Goal: Task Accomplishment & Management: Use online tool/utility

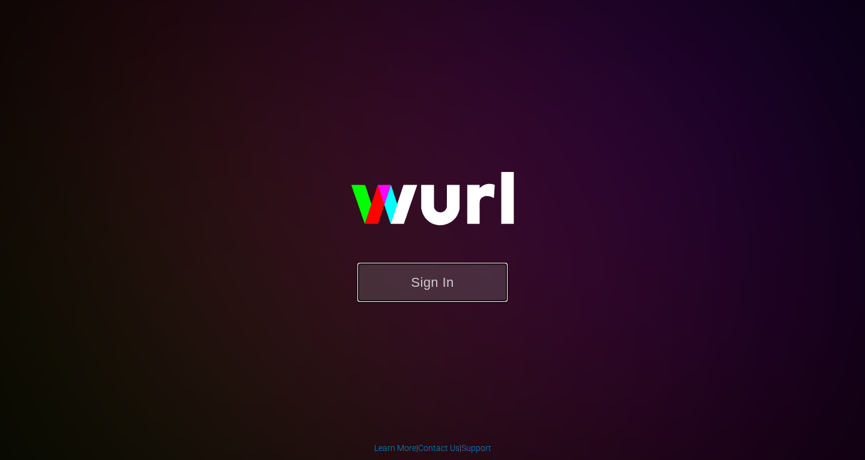
click at [410, 287] on button "Sign In" at bounding box center [433, 282] width 150 height 39
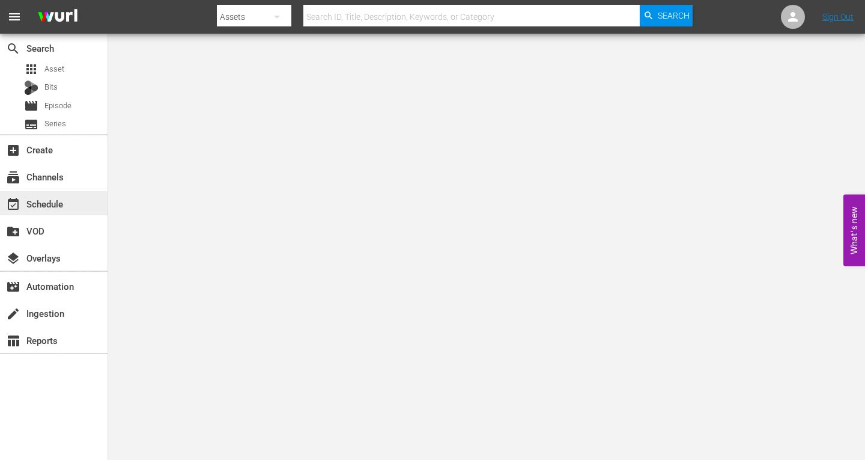
click at [39, 201] on div "event_available Schedule" at bounding box center [33, 202] width 67 height 11
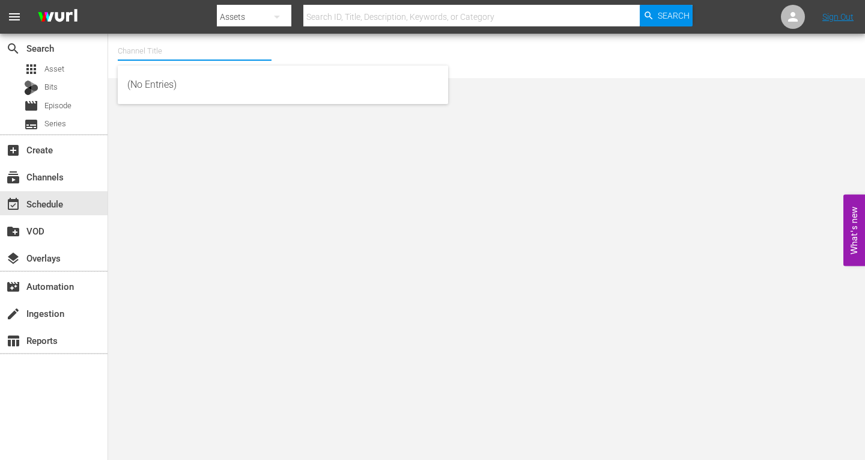
click at [133, 55] on input "text" at bounding box center [195, 51] width 154 height 29
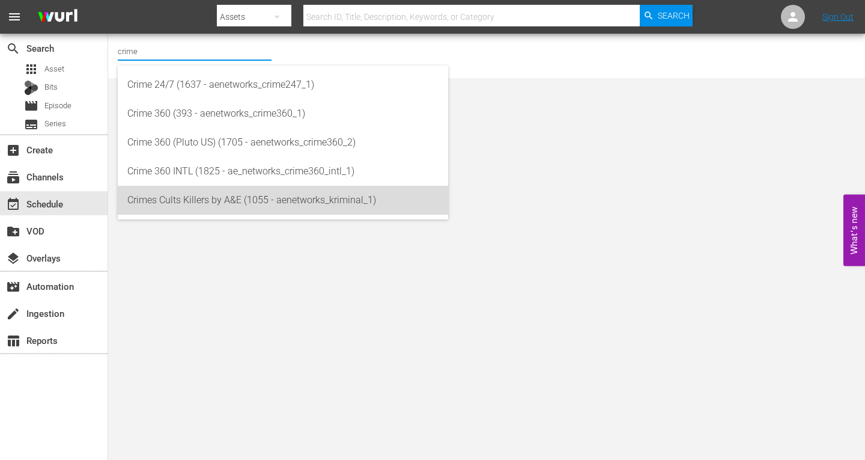
click at [157, 196] on div "Crimes Cults Killers by A&E (1055 - aenetworks_kriminal_1)" at bounding box center [282, 200] width 311 height 29
type input "Crimes Cults Killers by A&E (1055 - aenetworks_kriminal_1)"
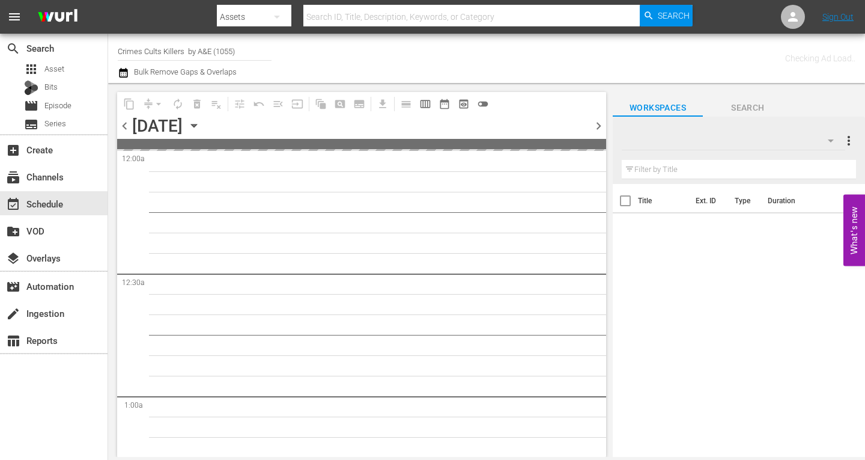
click at [201, 126] on icon "button" at bounding box center [193, 125] width 13 height 13
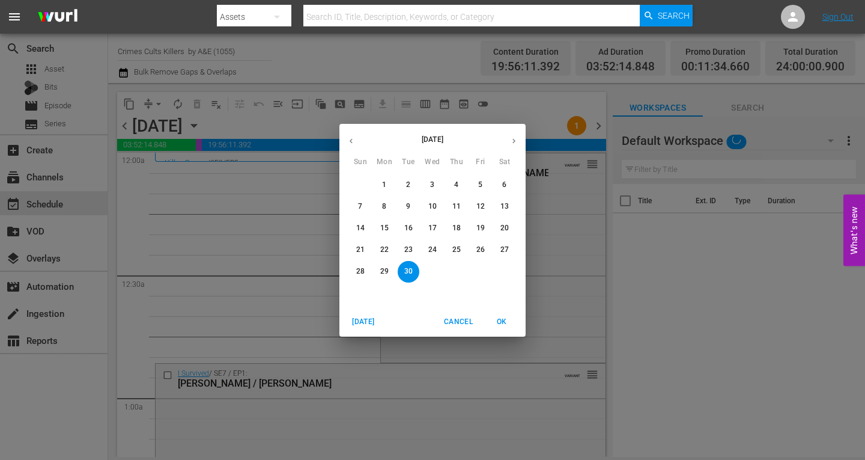
click at [511, 138] on icon "button" at bounding box center [514, 140] width 9 height 9
click at [382, 247] on p "20" at bounding box center [384, 250] width 8 height 10
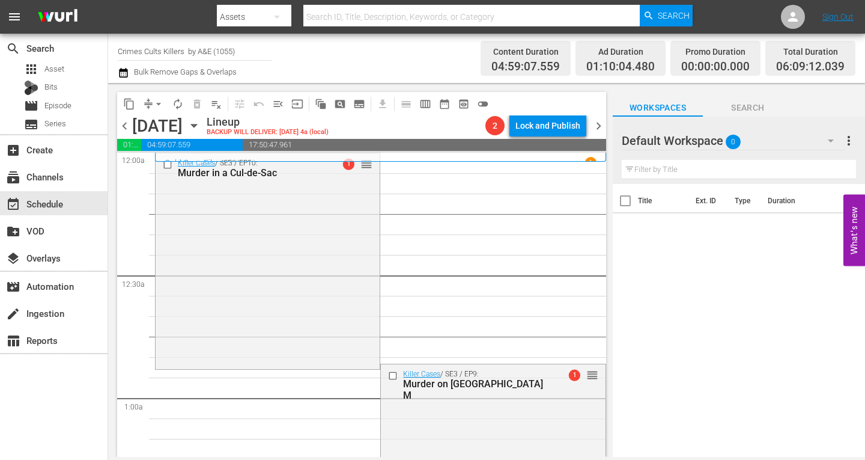
click at [832, 141] on icon "button" at bounding box center [831, 140] width 6 height 3
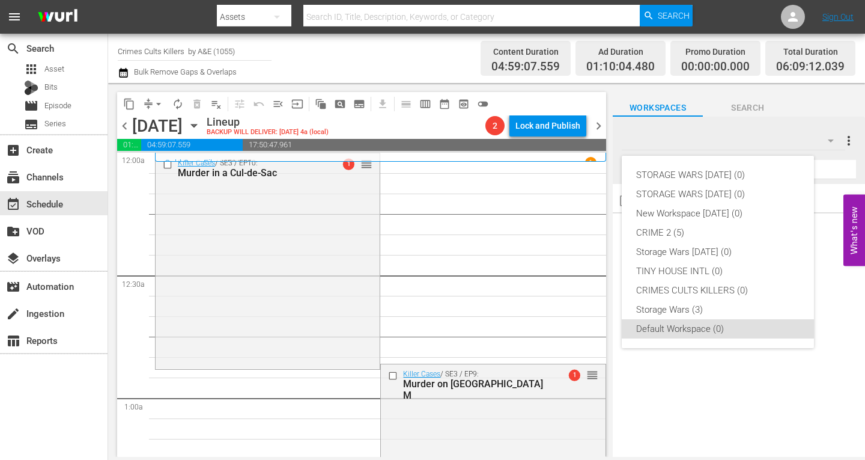
click at [46, 67] on div "STORAGE WARS OCT 20 25 (0) STORAGE WARS SEPT 23 (0) New Workspace Sat Sep 20 20…" at bounding box center [432, 230] width 865 height 460
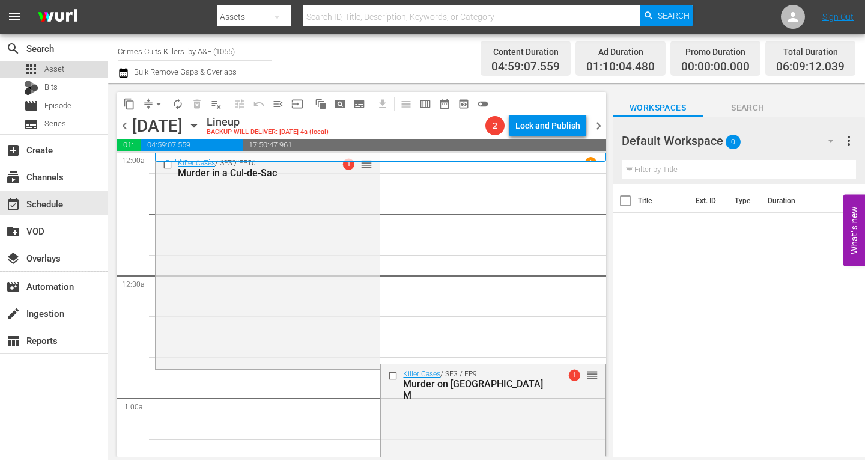
click at [46, 72] on span "Asset" at bounding box center [54, 69] width 20 height 12
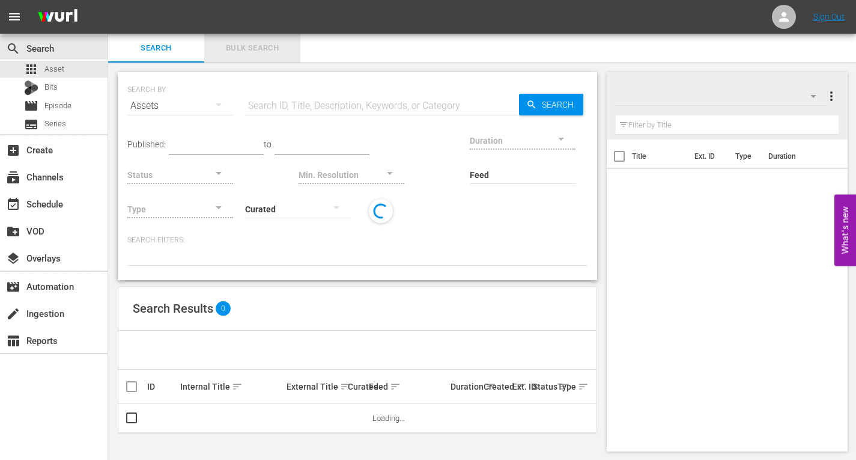
click at [265, 44] on span "Bulk Search" at bounding box center [253, 48] width 82 height 14
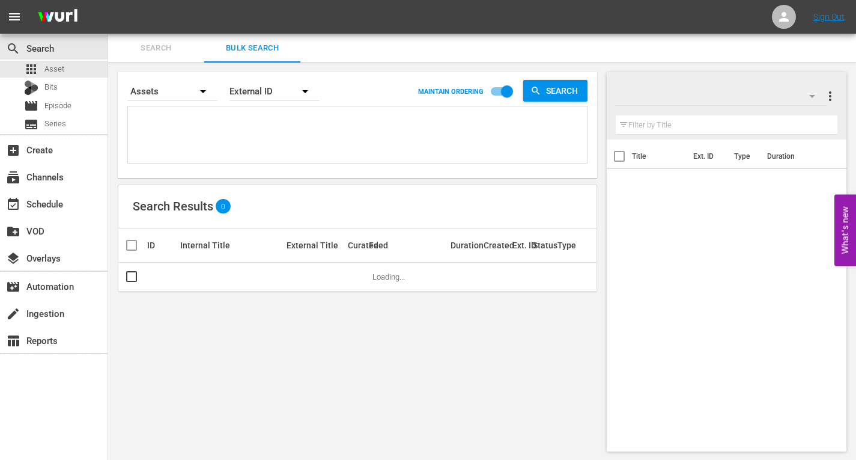
click at [208, 126] on textarea at bounding box center [359, 136] width 456 height 55
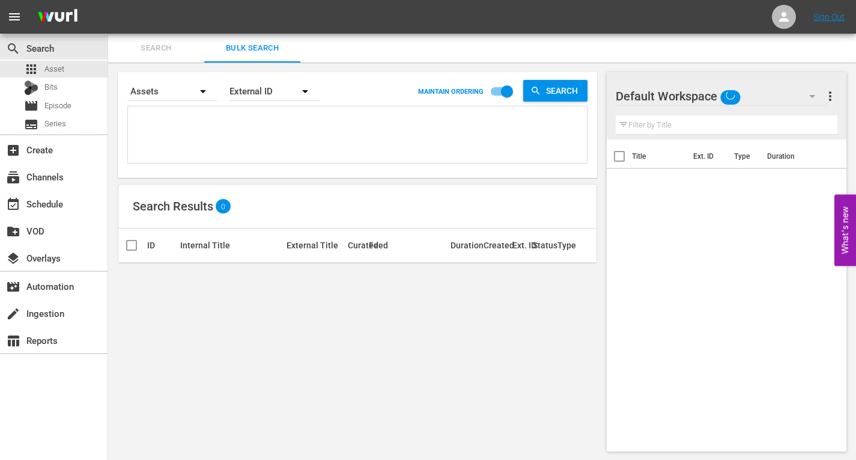
paste textarea "Title ID Product duration Type Trailer campaign title 2025.06 Crime ThrillHER R…"
type textarea "Title ID Product duration Type Trailer campaign title 2025.06 Crime ThrillHER R…"
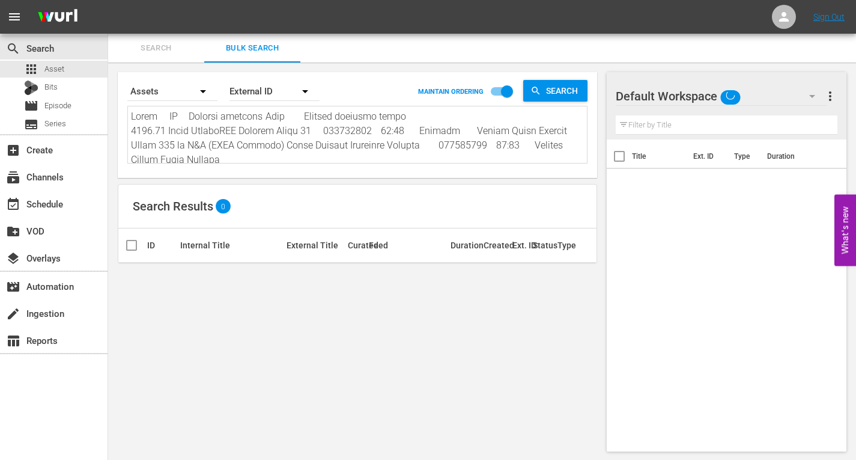
scroll to position [1, 0]
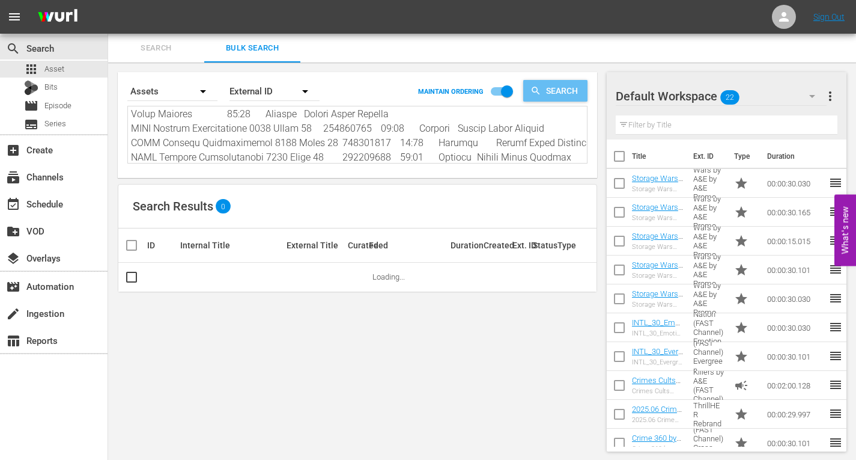
type textarea "Title ID Product duration Type Trailer campaign title 2025.06 Crime ThrillHER R…"
click at [539, 92] on icon "button" at bounding box center [536, 90] width 11 height 11
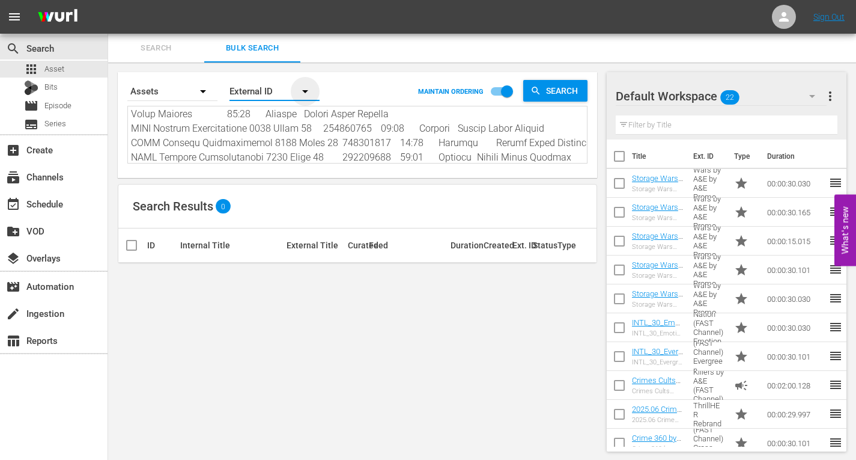
click at [304, 94] on icon "button" at bounding box center [305, 91] width 14 height 14
click at [257, 139] on div "Wurl ID" at bounding box center [268, 144] width 48 height 19
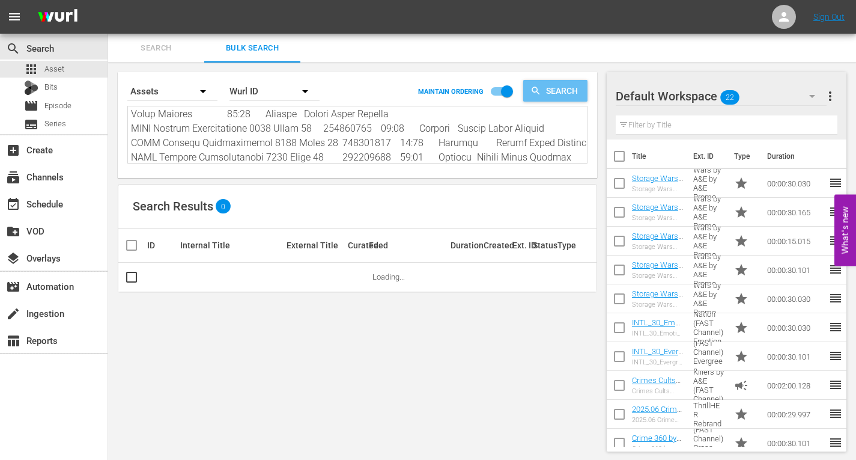
click at [554, 85] on span "Search" at bounding box center [564, 91] width 46 height 22
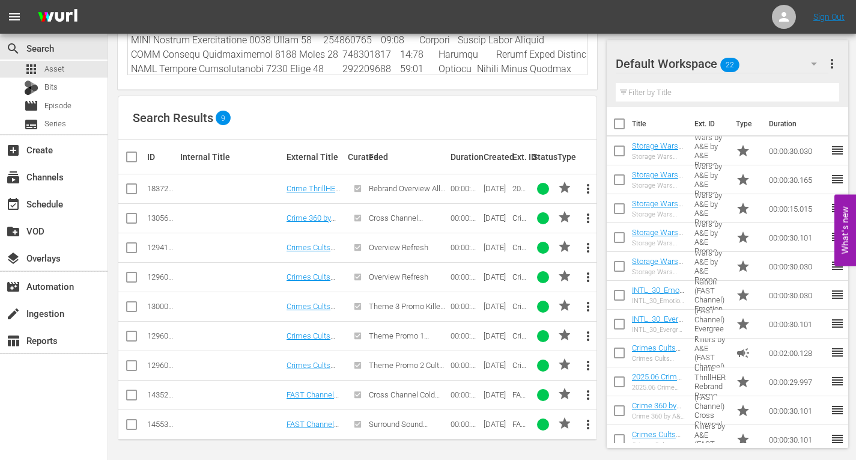
scroll to position [90, 0]
click at [134, 156] on input "checkbox" at bounding box center [136, 155] width 24 height 14
checkbox input "true"
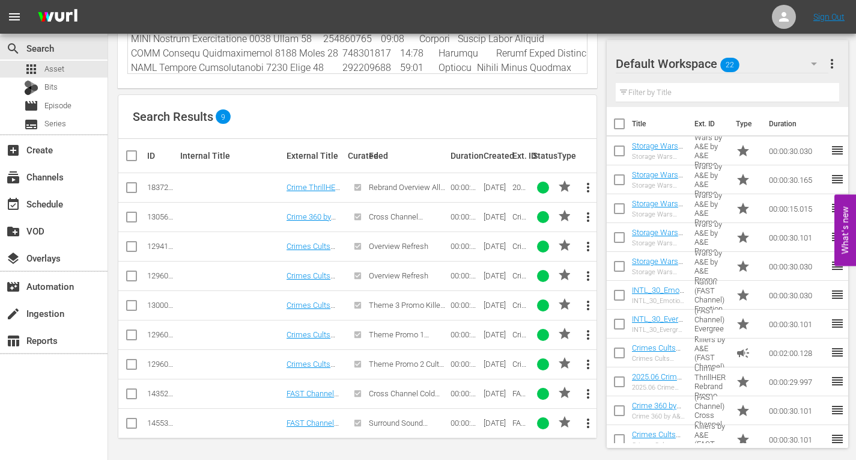
checkbox input "true"
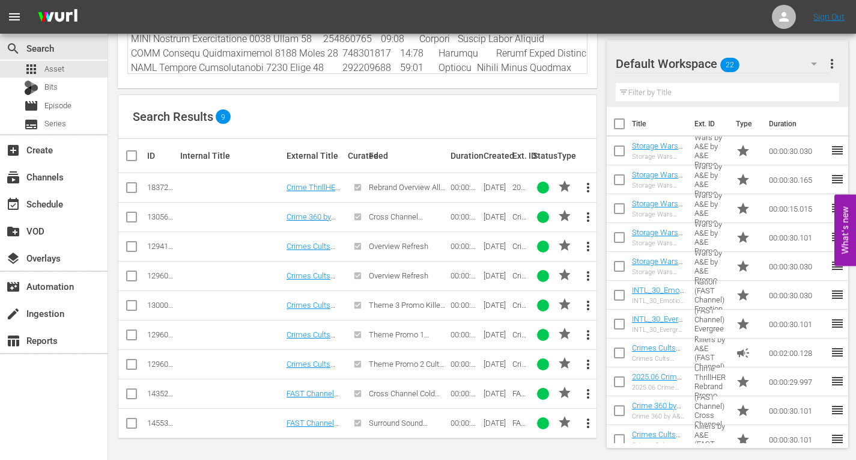
checkbox input "true"
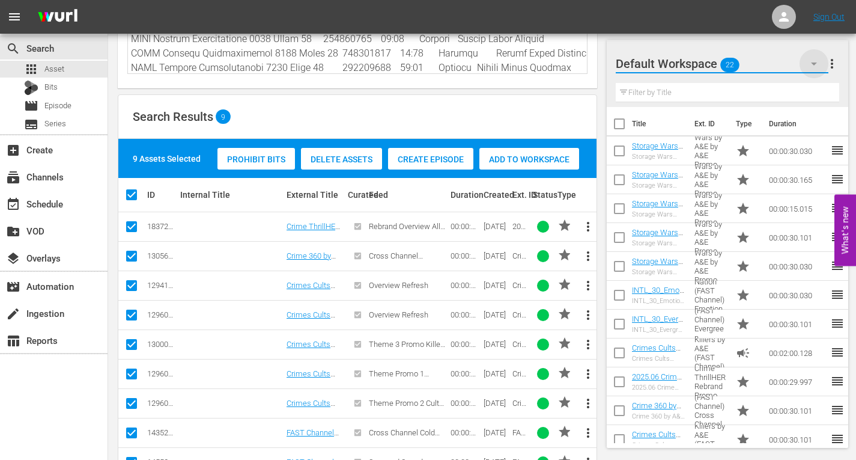
click at [817, 61] on icon "button" at bounding box center [814, 63] width 14 height 14
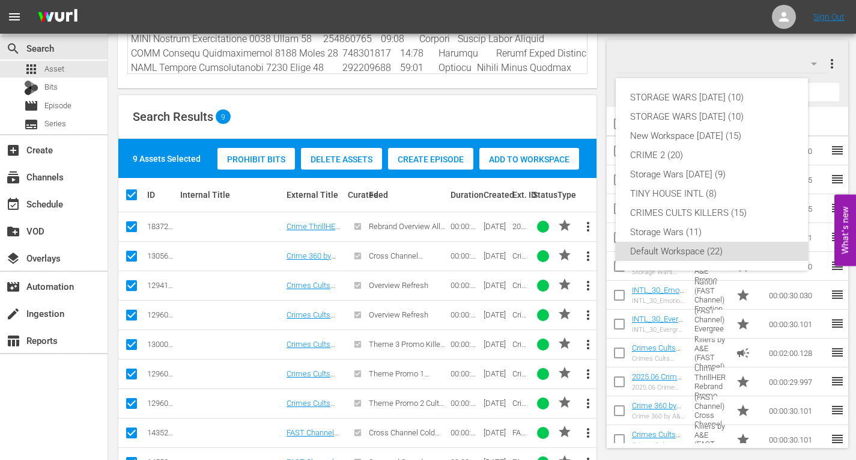
click at [761, 61] on div "STORAGE WARS OCT 20 25 (10) STORAGE WARS SEPT 23 (10) New Workspace Sat Sep 20 …" at bounding box center [428, 230] width 856 height 460
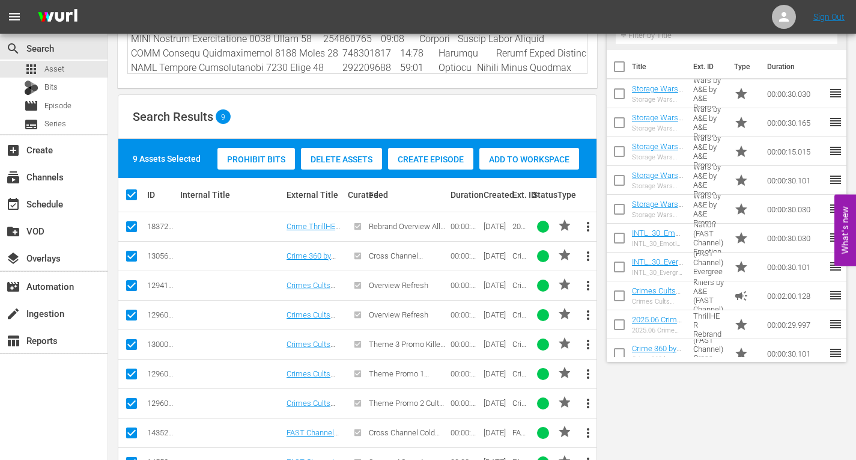
scroll to position [0, 0]
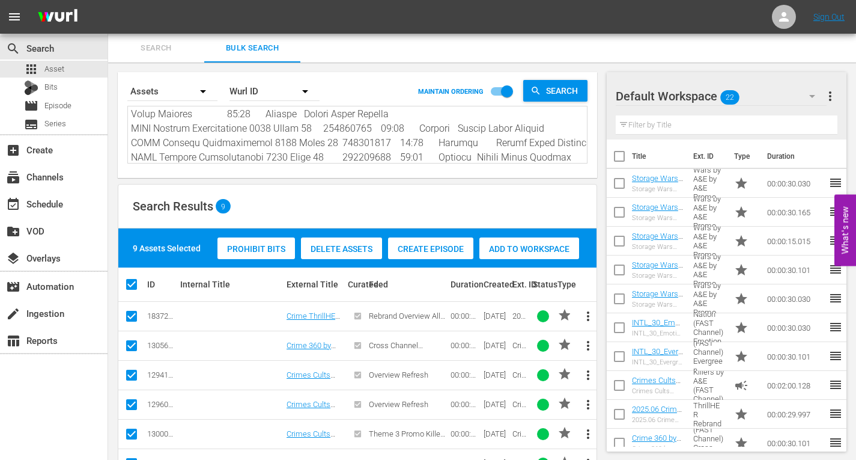
click at [835, 96] on span "more_vert" at bounding box center [830, 96] width 14 height 14
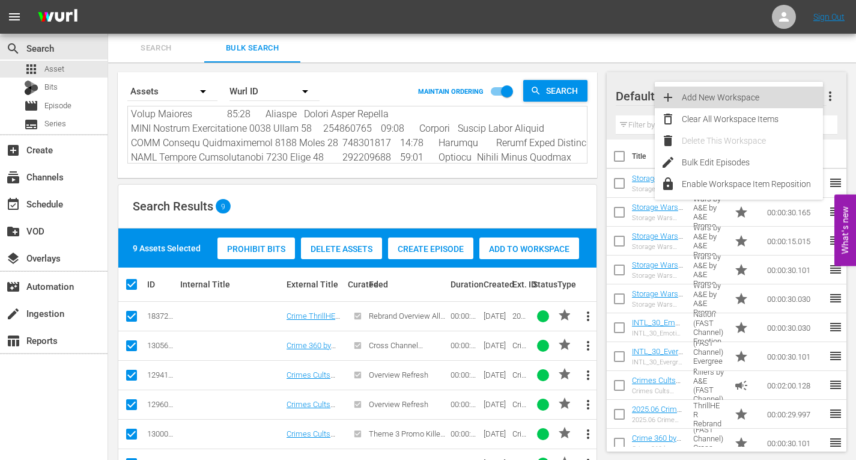
click at [707, 96] on div "Add New Workspace" at bounding box center [752, 98] width 141 height 22
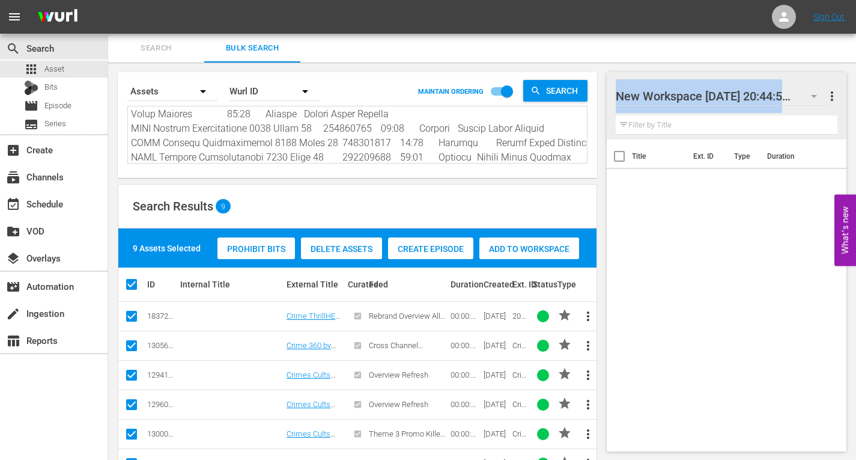
drag, startPoint x: 618, startPoint y: 95, endPoint x: 865, endPoint y: 94, distance: 247.0
click at [856, 94] on html "menu Sign Out search Search apps Asset Bits movie Episode subtitles Series add_…" at bounding box center [428, 230] width 856 height 460
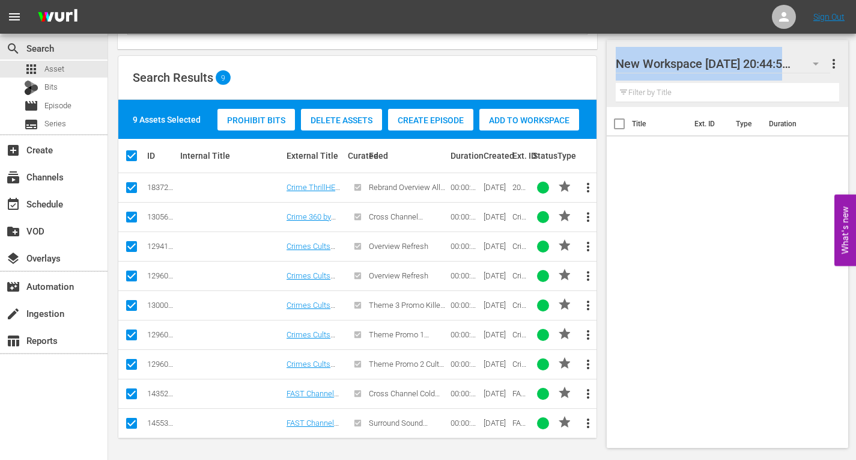
click at [698, 75] on div at bounding box center [718, 64] width 204 height 30
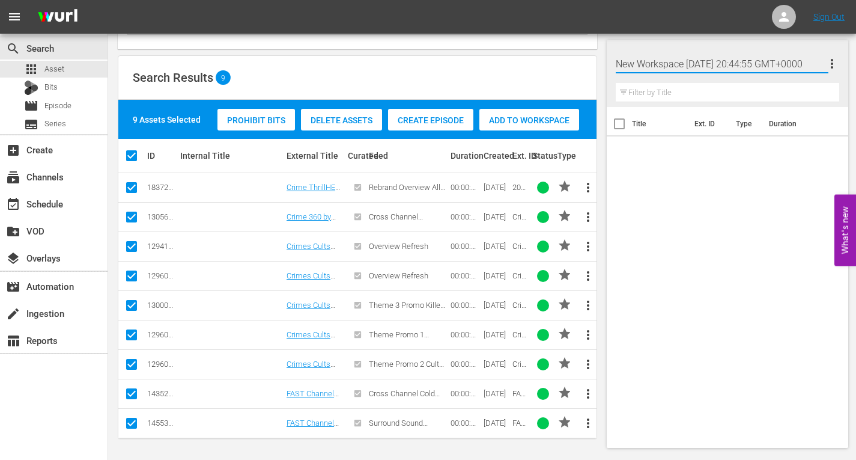
scroll to position [0, 17]
drag, startPoint x: 617, startPoint y: 63, endPoint x: 865, endPoint y: 65, distance: 248.2
click at [856, 65] on html "menu Sign Out search Search apps Asset Bits movie Episode subtitles Series add_…" at bounding box center [428, 101] width 856 height 460
type input "N"
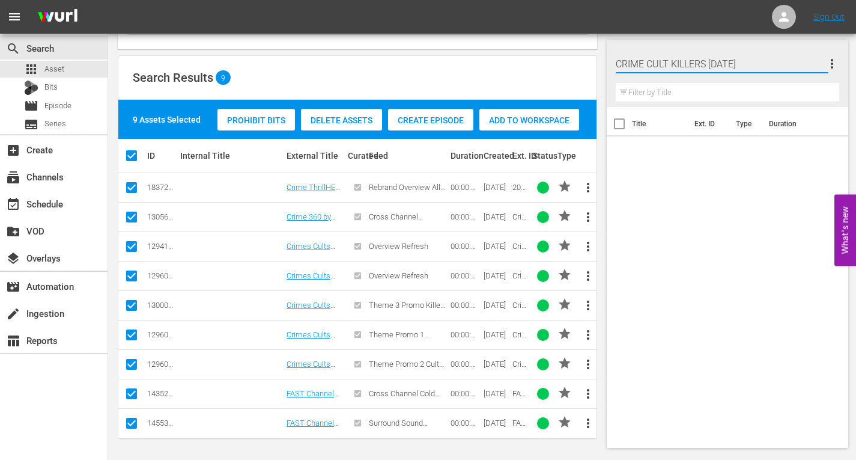
type input "CRIME CULT KILLERS [DATE]"
click at [529, 117] on span "Add to Workspace" at bounding box center [530, 120] width 100 height 10
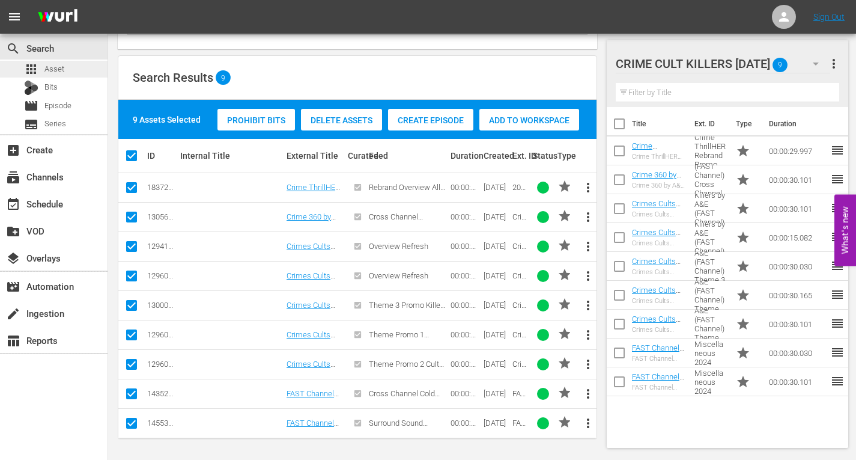
click at [53, 70] on span "Asset" at bounding box center [54, 69] width 20 height 12
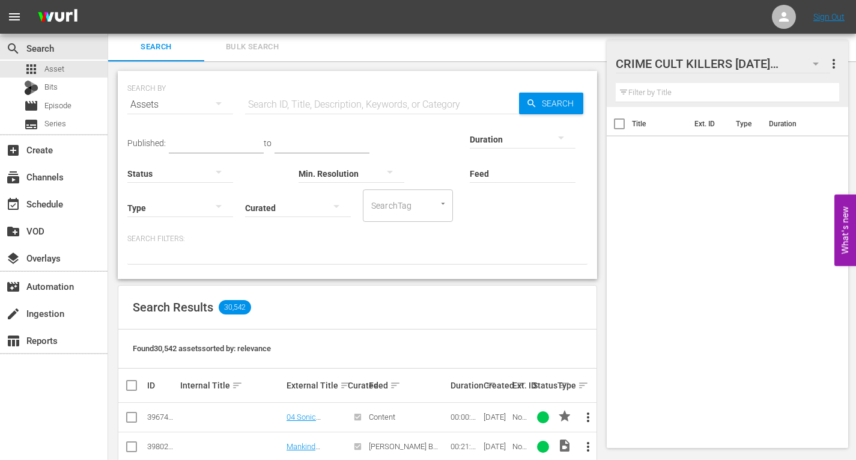
scroll to position [129, 0]
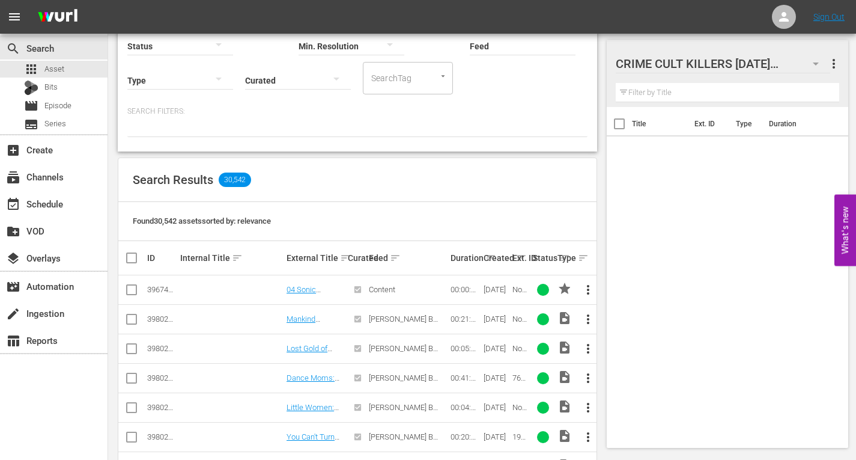
click at [440, 78] on icon "Open" at bounding box center [443, 76] width 9 height 9
drag, startPoint x: 440, startPoint y: 78, endPoint x: 478, endPoint y: 84, distance: 38.4
click at [441, 78] on icon "Close" at bounding box center [443, 76] width 9 height 9
click at [535, 90] on div "Published: to Duration Status Min. Resolution Feed Feed Title Type Curated Sear…" at bounding box center [357, 43] width 460 height 103
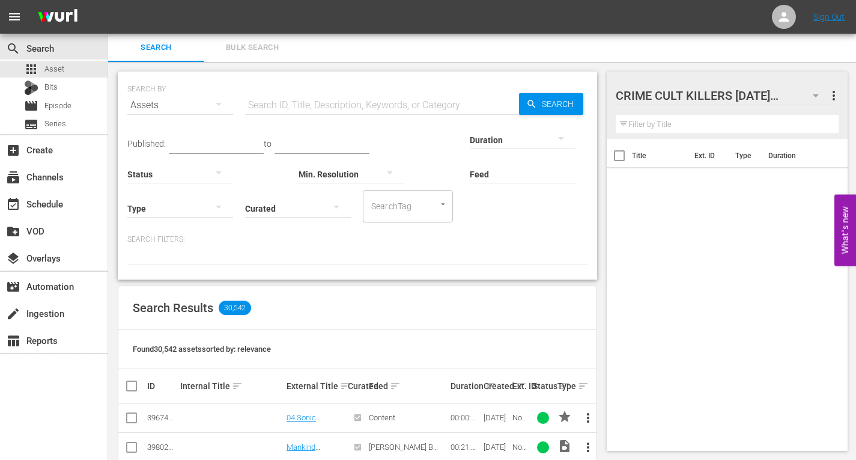
scroll to position [0, 0]
click at [258, 109] on input "text" at bounding box center [382, 105] width 274 height 29
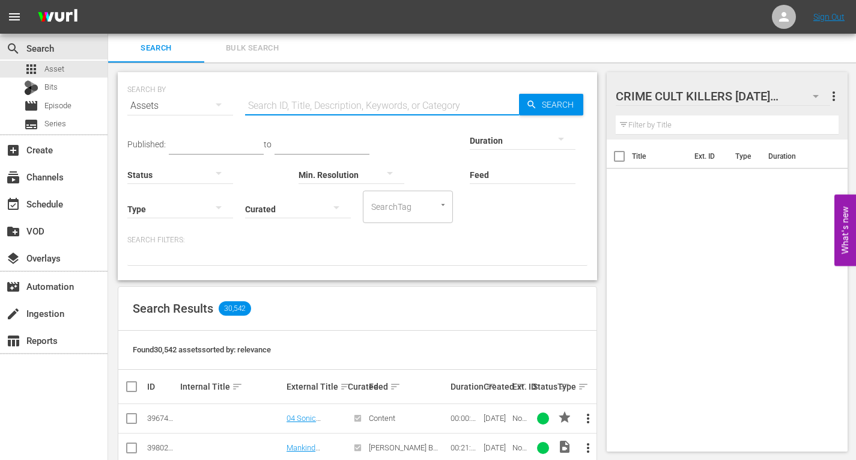
type input "Crime Cults Killers"
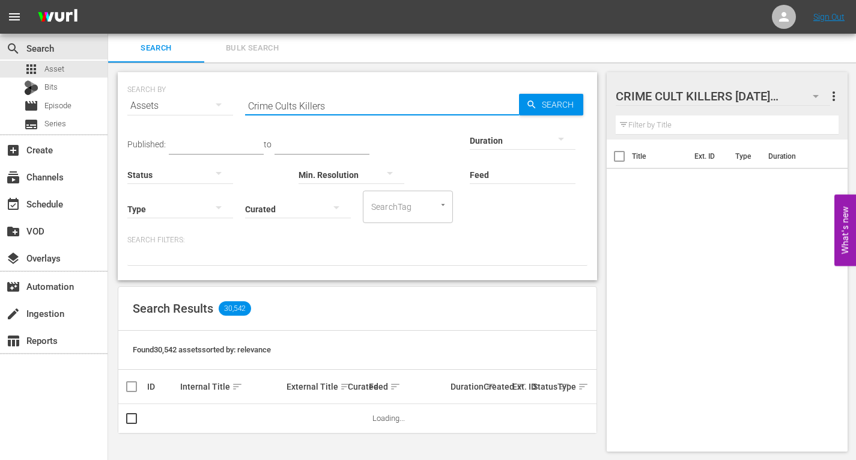
click at [558, 138] on icon "button" at bounding box center [561, 139] width 14 height 14
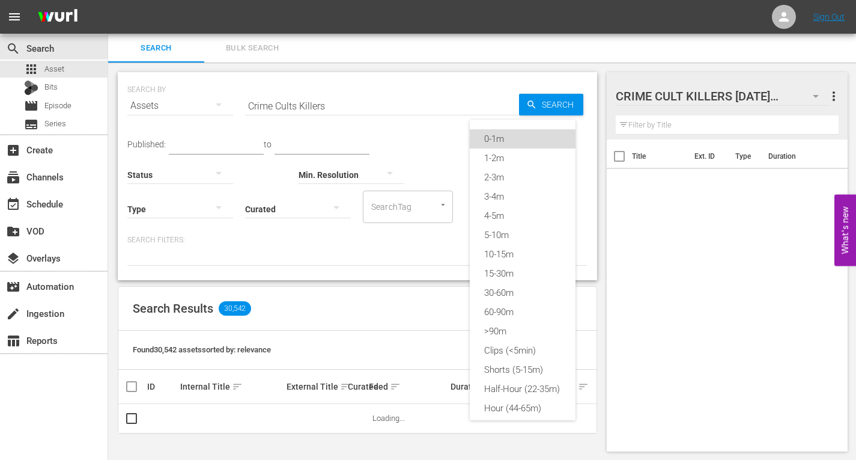
click at [488, 143] on div "0-1m" at bounding box center [523, 138] width 106 height 19
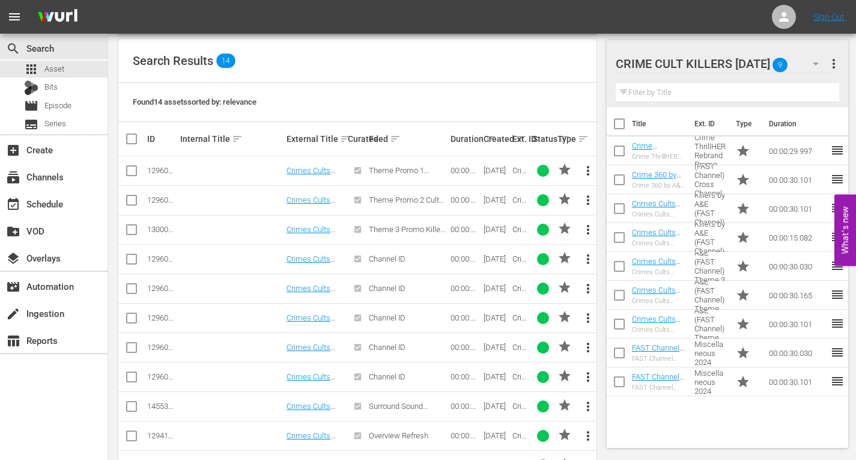
scroll to position [240, 0]
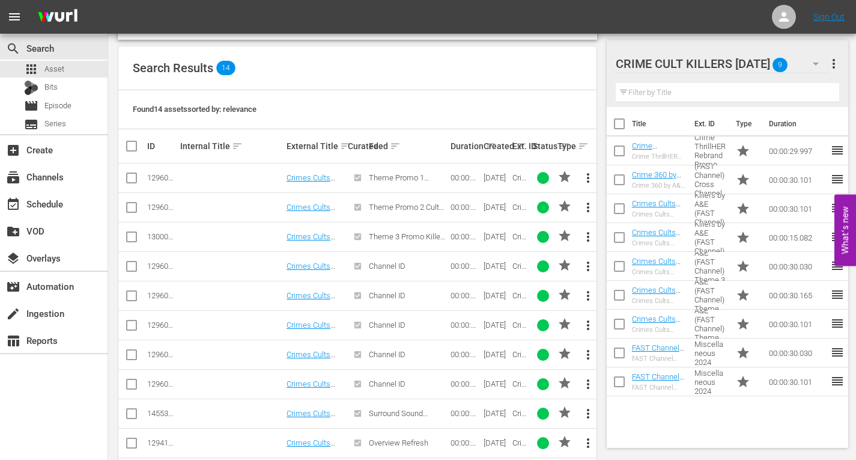
click at [130, 267] on input "checkbox" at bounding box center [131, 268] width 14 height 14
checkbox input "true"
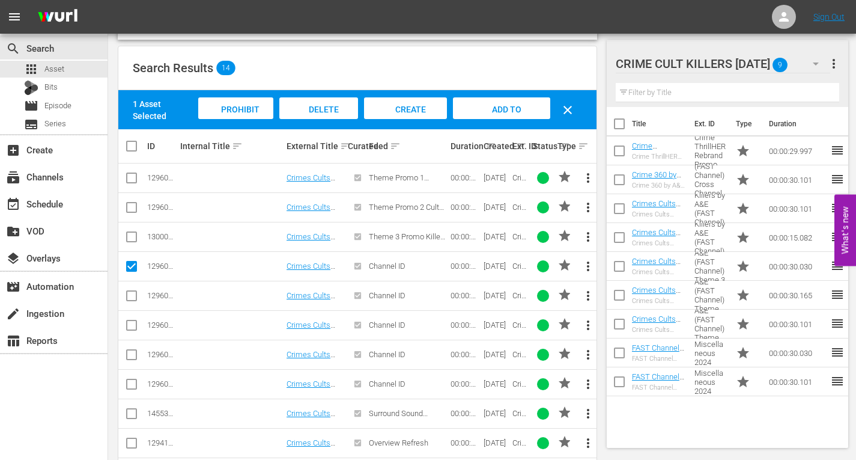
click at [133, 292] on input "checkbox" at bounding box center [131, 298] width 14 height 14
checkbox input "true"
click at [135, 323] on input "checkbox" at bounding box center [131, 327] width 14 height 14
checkbox input "true"
click at [133, 355] on input "checkbox" at bounding box center [131, 357] width 14 height 14
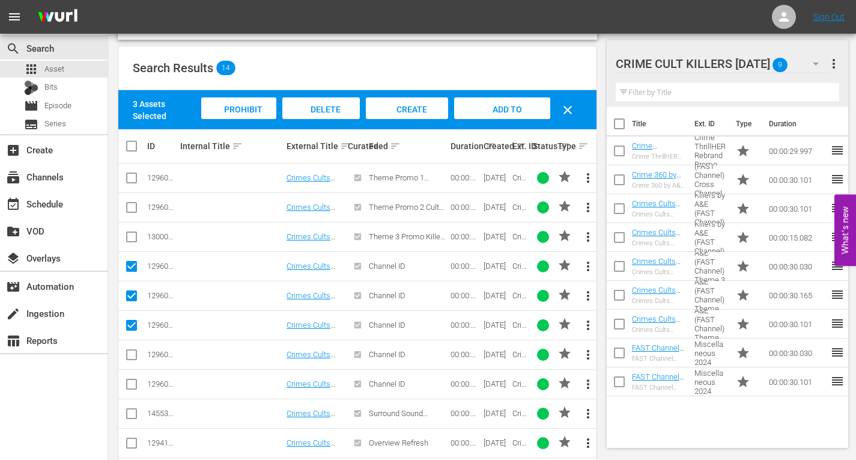
checkbox input "true"
click at [133, 384] on input "checkbox" at bounding box center [131, 386] width 14 height 14
checkbox input "true"
click at [487, 109] on span "Add to Workspace" at bounding box center [502, 121] width 59 height 32
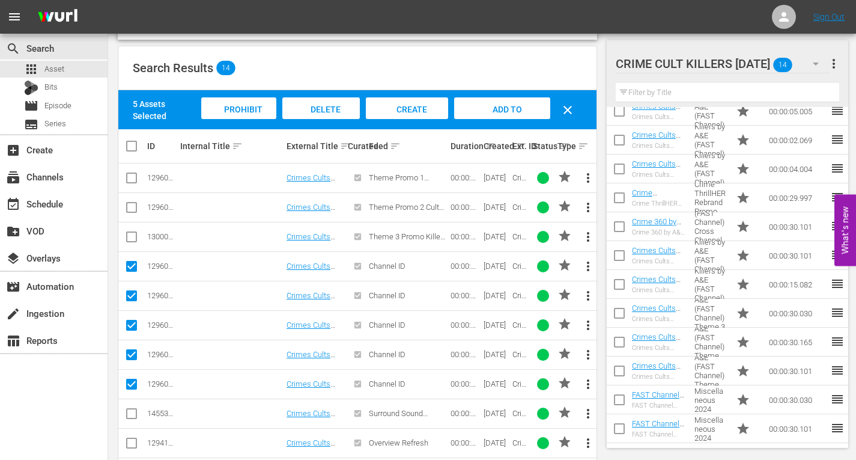
scroll to position [0, 0]
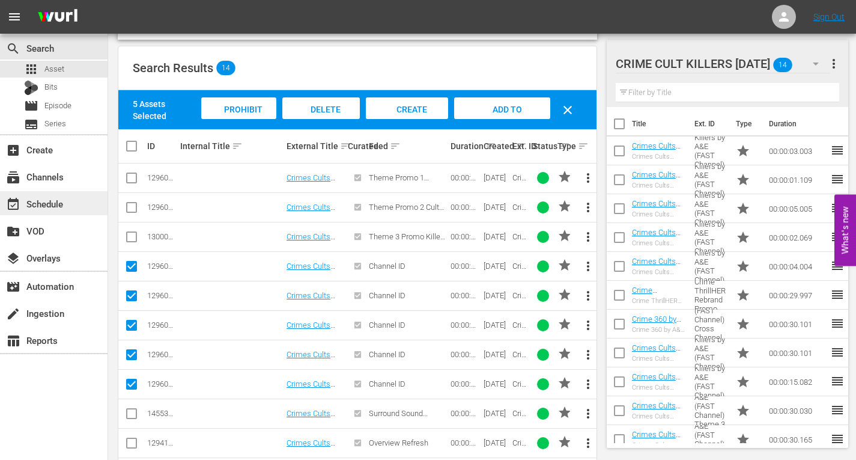
click at [41, 205] on div "event_available Schedule" at bounding box center [33, 202] width 67 height 11
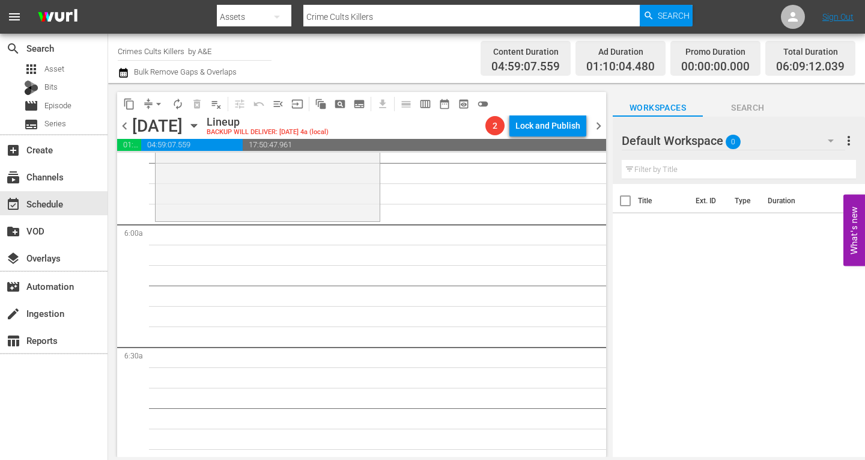
scroll to position [1322, 0]
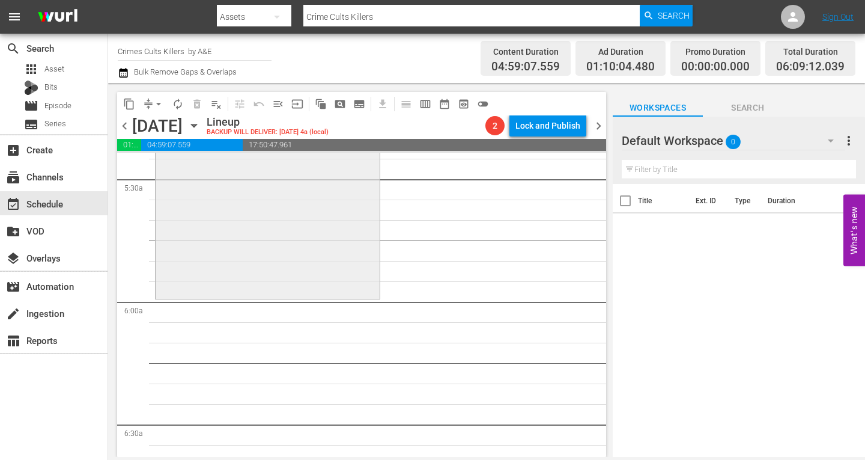
click at [206, 247] on div "Colleen Stan: The Girl in the Box / SE1 / EP2: Colleen Stan: The Girl in the Bo…" at bounding box center [268, 190] width 224 height 210
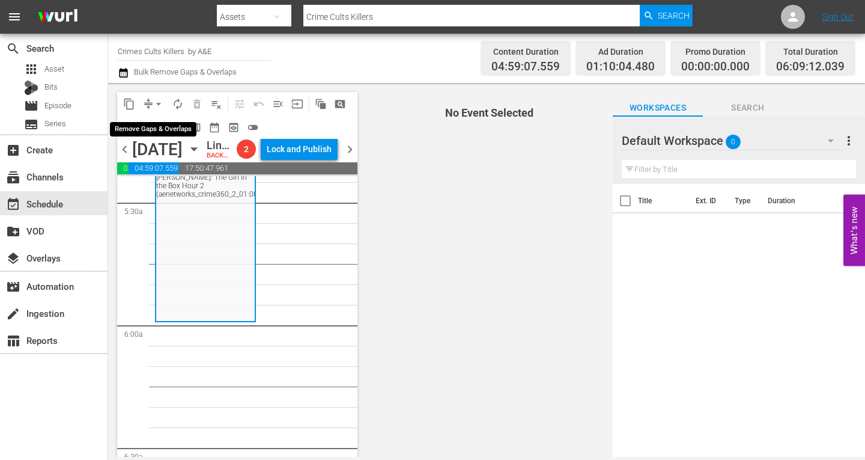
click at [157, 101] on span "arrow_drop_down" at bounding box center [159, 104] width 12 height 12
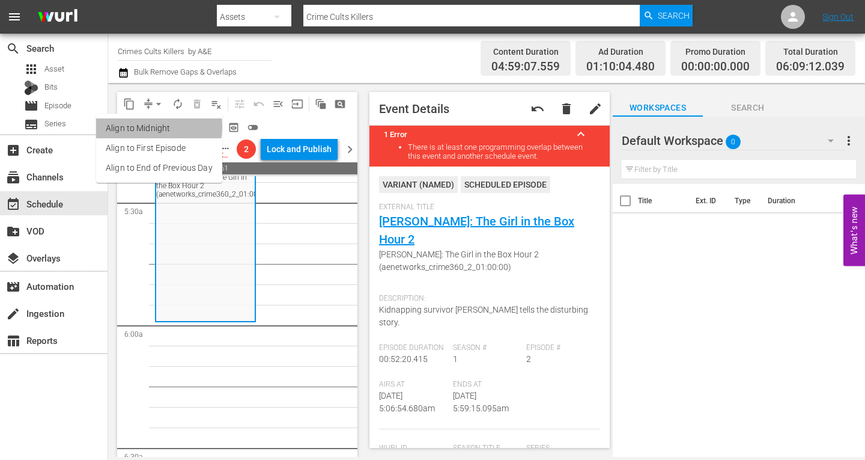
click at [147, 127] on li "Align to Midnight" at bounding box center [159, 128] width 126 height 20
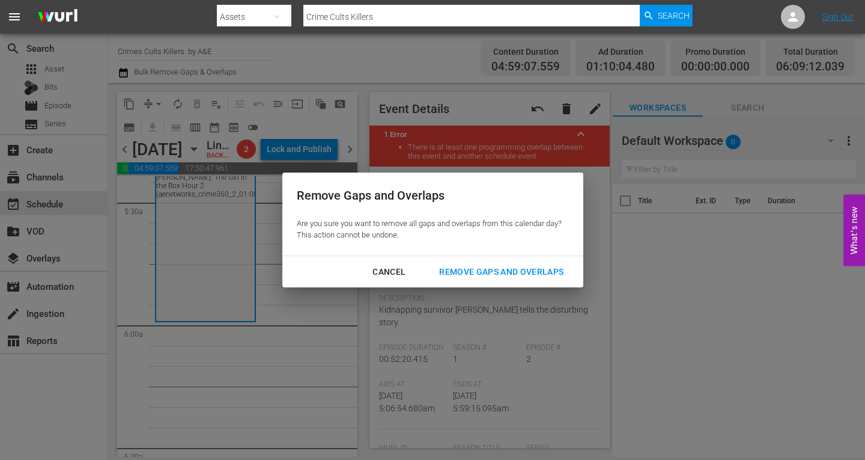
click at [496, 268] on div "Remove Gaps and Overlaps" at bounding box center [502, 271] width 144 height 15
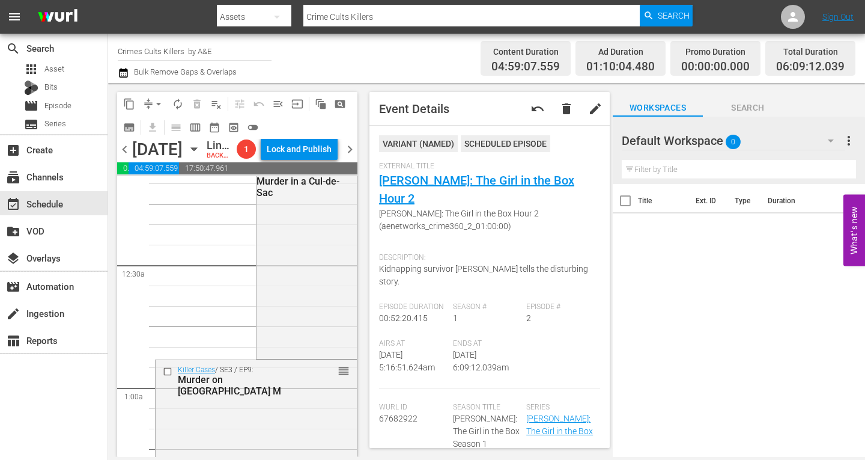
scroll to position [0, 0]
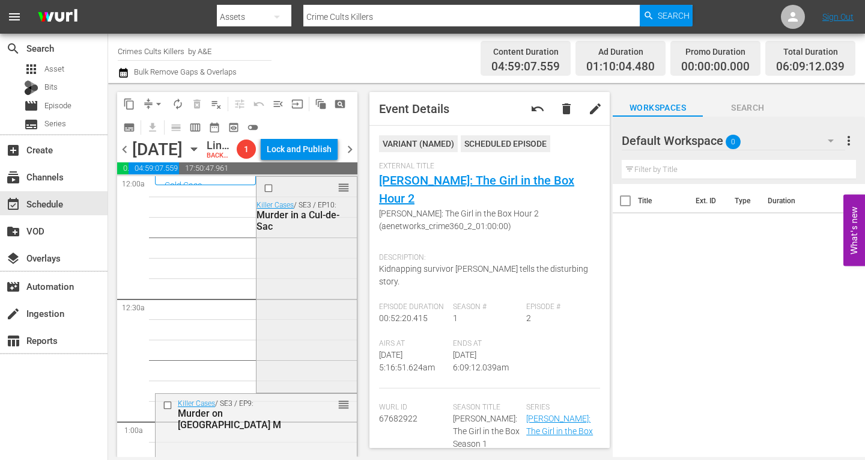
click at [286, 285] on div "reorder Killer Cases / SE3 / EP10: Murder in a Cul-de-Sac" at bounding box center [307, 283] width 100 height 213
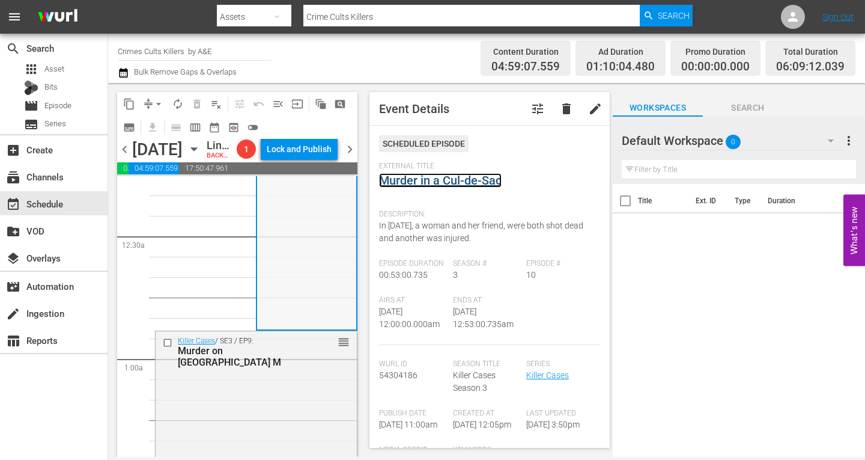
scroll to position [180, 0]
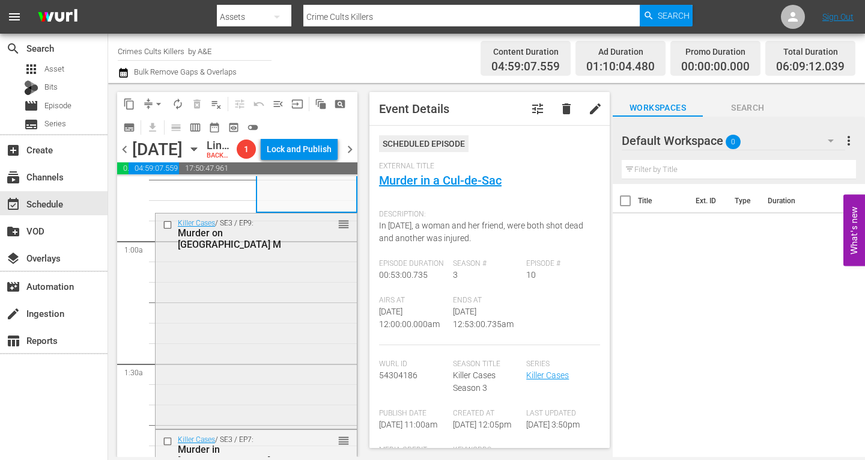
click at [243, 309] on div "Killer Cases / SE3 / EP9: Murder on County Road M reorder" at bounding box center [256, 319] width 201 height 213
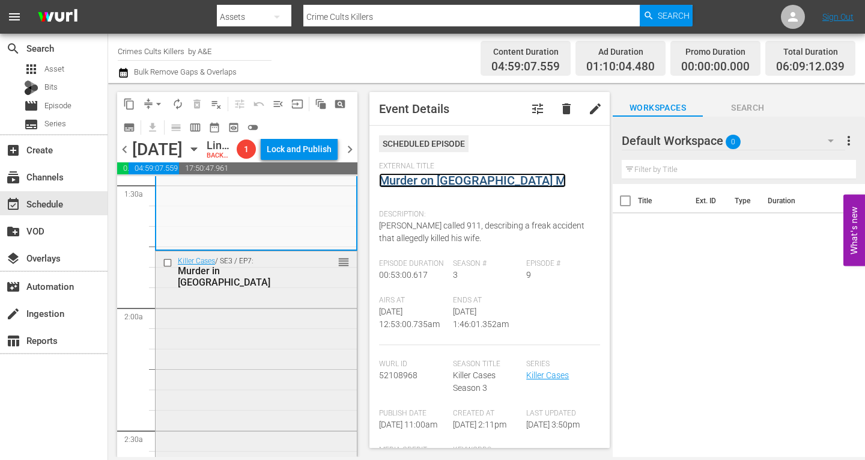
scroll to position [361, 0]
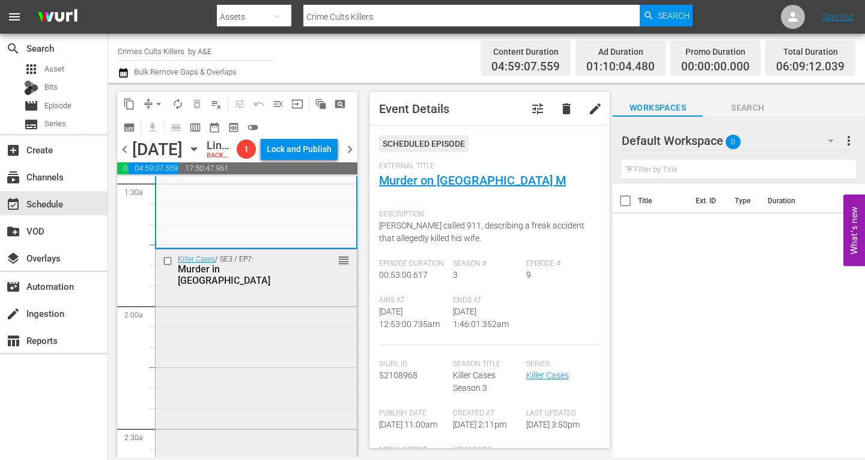
click at [213, 343] on div "Killer Cases / SE3 / EP7: Murder in Palm Beach County reorder" at bounding box center [256, 355] width 201 height 213
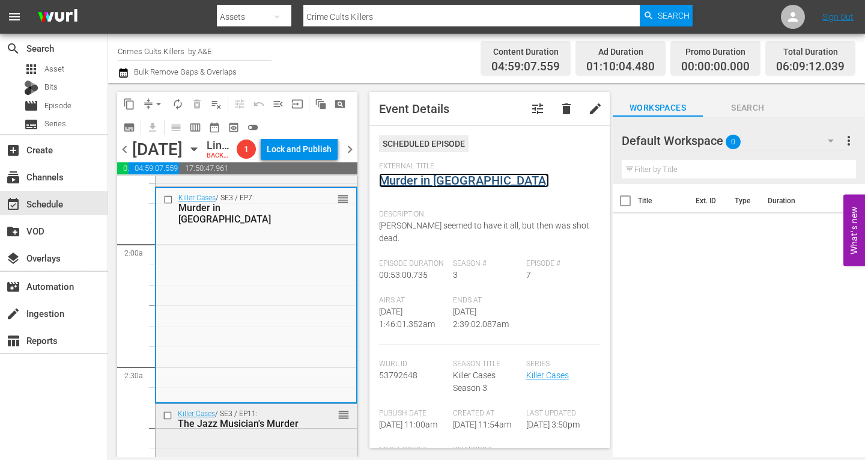
scroll to position [541, 0]
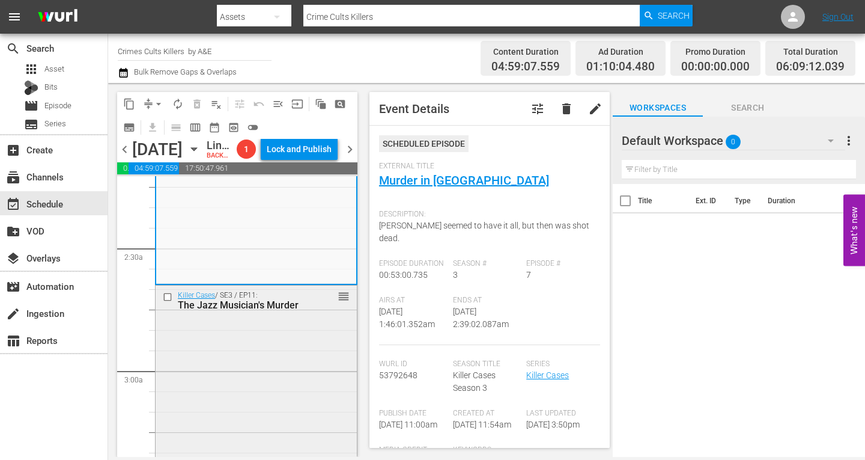
click at [243, 377] on div "Killer Cases / SE3 / EP11: The Jazz Musician's Murder reorder" at bounding box center [256, 391] width 201 height 212
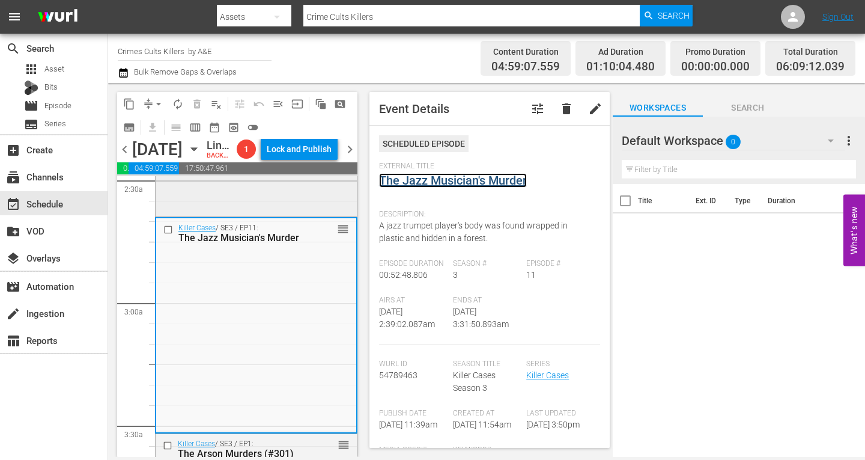
scroll to position [781, 0]
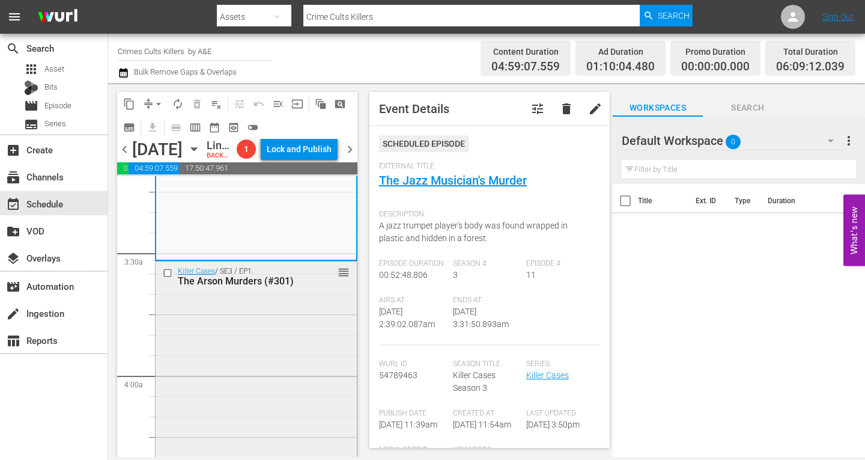
click at [239, 349] on div "Killer Cases / SE3 / EP1: The Arson Murders (#301) reorder" at bounding box center [256, 367] width 201 height 212
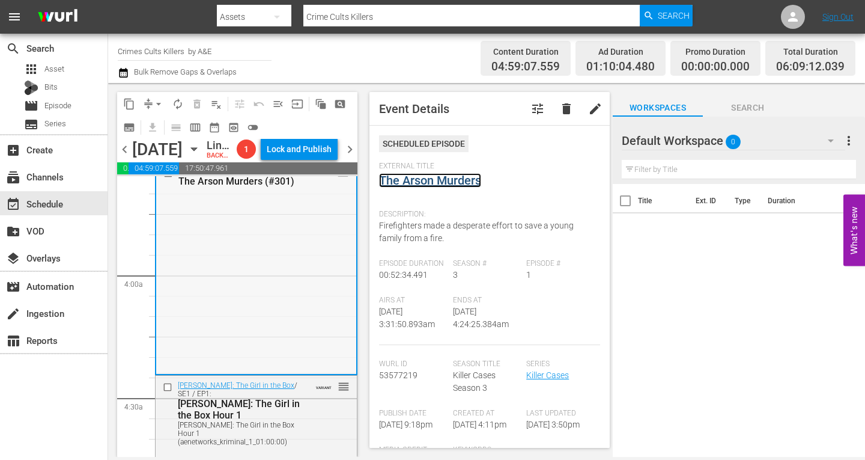
scroll to position [1022, 0]
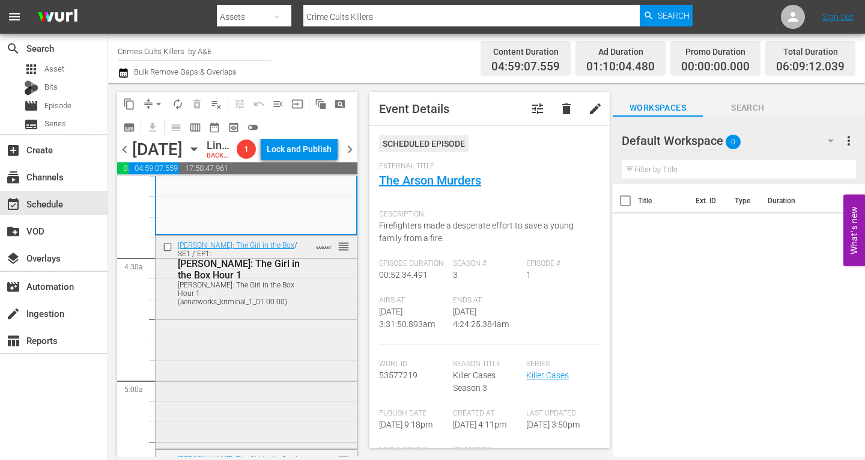
click at [249, 343] on div "Colleen Stan: The Girl in the Box / SE1 / EP1: Colleen Stan: The Girl in the Bo…" at bounding box center [256, 341] width 201 height 211
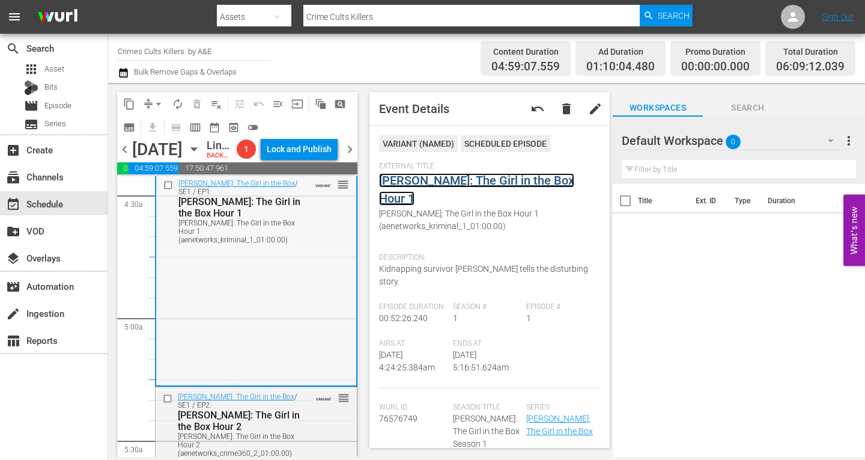
scroll to position [1202, 0]
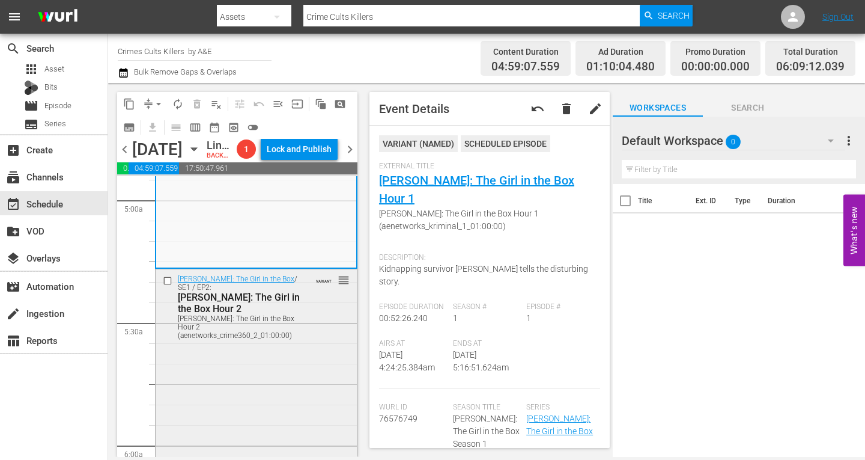
click at [246, 398] on div "Colleen Stan: The Girl in the Box / SE1 / EP2: Colleen Stan: The Girl in the Bo…" at bounding box center [256, 374] width 201 height 210
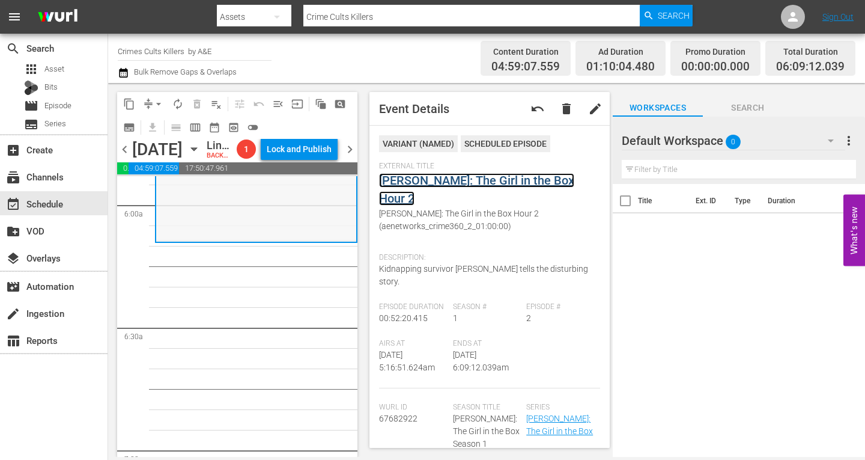
scroll to position [1322, 0]
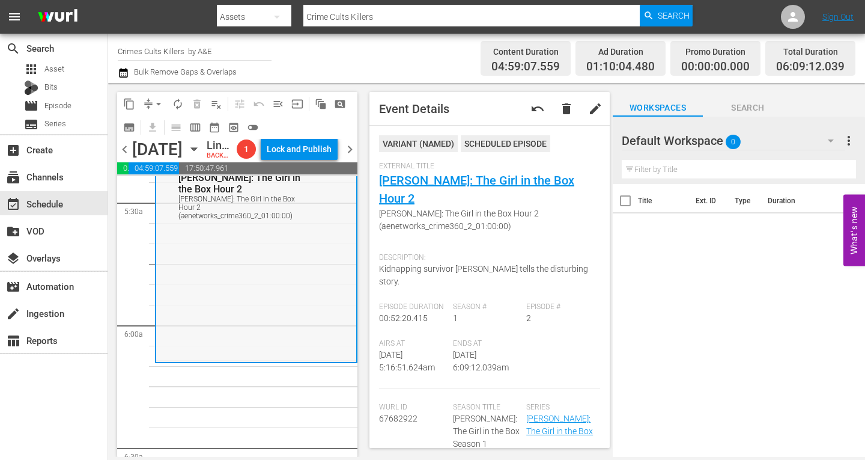
click at [205, 323] on div "Colleen Stan: The Girl in the Box / SE1 / EP2: Colleen Stan: The Girl in the Bo…" at bounding box center [256, 255] width 200 height 210
click at [244, 338] on div "Colleen Stan: The Girl in the Box / SE1 / EP2: Colleen Stan: The Girl in the Bo…" at bounding box center [256, 255] width 200 height 210
click at [157, 101] on span "arrow_drop_down" at bounding box center [159, 104] width 12 height 12
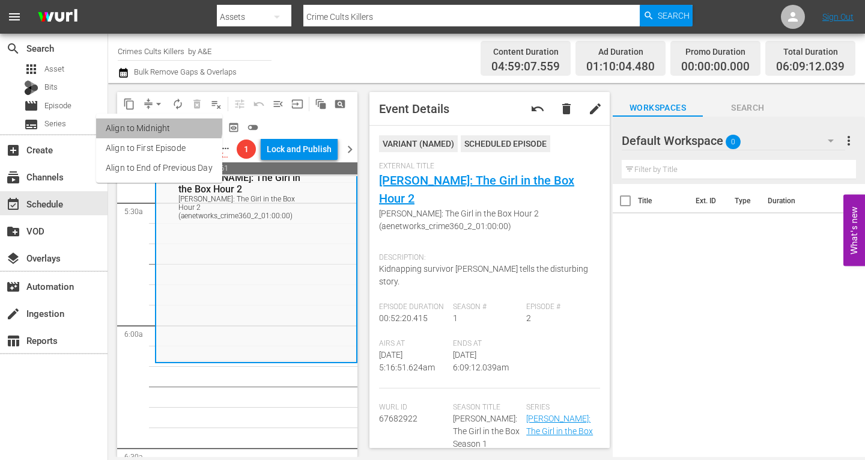
click at [154, 124] on li "Align to Midnight" at bounding box center [159, 128] width 126 height 20
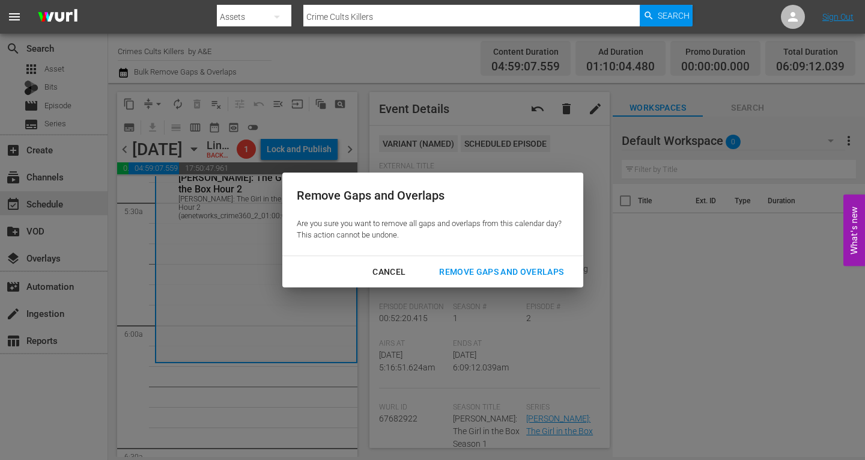
click at [504, 267] on div "Remove Gaps and Overlaps" at bounding box center [502, 271] width 144 height 15
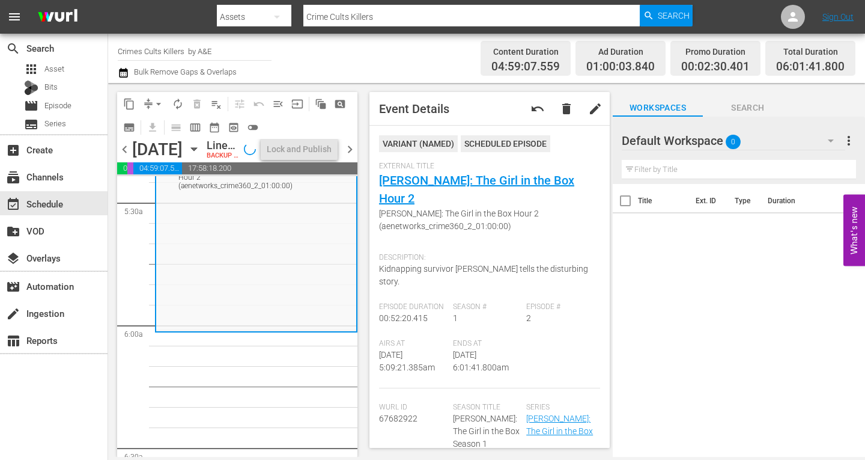
scroll to position [1343, 0]
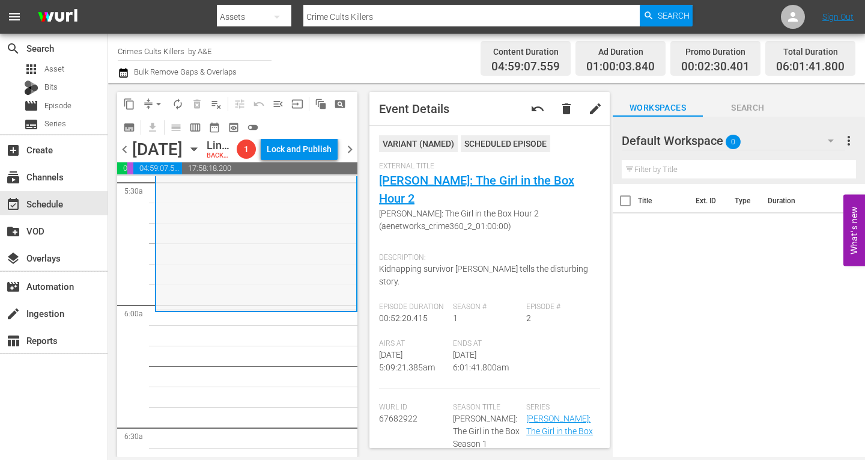
click at [221, 263] on div "Colleen Stan: The Girl in the Box / SE1 / EP2: Colleen Stan: The Girl in the Bo…" at bounding box center [256, 204] width 200 height 210
click at [162, 105] on span "arrow_drop_down" at bounding box center [159, 104] width 12 height 12
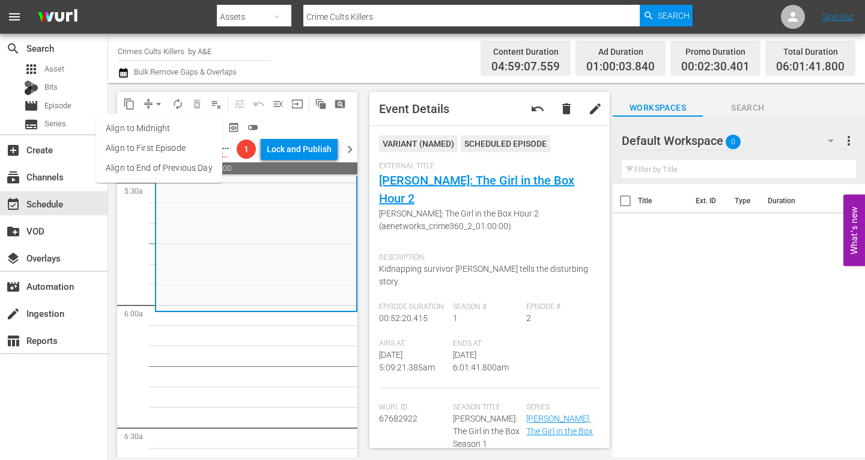
click at [160, 127] on li "Align to Midnight" at bounding box center [159, 128] width 126 height 20
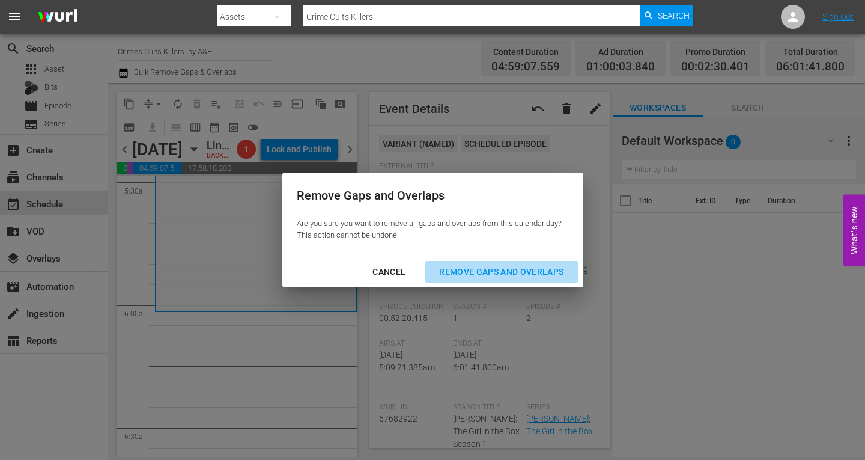
click at [489, 271] on div "Remove Gaps and Overlaps" at bounding box center [502, 271] width 144 height 15
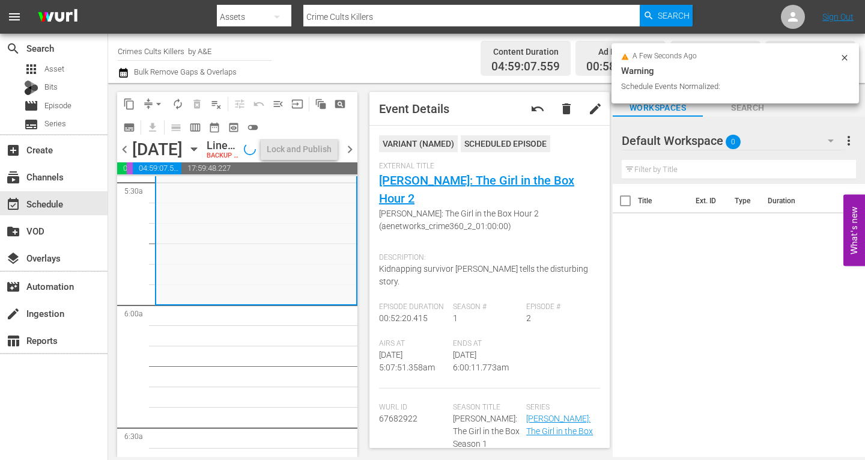
scroll to position [1322, 0]
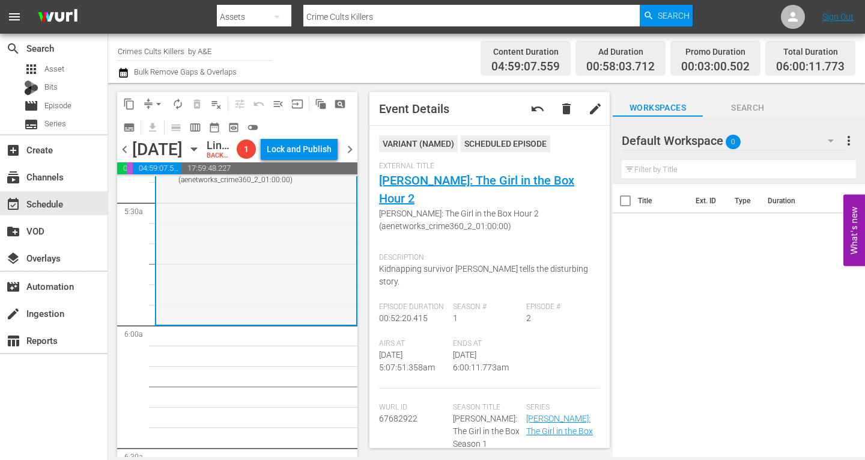
click at [240, 301] on div "Colleen Stan: The Girl in the Box / SE1 / EP2: Colleen Stan: The Girl in the Bo…" at bounding box center [256, 219] width 200 height 210
click at [161, 105] on span "arrow_drop_down" at bounding box center [159, 104] width 12 height 12
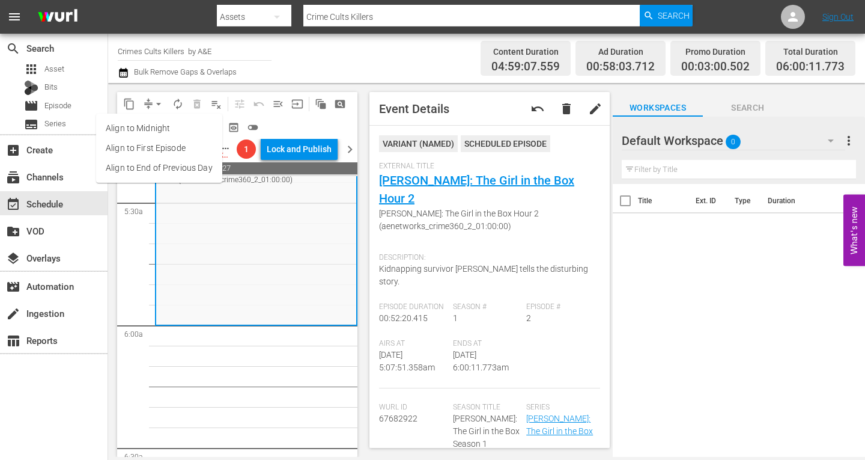
click at [156, 124] on li "Align to Midnight" at bounding box center [159, 128] width 126 height 20
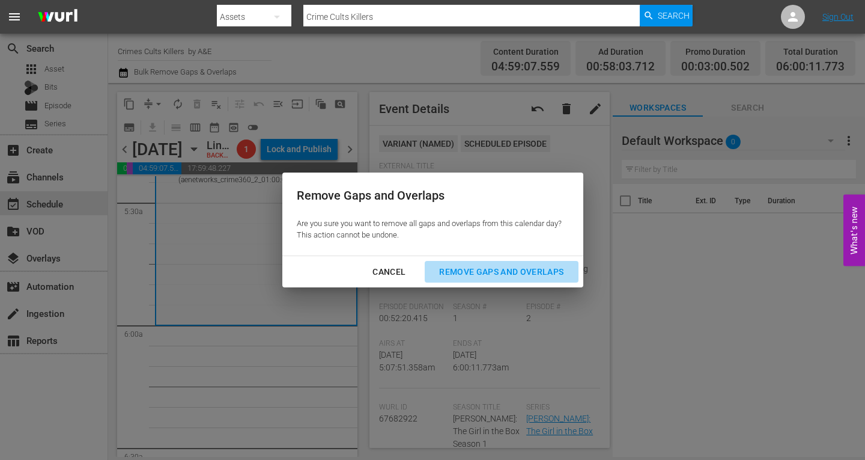
click at [493, 269] on div "Remove Gaps and Overlaps" at bounding box center [502, 271] width 144 height 15
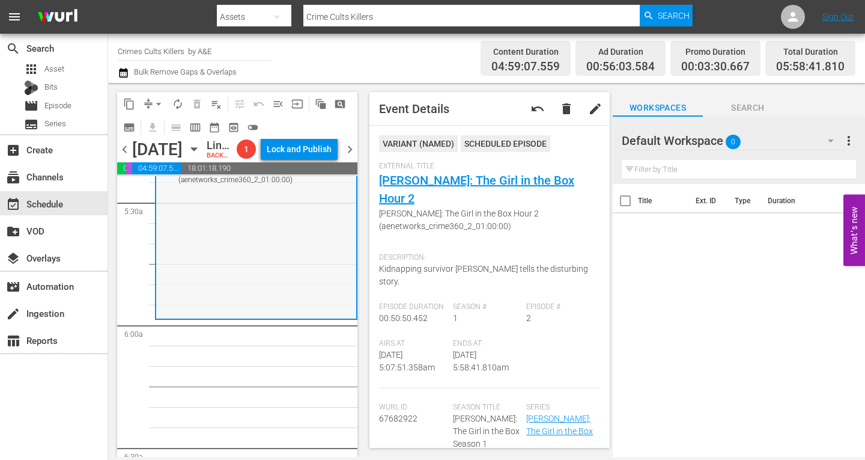
click at [201, 269] on div "Colleen Stan: The Girl in the Box / SE1 / EP2: Colleen Stan: The Girl in the Bo…" at bounding box center [256, 216] width 200 height 204
click at [153, 101] on span "arrow_drop_down" at bounding box center [159, 104] width 12 height 12
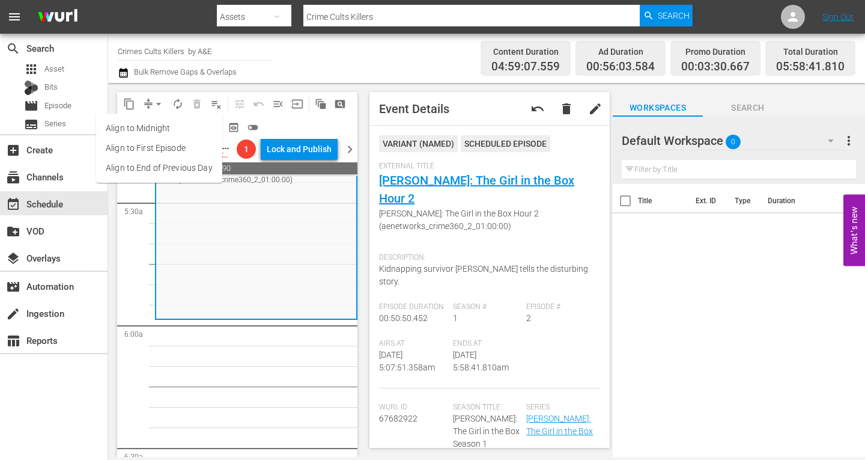
click at [142, 128] on li "Align to Midnight" at bounding box center [159, 128] width 126 height 20
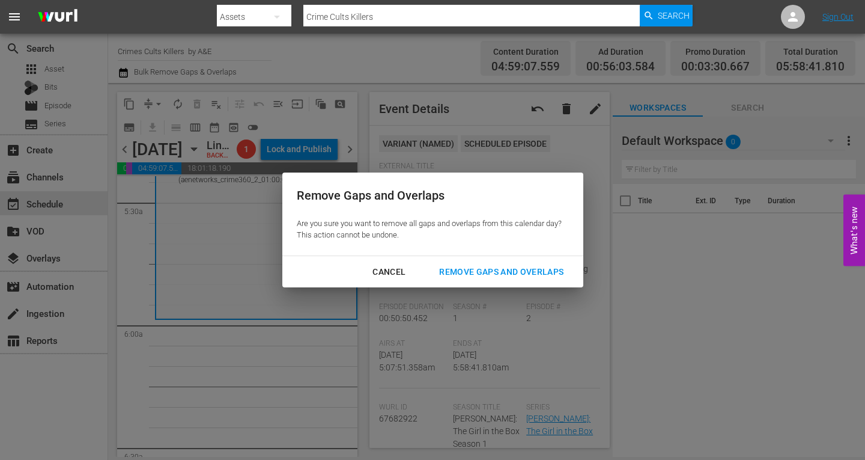
click at [482, 270] on div "Remove Gaps and Overlaps" at bounding box center [502, 271] width 144 height 15
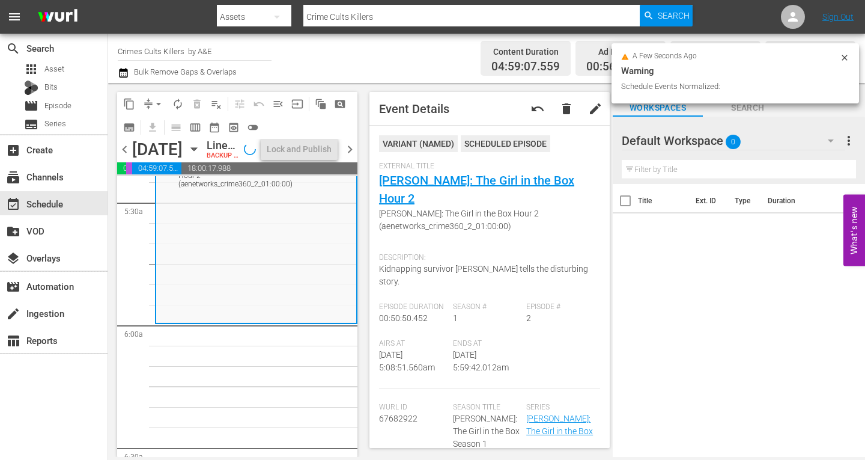
scroll to position [1302, 0]
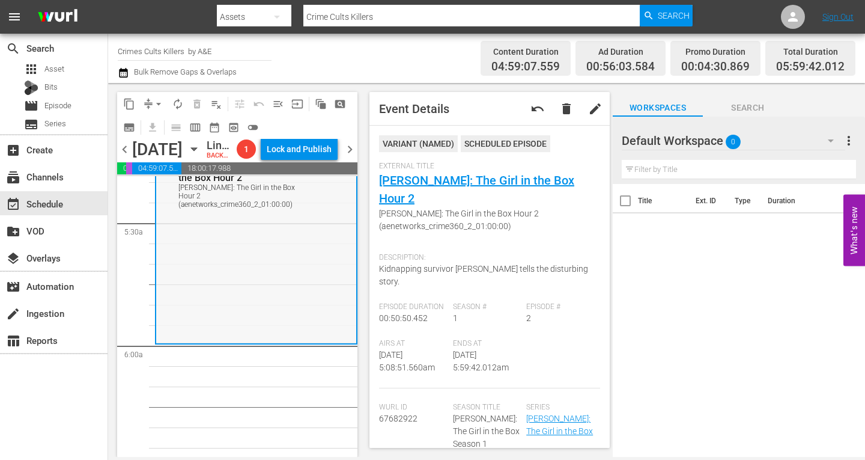
click at [191, 269] on div "Colleen Stan: The Girl in the Box / SE1 / EP2: Colleen Stan: The Girl in the Bo…" at bounding box center [256, 240] width 200 height 204
click at [159, 102] on span "arrow_drop_down" at bounding box center [159, 104] width 12 height 12
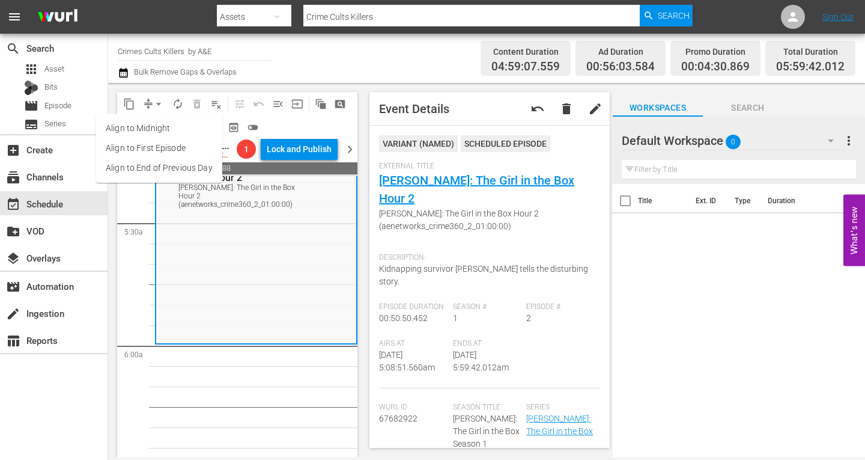
click at [159, 127] on li "Align to Midnight" at bounding box center [159, 128] width 126 height 20
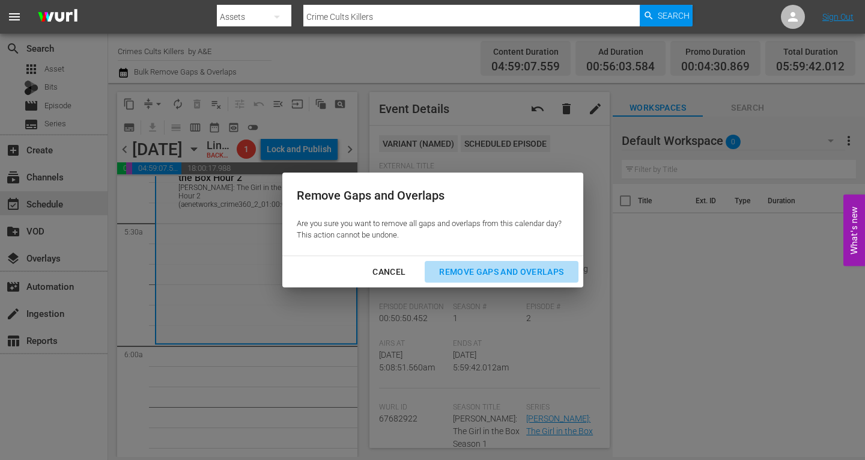
click at [534, 270] on div "Remove Gaps and Overlaps" at bounding box center [502, 271] width 144 height 15
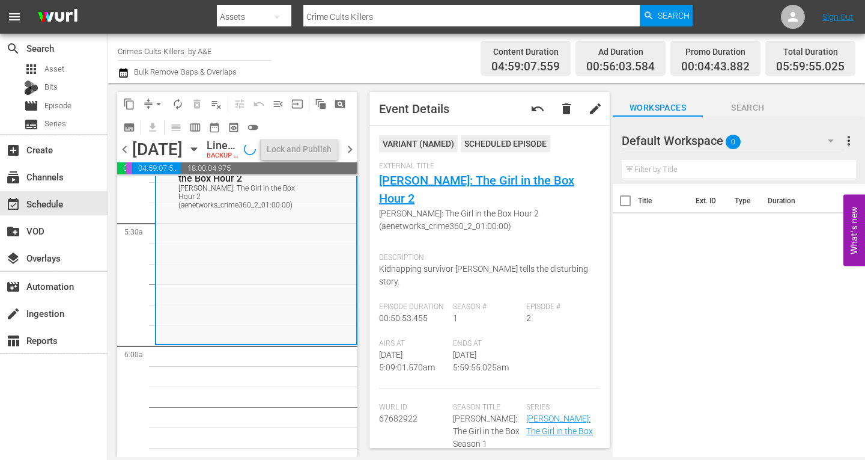
scroll to position [1322, 0]
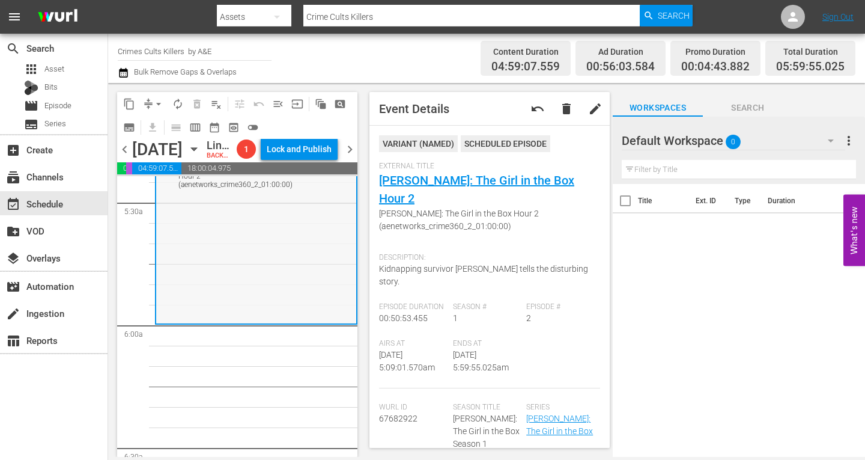
click at [237, 299] on div "Colleen Stan: The Girl in the Box / SE1 / EP2: Colleen Stan: The Girl in the Bo…" at bounding box center [256, 220] width 200 height 204
click at [159, 99] on span "arrow_drop_down" at bounding box center [159, 104] width 12 height 12
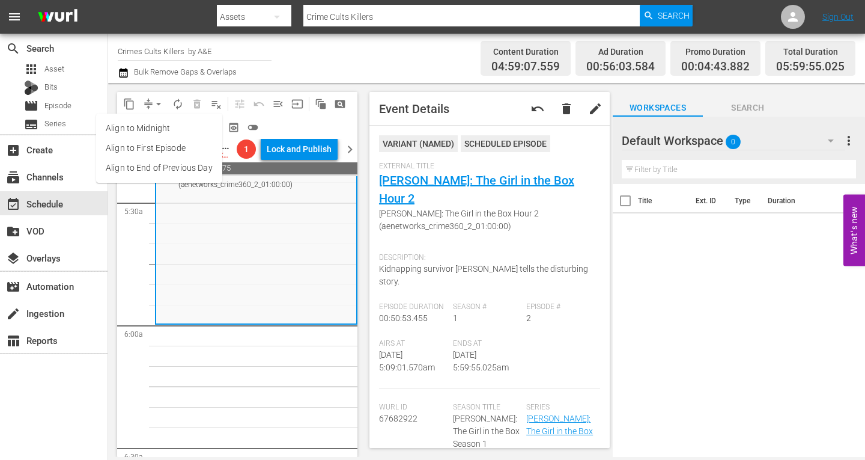
click at [159, 128] on li "Align to Midnight" at bounding box center [159, 128] width 126 height 20
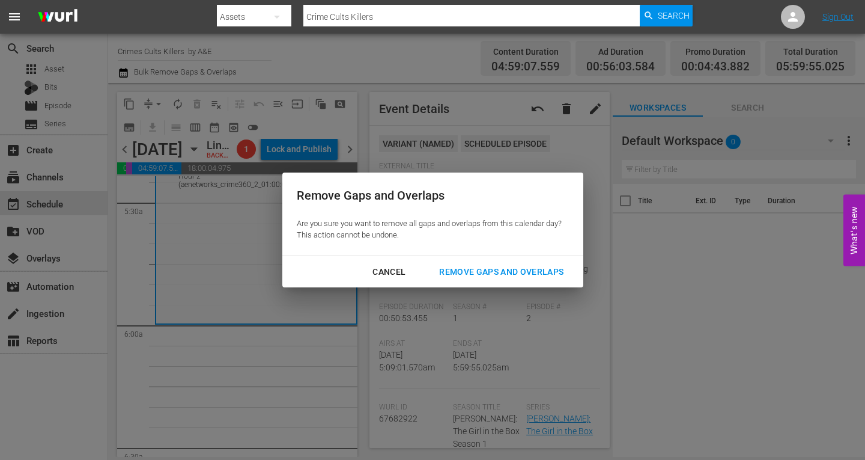
click at [484, 268] on div "Remove Gaps and Overlaps" at bounding box center [502, 271] width 144 height 15
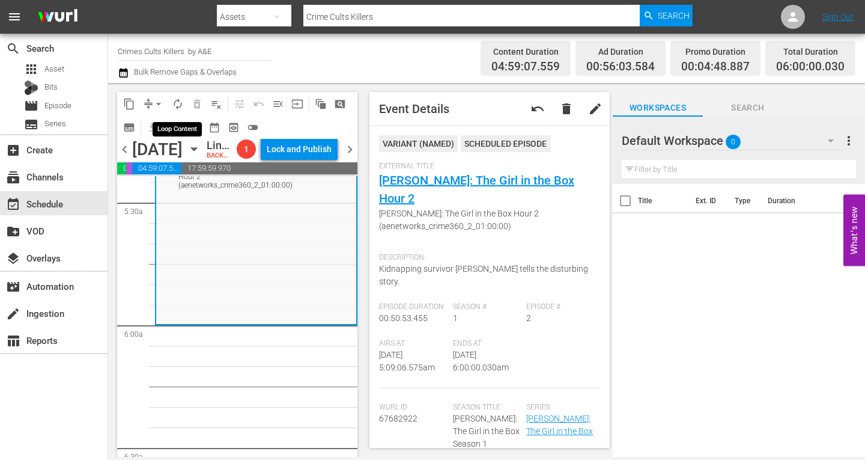
click at [179, 99] on span "autorenew_outlined" at bounding box center [178, 104] width 12 height 12
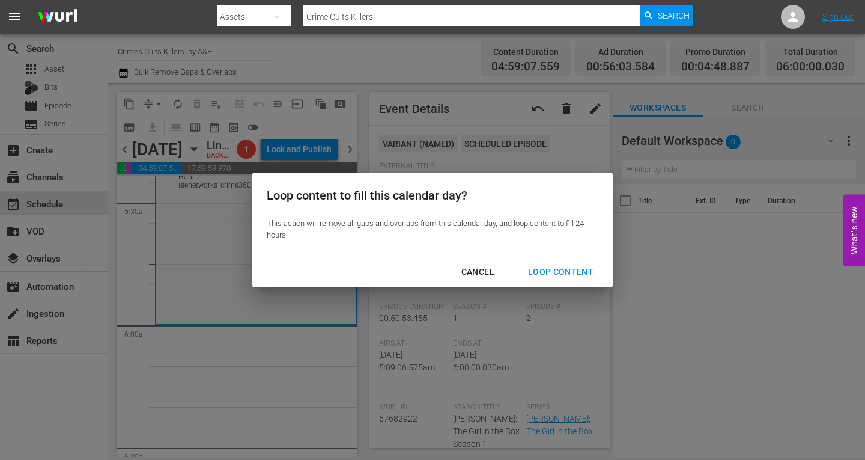
click at [551, 269] on div "Loop Content" at bounding box center [561, 271] width 85 height 15
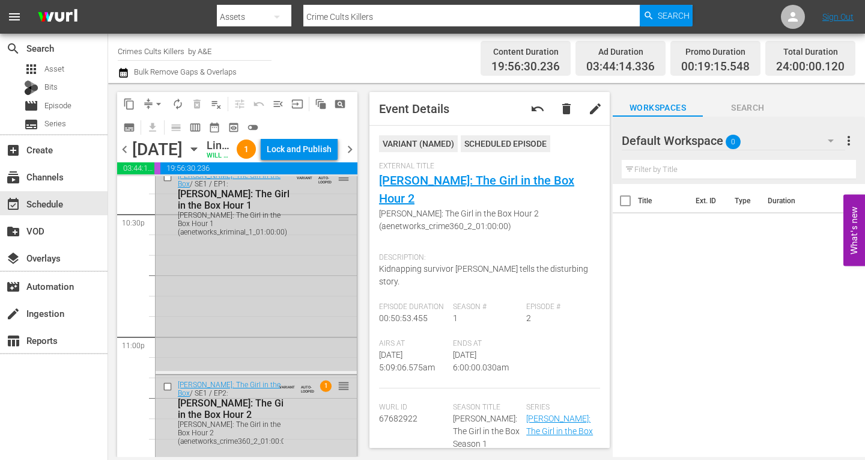
scroll to position [5624, 0]
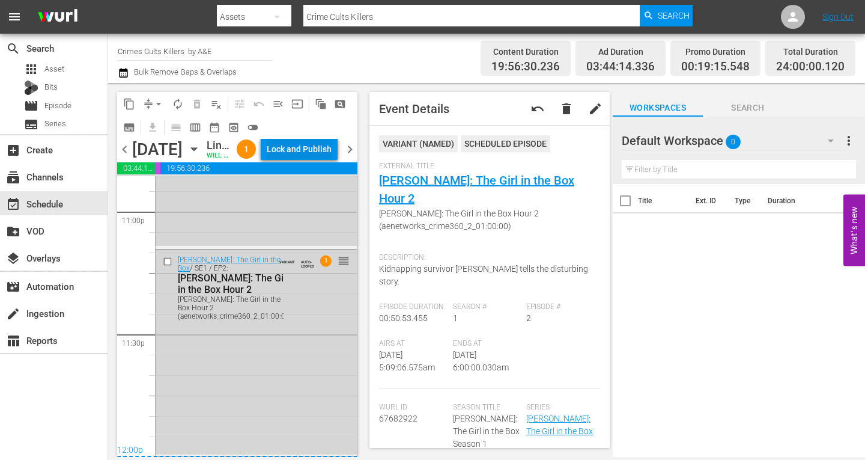
click at [305, 151] on div "Lock and Publish" at bounding box center [299, 149] width 65 height 22
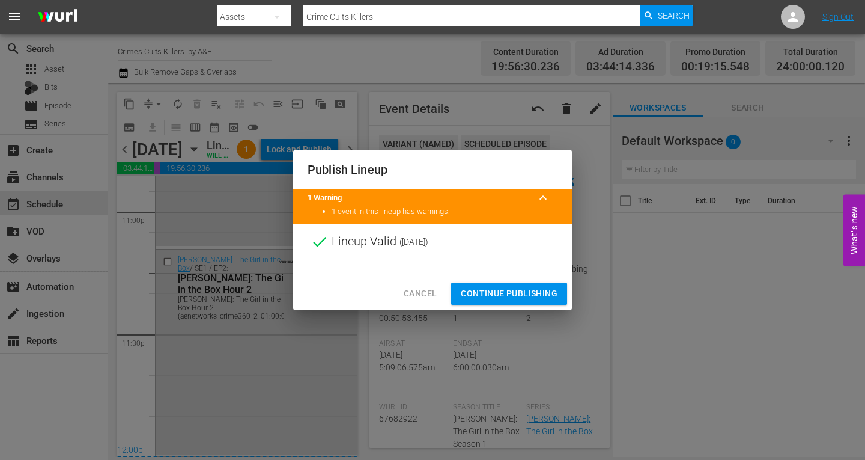
click at [493, 291] on span "Continue Publishing" at bounding box center [509, 293] width 97 height 15
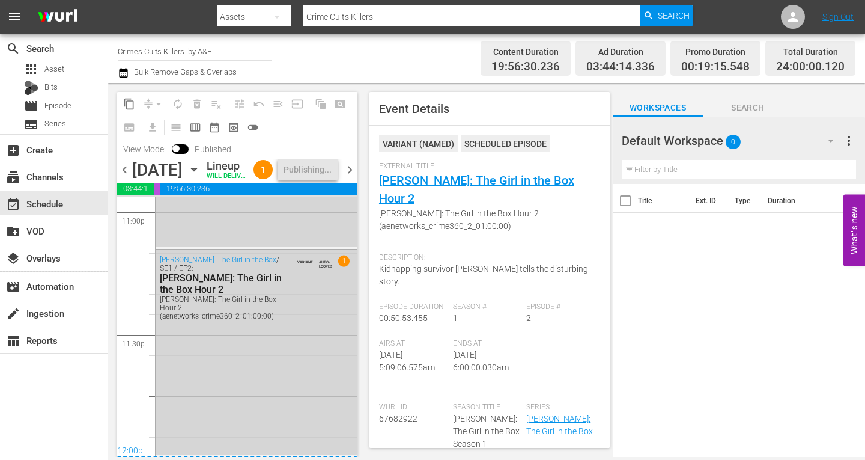
click at [350, 177] on span "chevron_right" at bounding box center [350, 169] width 15 height 15
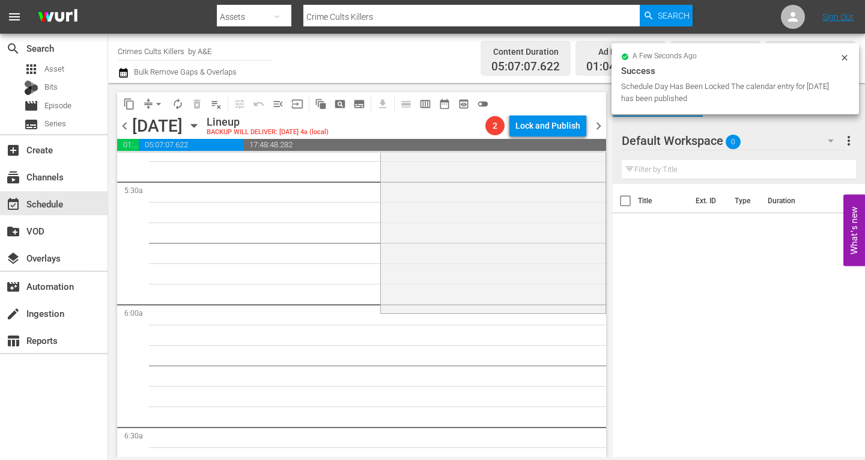
scroll to position [1294, 0]
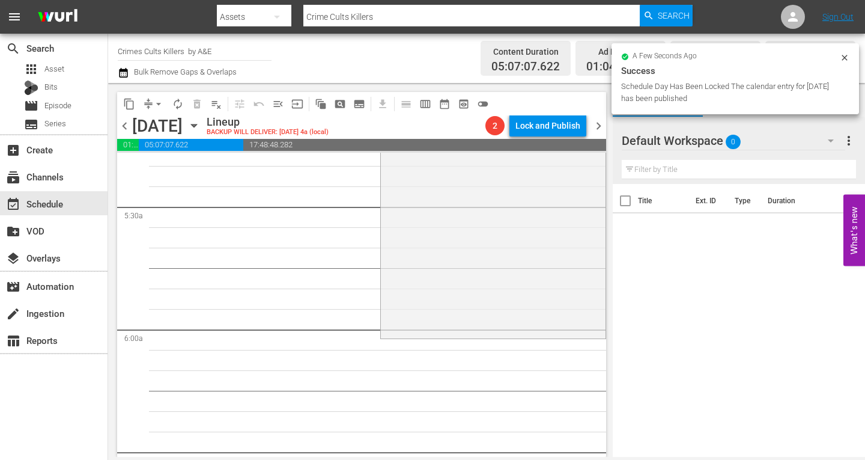
click at [412, 272] on div "Surviving a Serial Killer / SE1 / EP8: Joseph Deangelo 1 reorder" at bounding box center [493, 230] width 224 height 214
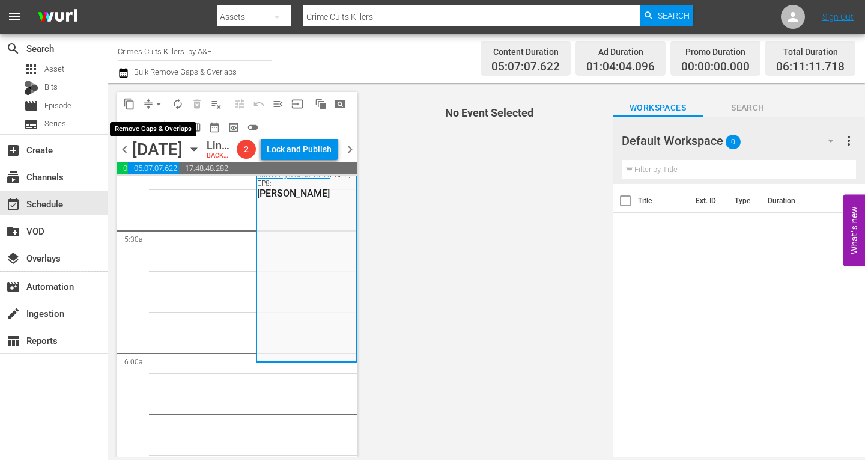
drag, startPoint x: 160, startPoint y: 104, endPoint x: 153, endPoint y: 106, distance: 6.9
click at [159, 104] on span "arrow_drop_down" at bounding box center [159, 104] width 12 height 12
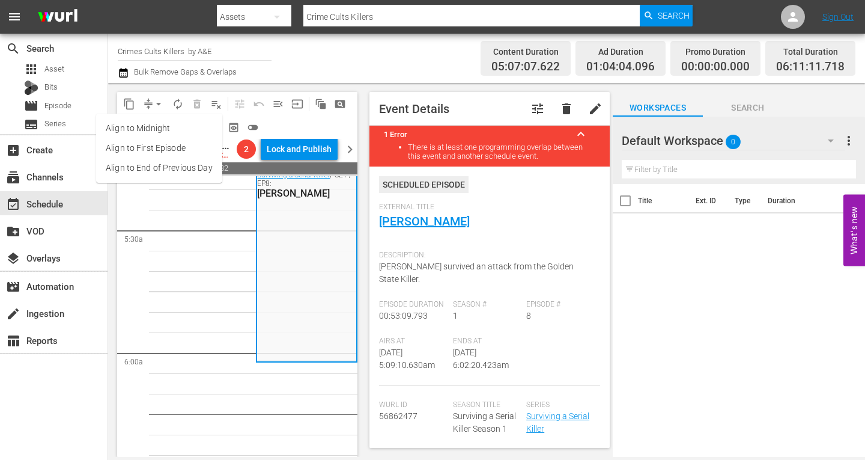
click at [144, 126] on li "Align to Midnight" at bounding box center [159, 128] width 126 height 20
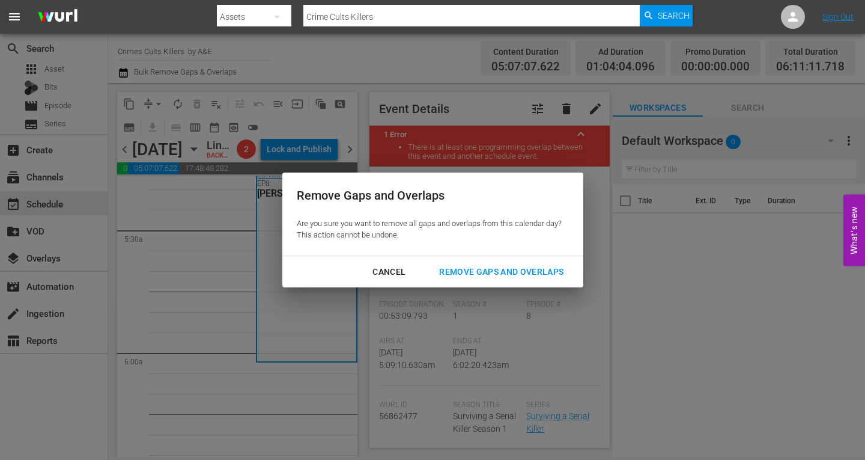
click at [463, 270] on div "Remove Gaps and Overlaps" at bounding box center [502, 271] width 144 height 15
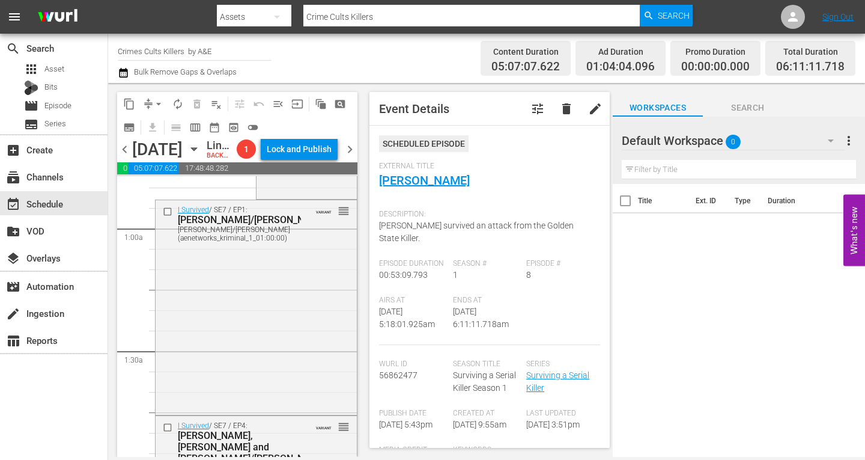
scroll to position [0, 0]
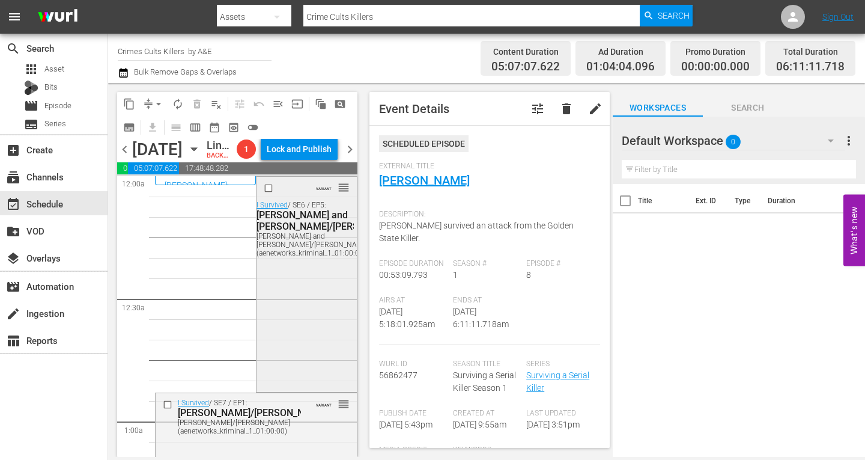
click at [298, 291] on div "VARIANT reorder I Survived / SE6 / EP5: Lori and Pat/David/Kevin Lori and Pat/D…" at bounding box center [307, 283] width 100 height 212
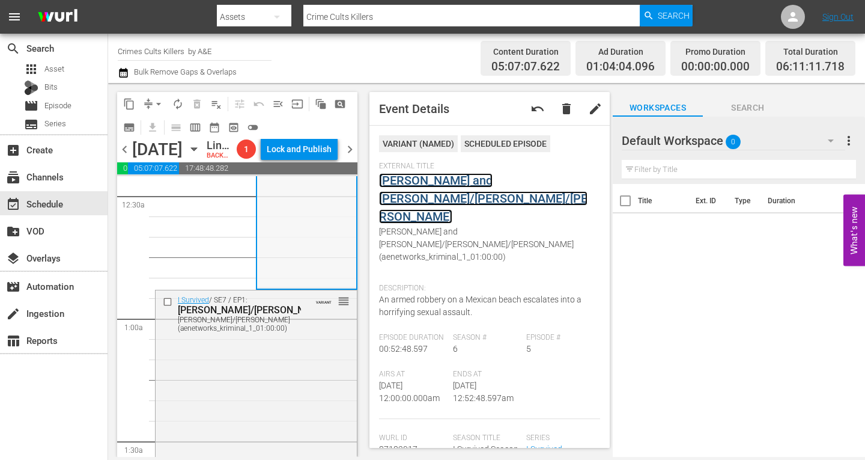
scroll to position [240, 0]
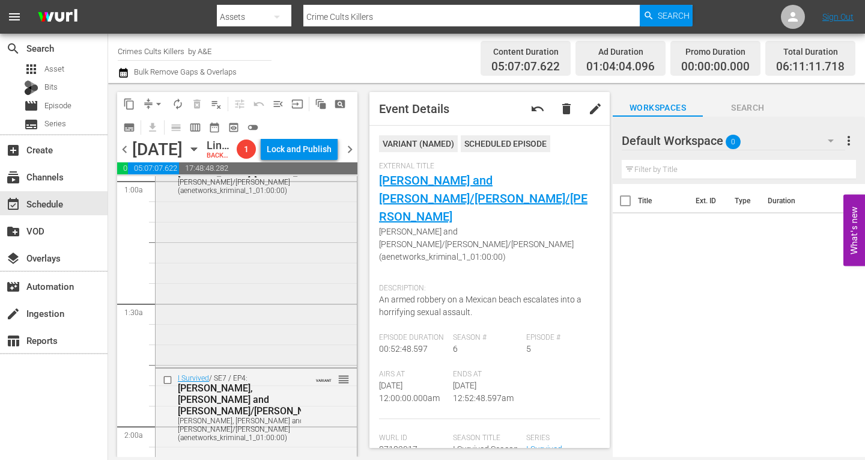
click at [254, 267] on div "I Survived / SE7 / EP1: Jennifer/Neely Ann Jennifer/Neely Ann (aenetworks_krimi…" at bounding box center [256, 259] width 201 height 212
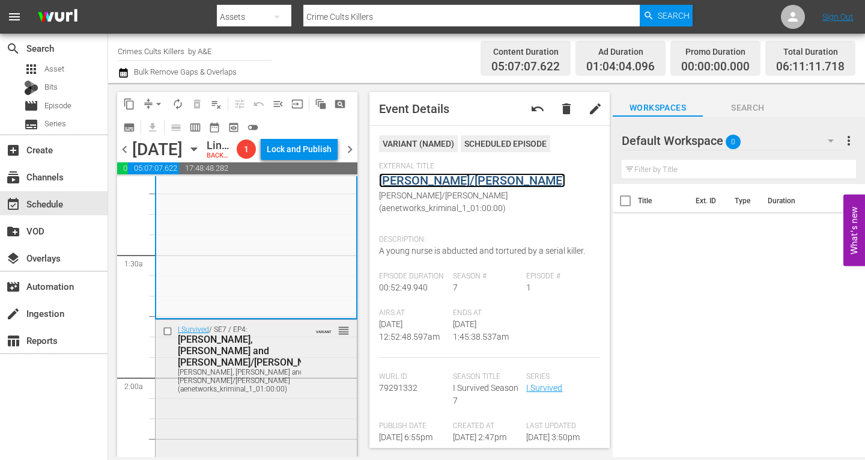
scroll to position [421, 0]
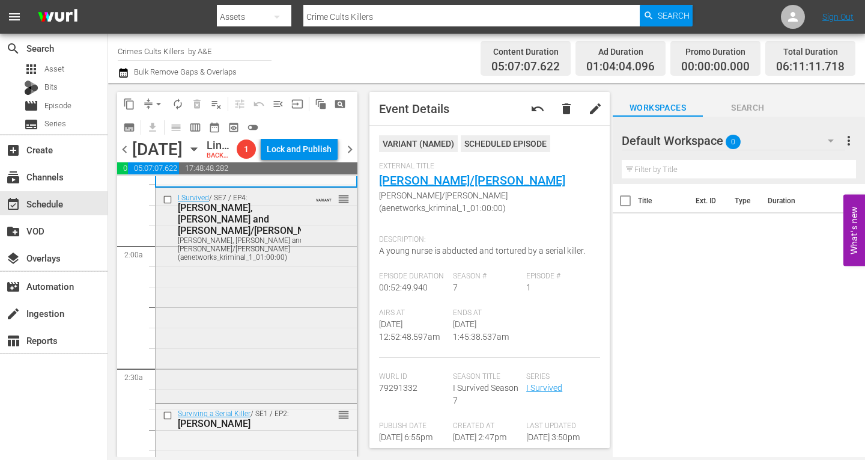
click at [291, 310] on div "I Survived / SE7 / EP4: Jason, Dave and Joe/Martin Jason, Dave and Joe/Martin (…" at bounding box center [256, 294] width 201 height 212
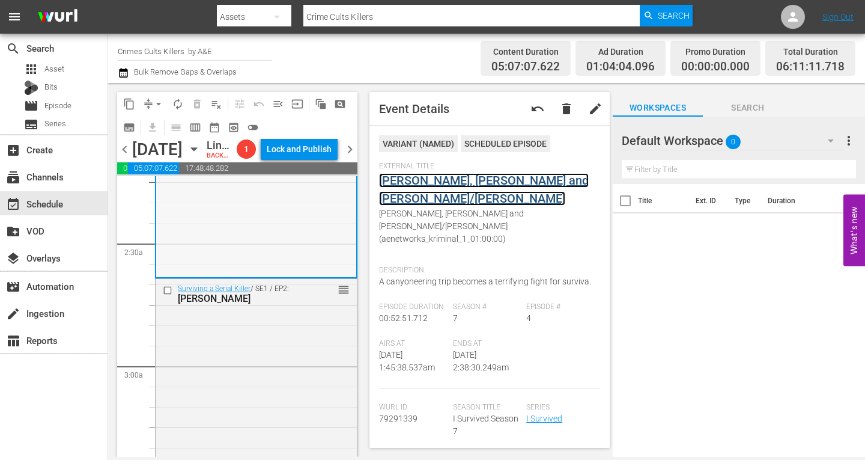
scroll to position [601, 0]
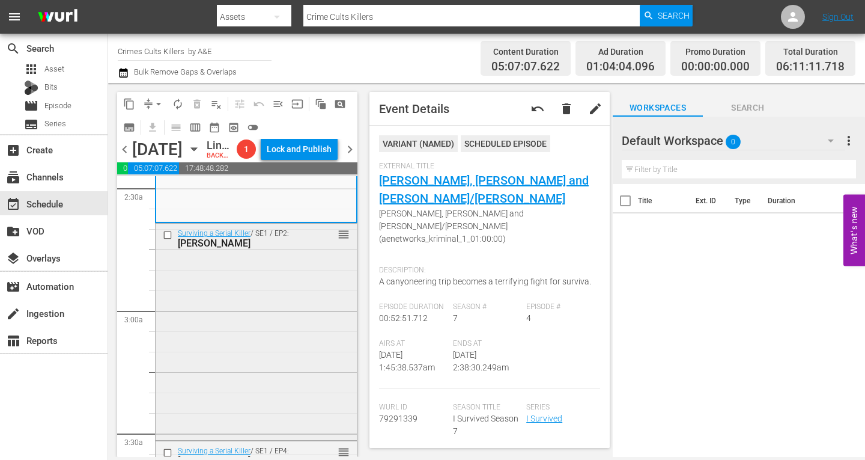
click at [245, 300] on div "Surviving a Serial Killer / SE1 / EP2: Peter Sutcliffe reorder" at bounding box center [256, 331] width 201 height 214
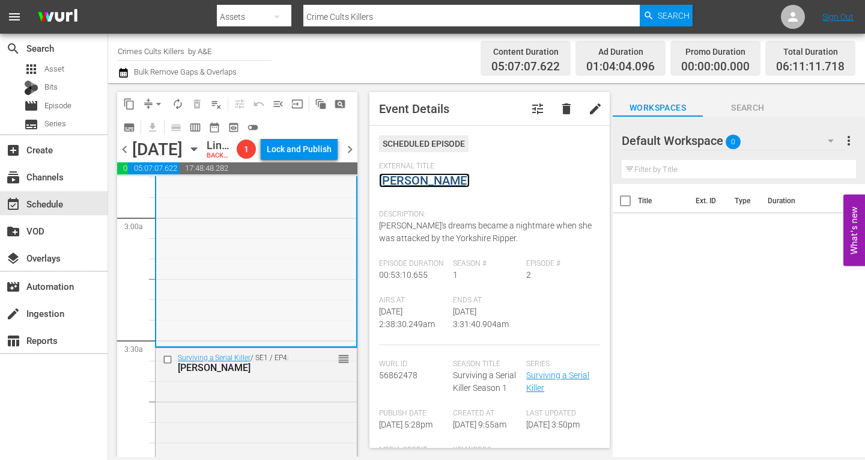
scroll to position [781, 0]
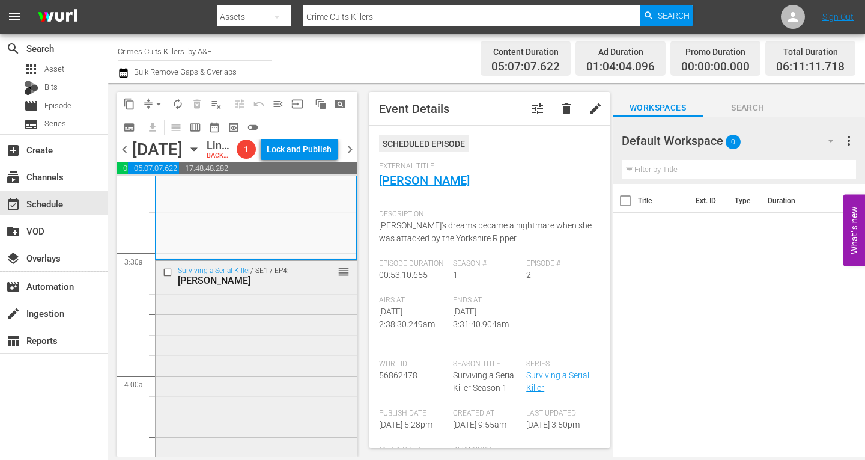
click at [234, 344] on div "Surviving a Serial Killer / SE1 / EP4: John Sweeney reorder" at bounding box center [256, 368] width 201 height 214
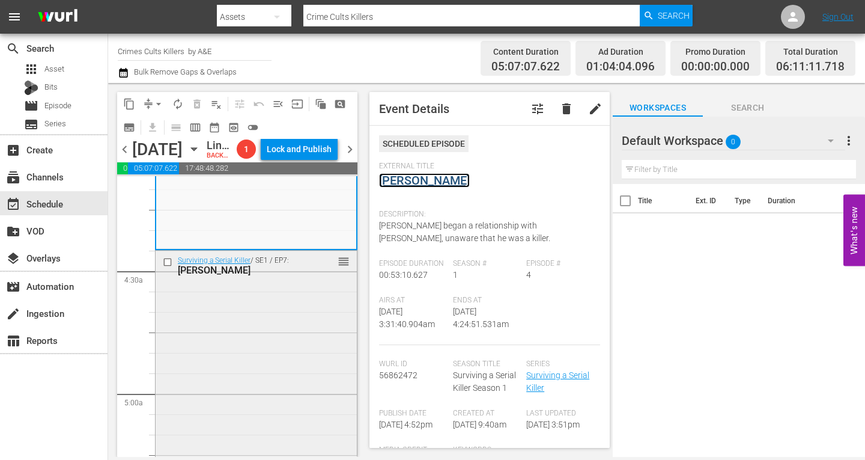
scroll to position [1022, 0]
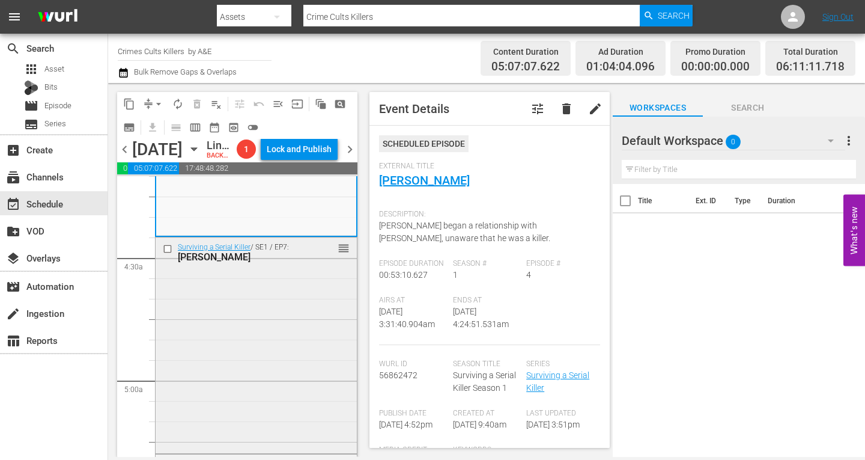
click at [267, 315] on div "Surviving a Serial Killer / SE1 / EP7: Jeffrey Dahmer reorder" at bounding box center [256, 344] width 201 height 214
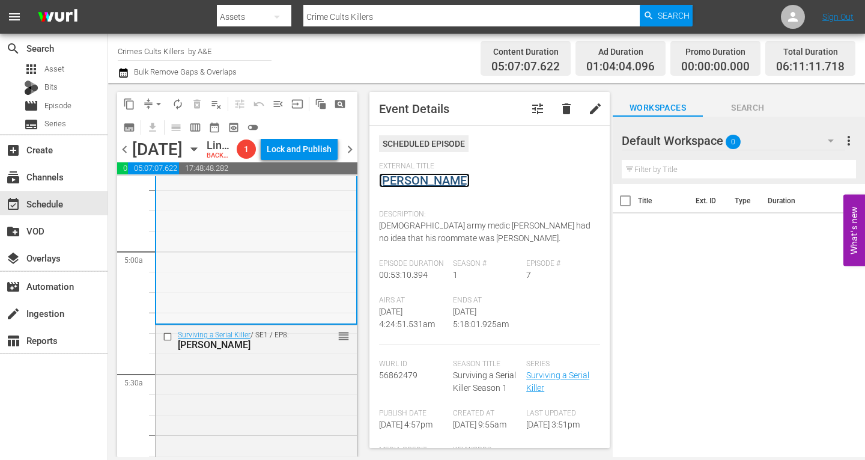
scroll to position [1202, 0]
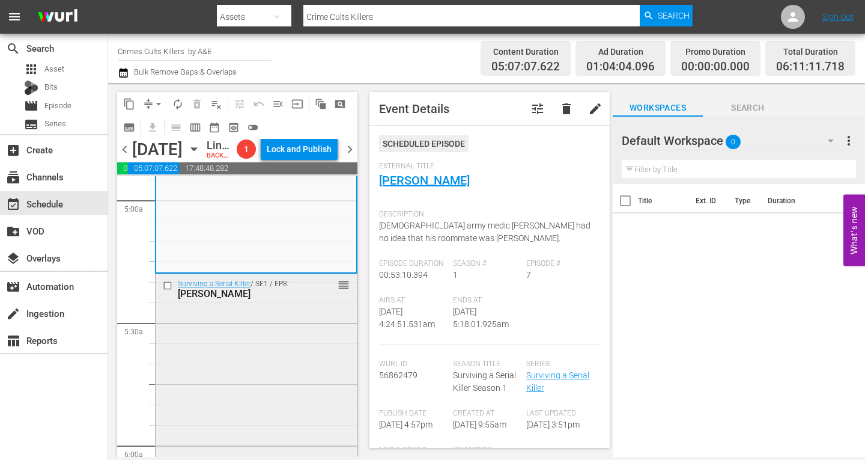
click at [266, 332] on div "Surviving a Serial Killer / SE1 / EP8: Joseph Deangelo reorder" at bounding box center [256, 381] width 201 height 214
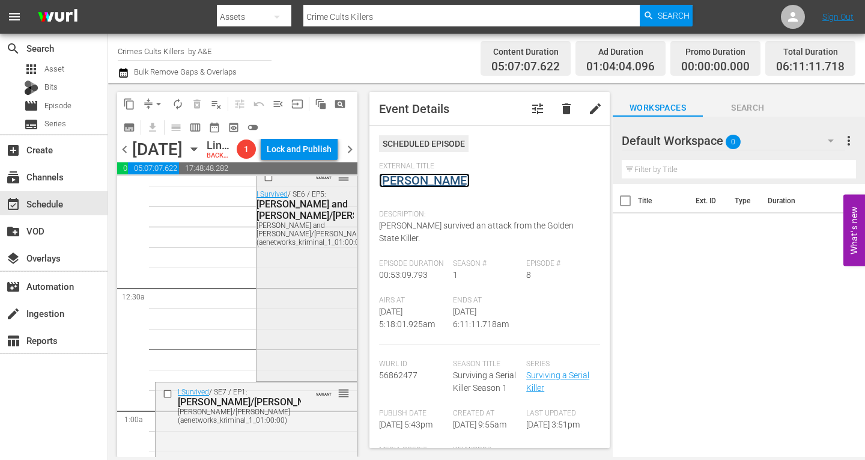
scroll to position [0, 0]
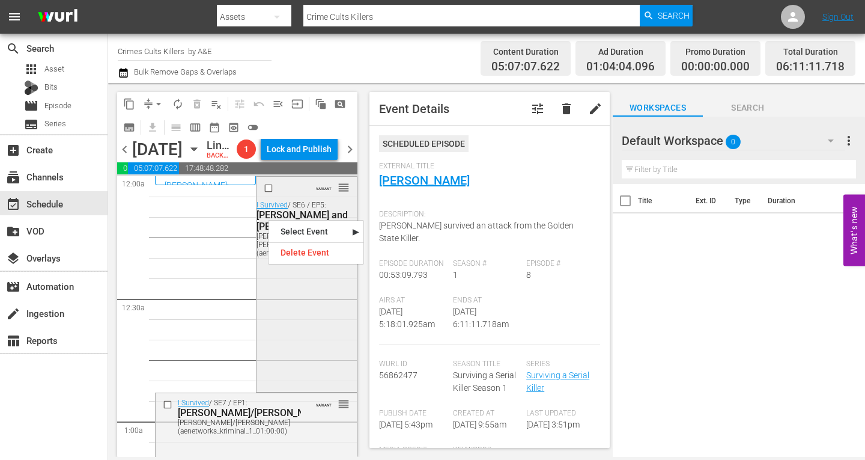
click at [309, 373] on div "VARIANT reorder I Survived / SE6 / EP5: Lori and Pat/David/Kevin Lori and Pat/D…" at bounding box center [307, 283] width 100 height 212
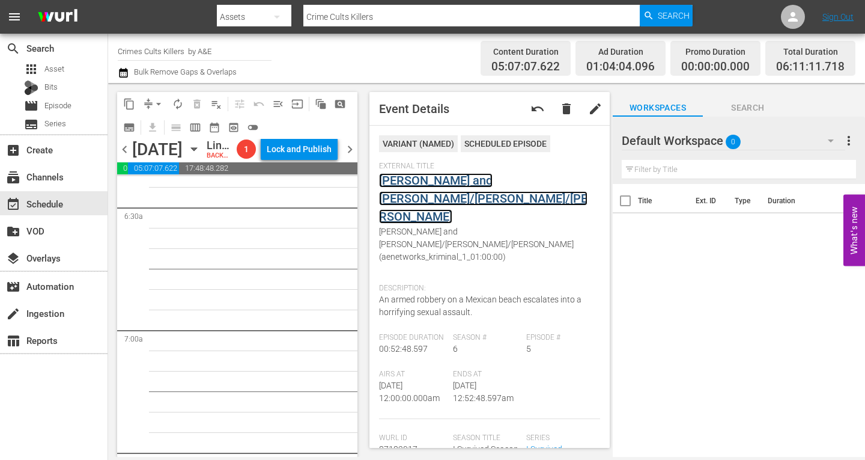
scroll to position [1382, 0]
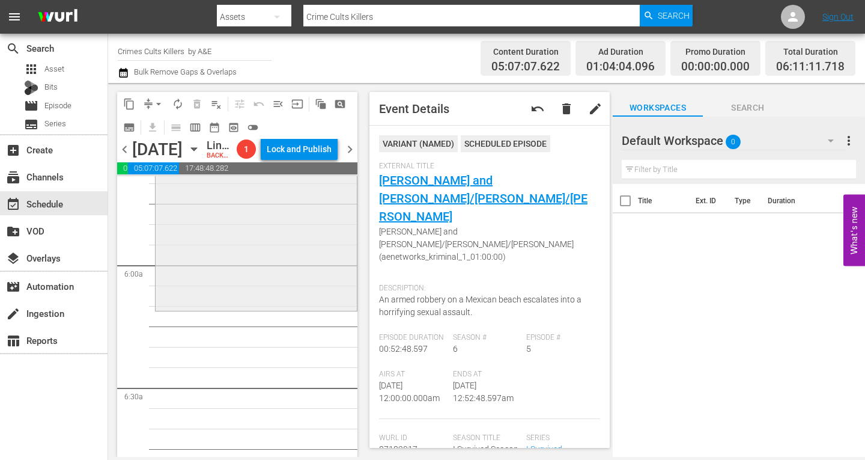
click at [205, 271] on div "Surviving a Serial Killer / SE1 / EP8: Joseph Deangelo reorder" at bounding box center [256, 201] width 201 height 214
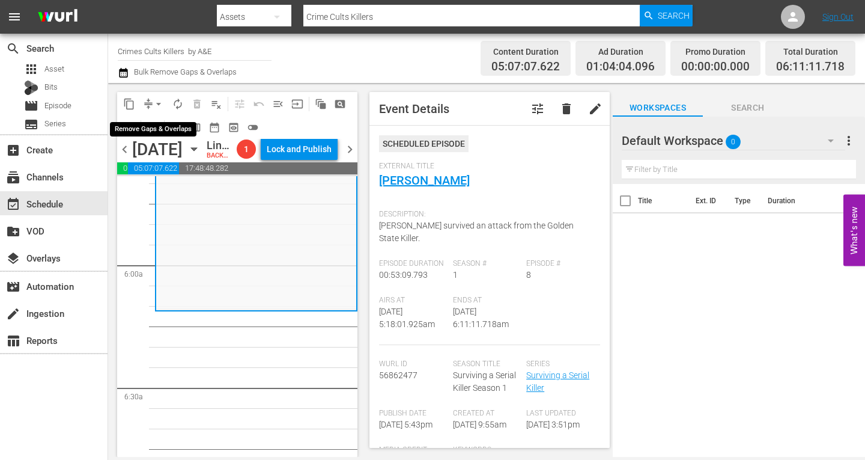
click at [156, 102] on span "arrow_drop_down" at bounding box center [159, 104] width 12 height 12
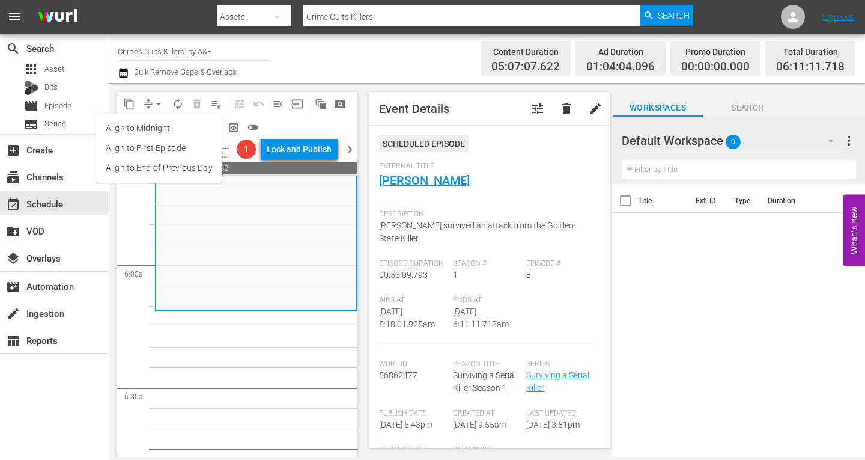
click at [148, 126] on li "Align to Midnight" at bounding box center [159, 128] width 126 height 20
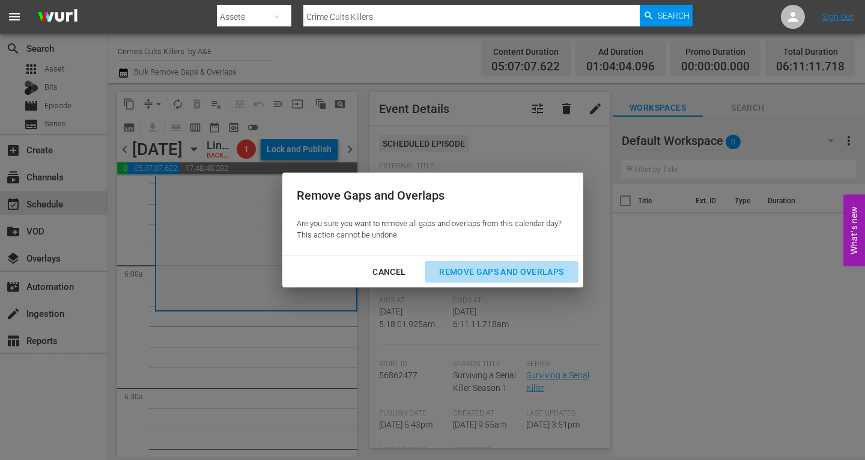
click at [535, 271] on div "Remove Gaps and Overlaps" at bounding box center [502, 271] width 144 height 15
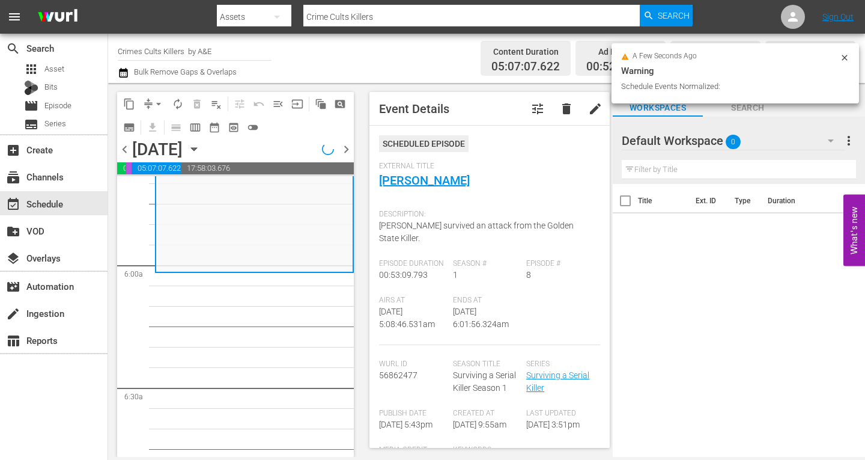
scroll to position [1362, 0]
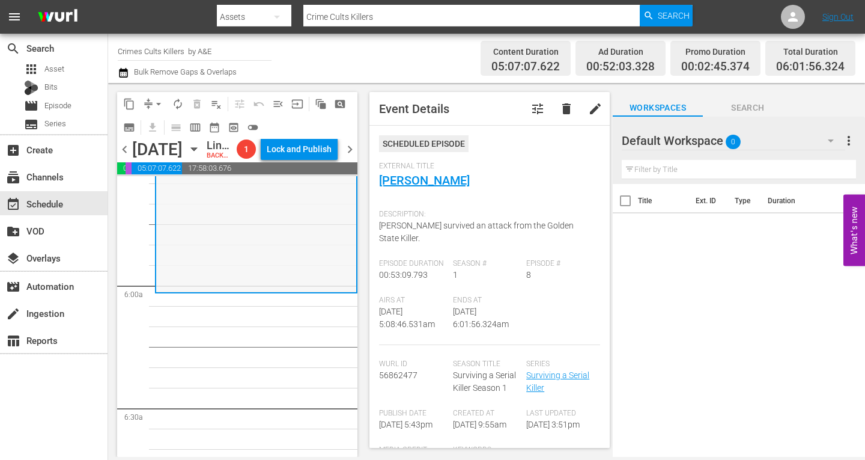
click at [270, 254] on div "Surviving a Serial Killer / SE1 / EP8: Joseph Deangelo reorder" at bounding box center [256, 185] width 200 height 214
click at [155, 100] on span "arrow_drop_down" at bounding box center [159, 104] width 12 height 12
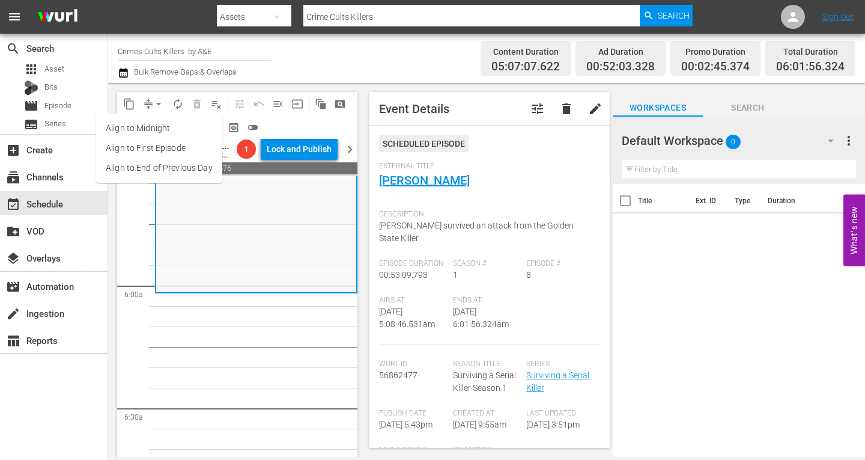
click at [142, 128] on li "Align to Midnight" at bounding box center [159, 128] width 126 height 20
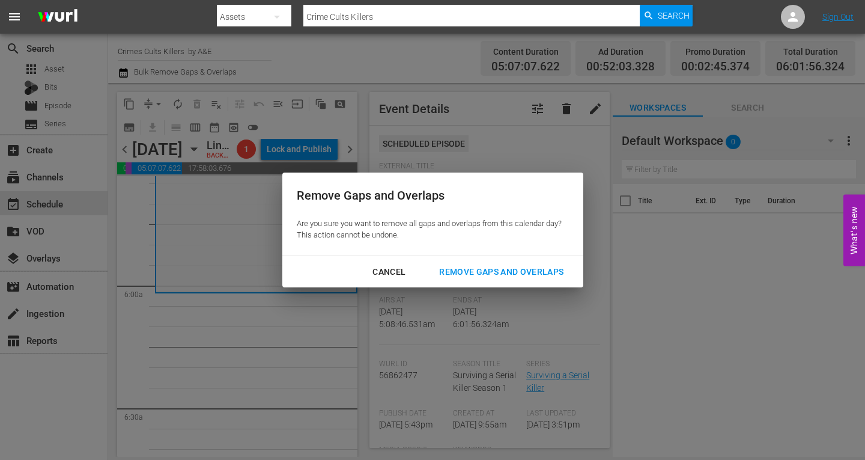
click at [478, 273] on div "Remove Gaps and Overlaps" at bounding box center [502, 271] width 144 height 15
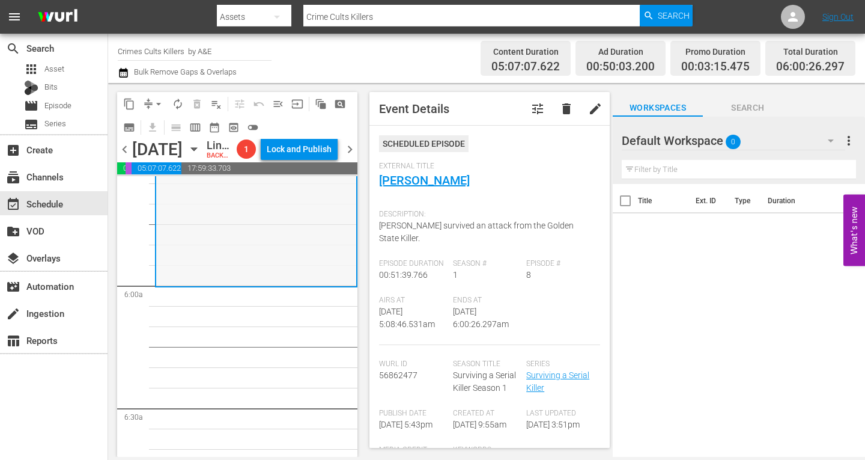
click at [210, 283] on div "Surviving a Serial Killer / SE1 / EP8: Joseph Deangelo reorder" at bounding box center [256, 181] width 200 height 207
click at [160, 97] on button "arrow_drop_down" at bounding box center [158, 103] width 19 height 19
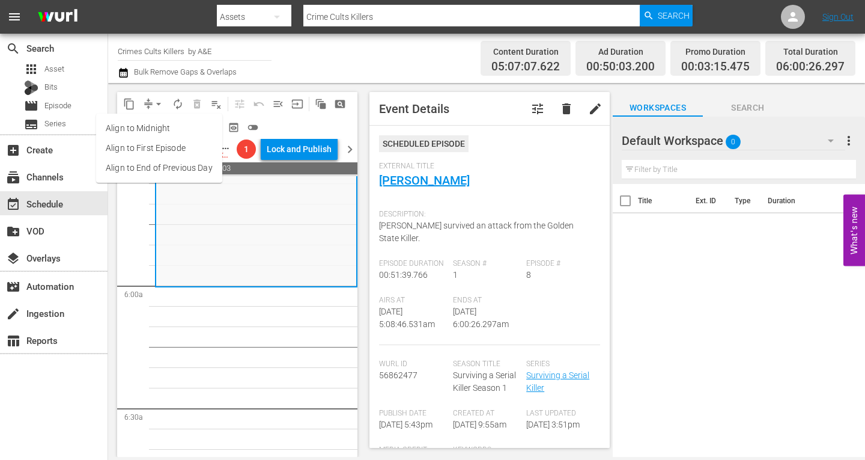
click at [153, 125] on li "Align to Midnight" at bounding box center [159, 128] width 126 height 20
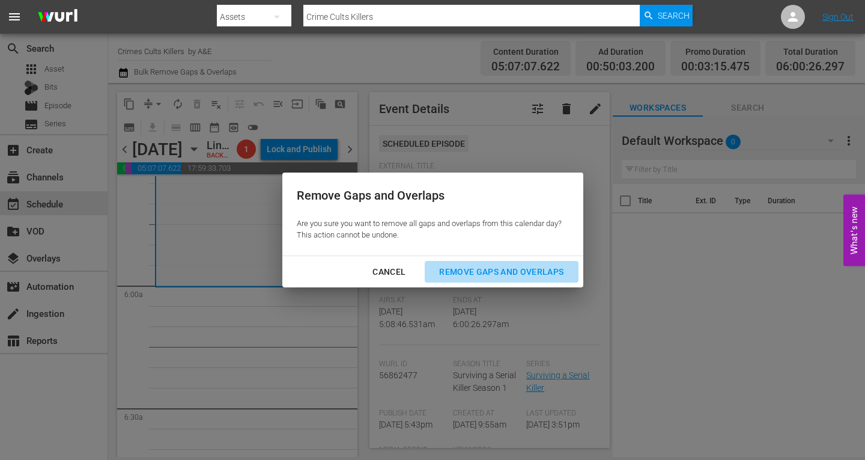
click at [495, 266] on div "Remove Gaps and Overlaps" at bounding box center [502, 271] width 144 height 15
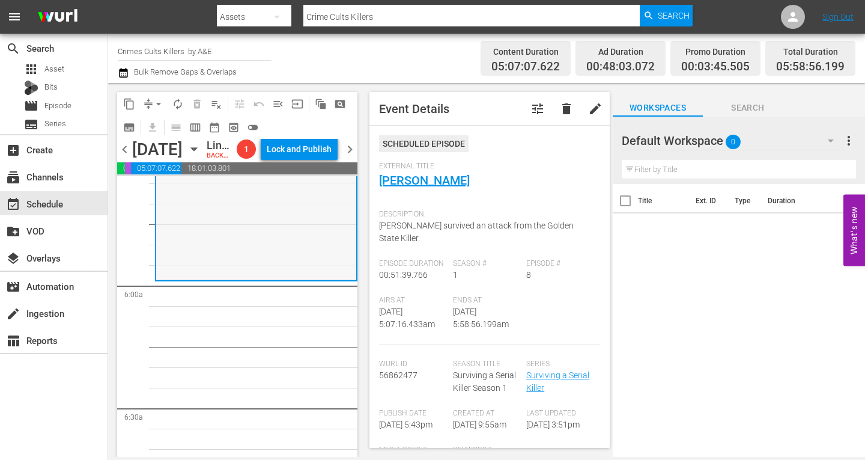
click at [200, 279] on div "Surviving a Serial Killer / SE1 / EP8: Joseph Deangelo reorder" at bounding box center [256, 175] width 200 height 207
click at [156, 105] on span "arrow_drop_down" at bounding box center [159, 104] width 12 height 12
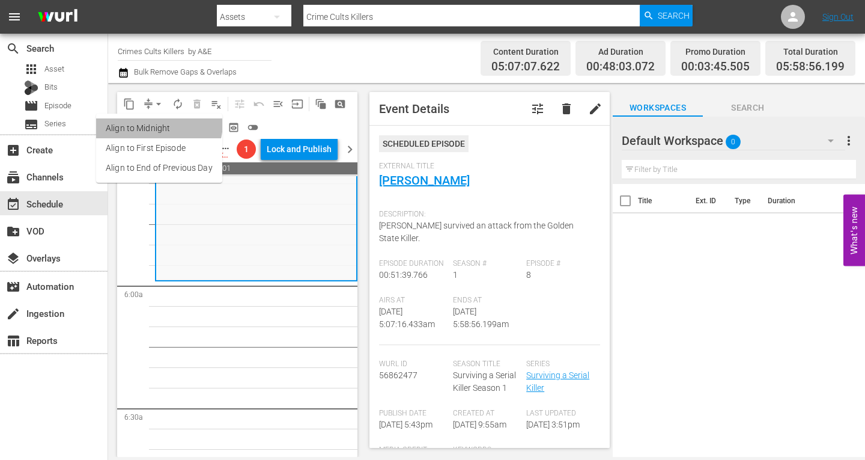
click at [154, 123] on li "Align to Midnight" at bounding box center [159, 128] width 126 height 20
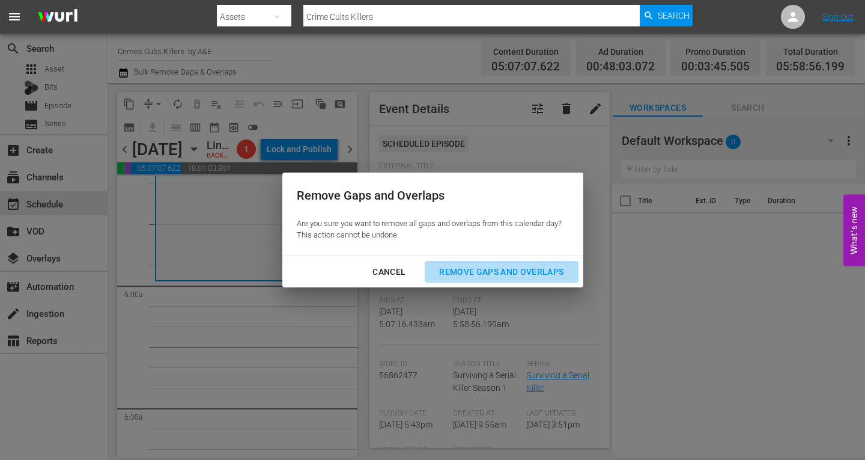
click at [489, 267] on div "Remove Gaps and Overlaps" at bounding box center [502, 271] width 144 height 15
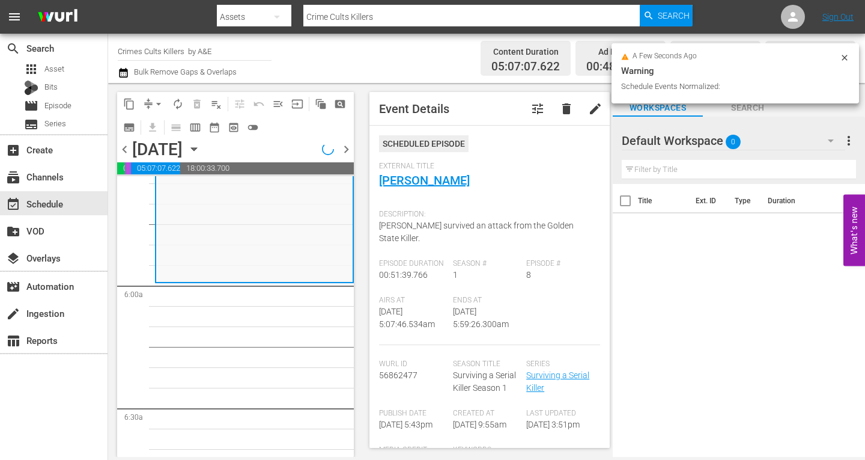
scroll to position [1382, 0]
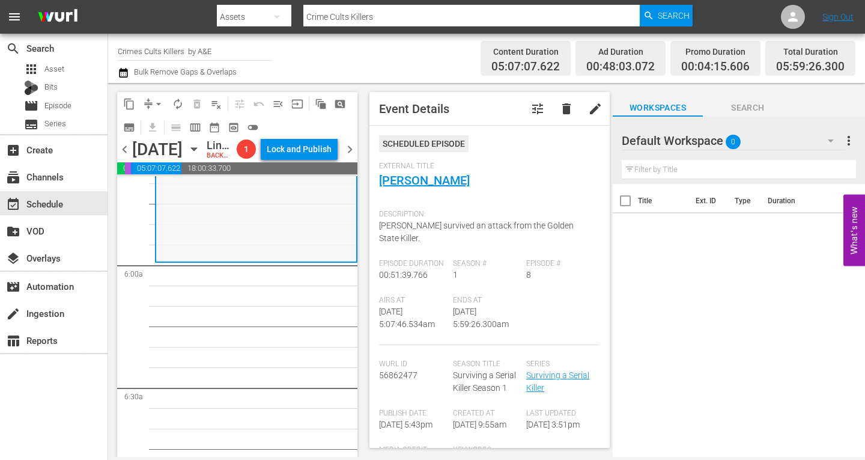
click at [195, 237] on div "Surviving a Serial Killer / SE1 / EP8: Joseph Deangelo reorder" at bounding box center [256, 156] width 200 height 207
click at [156, 100] on span "arrow_drop_down" at bounding box center [159, 104] width 12 height 12
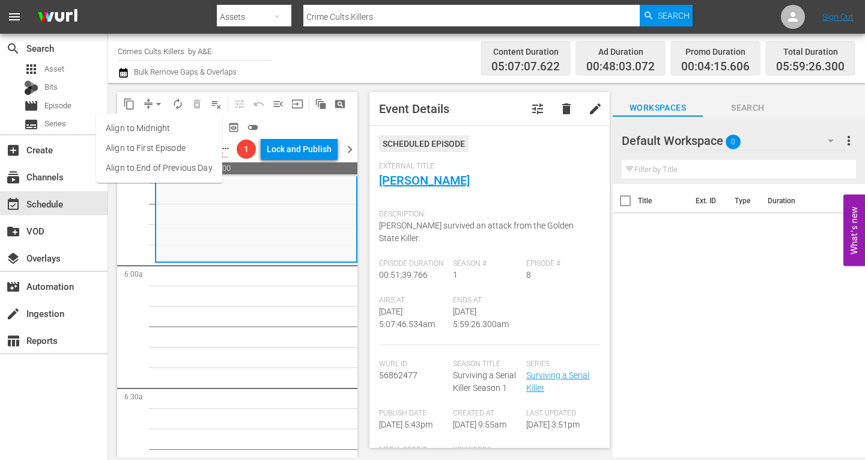
click at [148, 127] on li "Align to Midnight" at bounding box center [159, 128] width 126 height 20
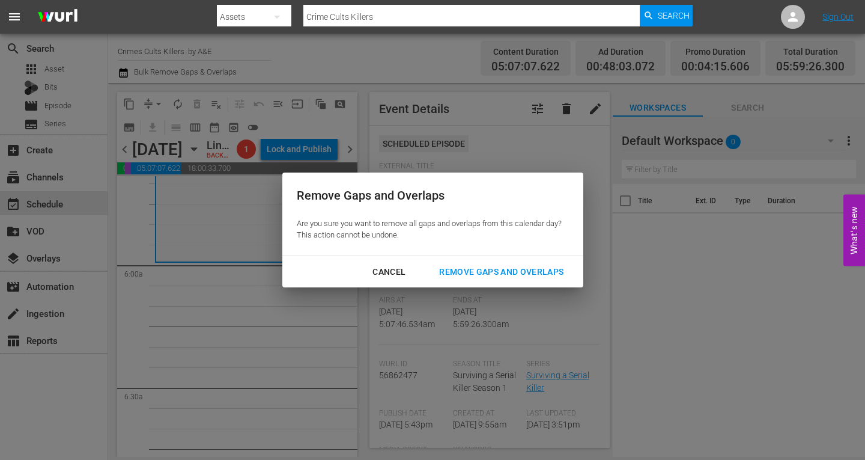
click at [483, 272] on div "Remove Gaps and Overlaps" at bounding box center [502, 271] width 144 height 15
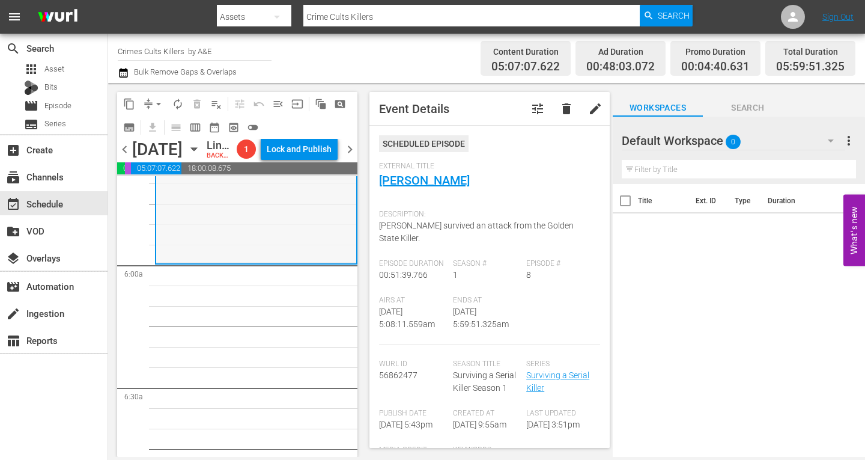
click at [203, 228] on div "Surviving a Serial Killer / SE1 / EP8: Joseph Deangelo reorder" at bounding box center [256, 158] width 200 height 207
click at [157, 104] on span "arrow_drop_down" at bounding box center [159, 104] width 12 height 12
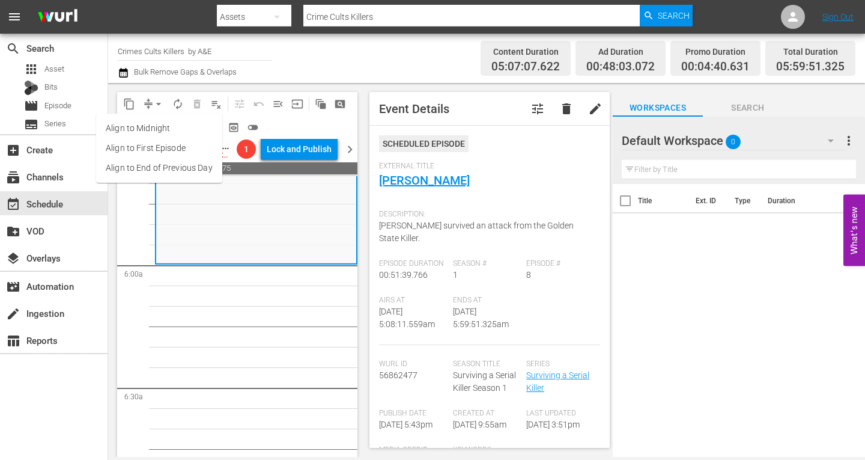
click at [159, 123] on li "Align to Midnight" at bounding box center [159, 128] width 126 height 20
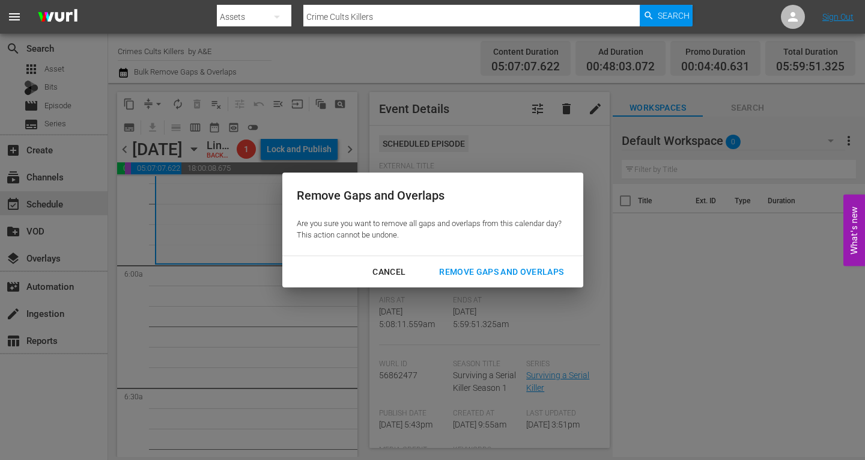
click at [486, 269] on div "Remove Gaps and Overlaps" at bounding box center [502, 271] width 144 height 15
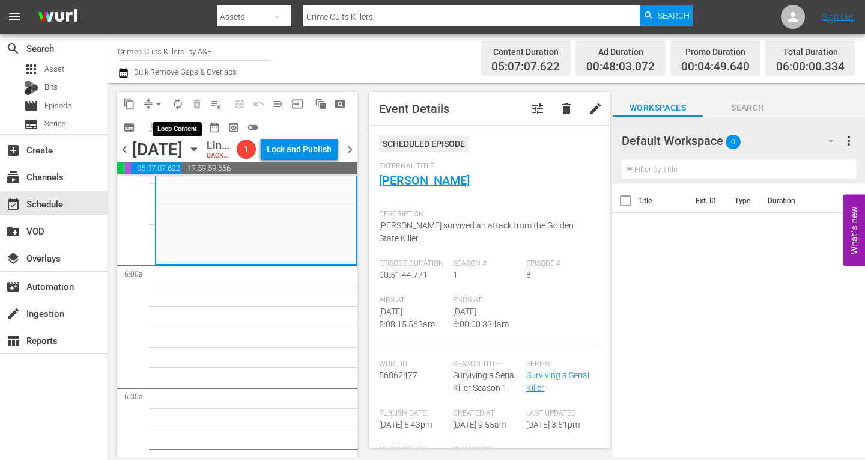
click at [176, 103] on span "autorenew_outlined" at bounding box center [178, 104] width 12 height 12
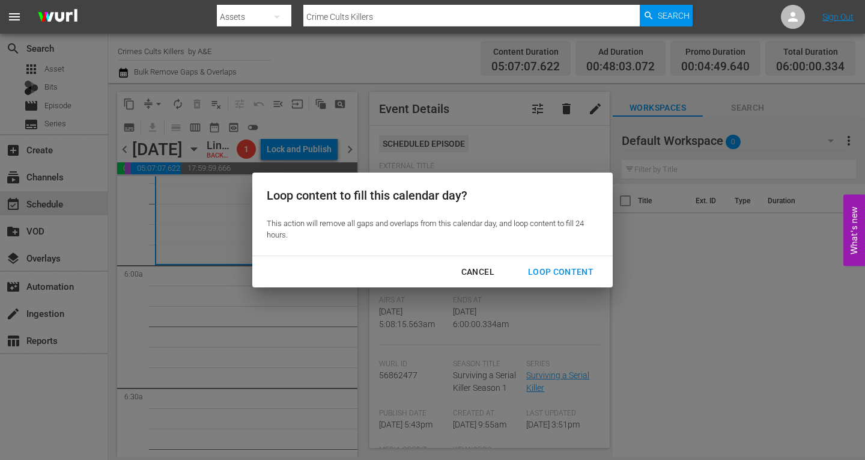
click at [561, 272] on div "Loop Content" at bounding box center [561, 271] width 85 height 15
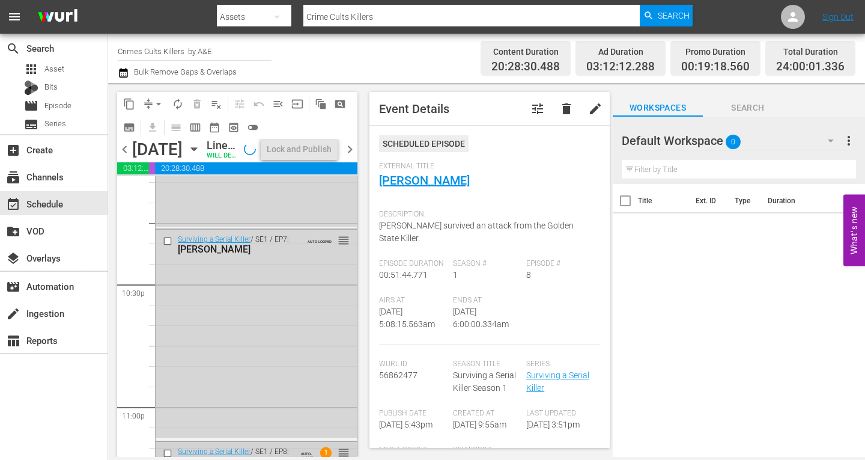
scroll to position [5624, 0]
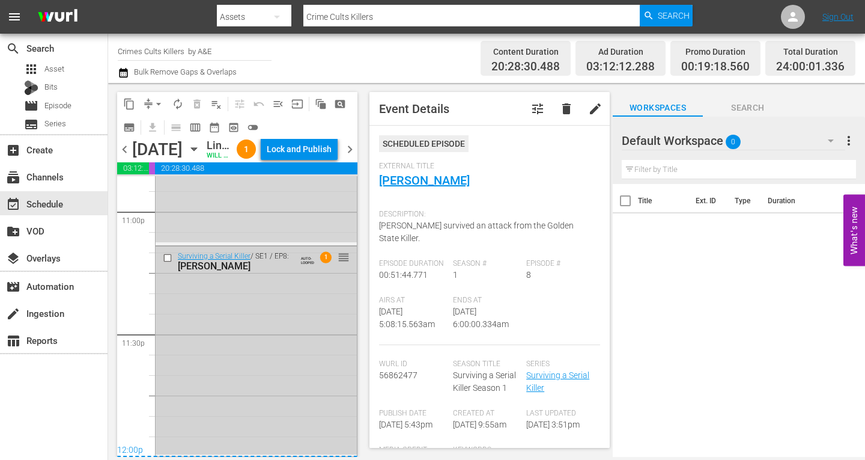
click at [239, 377] on div "Surviving a Serial Killer / SE1 / EP8: Joseph Deangelo AUTO-LOOPED 1 reorder" at bounding box center [256, 350] width 201 height 208
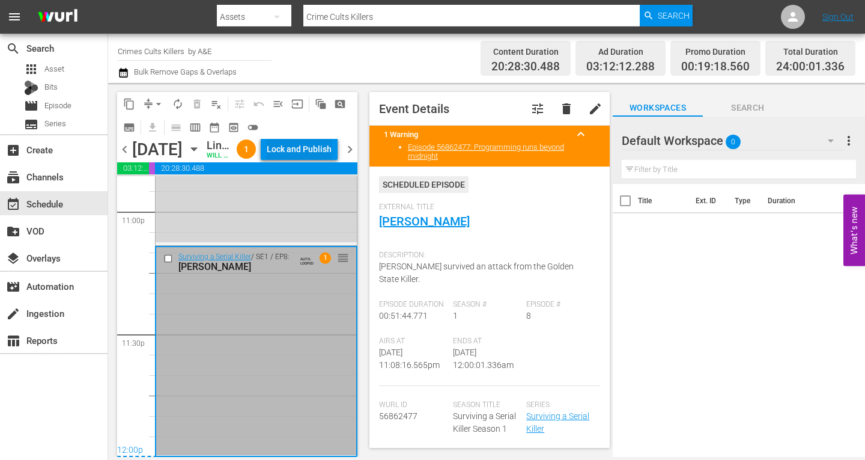
click at [313, 142] on div "Lock and Publish" at bounding box center [299, 149] width 65 height 22
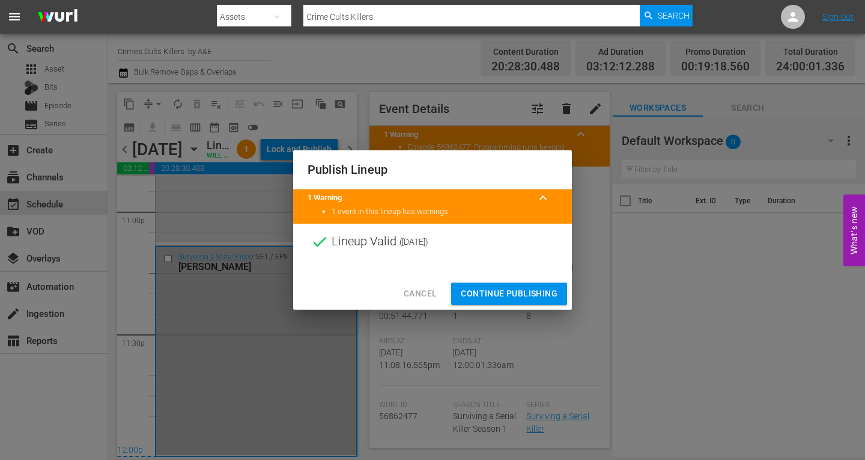
click at [480, 275] on div at bounding box center [432, 269] width 279 height 18
click at [483, 291] on span "Continue Publishing" at bounding box center [509, 293] width 97 height 15
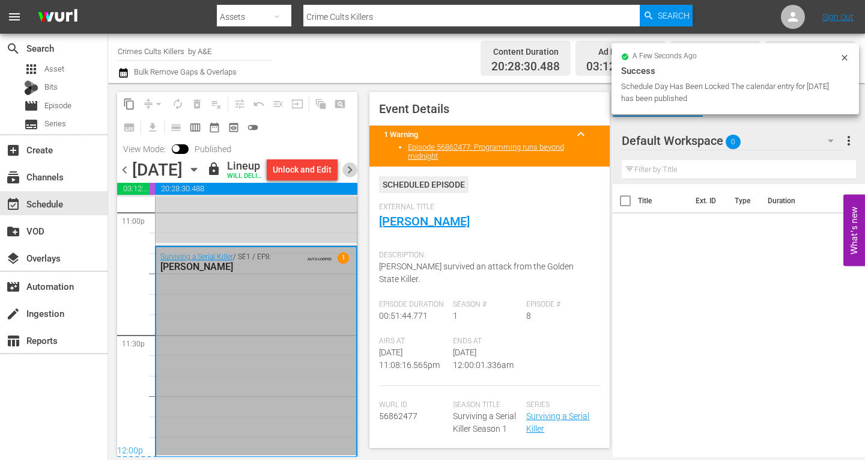
click at [347, 177] on span "chevron_right" at bounding box center [350, 169] width 15 height 15
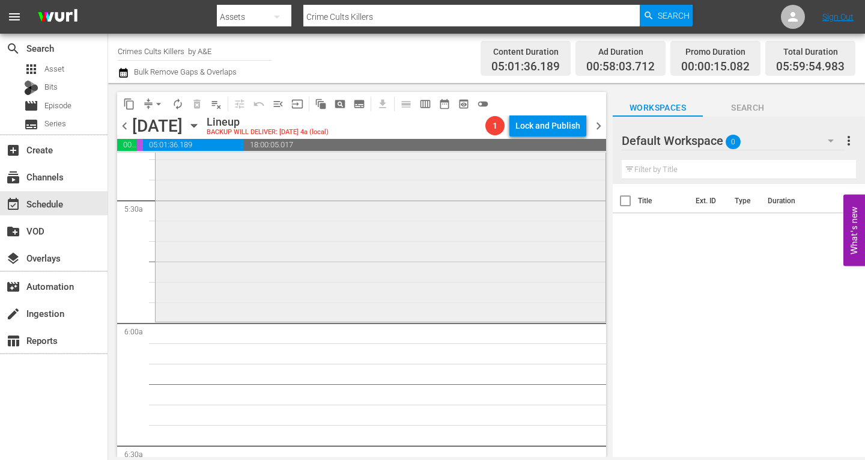
scroll to position [1245, 0]
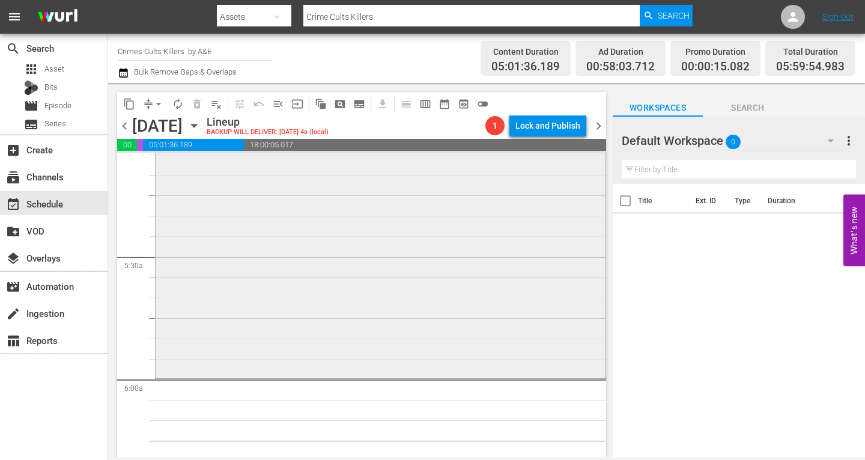
click at [221, 294] on div "Kingpin / SE1 / EP4: John Gotti John Gotti (VARIANT) VARIANT reorder" at bounding box center [381, 165] width 450 height 422
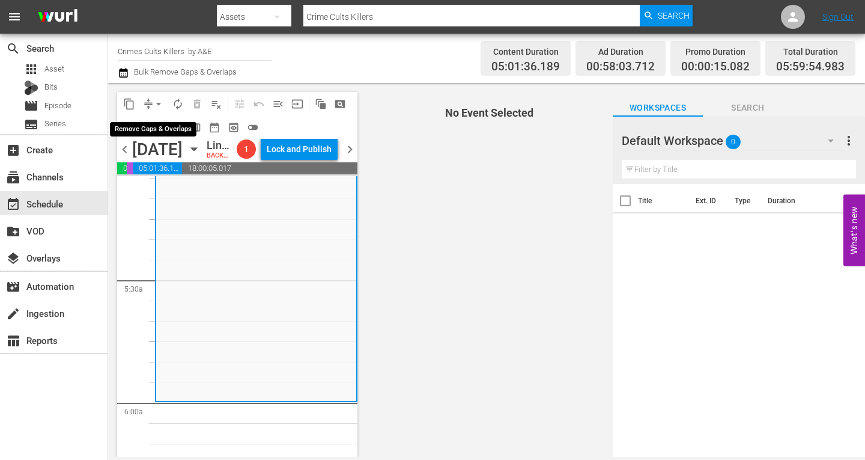
click at [156, 103] on span "arrow_drop_down" at bounding box center [159, 104] width 12 height 12
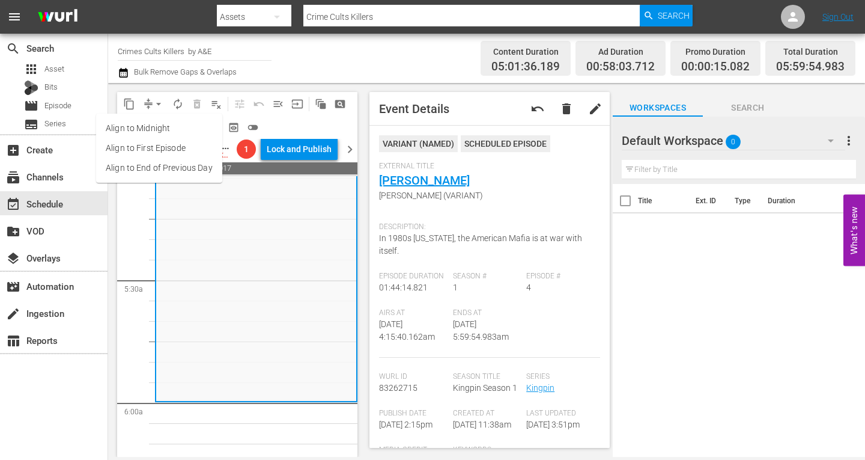
click at [145, 127] on li "Align to Midnight" at bounding box center [159, 128] width 126 height 20
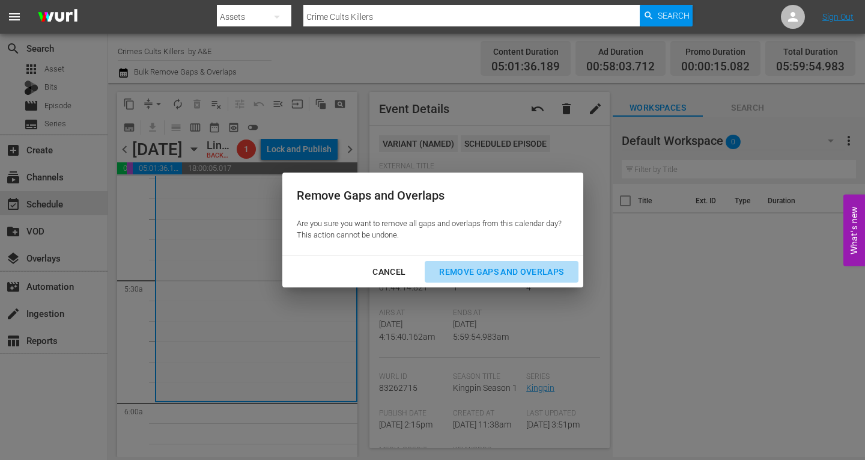
click at [475, 268] on div "Remove Gaps and Overlaps" at bounding box center [502, 271] width 144 height 15
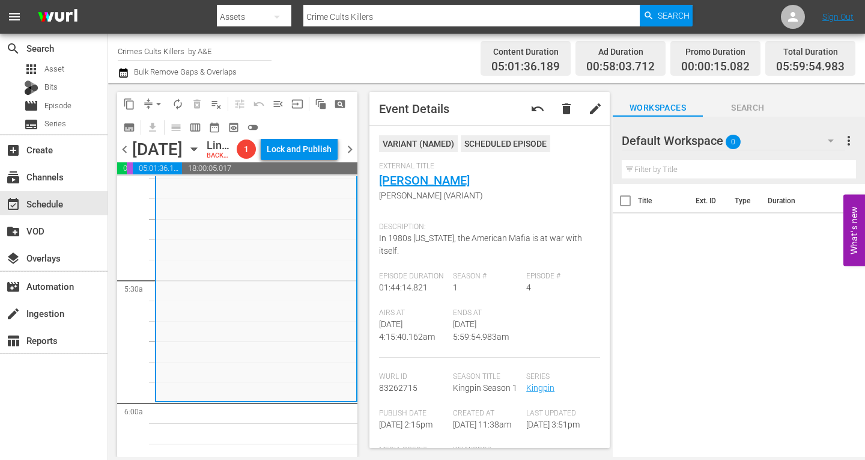
click at [351, 157] on span "chevron_right" at bounding box center [350, 149] width 15 height 15
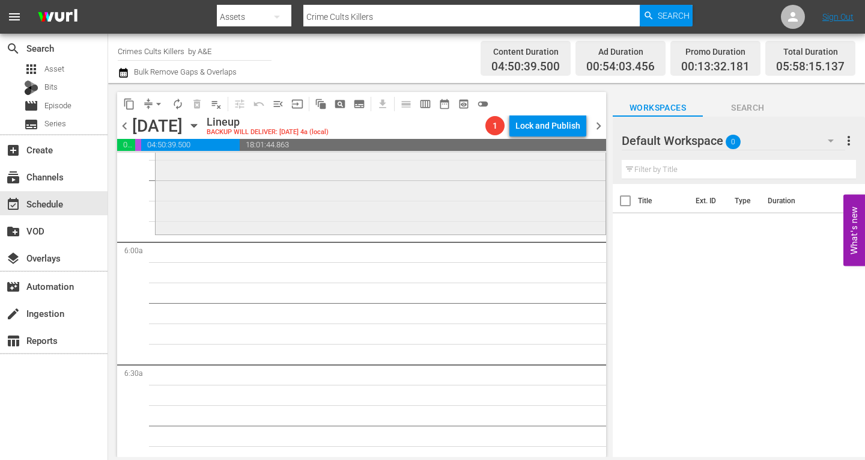
scroll to position [1262, 0]
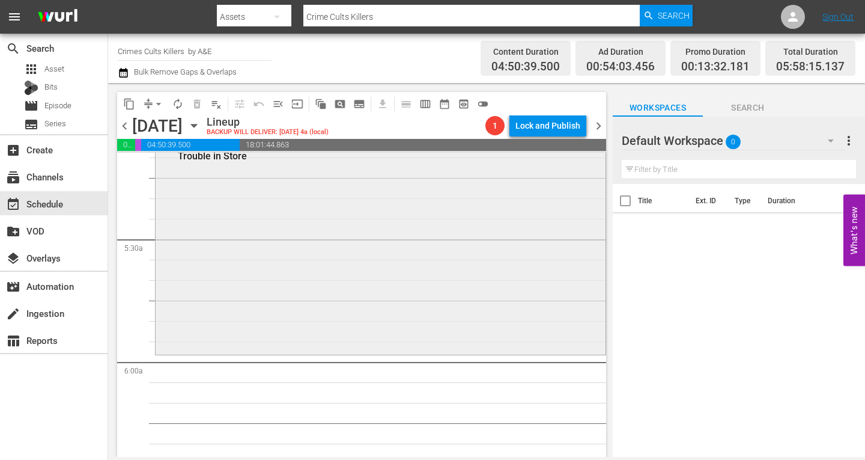
click at [235, 279] on div "Watching The Detectives / SE1 / EP4: Trouble in Store VARIANT reorder" at bounding box center [381, 243] width 450 height 215
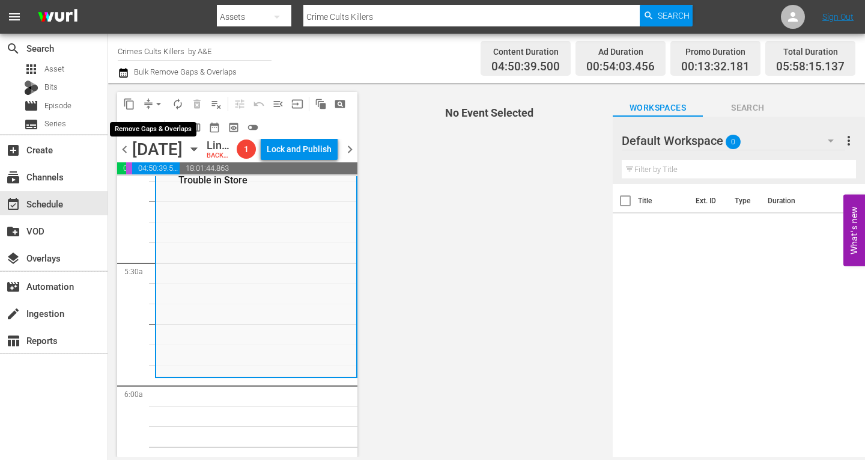
click at [158, 105] on span "arrow_drop_down" at bounding box center [159, 104] width 12 height 12
click at [156, 124] on li "Align to Midnight" at bounding box center [158, 128] width 99 height 20
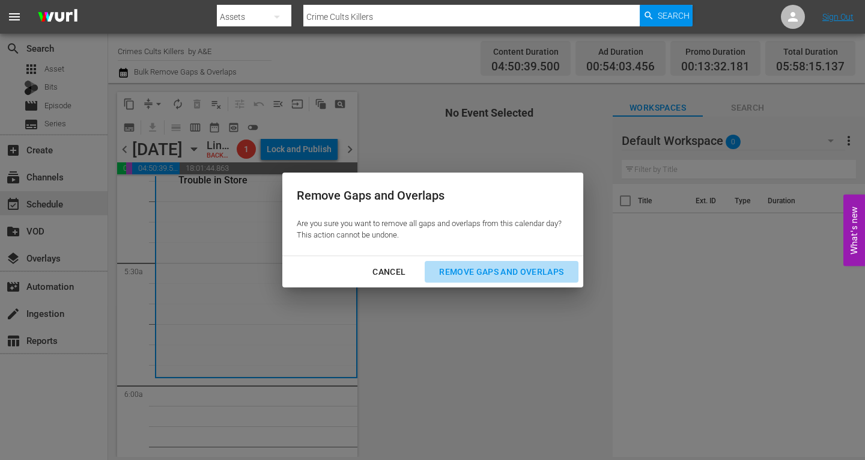
click at [503, 272] on div "Remove Gaps and Overlaps" at bounding box center [502, 271] width 144 height 15
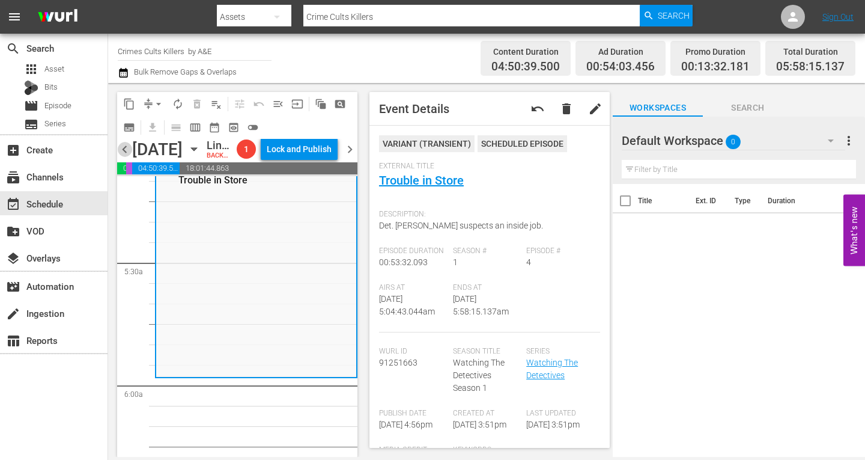
click at [124, 156] on span "chevron_left" at bounding box center [124, 149] width 15 height 15
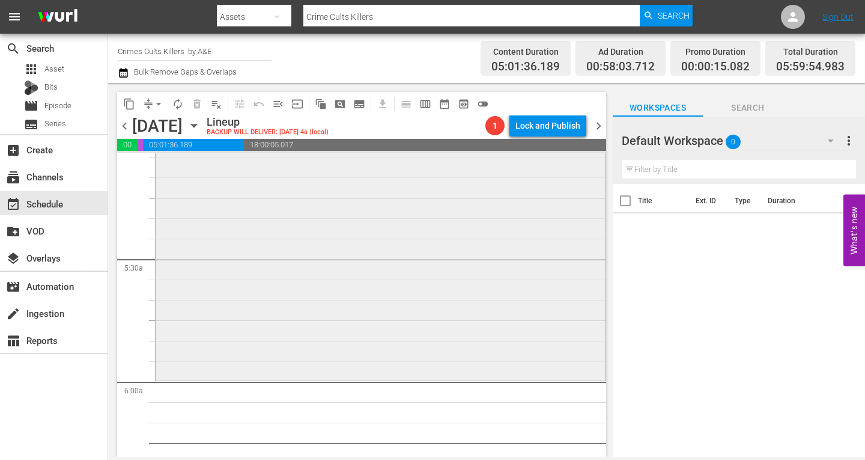
scroll to position [1240, 0]
click at [215, 300] on div "Kingpin / SE1 / EP4: John Gotti John Gotti (VARIANT) VARIANT reorder" at bounding box center [381, 169] width 450 height 422
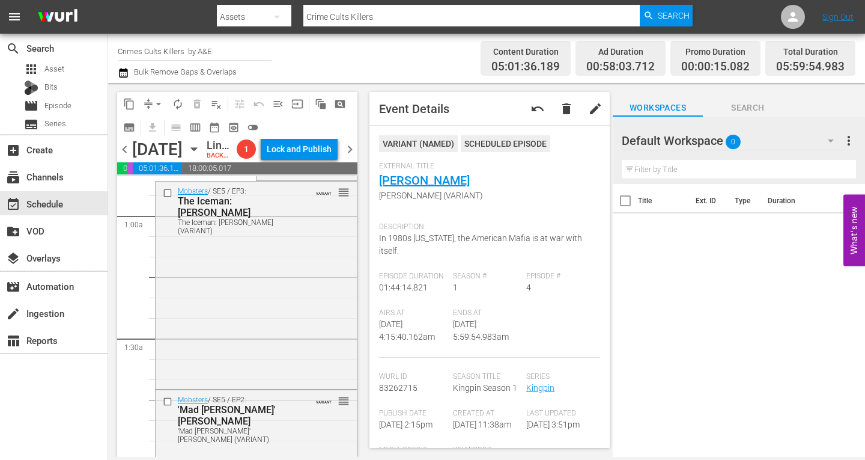
scroll to position [0, 0]
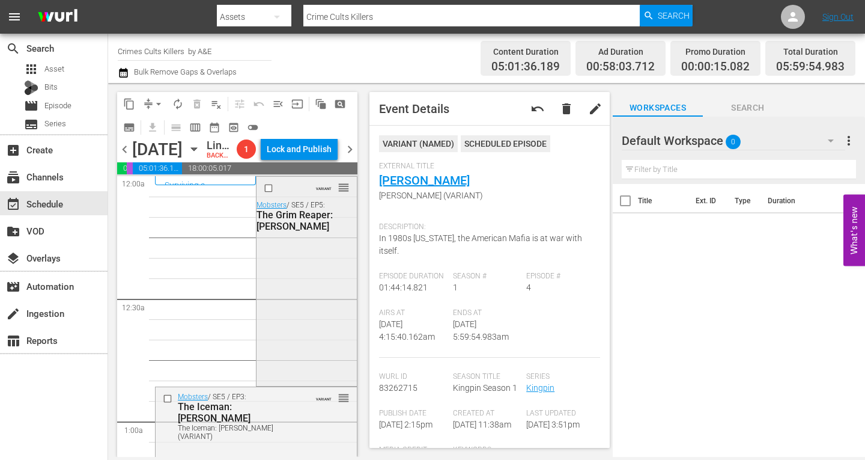
click at [302, 312] on div "VARIANT reorder Mobsters / SE5 / EP5: The Grim Reaper: Greg Scarpa" at bounding box center [307, 280] width 100 height 206
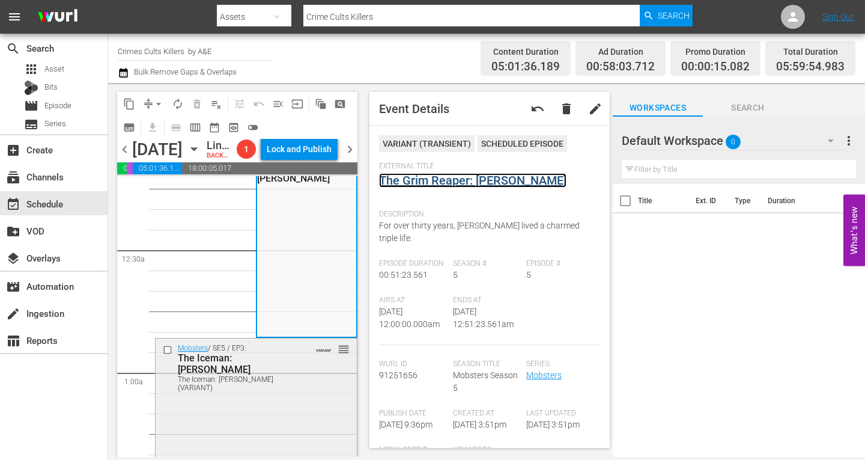
scroll to position [60, 0]
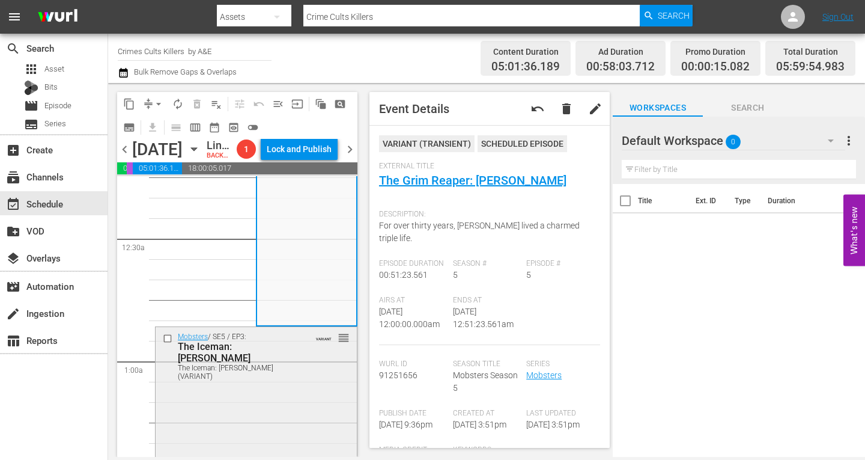
click at [284, 418] on div "Mobsters / SE5 / EP3: The Iceman: Richard Kuklinski The Iceman: Richard Kuklins…" at bounding box center [256, 429] width 201 height 205
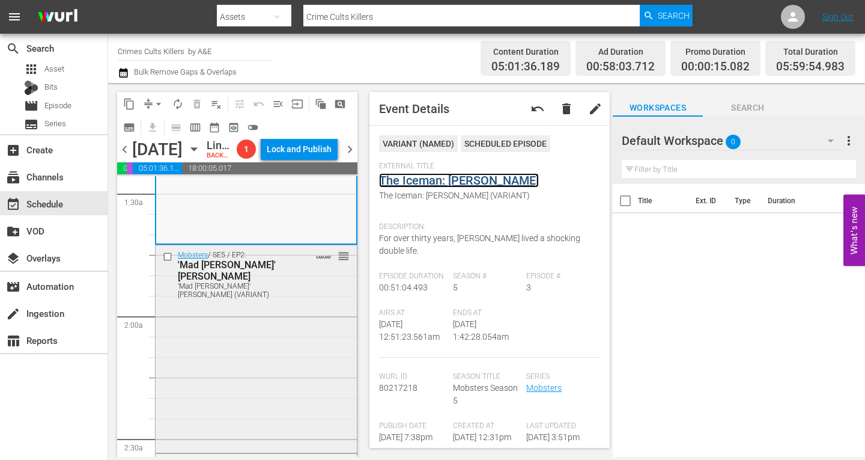
scroll to position [361, 0]
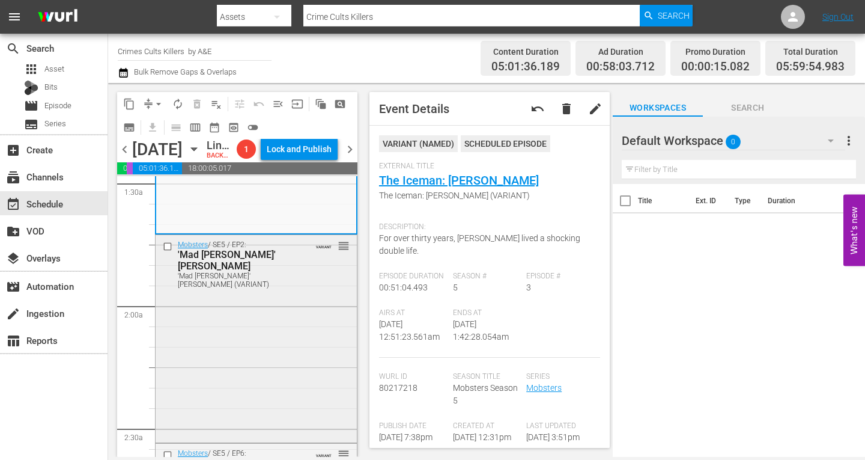
click at [261, 346] on div "Mobsters / SE5 / EP2: 'Mad Sam' DeStefano 'Mad Sam' DeStefano (VARIANT) VARIANT…" at bounding box center [256, 337] width 201 height 205
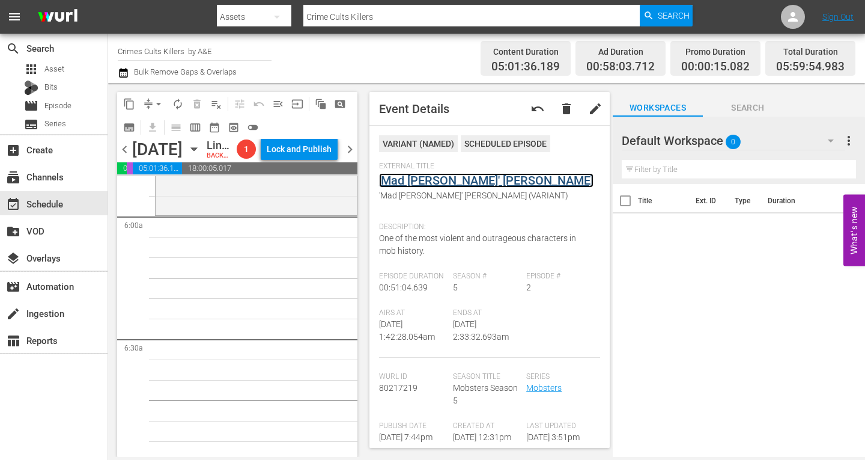
scroll to position [1382, 0]
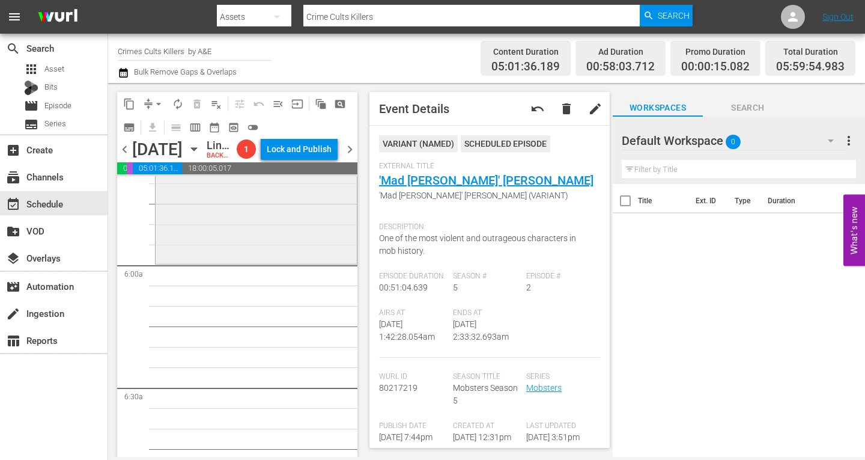
click at [180, 256] on div "Kingpin / SE1 / EP4: John Gotti John Gotti (VARIANT) VARIANT reorder" at bounding box center [256, 50] width 201 height 422
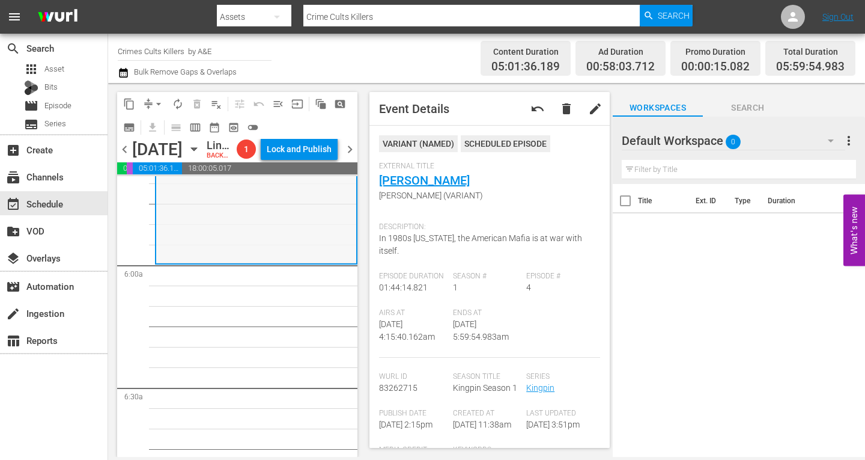
click at [191, 222] on div "Kingpin / SE1 / EP4: John Gotti John Gotti (VARIANT) VARIANT reorder" at bounding box center [256, 51] width 200 height 422
click at [153, 102] on span "arrow_drop_down" at bounding box center [159, 104] width 12 height 12
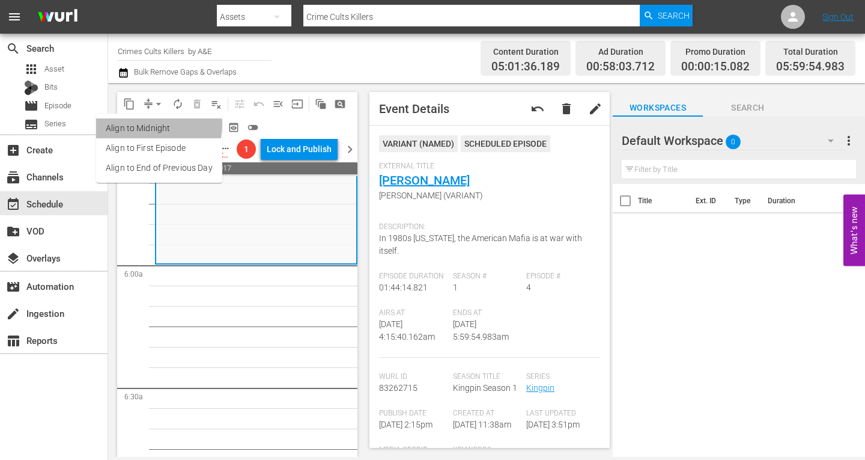
click at [152, 125] on li "Align to Midnight" at bounding box center [159, 128] width 126 height 20
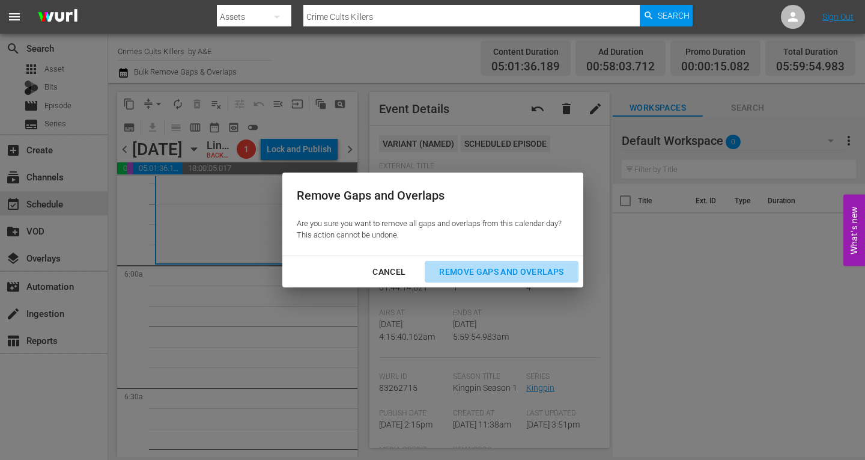
click at [479, 273] on div "Remove Gaps and Overlaps" at bounding box center [502, 271] width 144 height 15
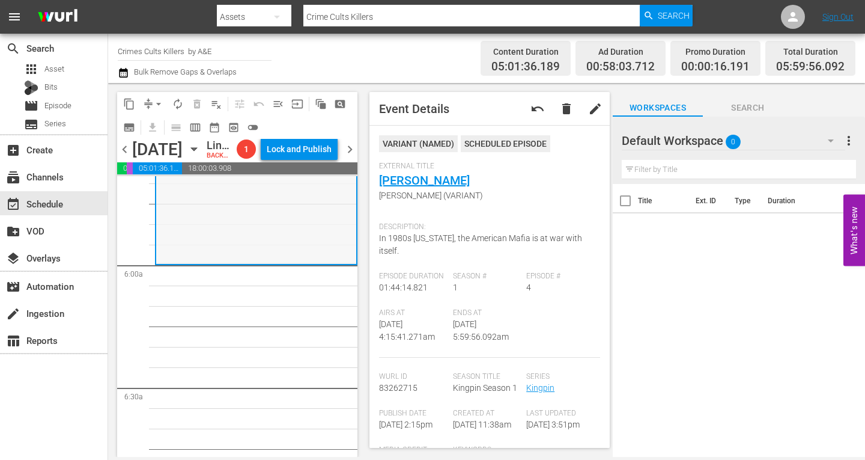
click at [200, 263] on div "Kingpin / SE1 / EP4: John Gotti John Gotti (VARIANT) VARIANT reorder" at bounding box center [256, 51] width 200 height 422
click at [158, 106] on span "arrow_drop_down" at bounding box center [159, 104] width 12 height 12
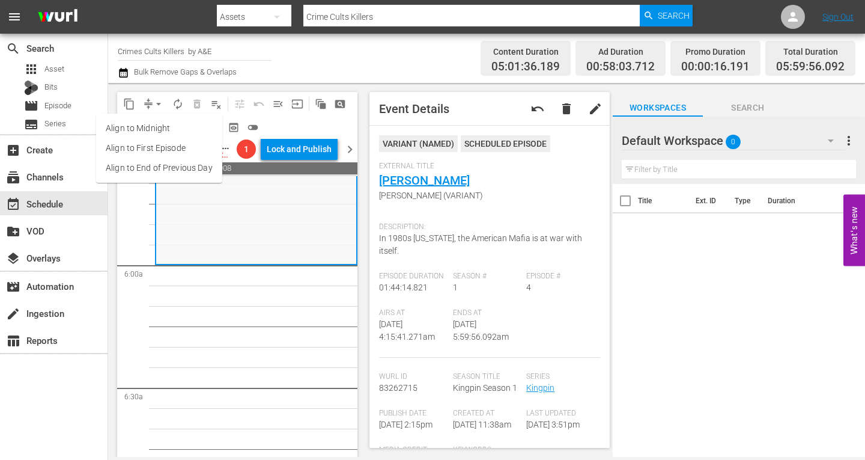
click at [160, 124] on li "Align to Midnight" at bounding box center [159, 128] width 126 height 20
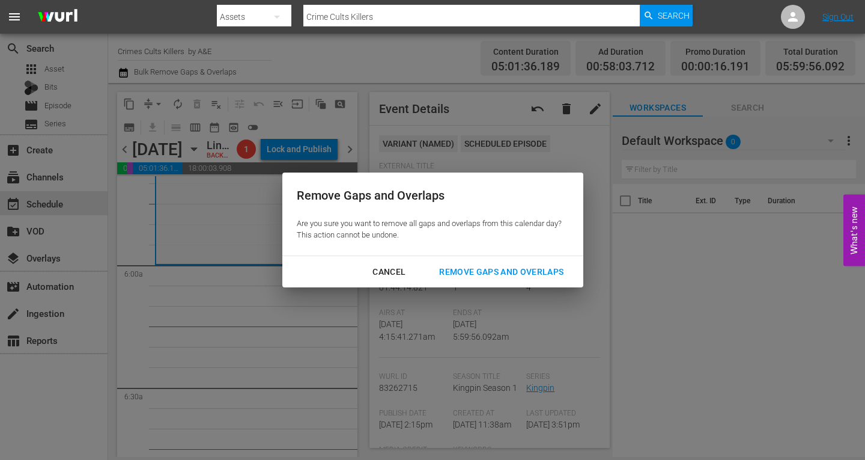
click at [486, 272] on div "Remove Gaps and Overlaps" at bounding box center [502, 271] width 144 height 15
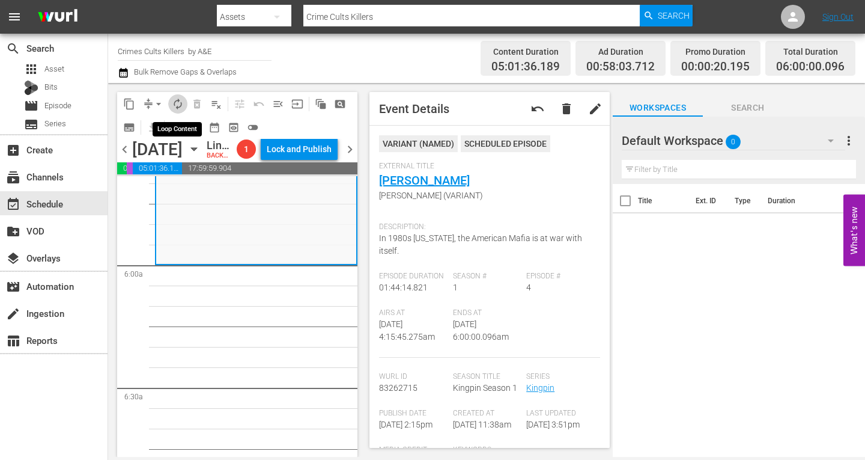
click at [180, 103] on span "autorenew_outlined" at bounding box center [178, 104] width 12 height 12
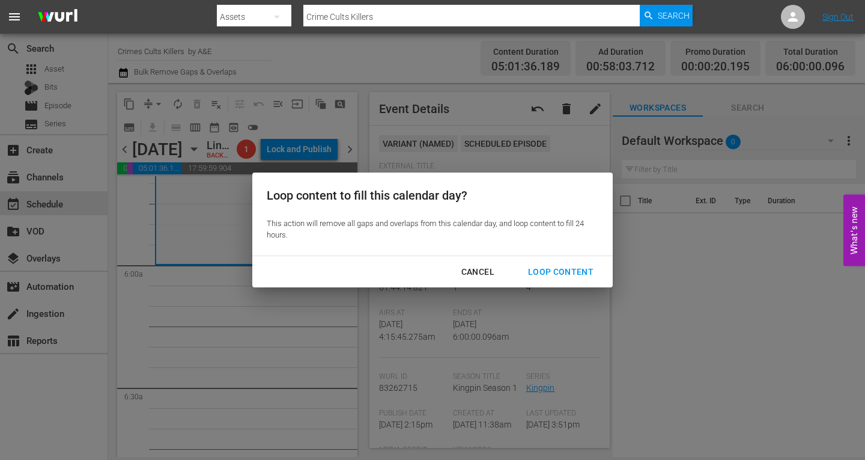
click at [547, 271] on div "Loop Content" at bounding box center [561, 271] width 85 height 15
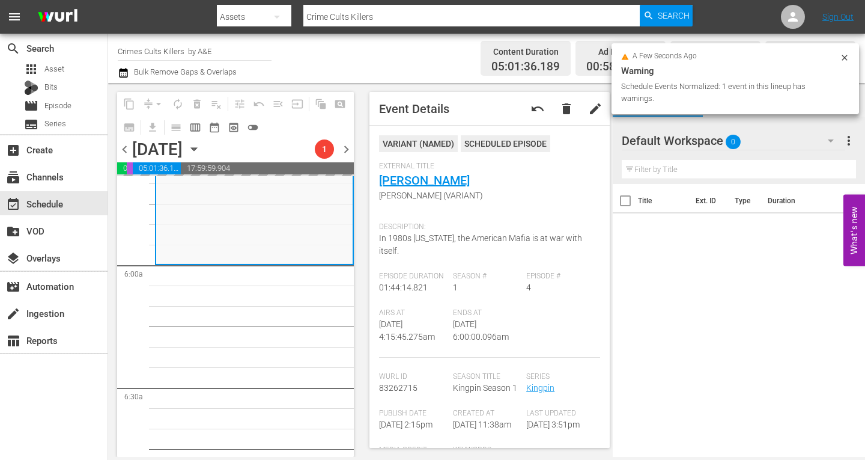
click at [343, 157] on span "chevron_right" at bounding box center [346, 149] width 15 height 15
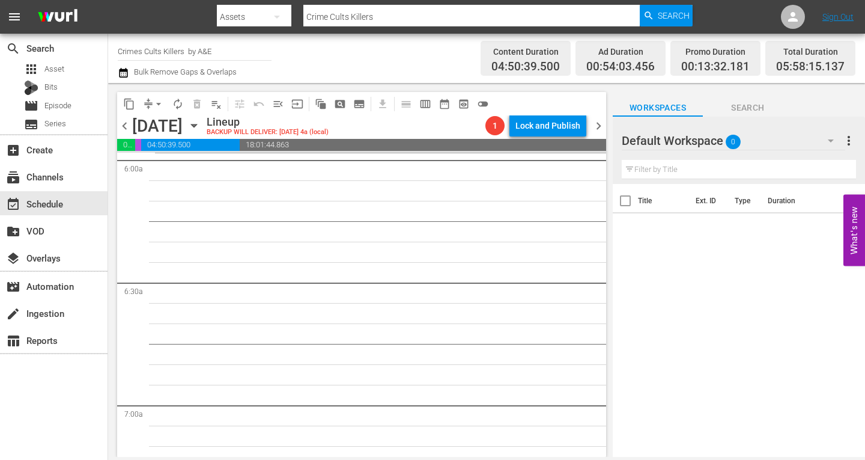
scroll to position [1362, 0]
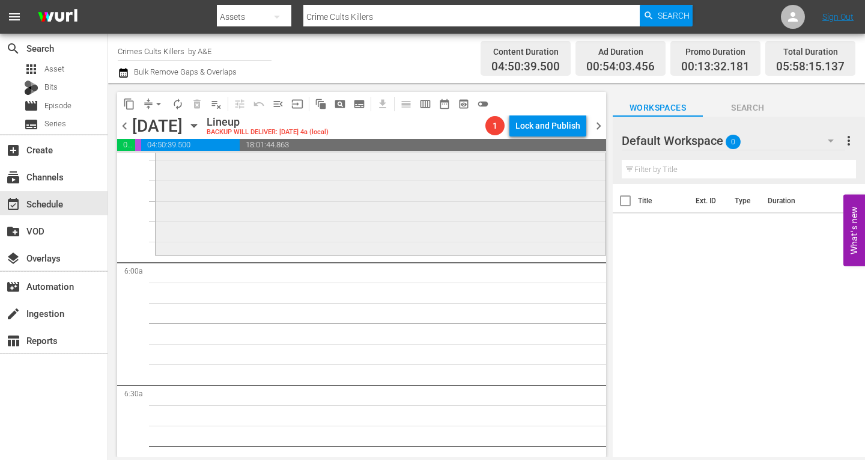
click at [261, 205] on div "Watching The Detectives / SE1 / EP4: Trouble in Store VARIANT reorder" at bounding box center [381, 144] width 450 height 215
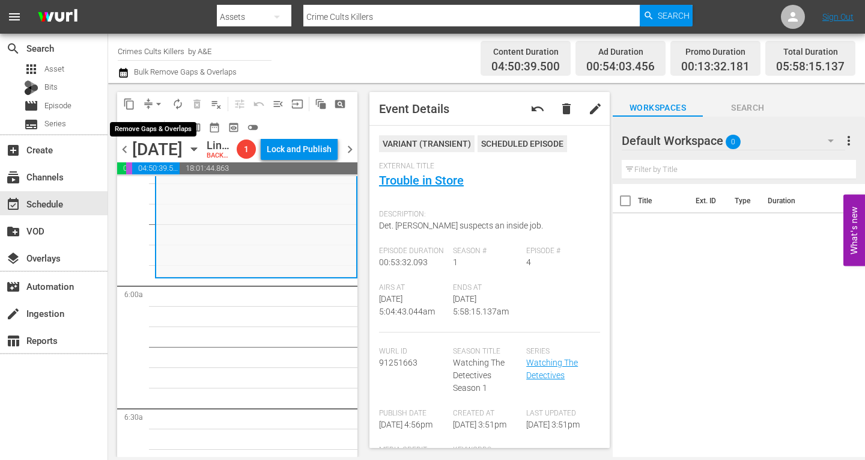
click at [157, 102] on span "arrow_drop_down" at bounding box center [159, 104] width 12 height 12
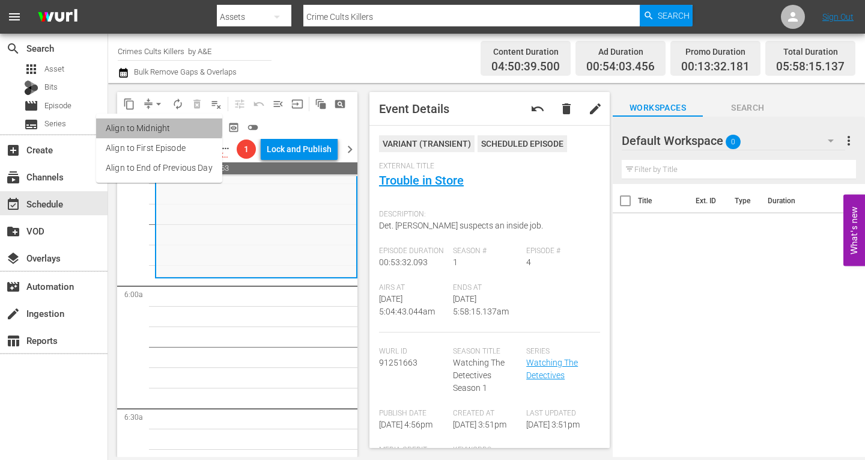
click at [159, 127] on li "Align to Midnight" at bounding box center [159, 128] width 126 height 20
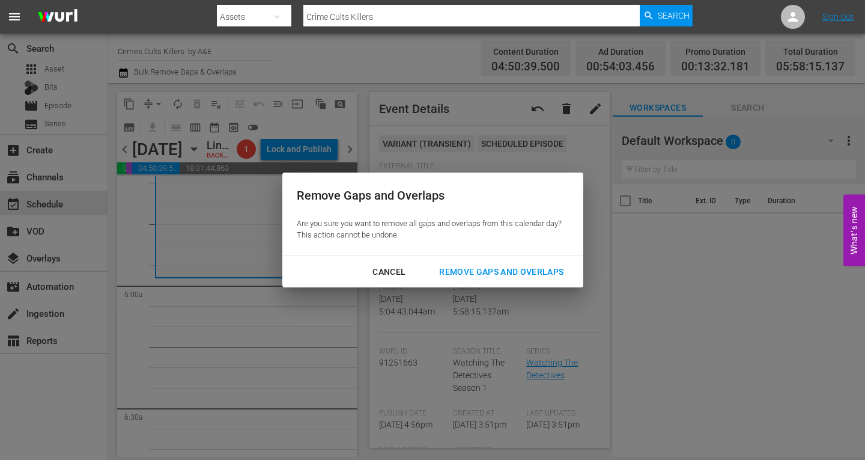
click at [487, 269] on div "Remove Gaps and Overlaps" at bounding box center [502, 271] width 144 height 15
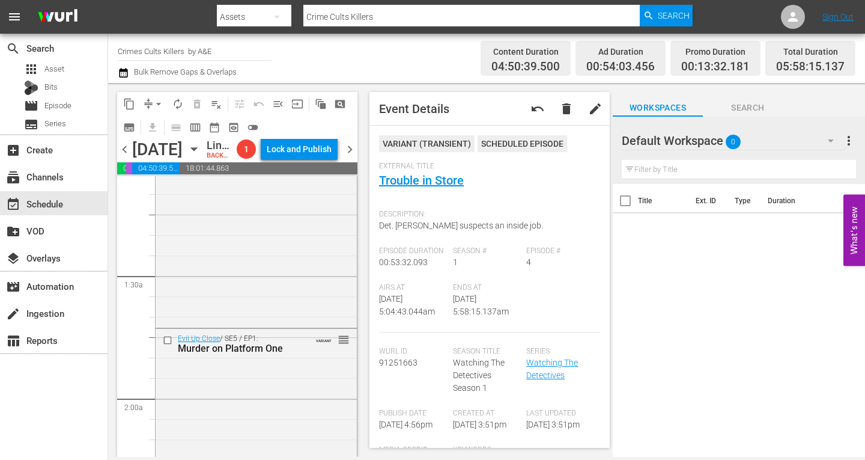
scroll to position [0, 0]
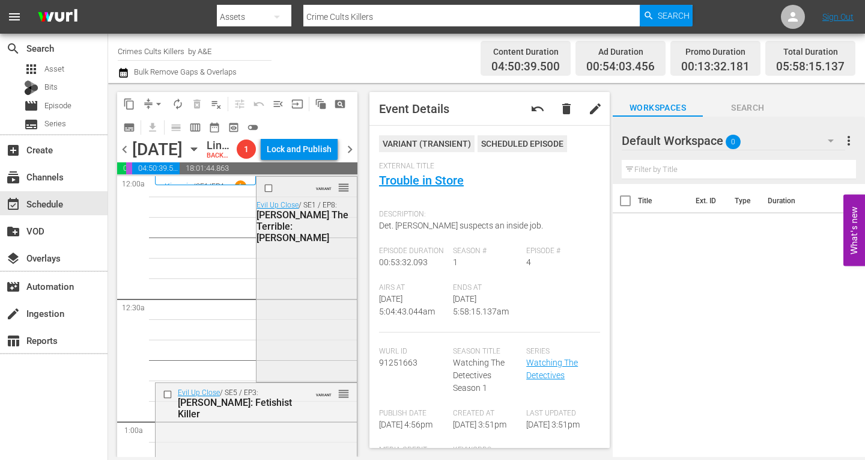
click at [305, 297] on div "VARIANT reorder Evil Up Close / SE1 / EP8: Ivan The Terrible: Ivan Payne" at bounding box center [307, 278] width 100 height 203
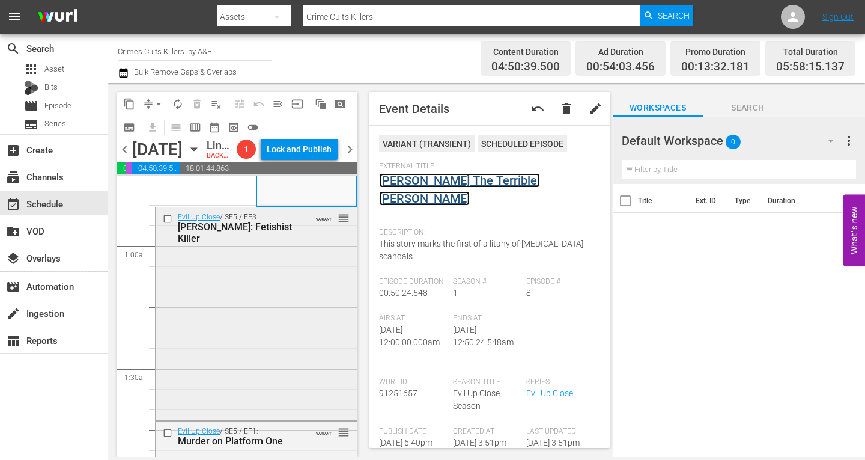
scroll to position [180, 0]
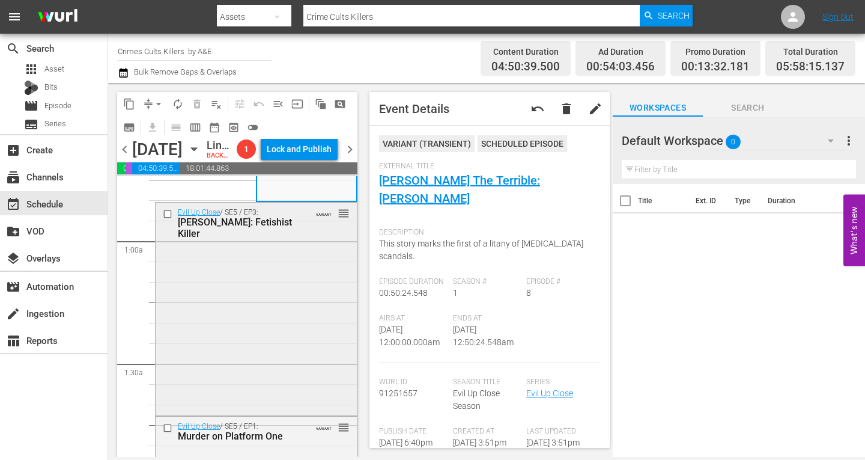
click at [295, 318] on div "Evil Up Close / SE5 / EP3: Danilo Restivo: Fetishist Killer VARIANT reorder" at bounding box center [256, 308] width 201 height 210
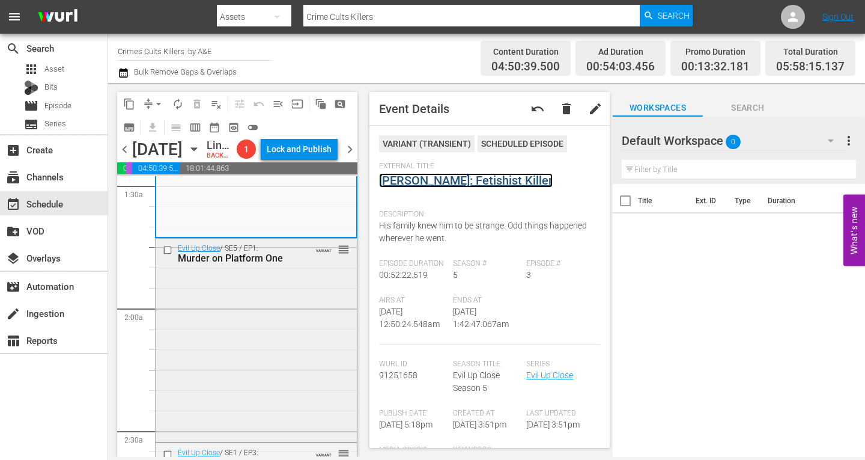
scroll to position [361, 0]
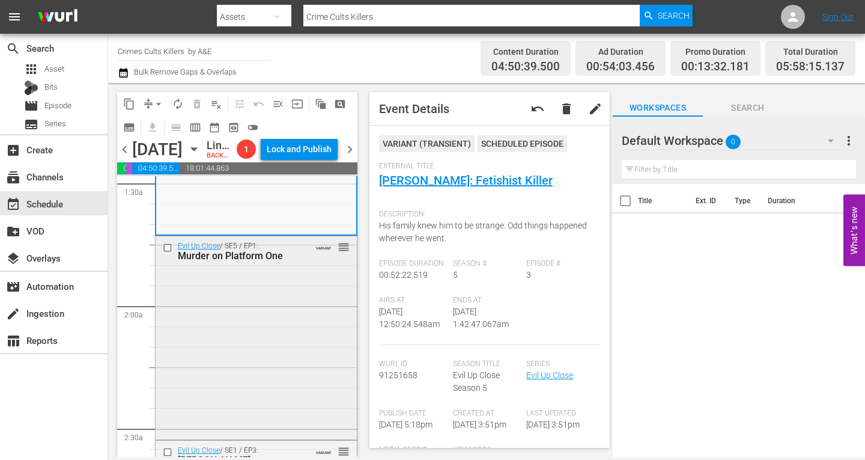
click at [292, 301] on div "Evil Up Close / SE5 / EP1: Murder on Platform One VARIANT reorder" at bounding box center [256, 336] width 201 height 201
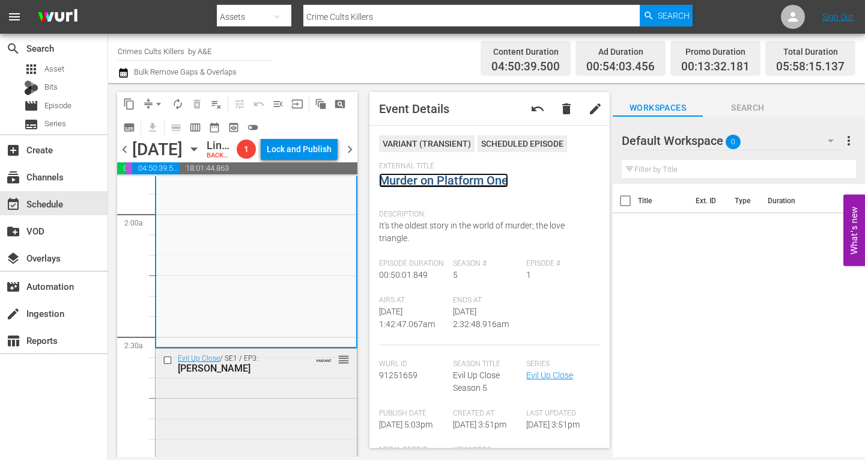
scroll to position [541, 0]
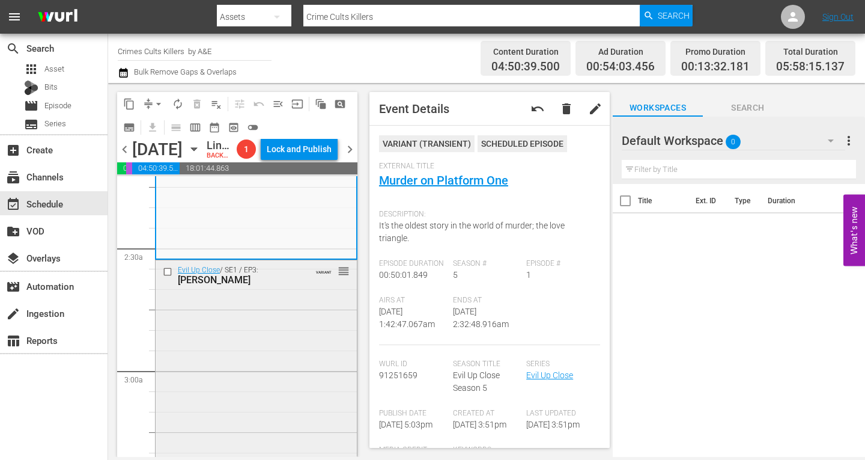
click at [267, 318] on div "Evil Up Close / SE1 / EP3: Stephen Hough VARIANT reorder" at bounding box center [256, 358] width 201 height 196
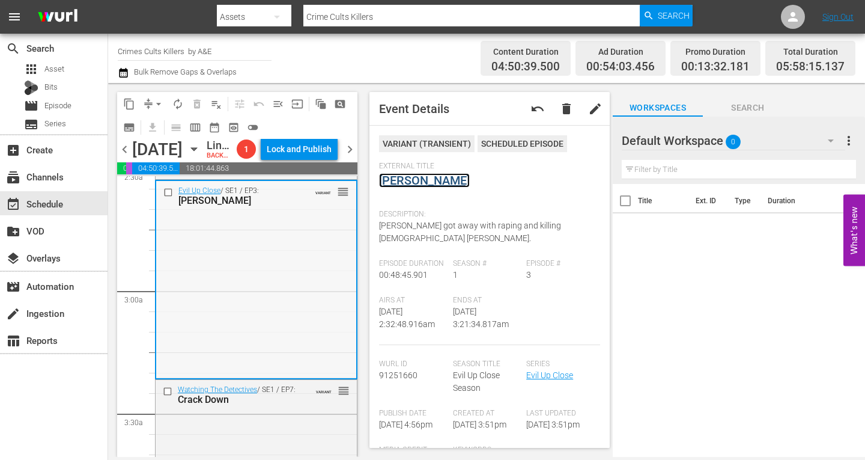
scroll to position [721, 0]
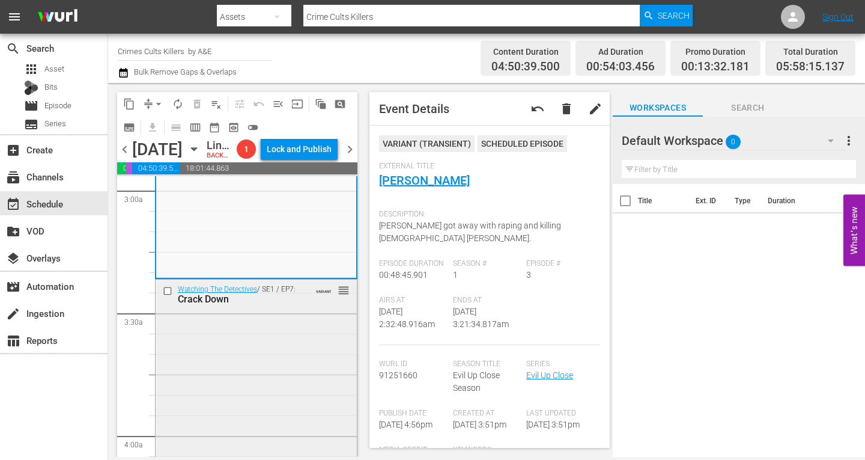
click at [278, 341] on div "Watching The Detectives / SE1 / EP7: Crack Down VARIANT reorder" at bounding box center [256, 384] width 201 height 210
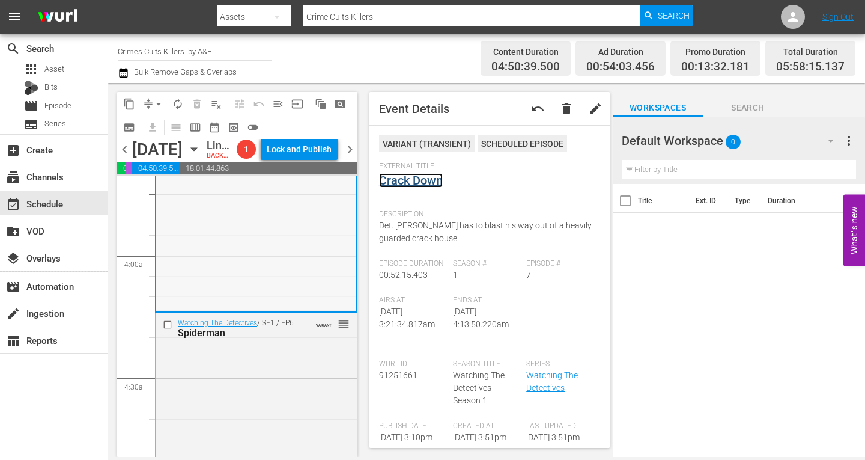
scroll to position [962, 0]
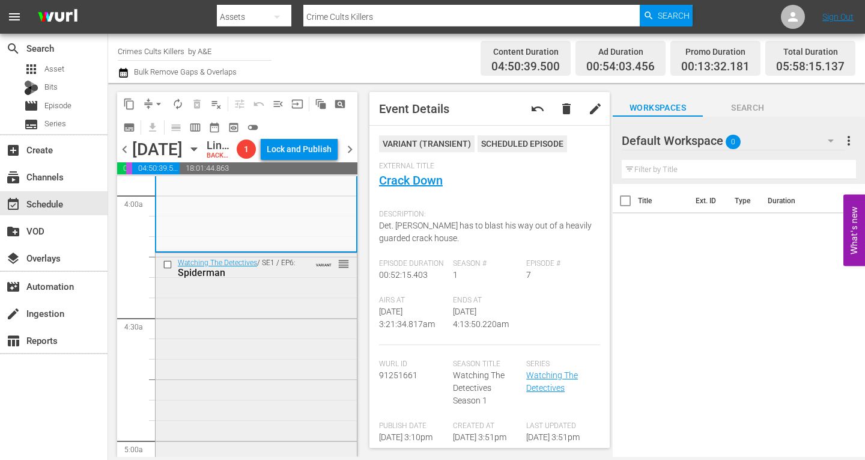
click at [260, 322] on div "Watching The Detectives / SE1 / EP6: Spiderman VARIANT reorder" at bounding box center [256, 355] width 201 height 204
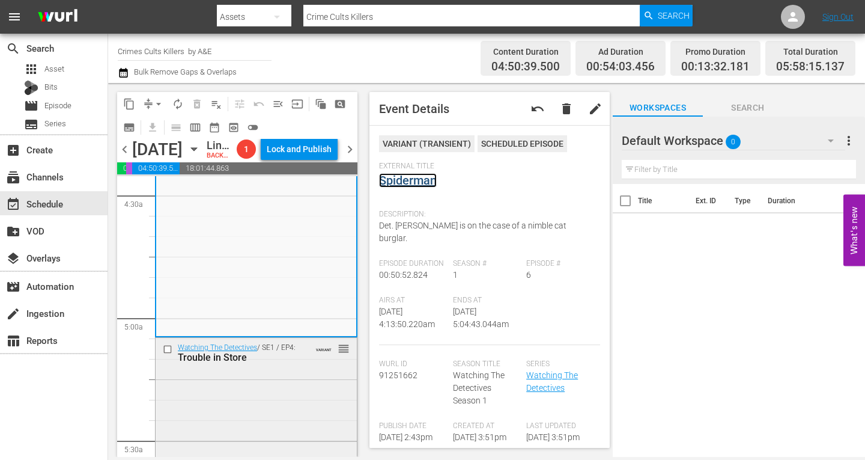
scroll to position [1202, 0]
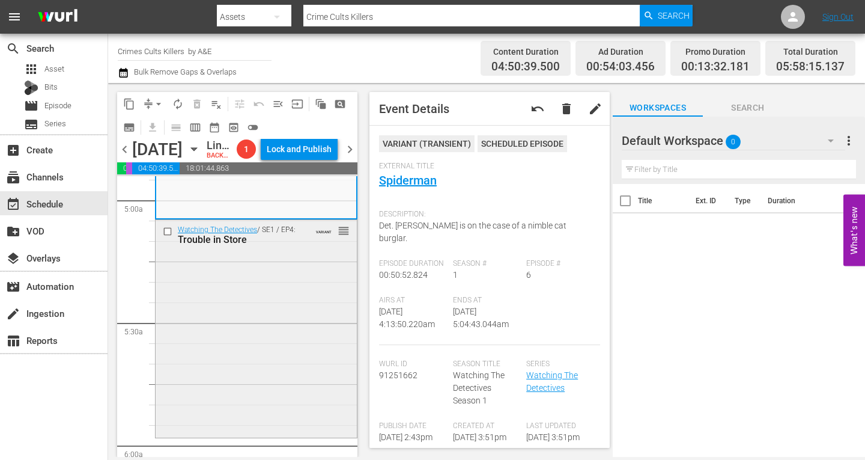
click at [275, 282] on div "Watching The Detectives / SE1 / EP4: Trouble in Store VARIANT reorder" at bounding box center [256, 327] width 201 height 215
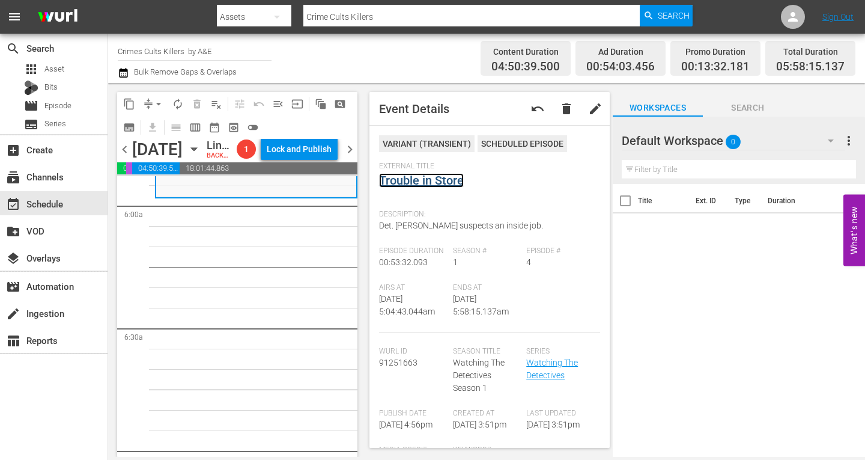
scroll to position [1382, 0]
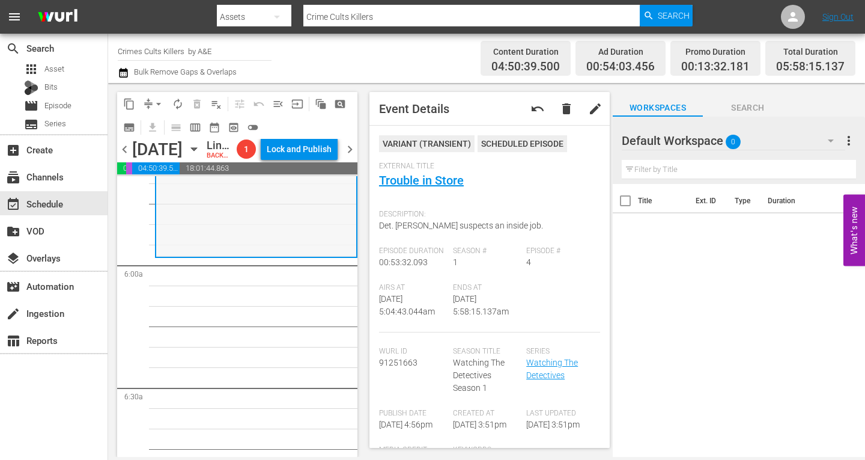
click at [215, 242] on div "Watching The Detectives / SE1 / EP4: Trouble in Store VARIANT reorder" at bounding box center [256, 147] width 200 height 215
click at [157, 101] on span "arrow_drop_down" at bounding box center [159, 104] width 12 height 12
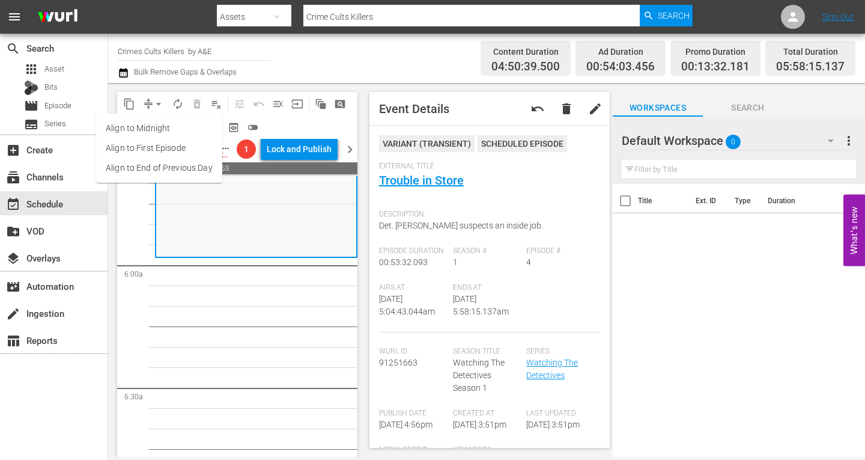
click at [156, 123] on li "Align to Midnight" at bounding box center [159, 128] width 126 height 20
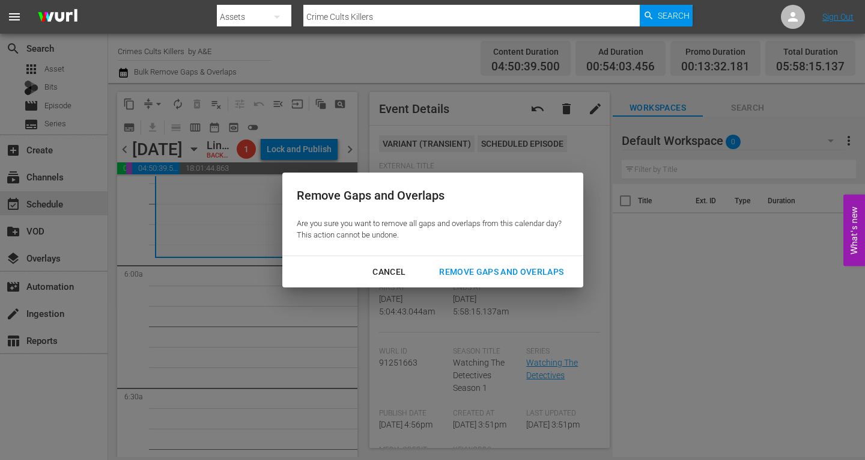
click at [491, 267] on div "Remove Gaps and Overlaps" at bounding box center [502, 271] width 144 height 15
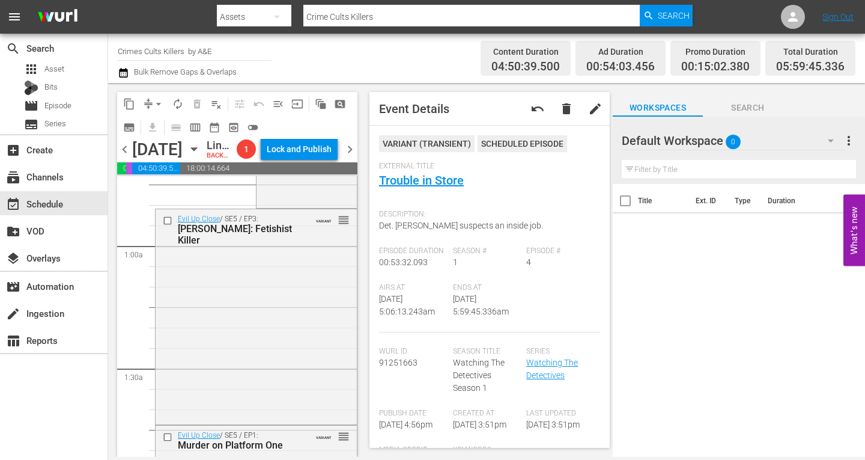
scroll to position [0, 0]
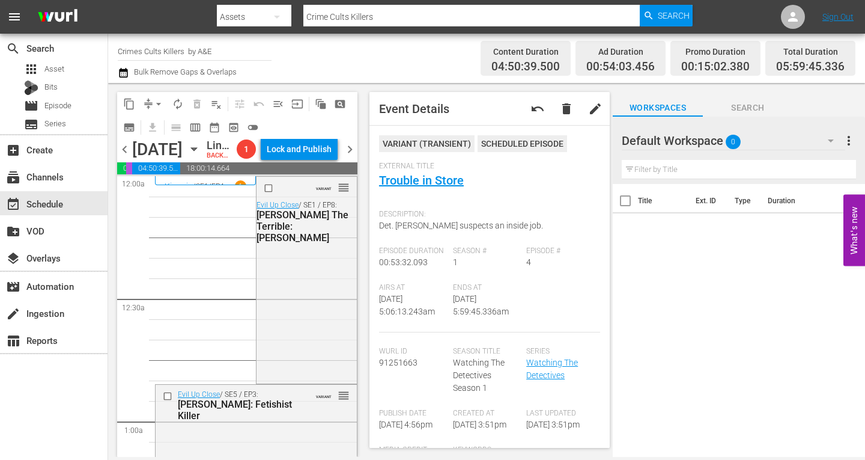
click at [154, 103] on span "arrow_drop_down" at bounding box center [159, 104] width 12 height 12
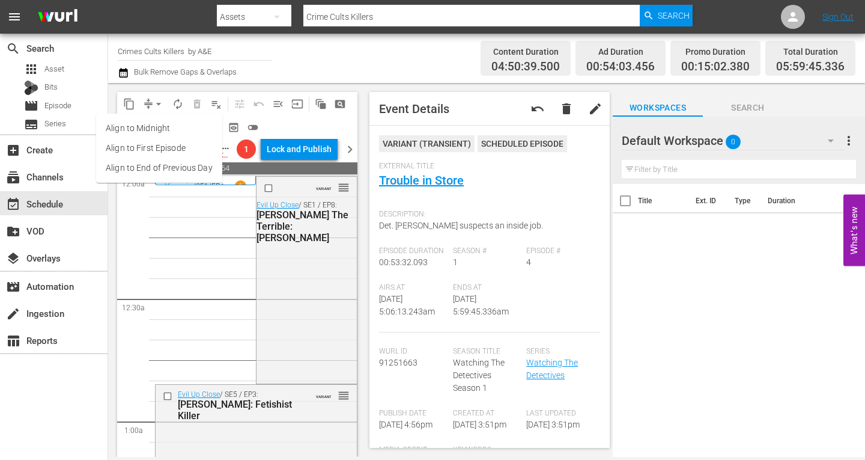
click at [155, 126] on li "Align to Midnight" at bounding box center [159, 128] width 126 height 20
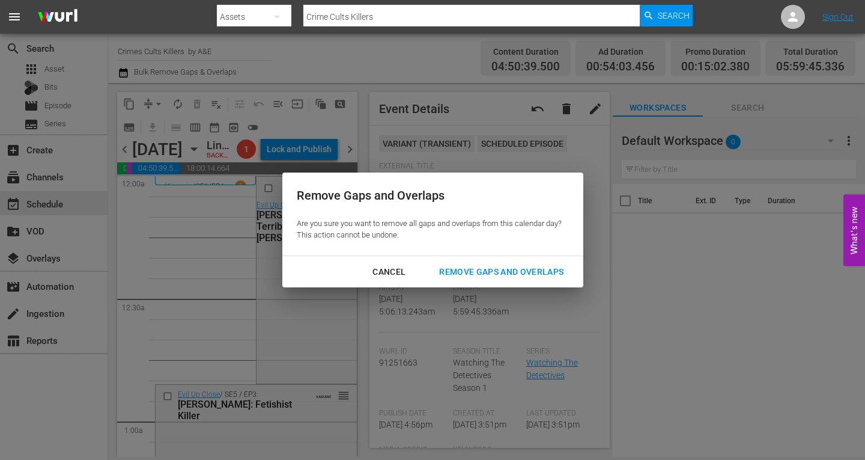
click at [485, 271] on div "Remove Gaps and Overlaps" at bounding box center [502, 271] width 144 height 15
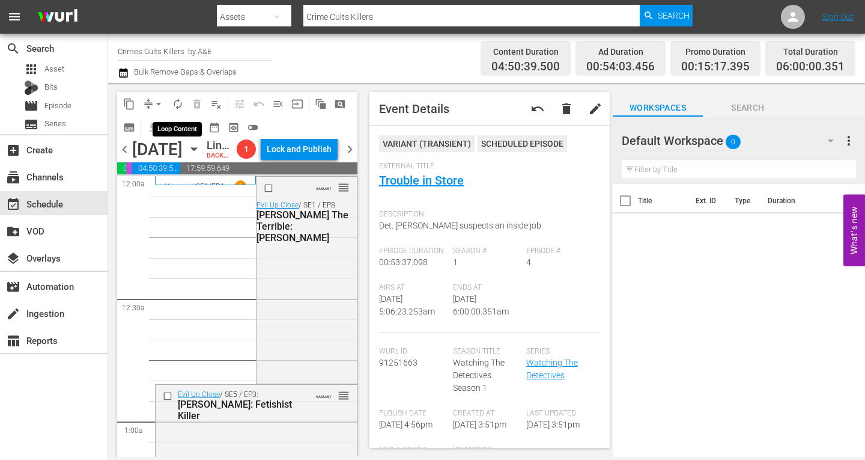
click at [180, 100] on span "autorenew_outlined" at bounding box center [178, 104] width 12 height 12
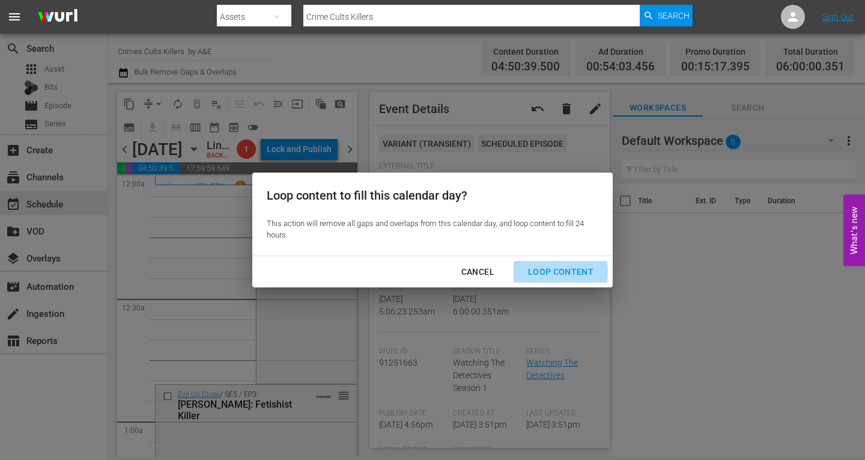
click at [543, 272] on div "Loop Content" at bounding box center [561, 271] width 85 height 15
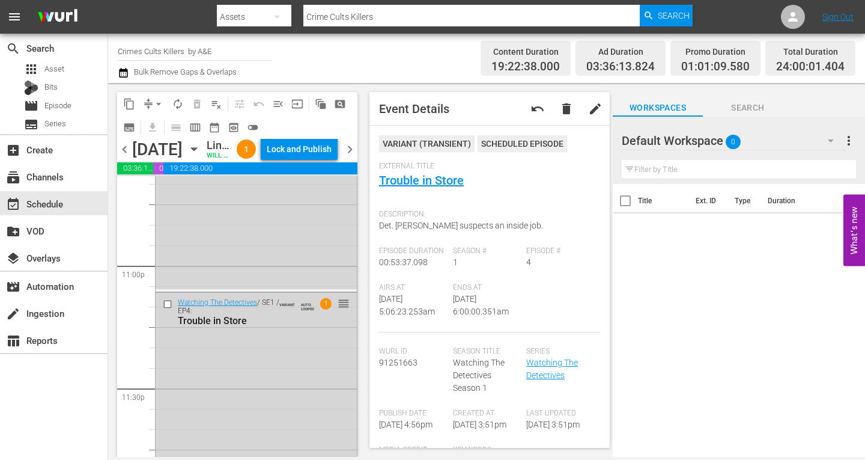
scroll to position [5624, 0]
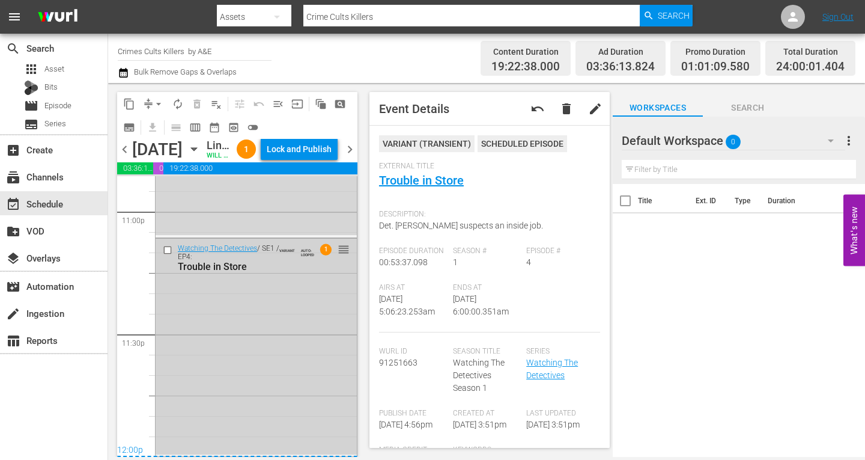
click at [249, 398] on div "Watching The Detectives / SE1 / EP4: Trouble in Store VARIANT AUTO-LOOPED 1 reo…" at bounding box center [256, 347] width 201 height 216
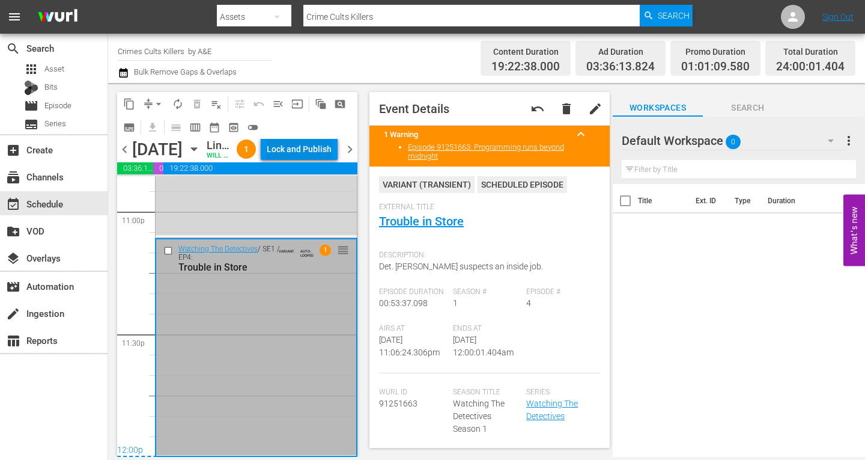
click at [309, 148] on div "Lock and Publish" at bounding box center [299, 149] width 65 height 22
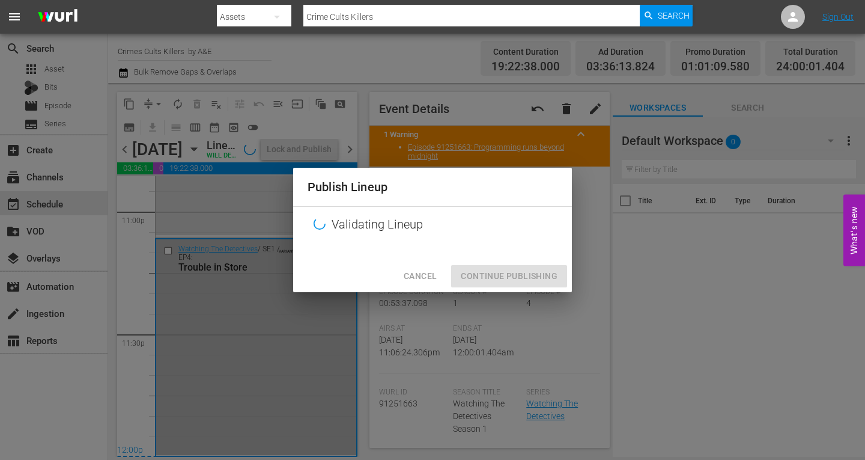
click at [413, 265] on button "Cancel" at bounding box center [420, 276] width 52 height 22
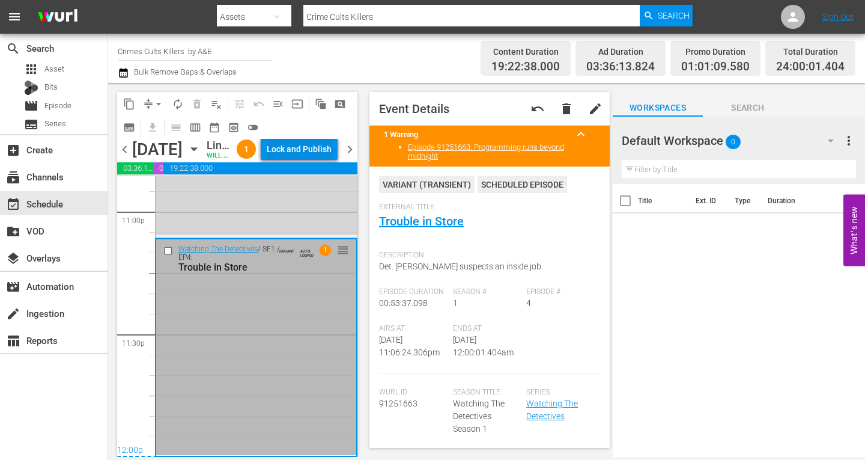
click at [320, 152] on div "Lock and Publish" at bounding box center [299, 149] width 65 height 22
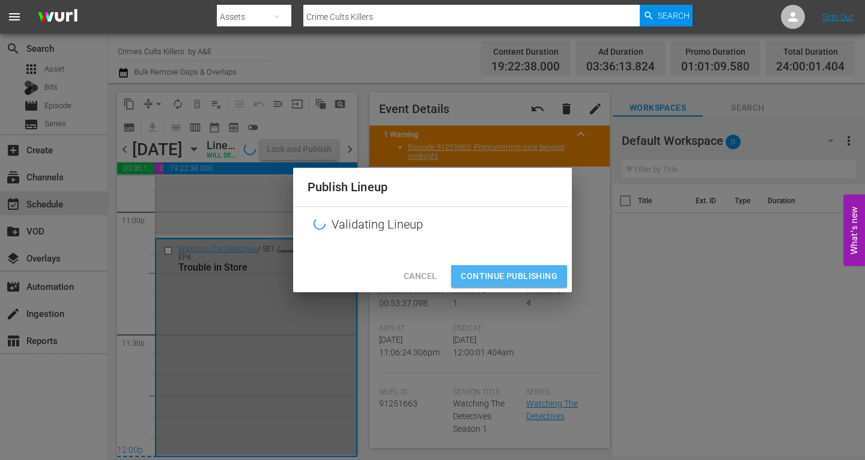
click at [519, 273] on span "Continue Publishing" at bounding box center [509, 276] width 97 height 15
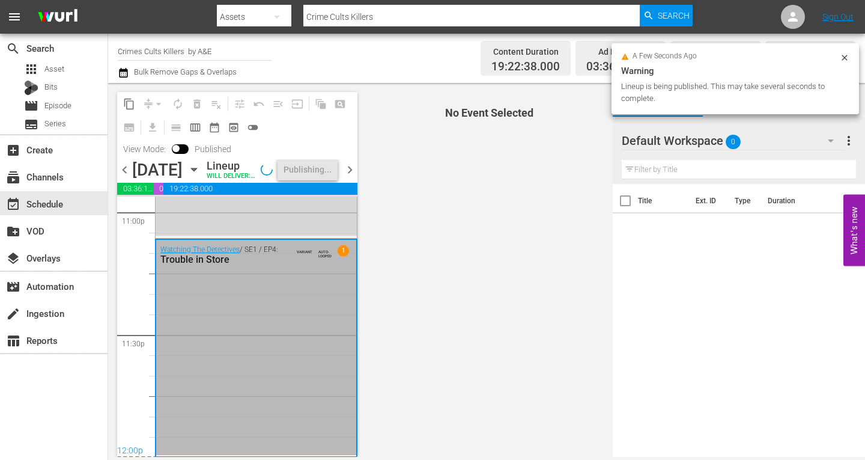
click at [351, 177] on span "chevron_right" at bounding box center [350, 169] width 15 height 15
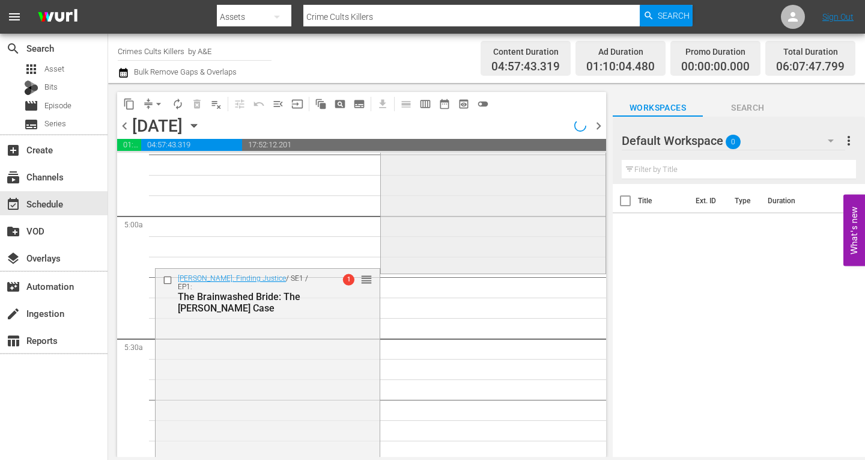
scroll to position [1144, 0]
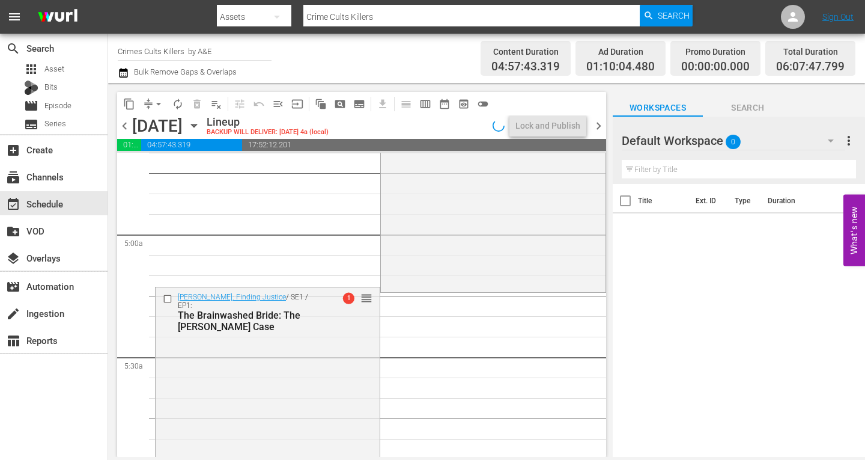
click at [271, 364] on div "Elizabeth Smart: Finding Justice / SE1 / EP1: The Brainwashed Bride: The Candra…" at bounding box center [268, 386] width 224 height 198
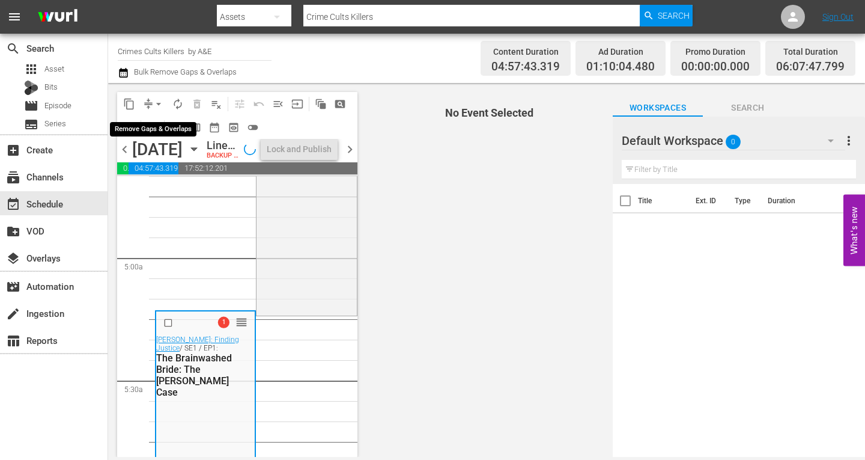
click at [159, 104] on span "arrow_drop_down" at bounding box center [159, 104] width 12 height 12
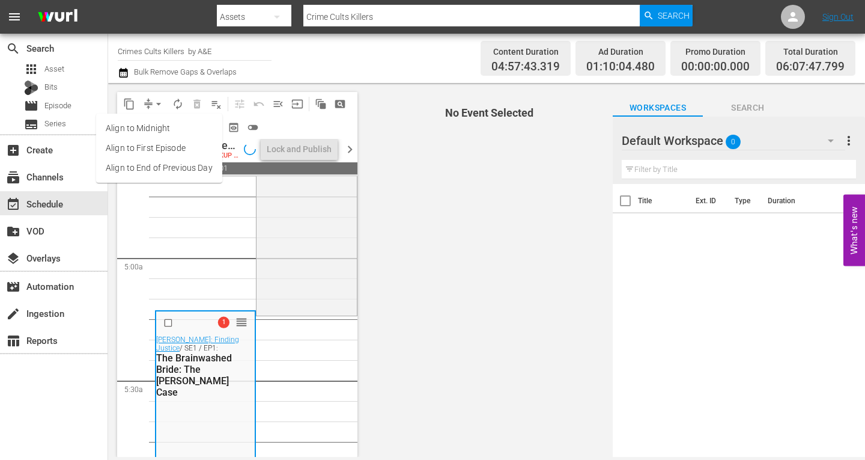
click at [149, 126] on li "Align to Midnight" at bounding box center [159, 128] width 126 height 20
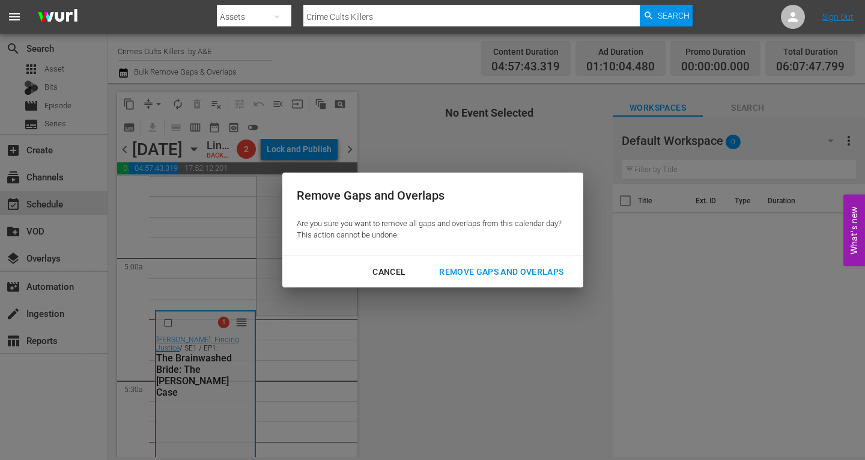
click at [459, 272] on div "Remove Gaps and Overlaps" at bounding box center [502, 271] width 144 height 15
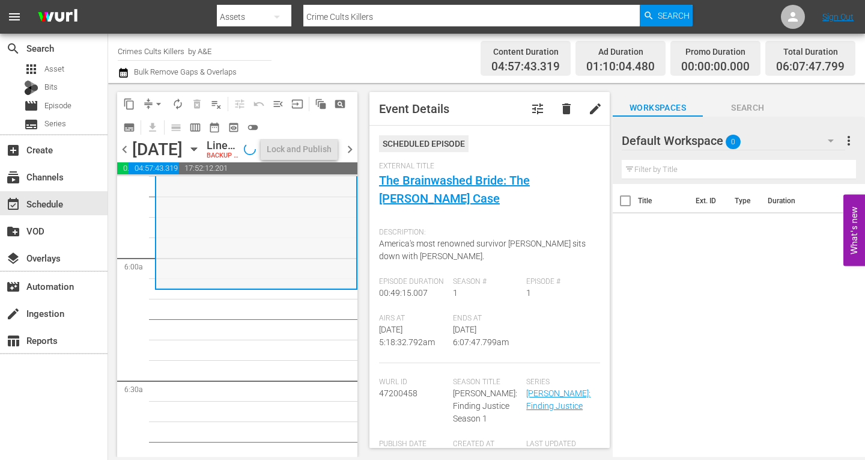
scroll to position [1305, 0]
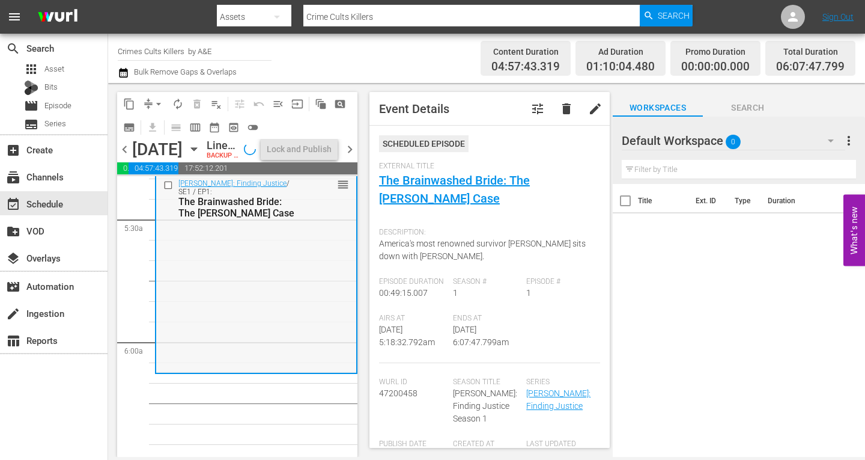
click at [227, 313] on div "Elizabeth Smart: Finding Justice / SE1 / EP1: The Brainwashed Bride: The Candra…" at bounding box center [256, 273] width 200 height 198
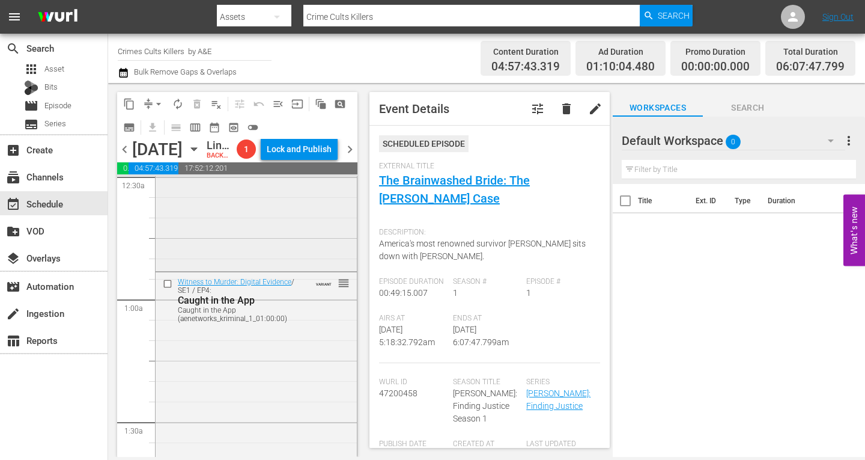
scroll to position [0, 0]
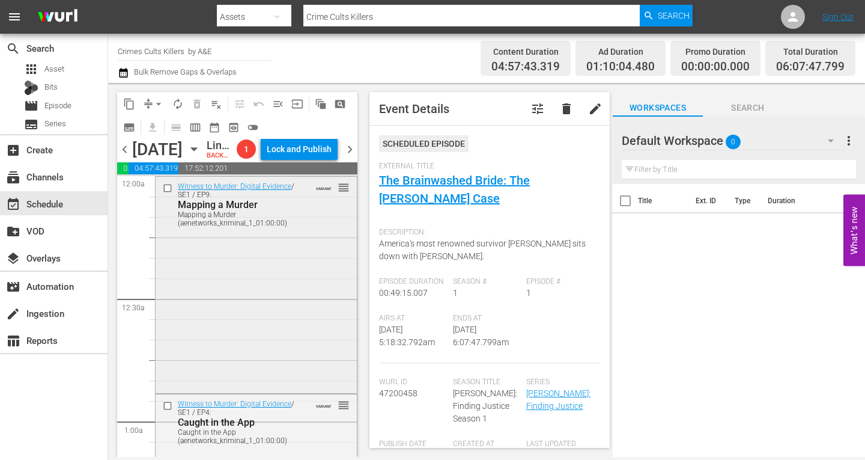
click at [277, 308] on div "Witness to Murder: Digital Evidence / SE1 / EP9: Mapping a Murder Mapping a Mur…" at bounding box center [256, 283] width 201 height 213
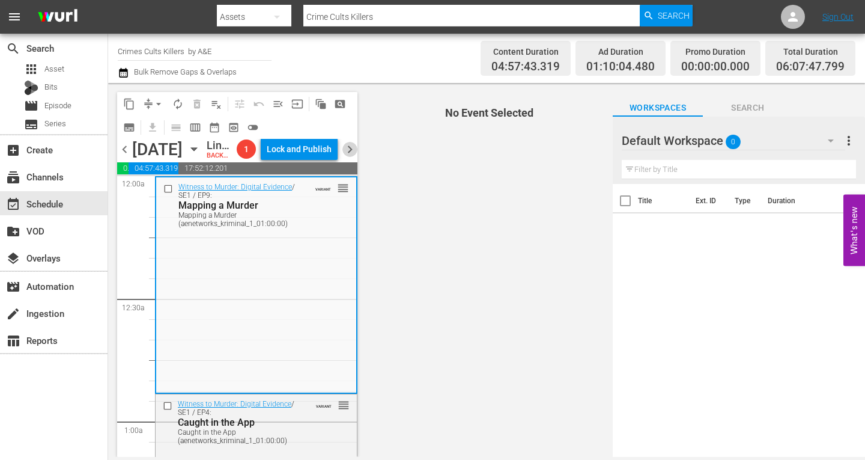
click at [346, 157] on span "chevron_right" at bounding box center [350, 149] width 15 height 15
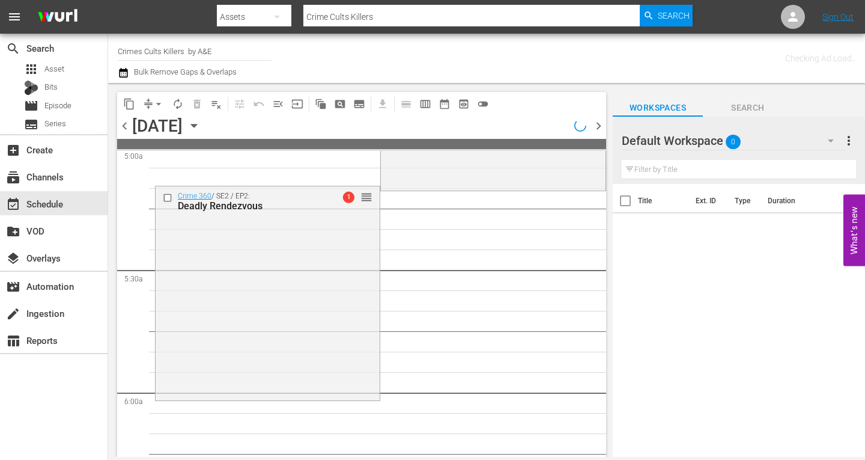
scroll to position [1350, 0]
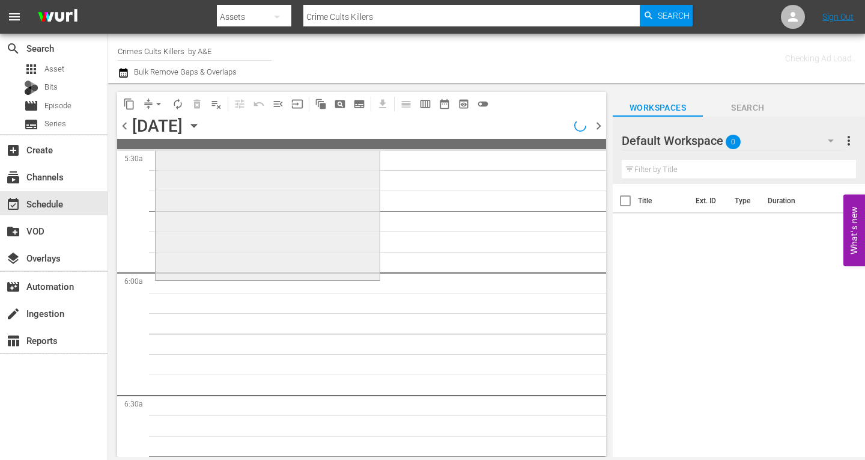
click at [225, 228] on div "Crime 360 / SE2 / EP2: Deadly Rendezvous 1 reorder" at bounding box center [268, 172] width 224 height 212
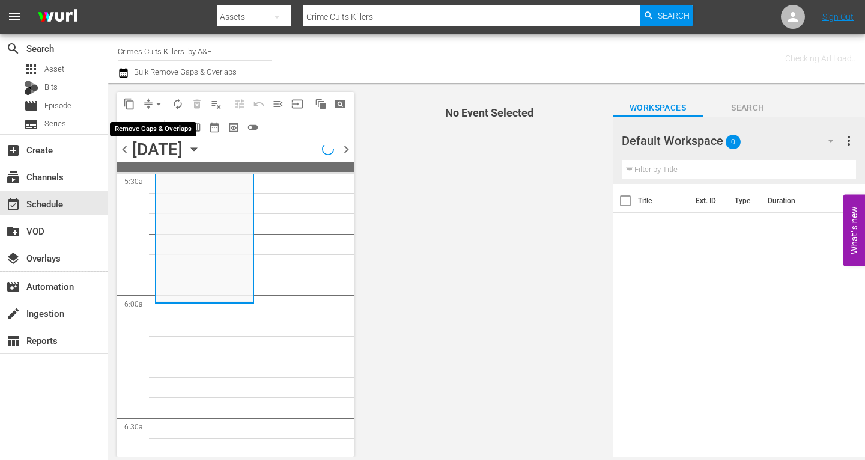
click at [157, 102] on span "arrow_drop_down" at bounding box center [159, 104] width 12 height 12
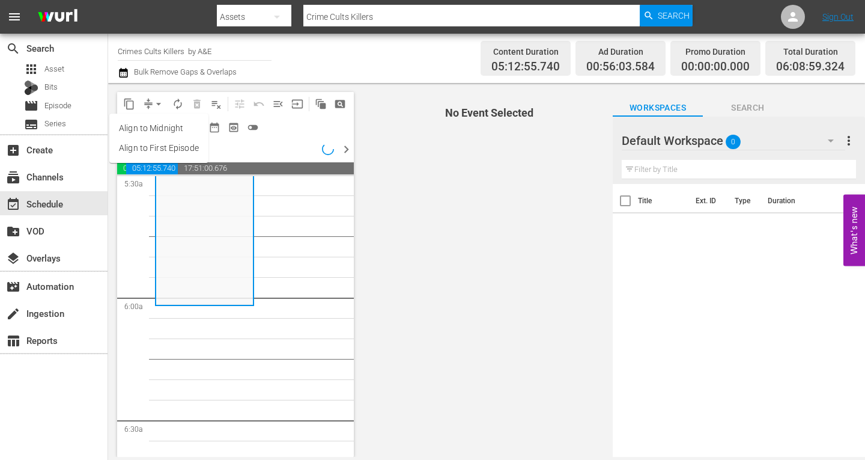
click at [152, 127] on li "Align to Midnight" at bounding box center [158, 128] width 99 height 20
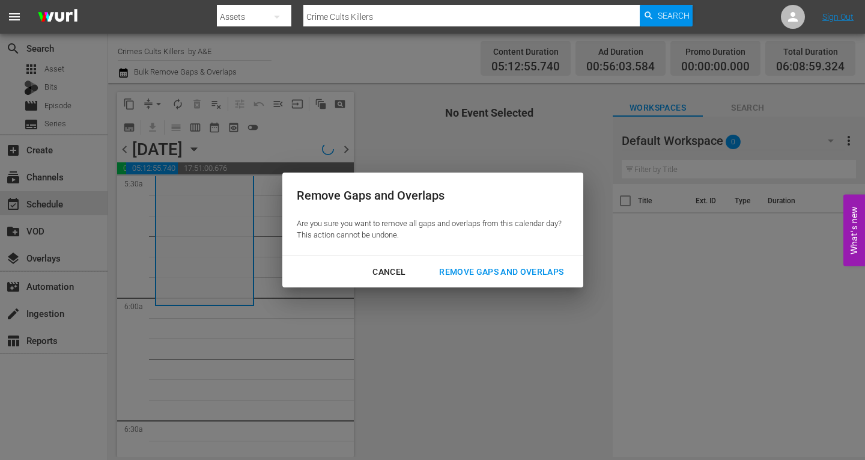
drag, startPoint x: 508, startPoint y: 269, endPoint x: 495, endPoint y: 259, distance: 16.7
click at [507, 269] on div "Remove Gaps and Overlaps" at bounding box center [502, 271] width 144 height 15
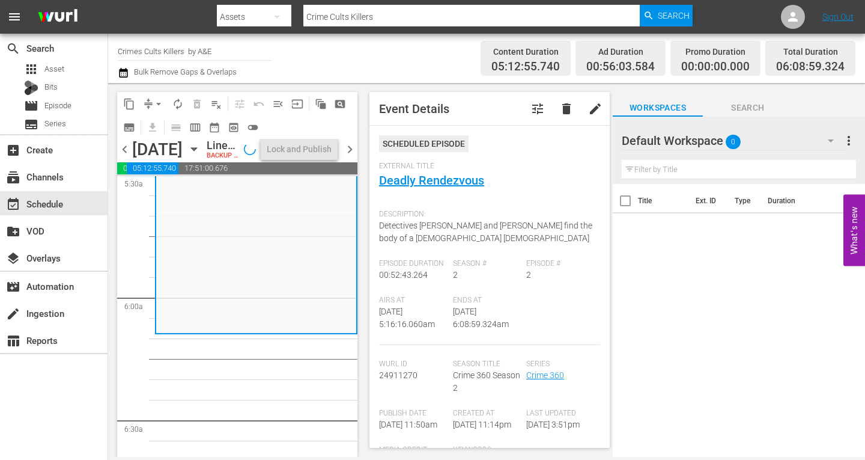
click at [346, 157] on span "chevron_right" at bounding box center [350, 149] width 15 height 15
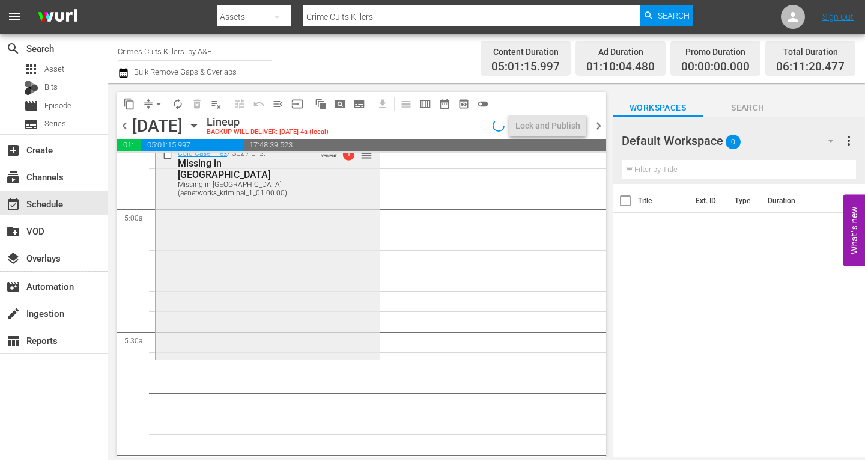
scroll to position [1230, 0]
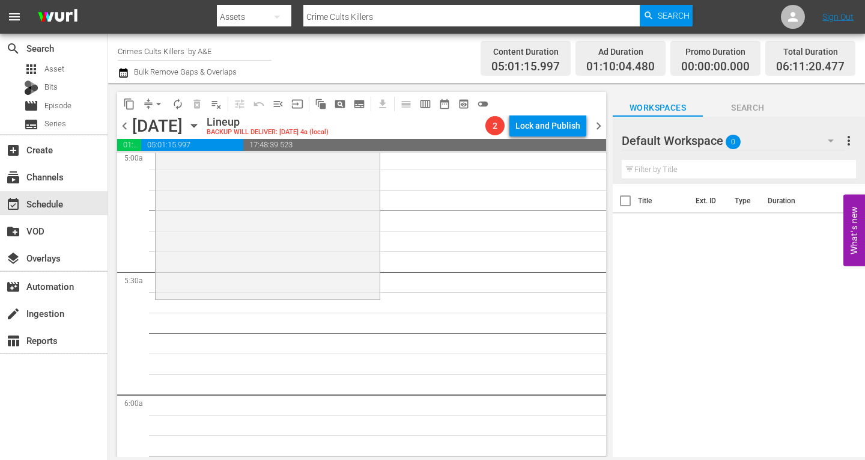
click at [260, 234] on div "Cold Case Files / SE2 / EP3: Missing in Altoona Missing in Altoona (aenetworks_…" at bounding box center [268, 190] width 224 height 213
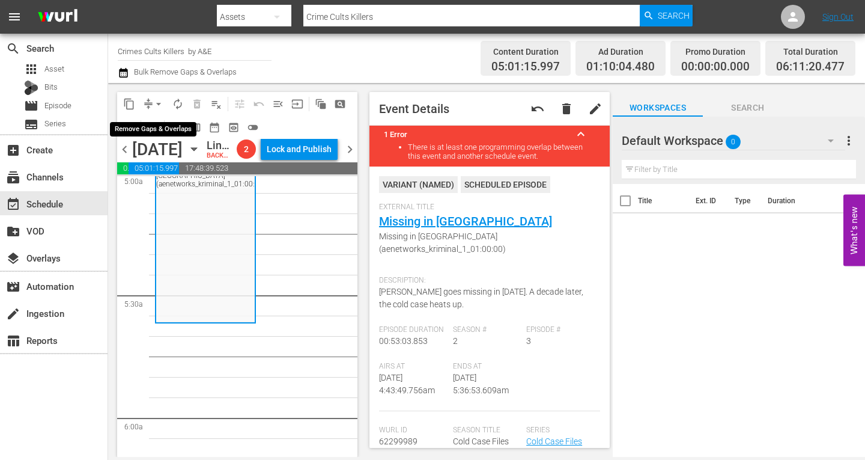
click at [159, 105] on span "arrow_drop_down" at bounding box center [159, 104] width 12 height 12
click at [165, 126] on li "Align to Midnight" at bounding box center [158, 128] width 99 height 20
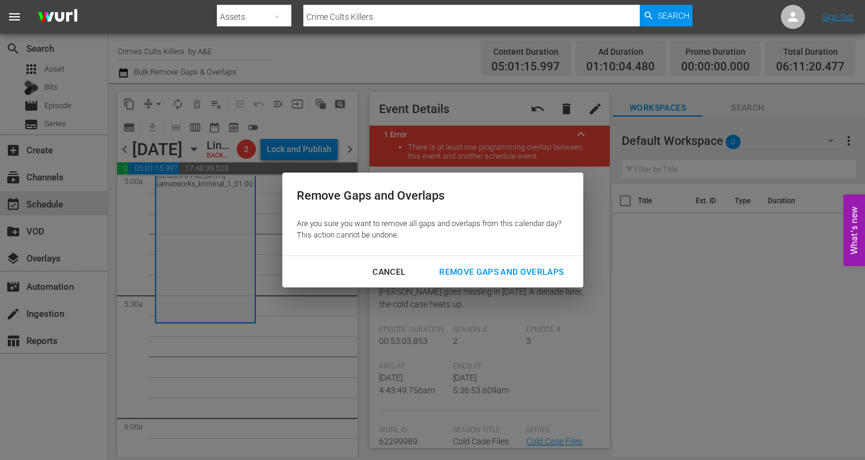
click at [460, 270] on div "Remove Gaps and Overlaps" at bounding box center [502, 271] width 144 height 15
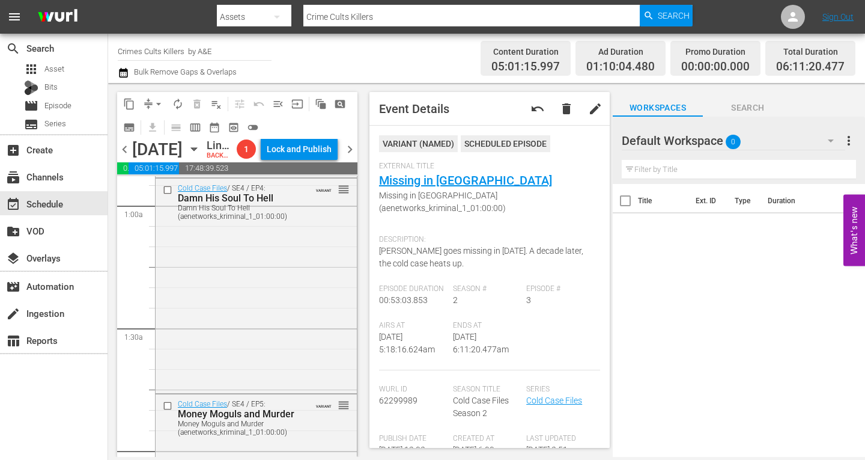
scroll to position [0, 0]
click at [126, 157] on span "chevron_left" at bounding box center [124, 149] width 15 height 15
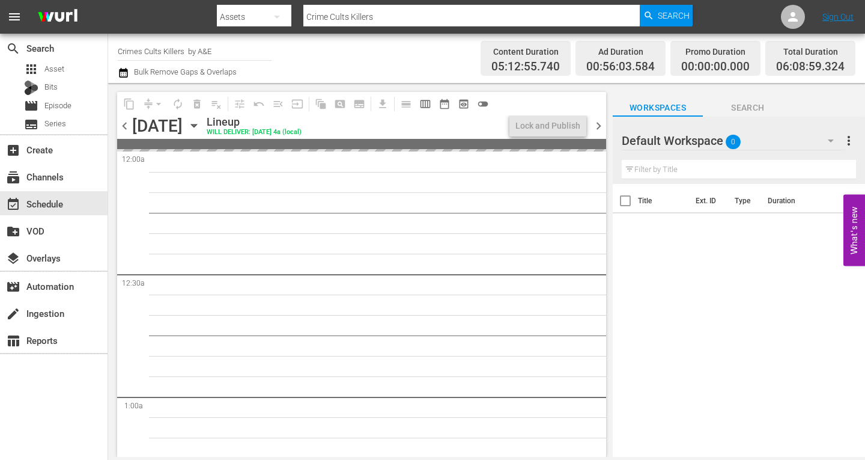
click at [124, 127] on span "chevron_left" at bounding box center [124, 125] width 15 height 15
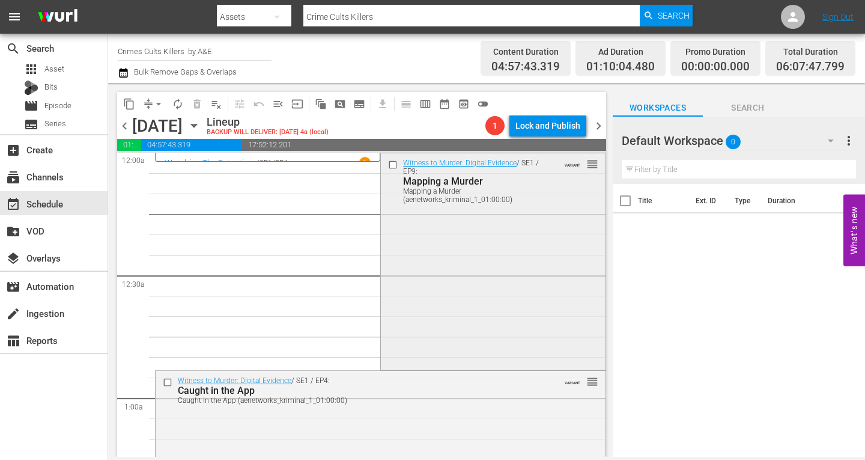
click at [448, 240] on div "Witness to Murder: Digital Evidence / SE1 / EP9: Mapping a Murder Mapping a Mur…" at bounding box center [493, 259] width 224 height 213
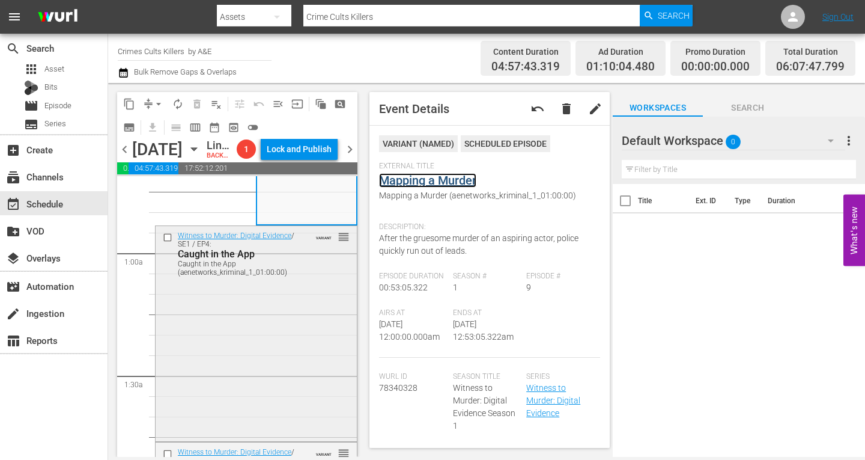
scroll to position [180, 0]
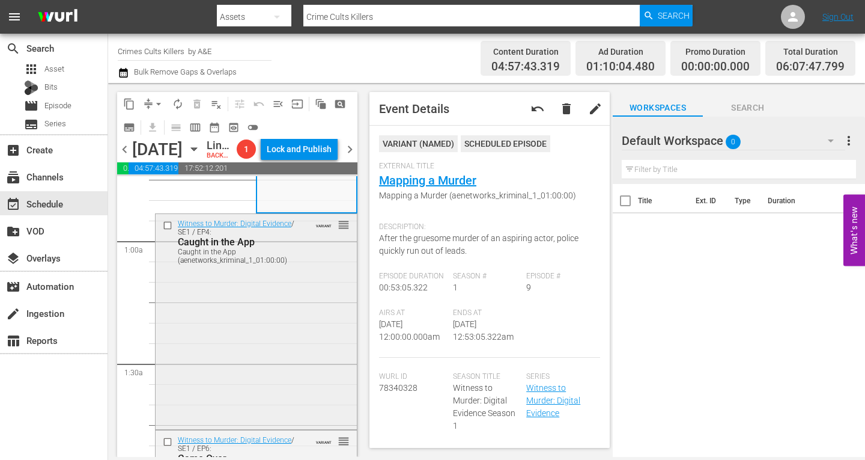
click at [249, 317] on div "Witness to Murder: Digital Evidence / SE1 / EP4: Caught in the App Caught in th…" at bounding box center [256, 320] width 201 height 213
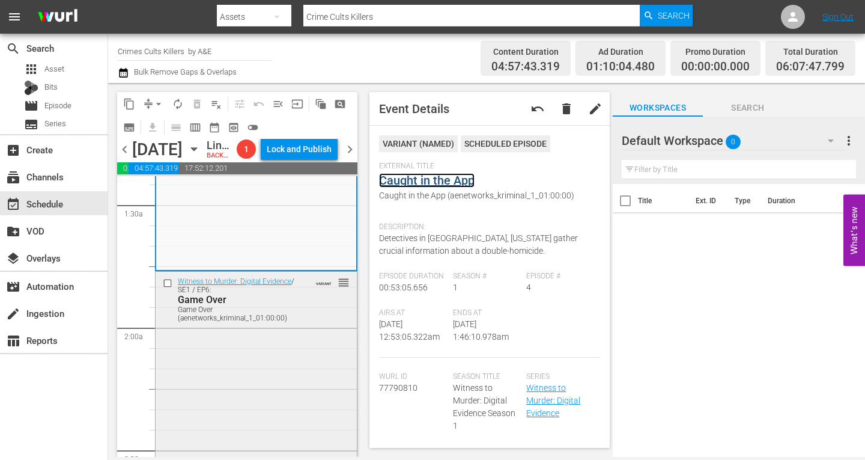
scroll to position [361, 0]
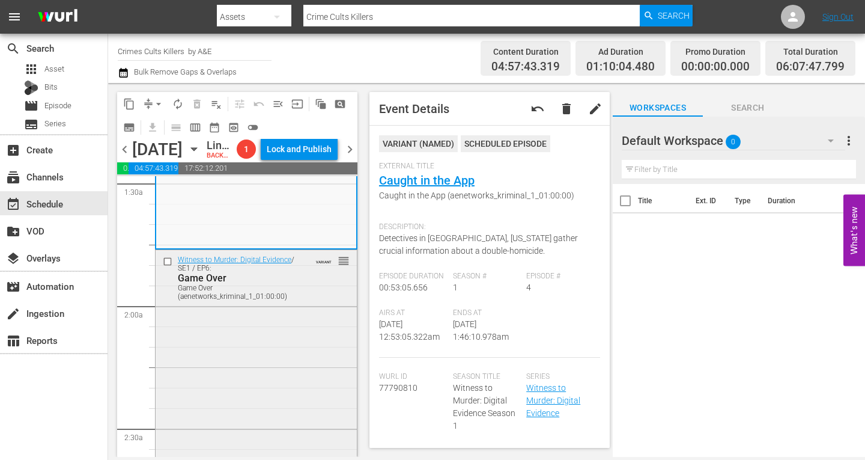
click at [234, 305] on div "Witness to Murder: Digital Evidence / SE1 / EP6: Game Over Game Over (aenetwork…" at bounding box center [256, 277] width 201 height 55
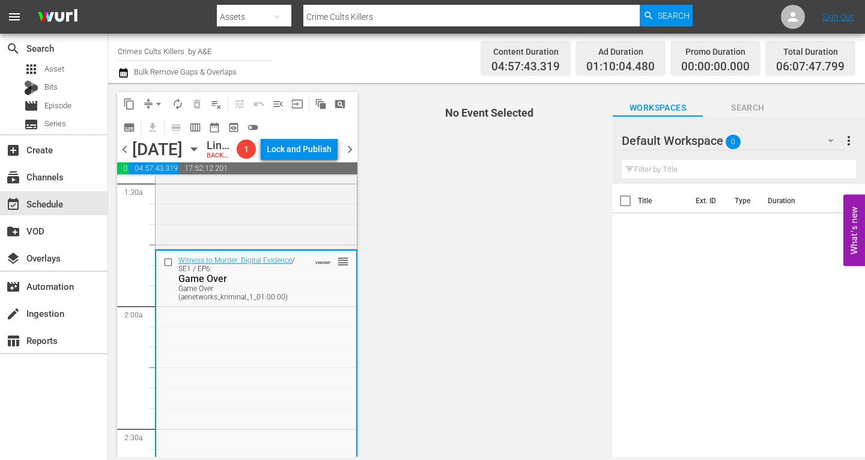
click at [329, 374] on div "Witness to Murder: Digital Evidence / SE1 / EP6: Game Over Game Over (aenetwork…" at bounding box center [256, 357] width 200 height 213
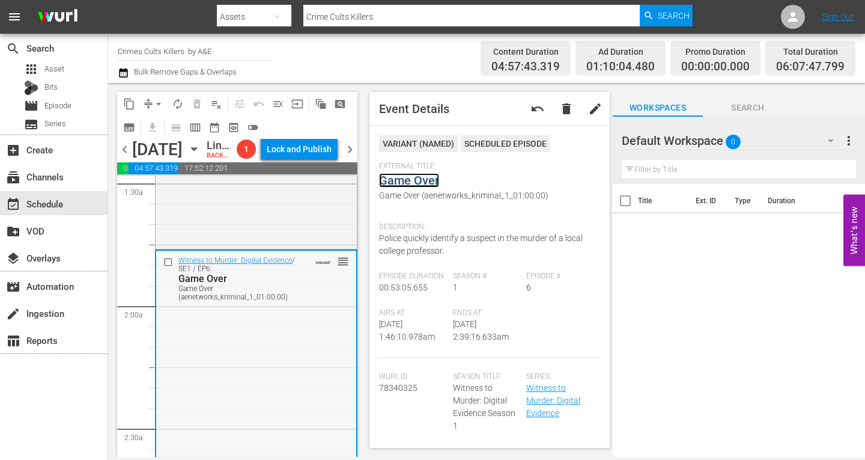
scroll to position [541, 0]
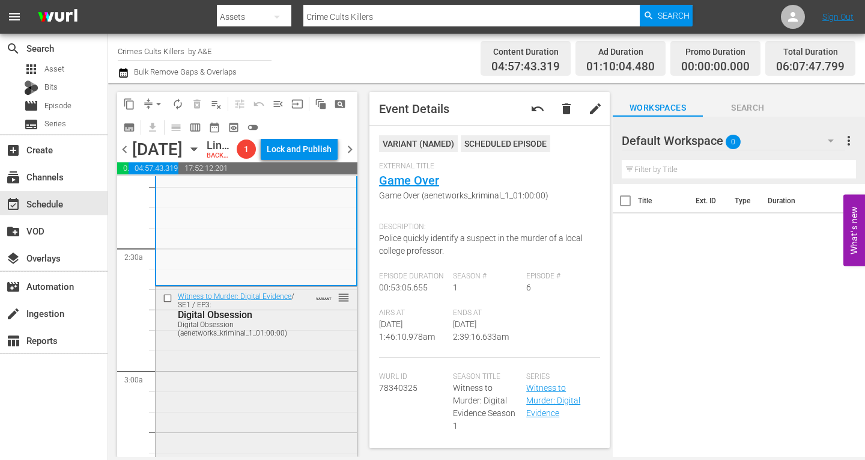
click at [224, 370] on div "Witness to Murder: Digital Evidence / SE1 / EP3: Digital Obsession Digital Obse…" at bounding box center [256, 393] width 201 height 213
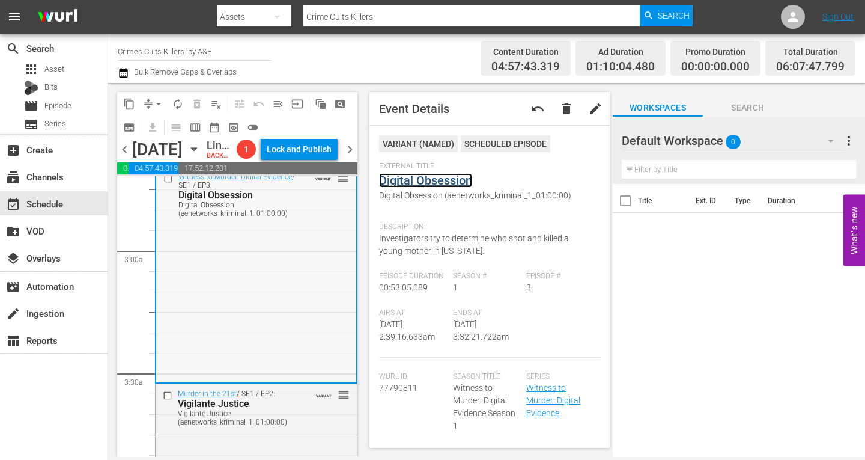
scroll to position [781, 0]
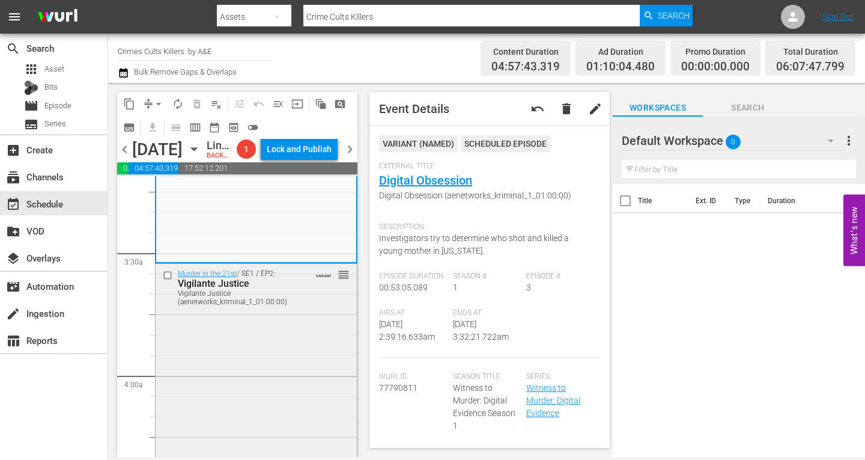
click at [264, 362] on div "Murder in the 21st / SE1 / EP2: Vigilante Justice Vigilante Justice (aenetworks…" at bounding box center [256, 370] width 201 height 213
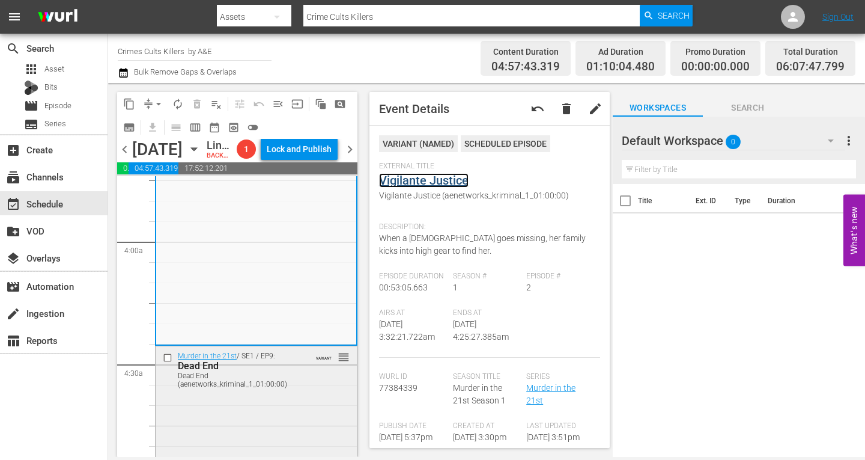
scroll to position [962, 0]
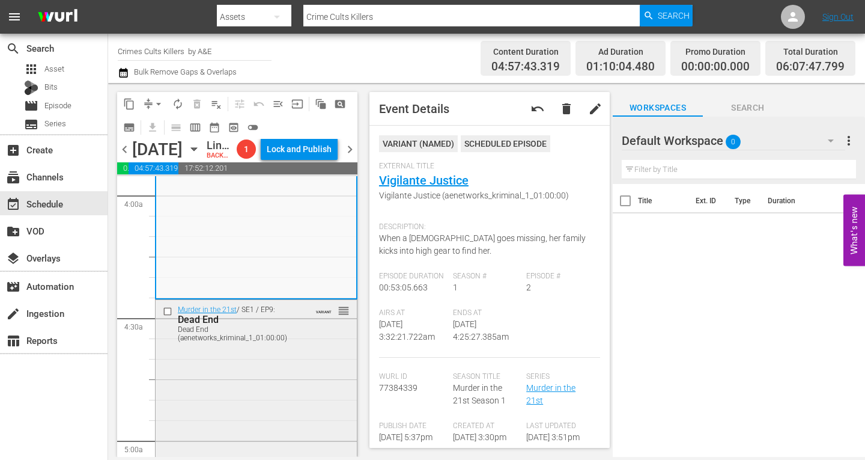
click at [234, 387] on div "Murder in the 21st / SE1 / EP9: Dead End Dead End (aenetworks_kriminal_1_01:00:…" at bounding box center [256, 406] width 201 height 213
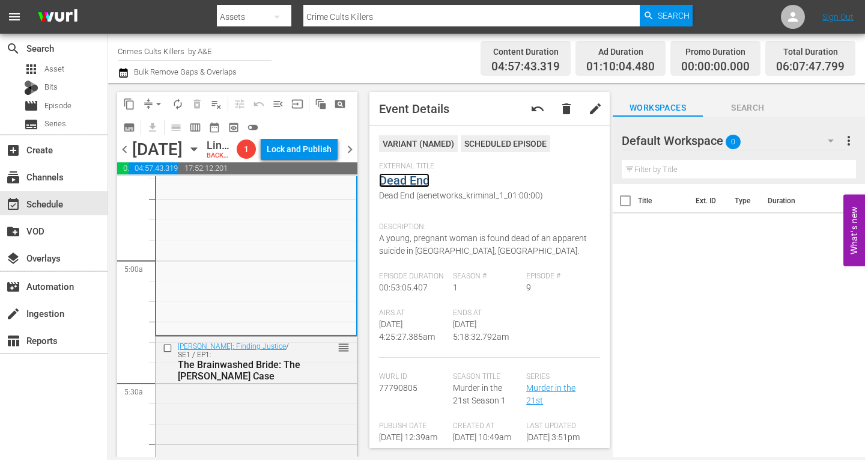
scroll to position [1262, 0]
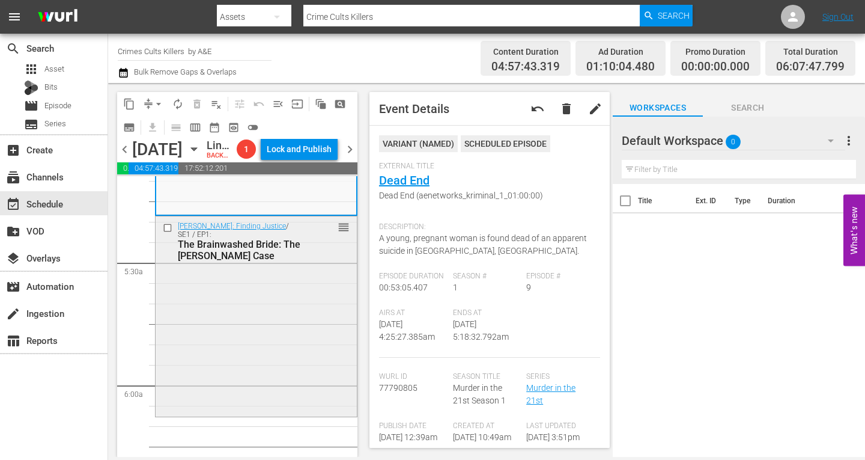
click at [250, 320] on div "Elizabeth Smart: Finding Justice / SE1 / EP1: The Brainwashed Bride: The Candra…" at bounding box center [256, 315] width 201 height 198
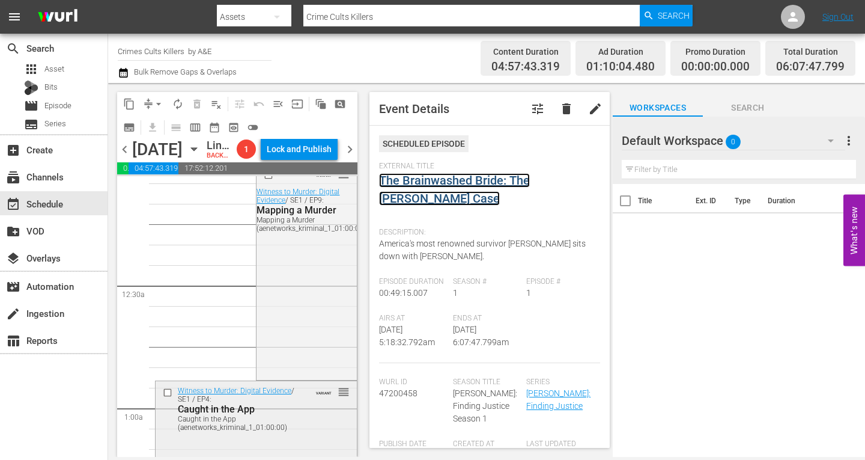
scroll to position [0, 0]
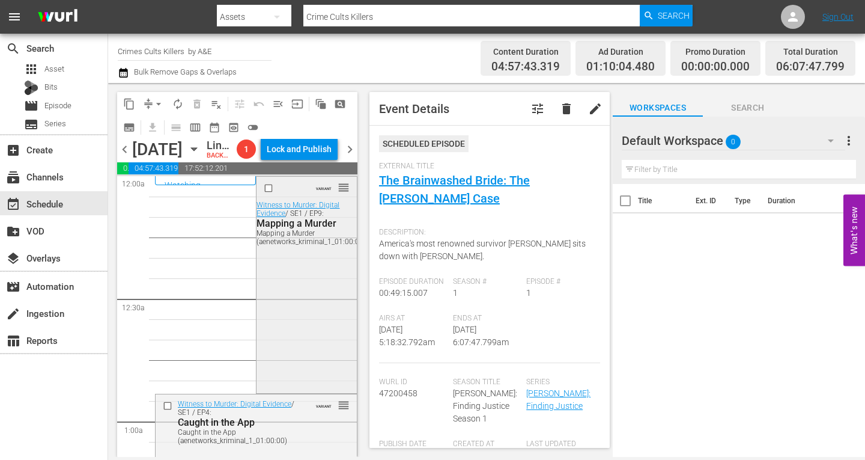
click at [299, 314] on div "VARIANT reorder Witness to Murder: Digital Evidence / SE1 / EP9: Mapping a Murd…" at bounding box center [307, 283] width 100 height 213
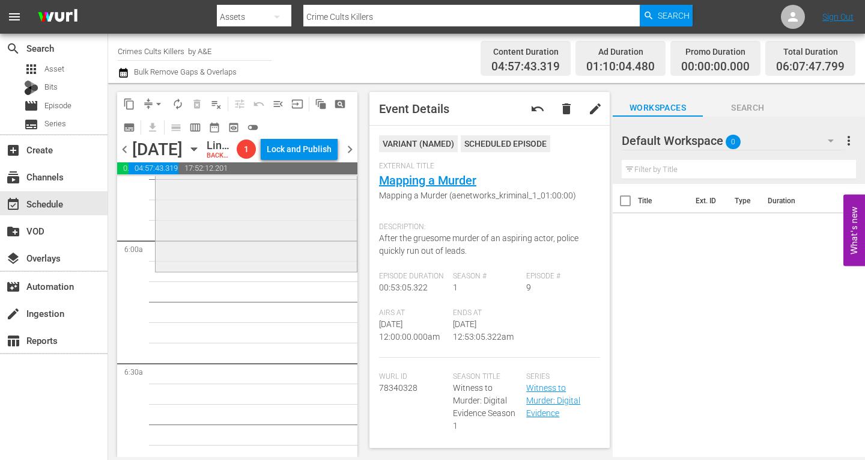
scroll to position [1322, 0]
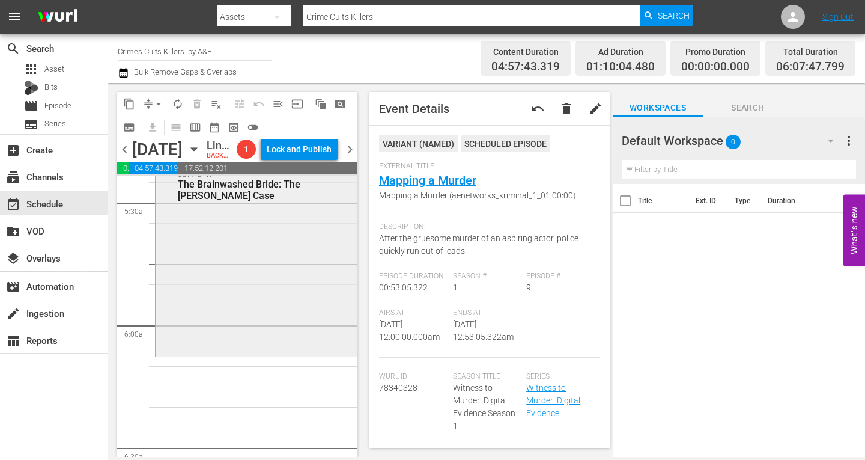
click at [251, 281] on div "Elizabeth Smart: Finding Justice / SE1 / EP1: The Brainwashed Bride: The Candra…" at bounding box center [256, 255] width 201 height 198
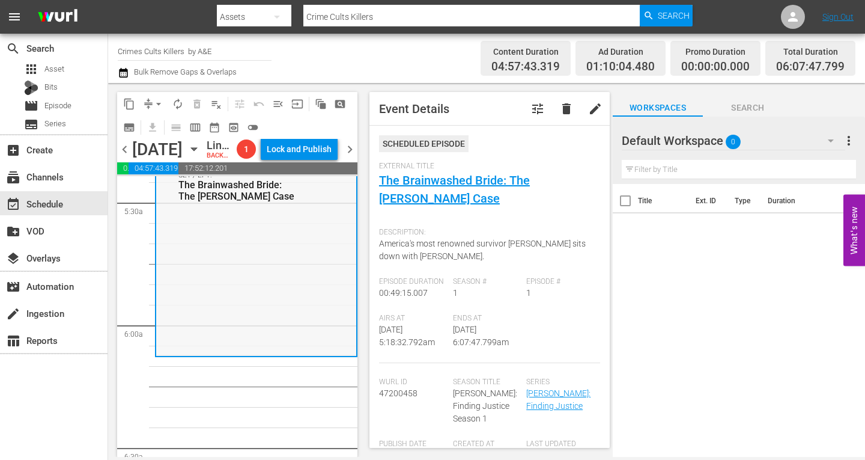
click at [215, 275] on div "Elizabeth Smart: Finding Justice / SE1 / EP1: The Brainwashed Bride: The Candra…" at bounding box center [256, 256] width 200 height 198
click at [159, 99] on span "arrow_drop_down" at bounding box center [159, 104] width 12 height 12
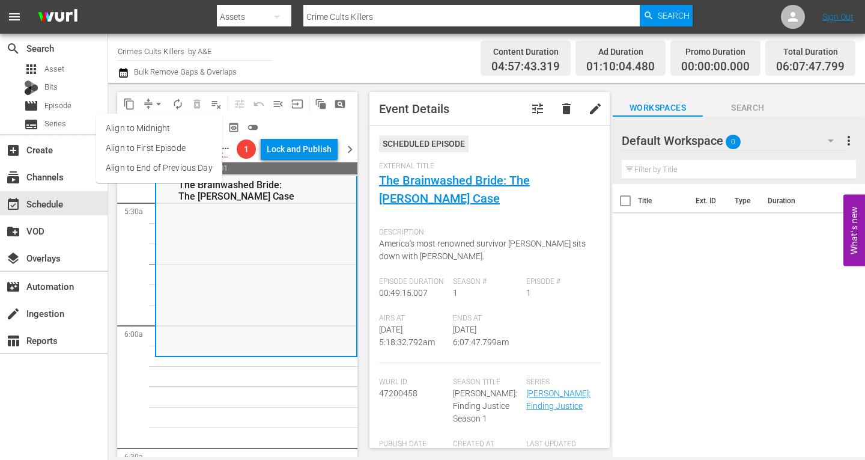
click at [159, 123] on li "Align to Midnight" at bounding box center [159, 128] width 126 height 20
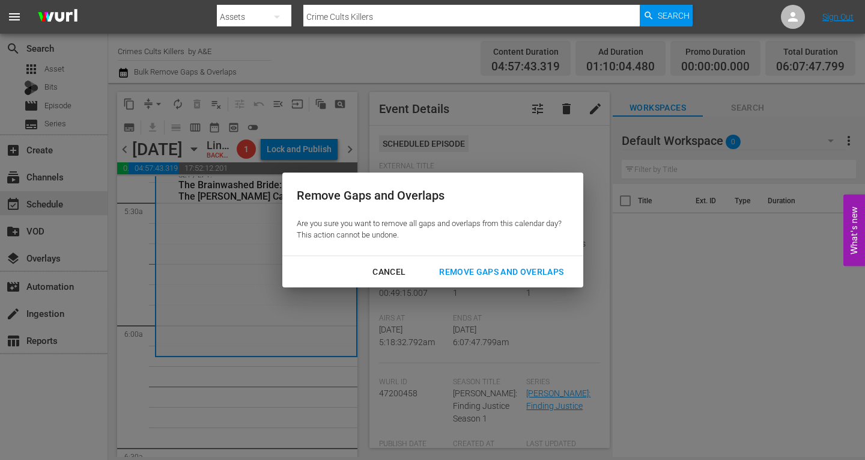
click at [485, 269] on div "Remove Gaps and Overlaps" at bounding box center [502, 271] width 144 height 15
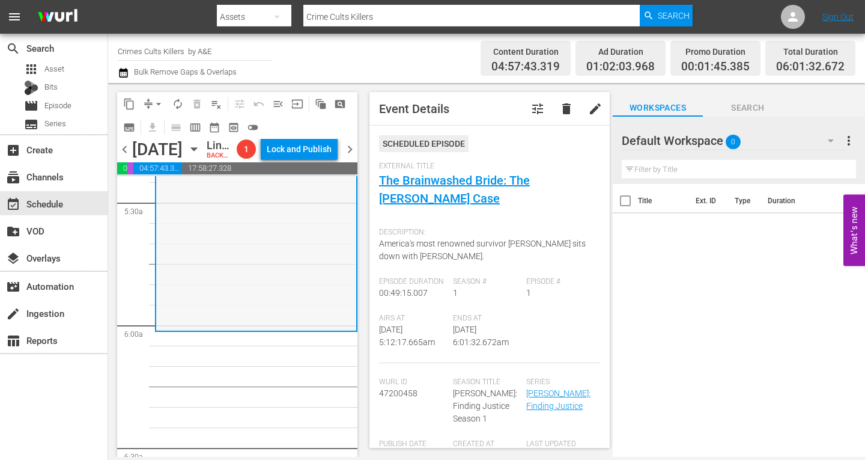
click at [265, 244] on div "Elizabeth Smart: Finding Justice / SE1 / EP1: The Brainwashed Bride: The Candra…" at bounding box center [256, 231] width 200 height 198
click at [159, 100] on span "arrow_drop_down" at bounding box center [159, 104] width 12 height 12
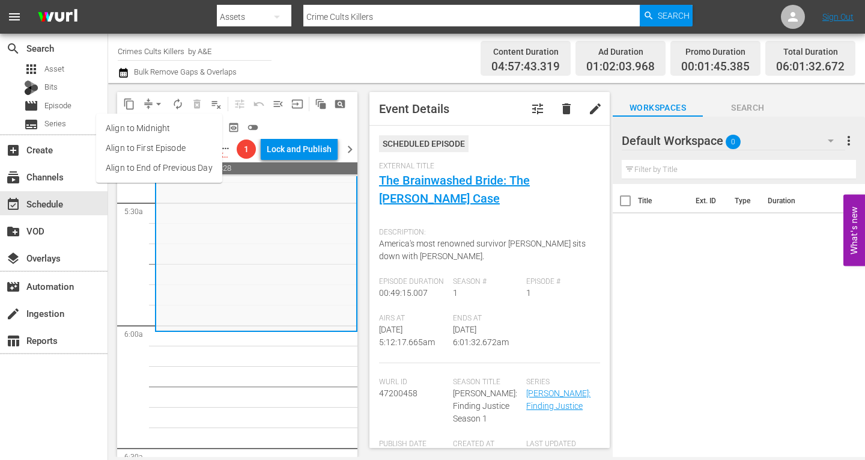
click at [165, 127] on li "Align to Midnight" at bounding box center [159, 128] width 126 height 20
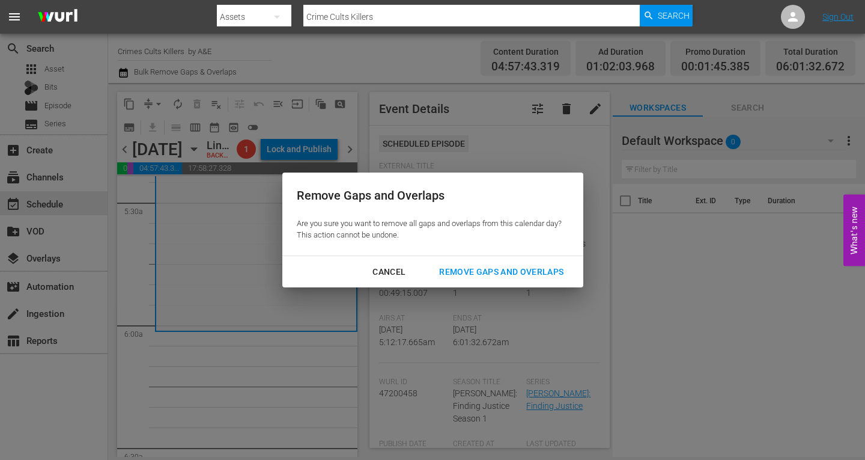
click at [474, 269] on div "Remove Gaps and Overlaps" at bounding box center [502, 271] width 144 height 15
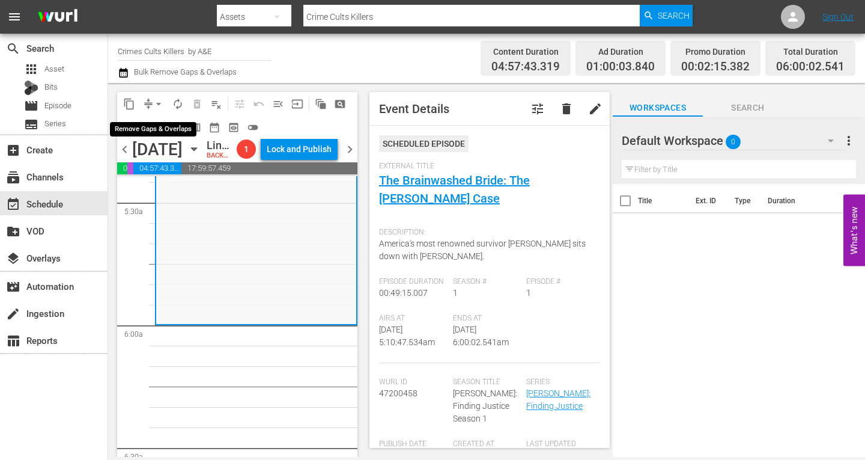
click at [162, 104] on span "arrow_drop_down" at bounding box center [159, 104] width 12 height 12
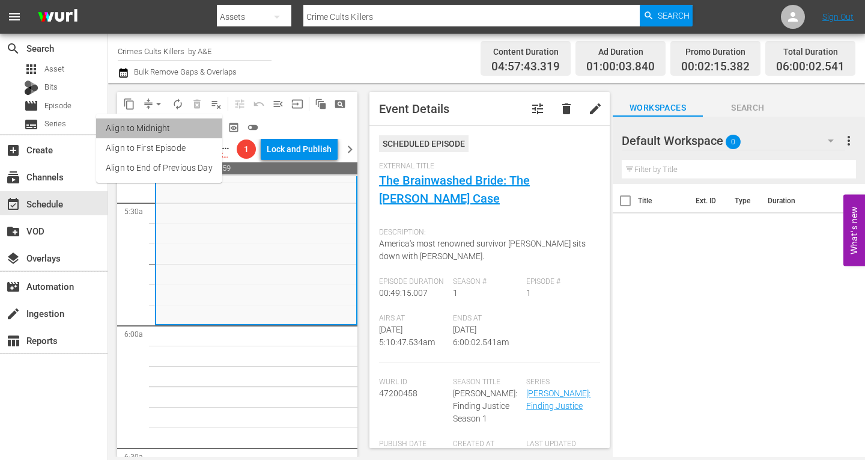
click at [160, 125] on li "Align to Midnight" at bounding box center [159, 128] width 126 height 20
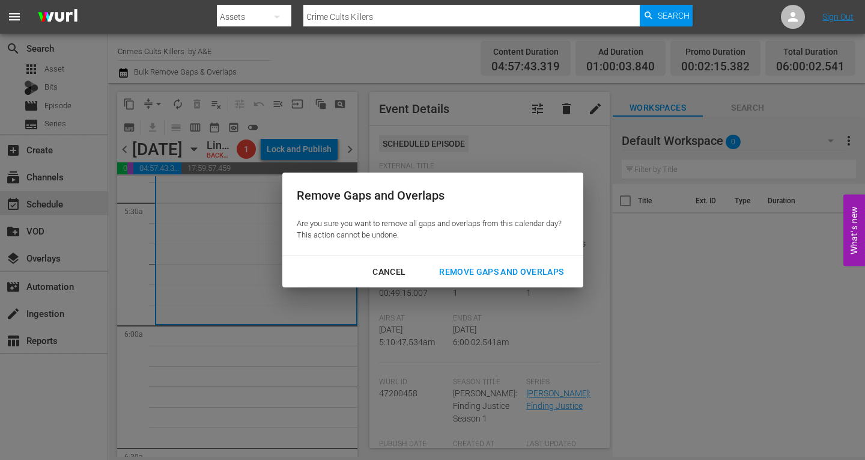
click at [499, 270] on div "Remove Gaps and Overlaps" at bounding box center [502, 271] width 144 height 15
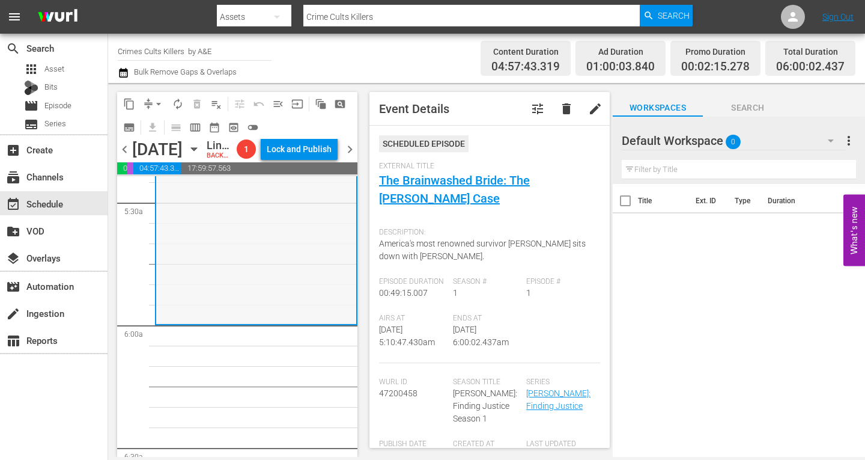
click at [191, 255] on div "Elizabeth Smart: Finding Justice / SE1 / EP1: The Brainwashed Bride: The Candra…" at bounding box center [256, 224] width 200 height 198
click at [156, 103] on span "arrow_drop_down" at bounding box center [159, 104] width 12 height 12
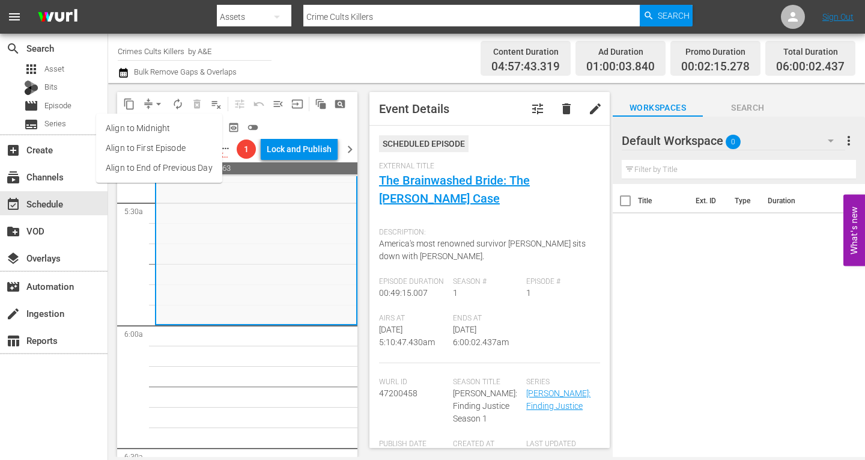
click at [154, 128] on li "Align to Midnight" at bounding box center [159, 128] width 126 height 20
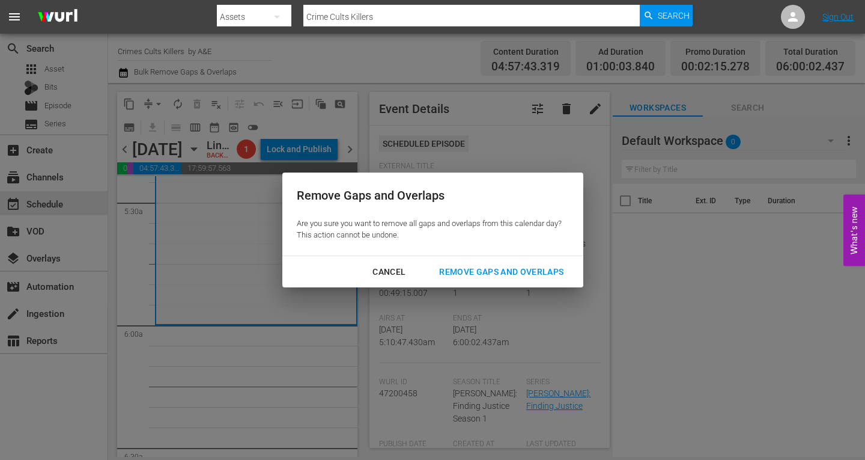
click at [474, 269] on div "Remove Gaps and Overlaps" at bounding box center [502, 271] width 144 height 15
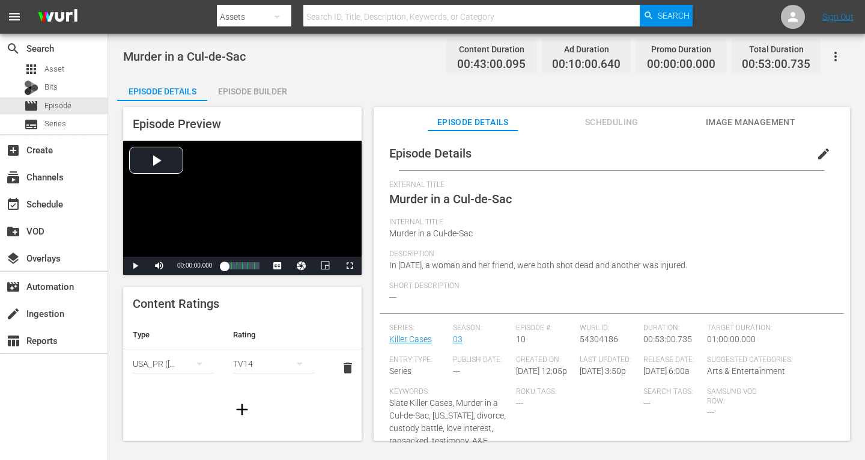
drag, startPoint x: 251, startPoint y: 93, endPoint x: 264, endPoint y: 91, distance: 13.3
click at [251, 92] on div "Episode Builder" at bounding box center [252, 91] width 90 height 29
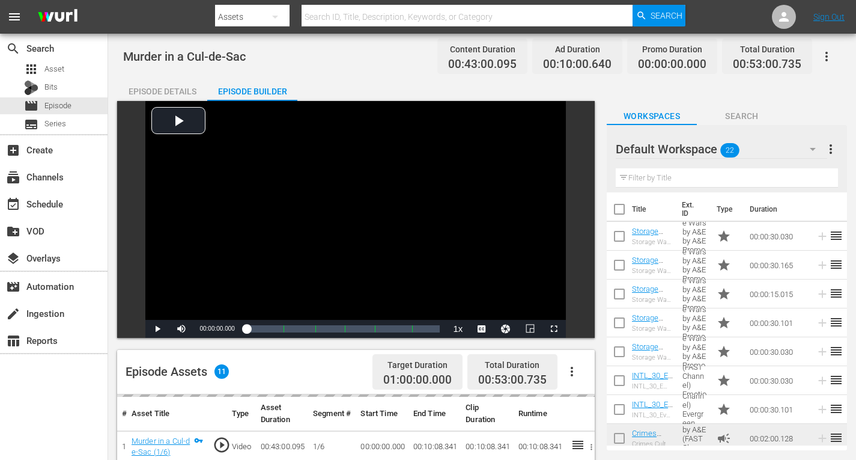
click at [815, 151] on icon "button" at bounding box center [813, 149] width 14 height 14
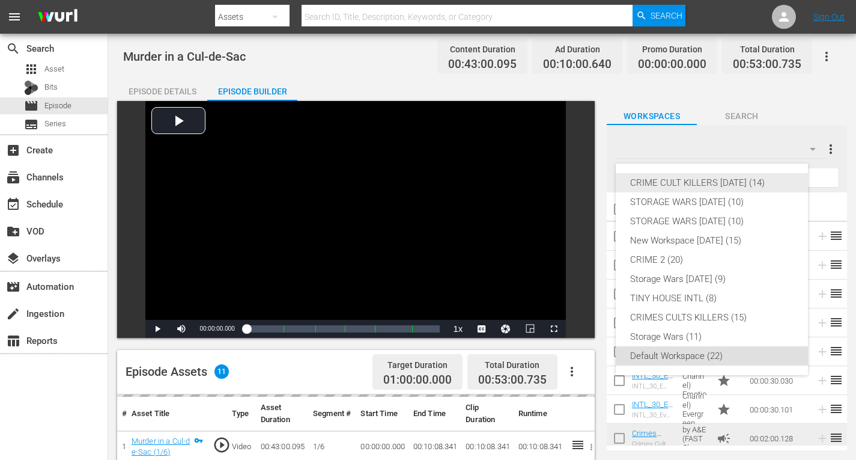
click at [687, 184] on div "CRIME CULT KILLERS [DATE] (14)" at bounding box center [711, 182] width 163 height 19
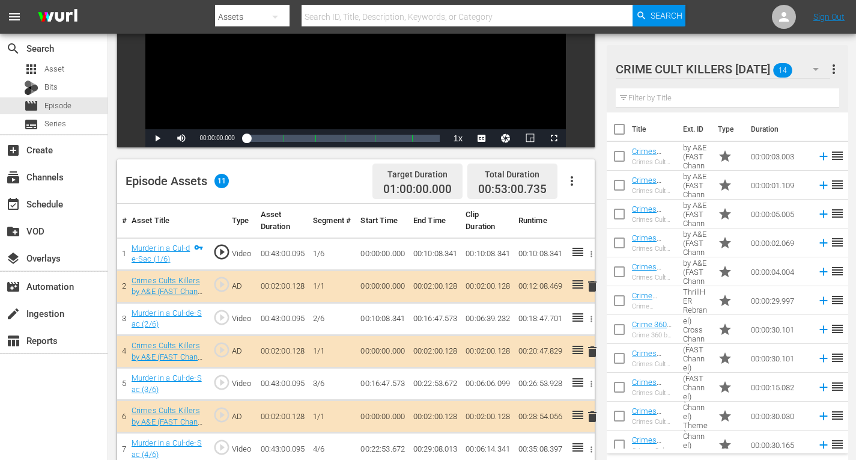
scroll to position [240, 0]
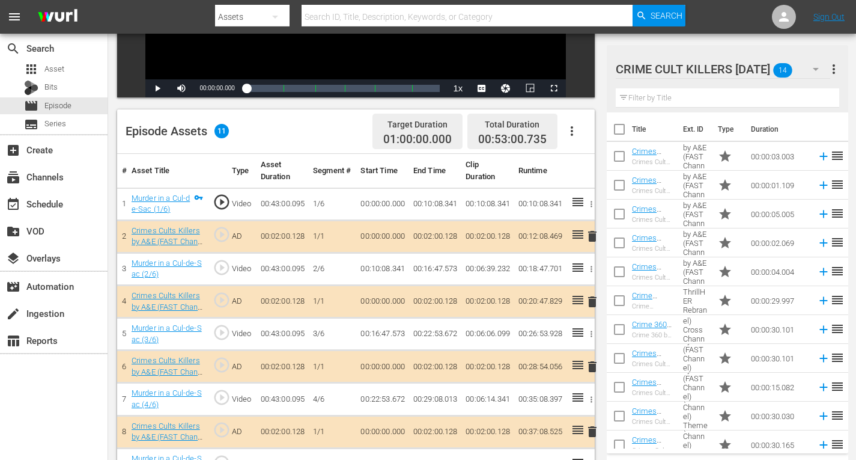
click at [591, 237] on span "delete" at bounding box center [592, 236] width 14 height 14
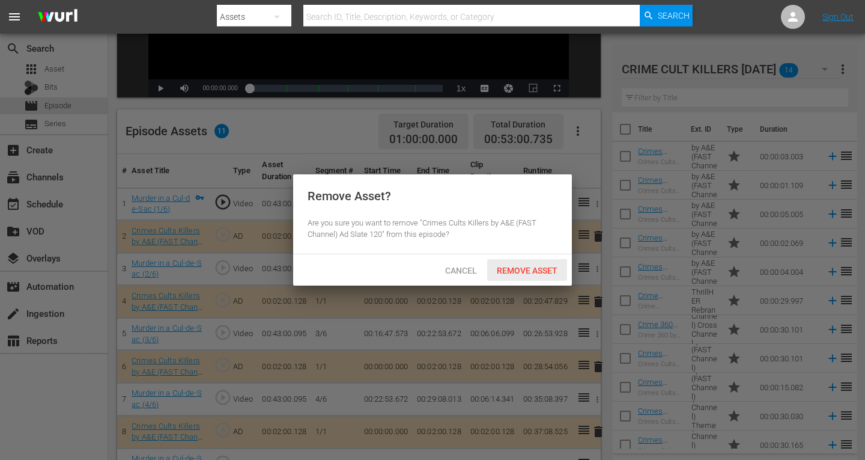
click at [519, 268] on span "Remove Asset" at bounding box center [527, 271] width 80 height 10
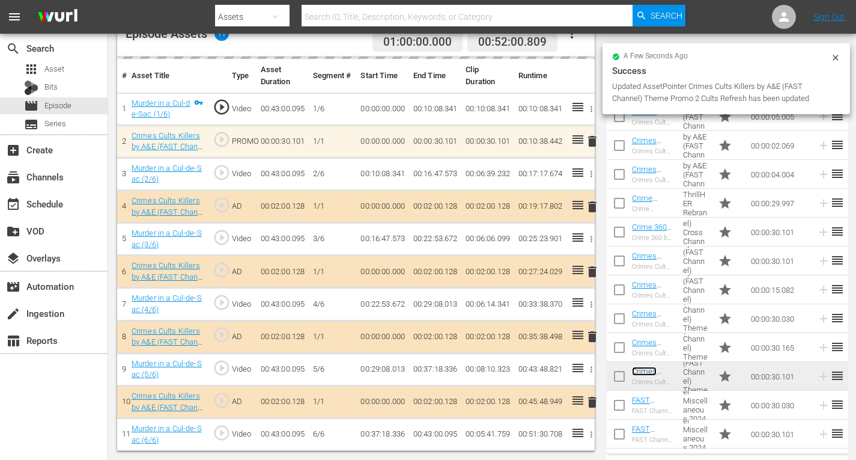
scroll to position [338, 0]
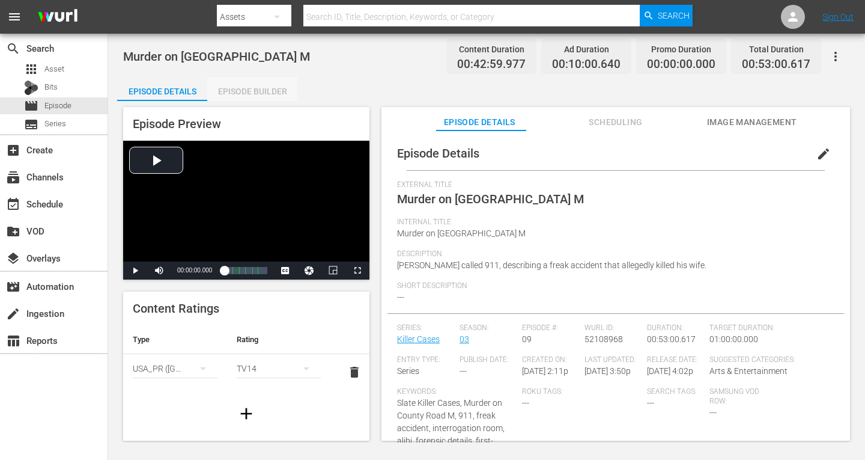
drag, startPoint x: 233, startPoint y: 94, endPoint x: 249, endPoint y: 95, distance: 16.9
click at [233, 93] on div "Episode Builder" at bounding box center [252, 91] width 90 height 29
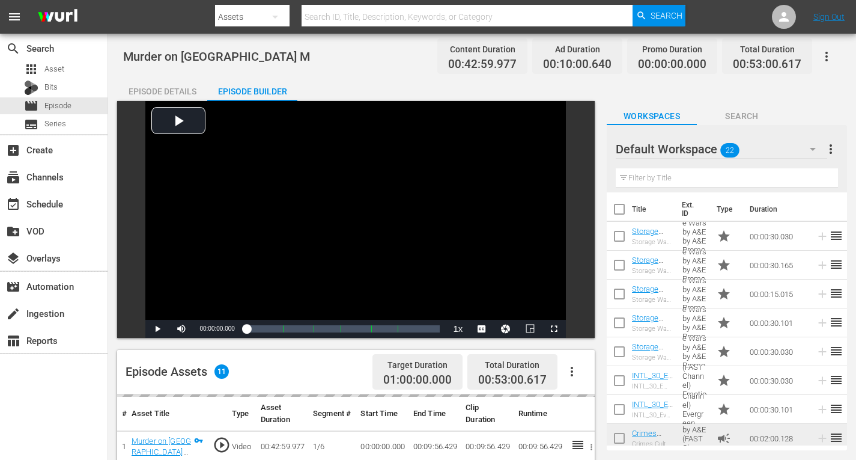
click at [808, 148] on icon "button" at bounding box center [813, 149] width 14 height 14
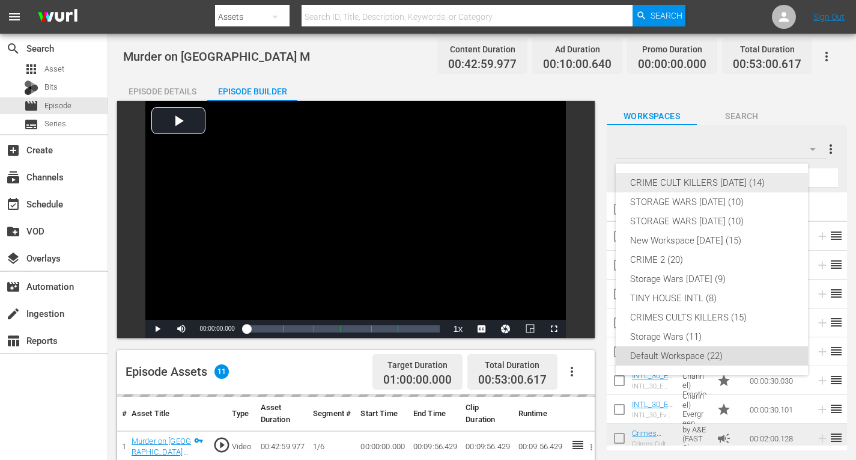
click at [731, 179] on div "CRIME CULT KILLERS [DATE] (14)" at bounding box center [711, 182] width 163 height 19
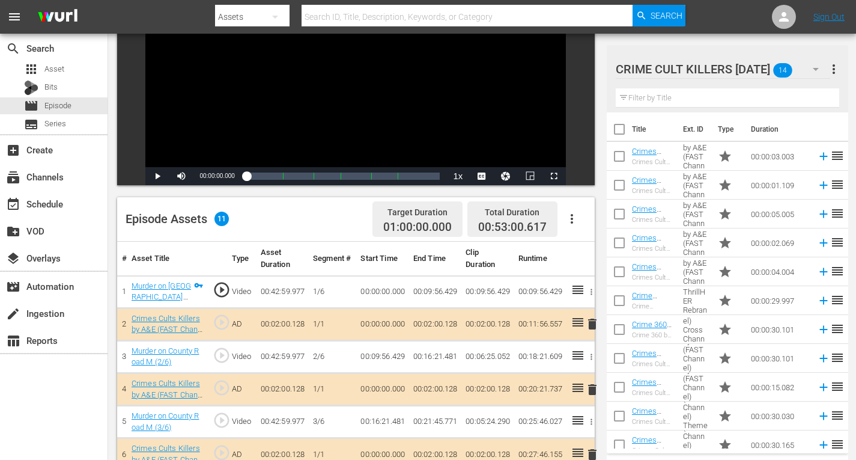
scroll to position [240, 0]
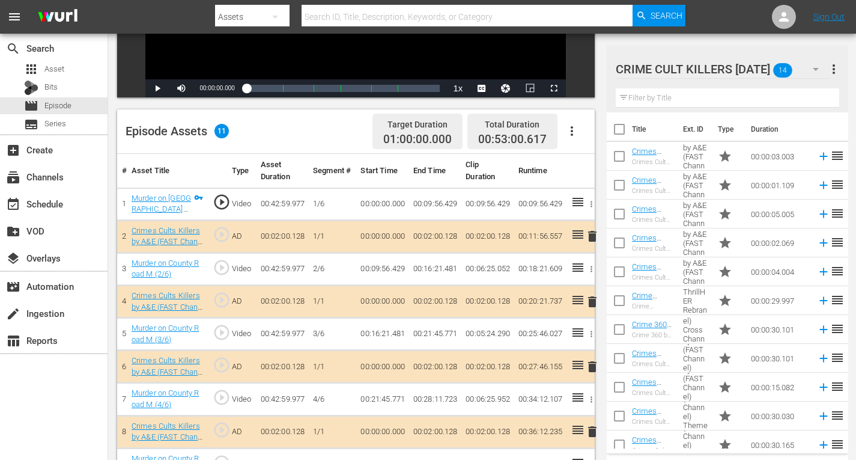
click at [591, 300] on span "delete" at bounding box center [592, 301] width 14 height 14
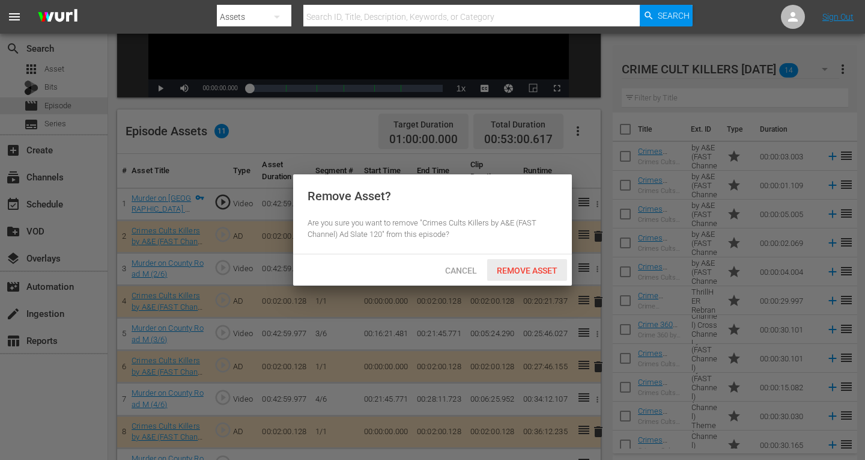
click at [516, 274] on span "Remove Asset" at bounding box center [527, 271] width 80 height 10
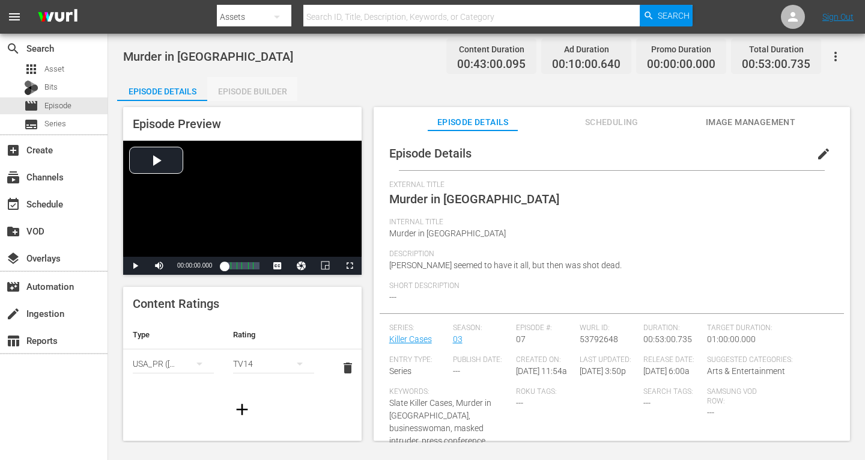
click at [248, 90] on div "Episode Builder" at bounding box center [252, 91] width 90 height 29
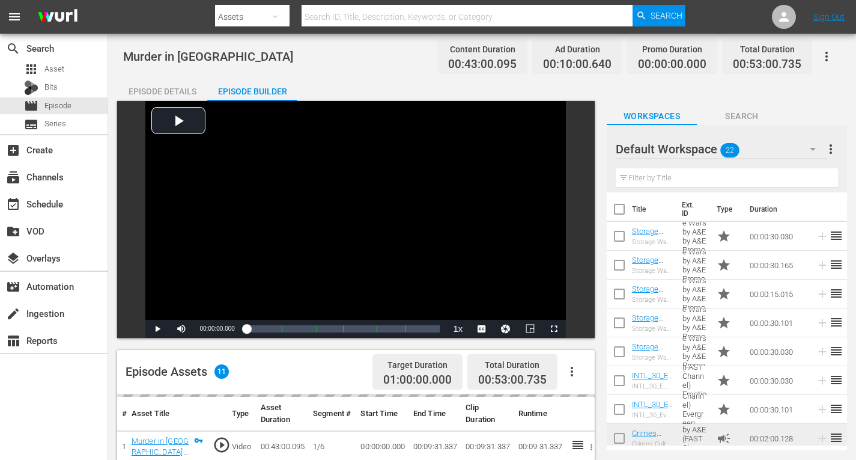
click at [814, 151] on icon "button" at bounding box center [813, 149] width 14 height 14
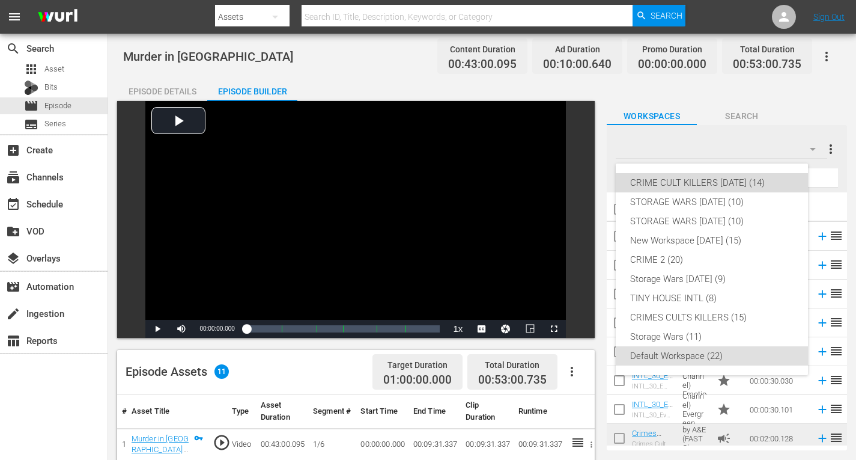
click at [699, 182] on div "CRIME CULT KILLERS [DATE] (14)" at bounding box center [711, 182] width 163 height 19
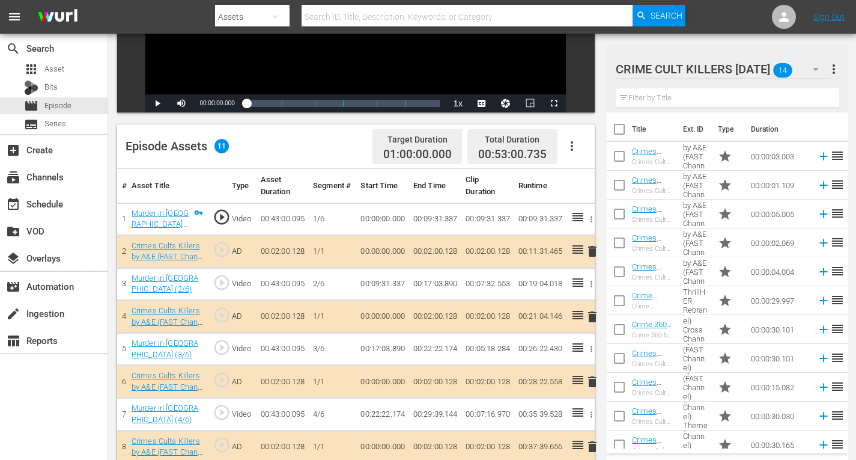
scroll to position [300, 0]
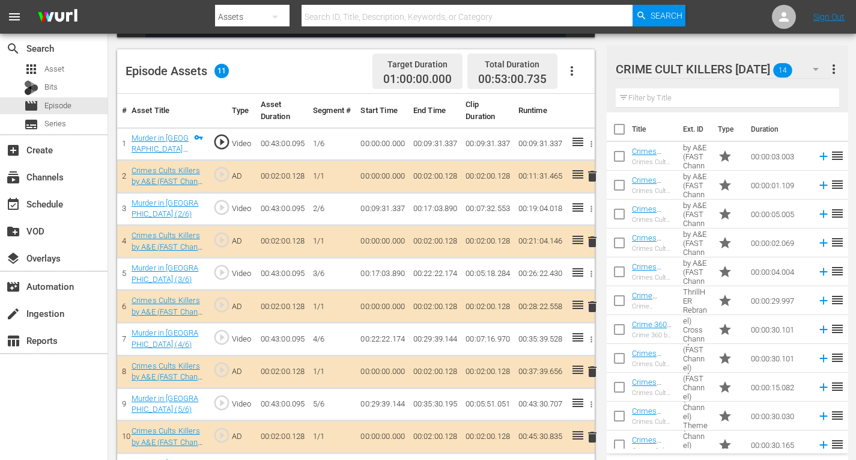
click at [592, 305] on span "delete" at bounding box center [592, 306] width 14 height 14
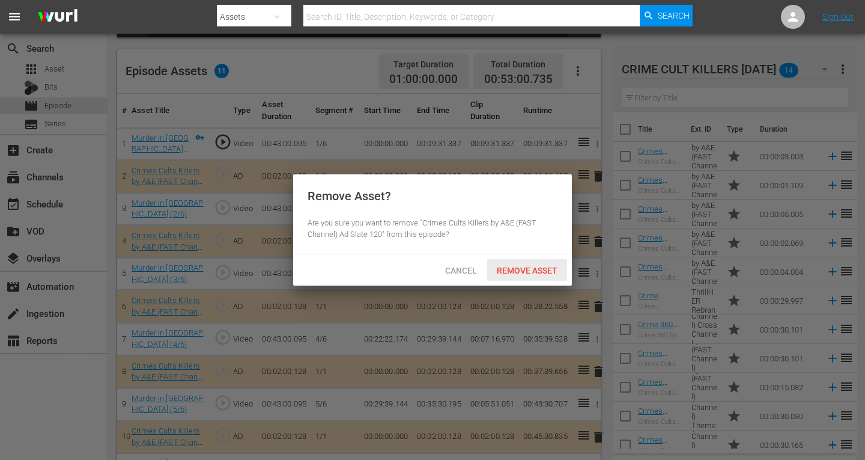
drag, startPoint x: 519, startPoint y: 267, endPoint x: 500, endPoint y: 194, distance: 75.6
click at [519, 267] on span "Remove Asset" at bounding box center [527, 271] width 80 height 10
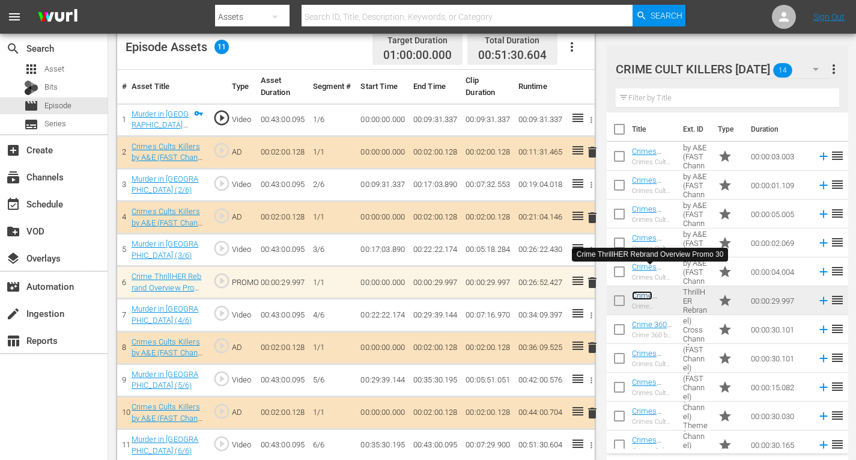
scroll to position [335, 0]
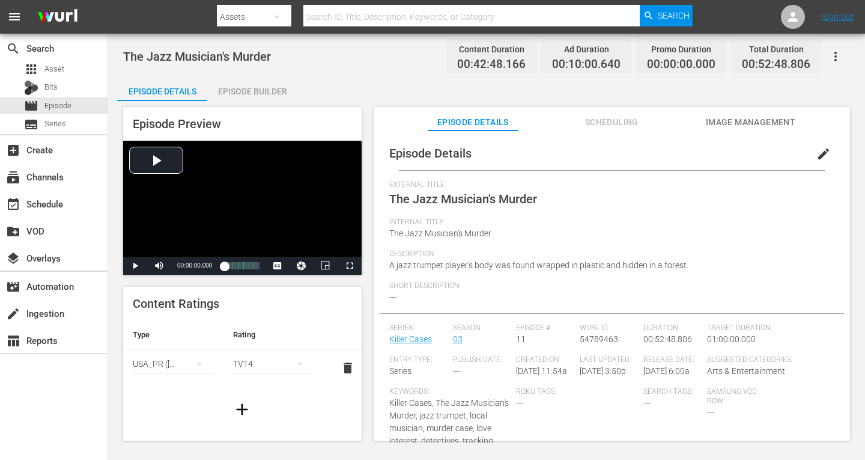
click at [224, 90] on div "Episode Builder" at bounding box center [252, 91] width 90 height 29
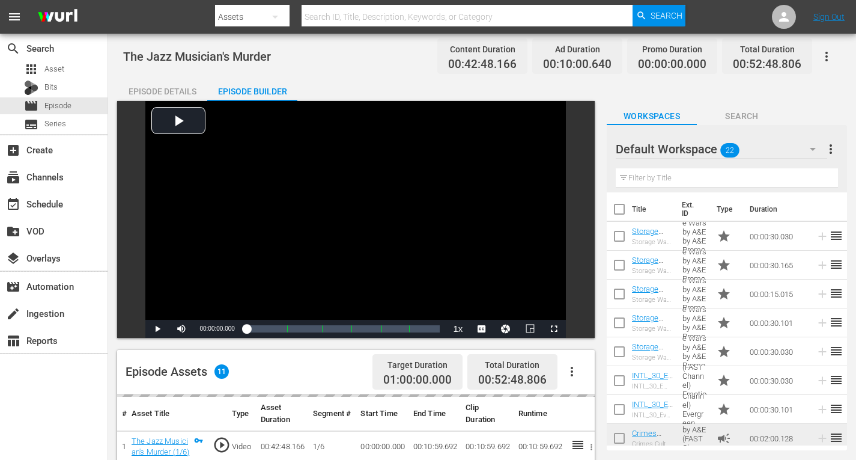
click at [807, 150] on icon "button" at bounding box center [813, 149] width 14 height 14
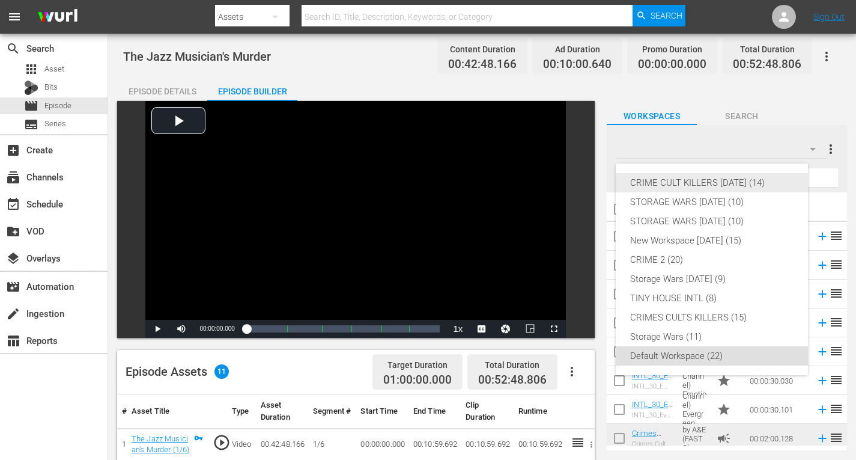
click at [720, 183] on div "CRIME CULT KILLERS [DATE] (14)" at bounding box center [711, 182] width 163 height 19
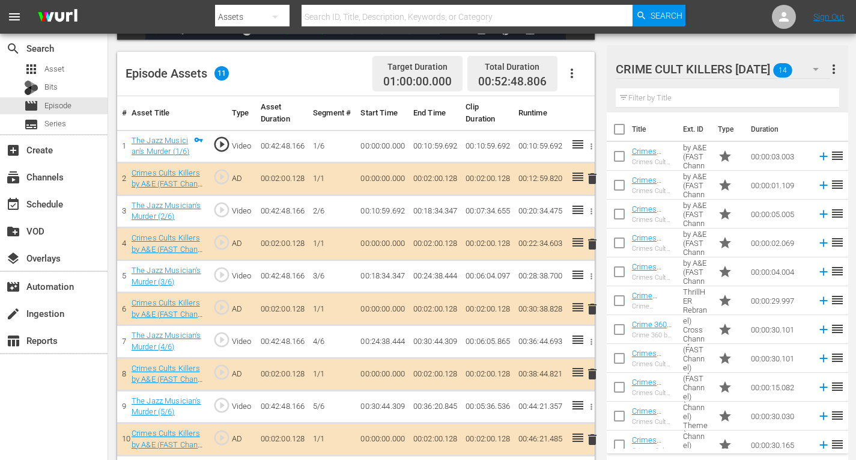
scroll to position [300, 0]
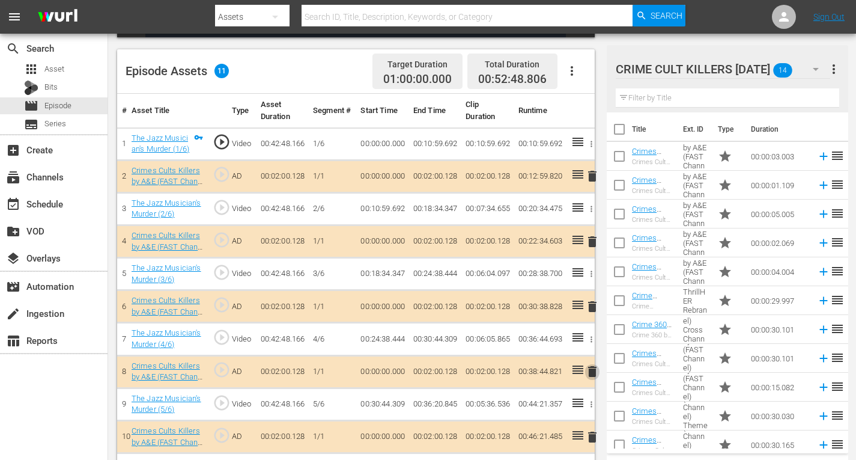
click at [594, 371] on span "delete" at bounding box center [592, 371] width 14 height 14
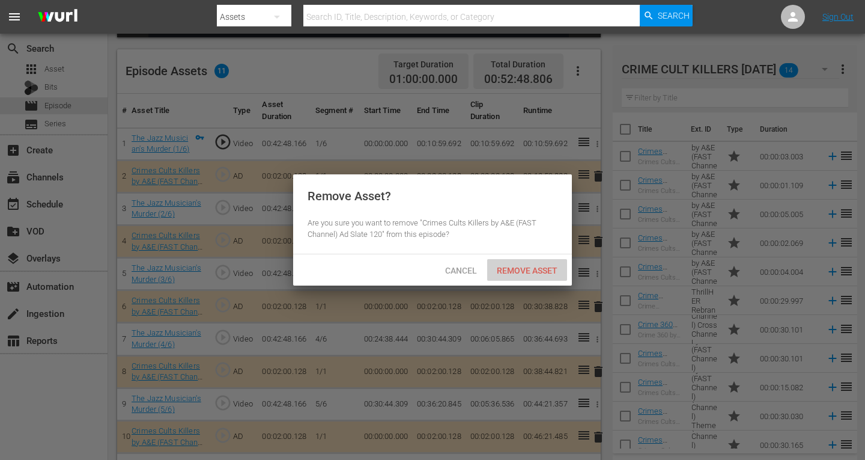
click at [523, 267] on span "Remove Asset" at bounding box center [527, 271] width 80 height 10
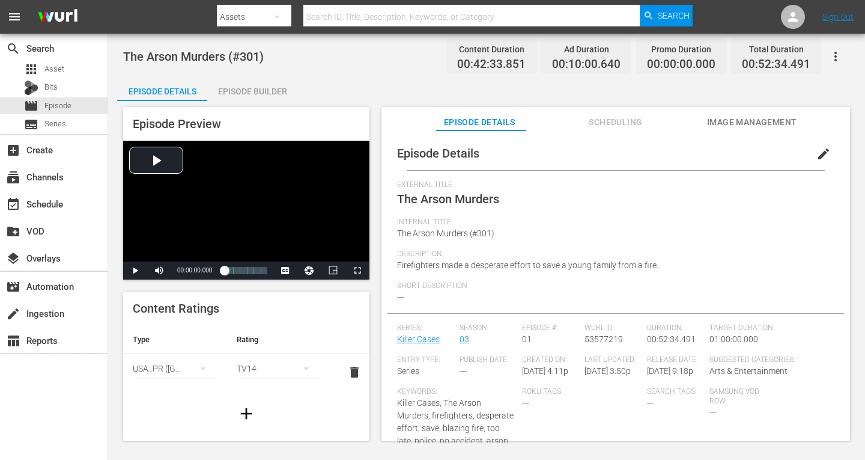
click at [233, 90] on div "Episode Builder" at bounding box center [252, 91] width 90 height 29
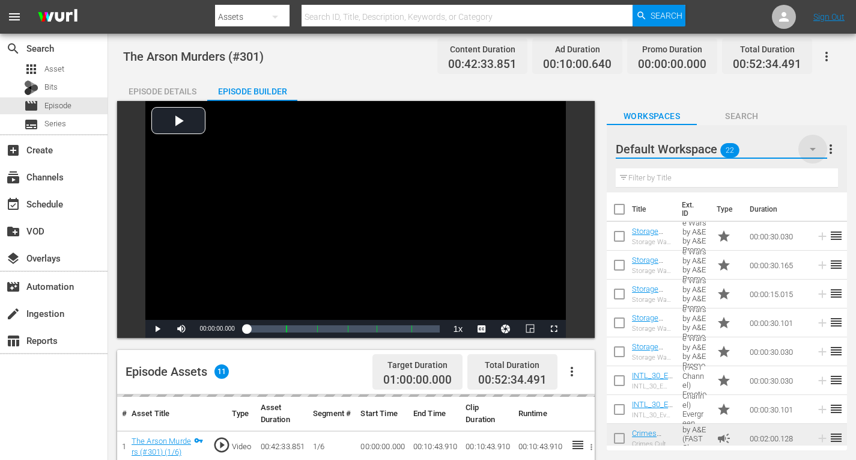
click at [818, 151] on icon "button" at bounding box center [813, 149] width 14 height 14
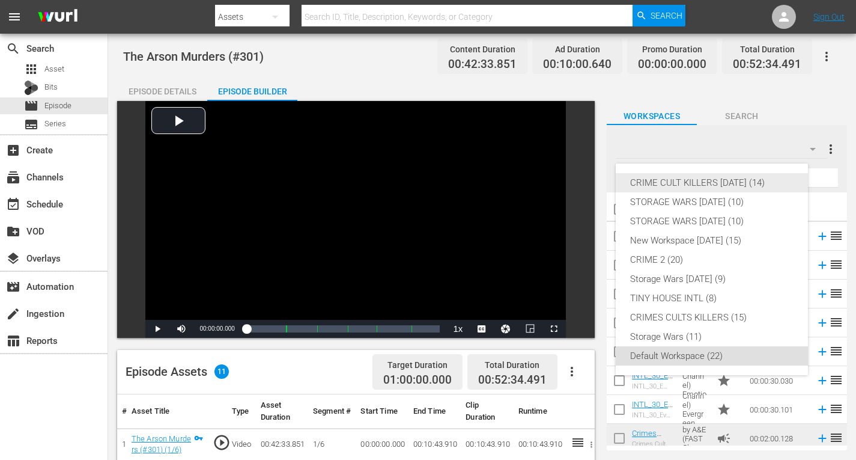
click at [736, 182] on div "CRIME CULT KILLERS [DATE] (14)" at bounding box center [711, 182] width 163 height 19
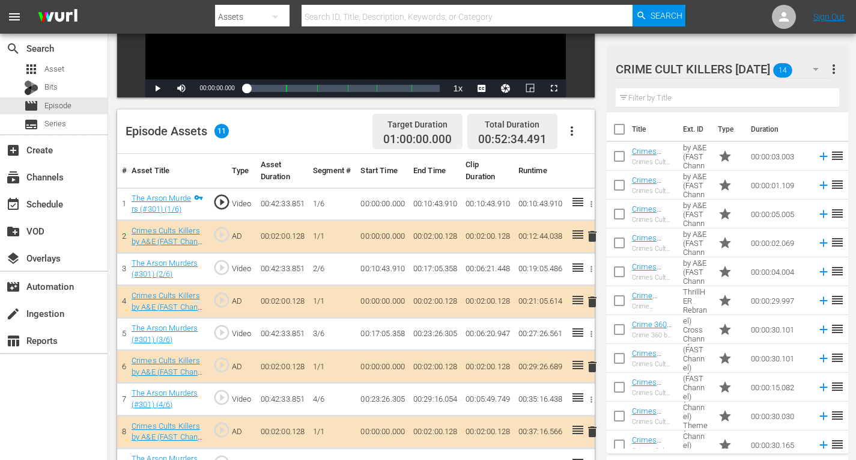
scroll to position [335, 0]
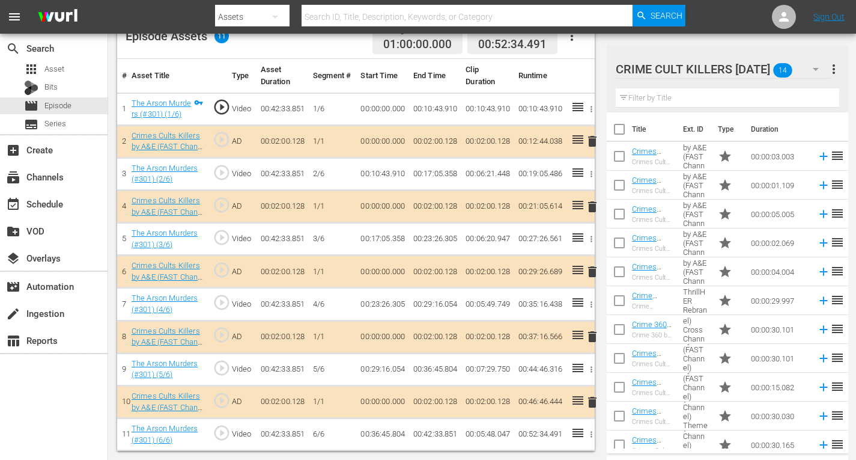
click at [594, 402] on span "delete" at bounding box center [592, 402] width 14 height 14
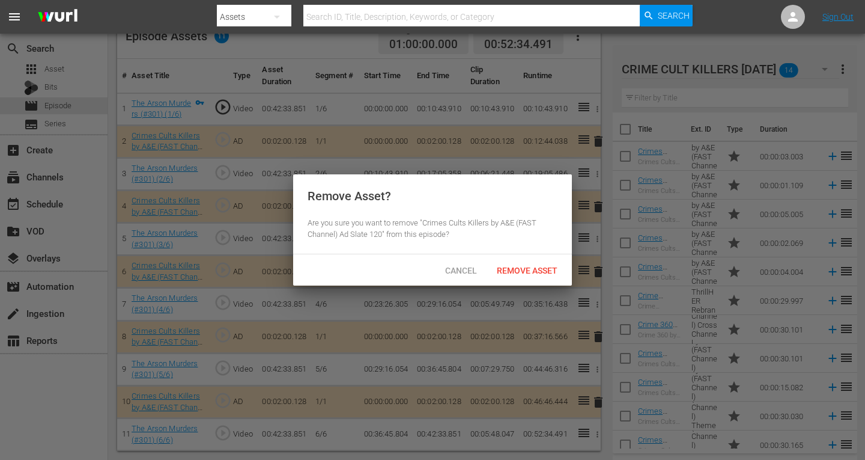
click at [508, 259] on div "Cancel Remove Asset" at bounding box center [432, 269] width 279 height 31
click at [510, 264] on div "Remove Asset" at bounding box center [527, 270] width 80 height 22
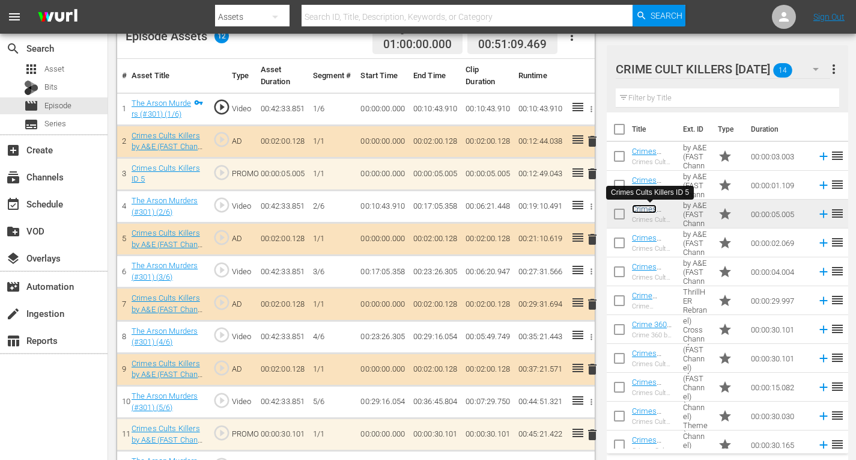
scroll to position [368, 0]
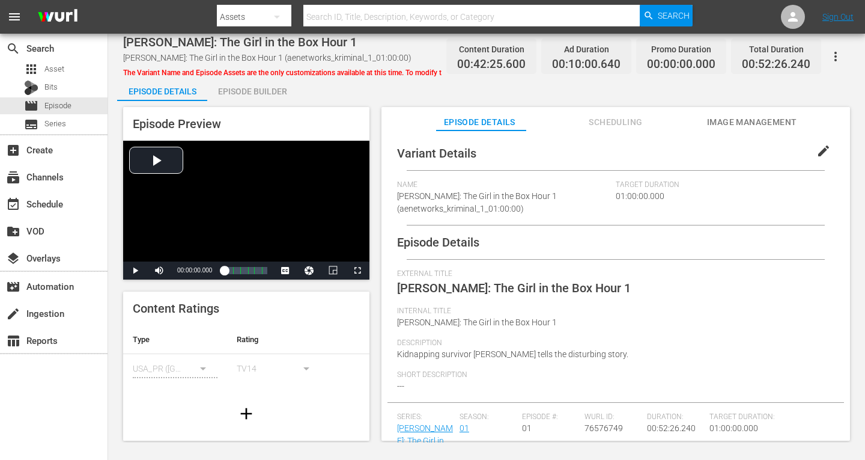
click at [266, 93] on div "Episode Builder" at bounding box center [252, 91] width 90 height 29
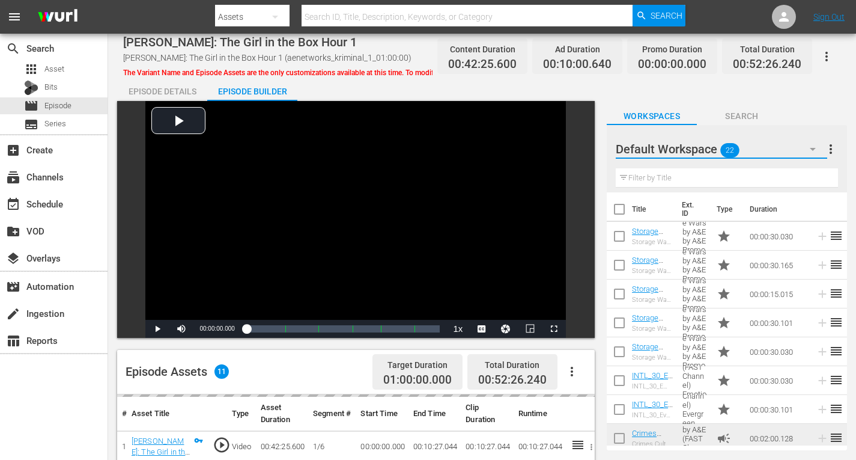
click at [811, 151] on icon "button" at bounding box center [813, 149] width 14 height 14
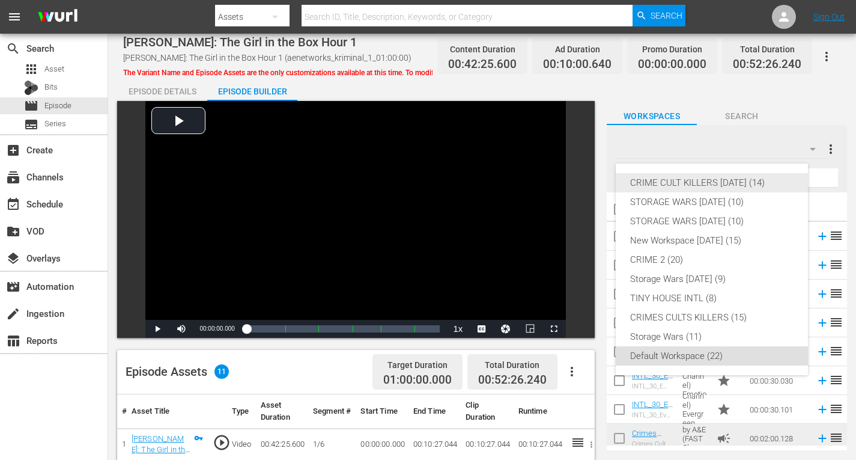
click at [685, 183] on div "CRIME CULT KILLERS [DATE] (14)" at bounding box center [711, 182] width 163 height 19
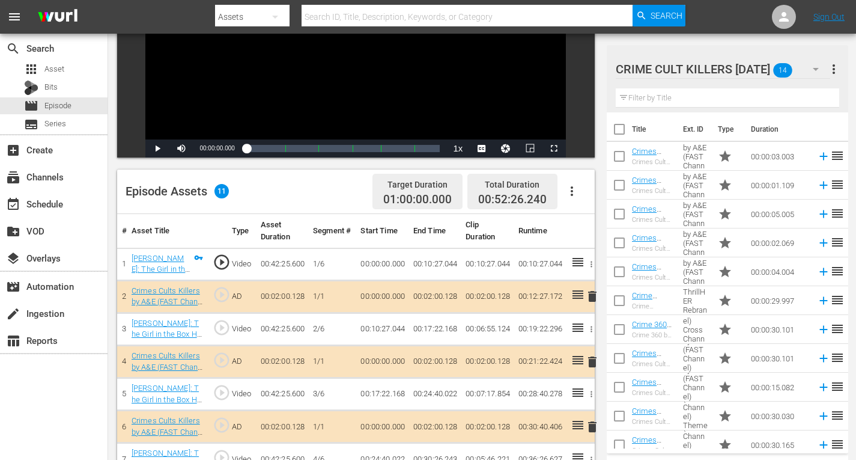
scroll to position [300, 0]
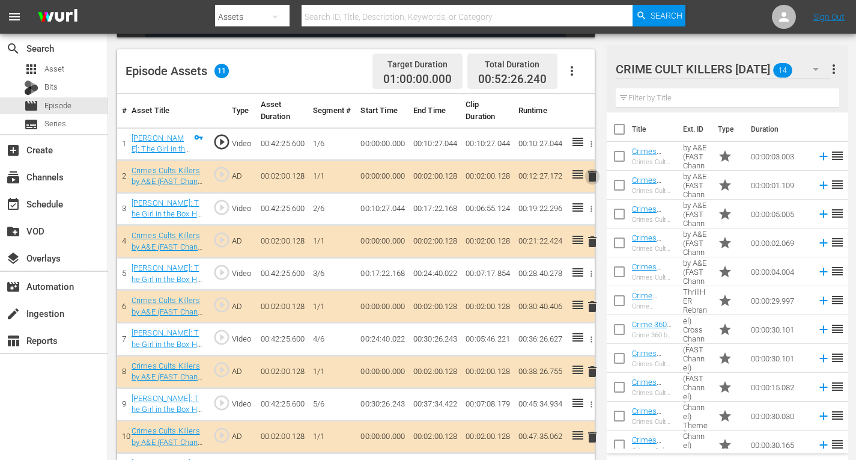
click at [592, 176] on span "delete" at bounding box center [592, 176] width 14 height 14
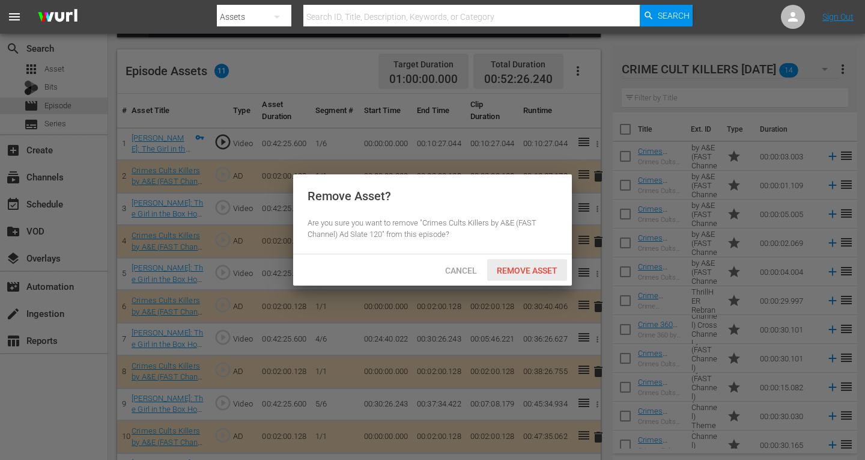
click at [498, 266] on span "Remove Asset" at bounding box center [527, 271] width 80 height 10
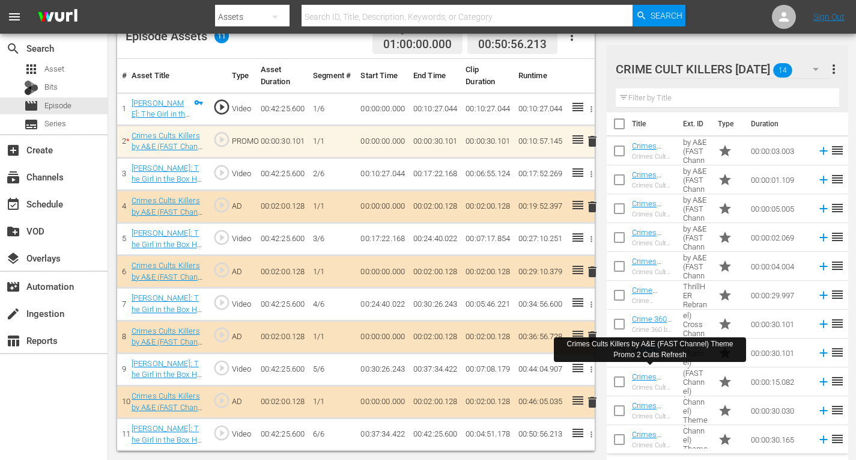
scroll to position [0, 0]
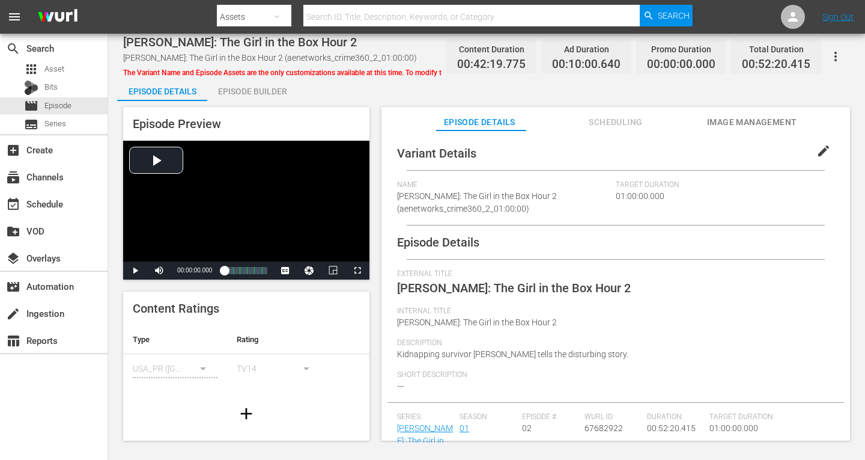
click at [245, 87] on div "Episode Builder" at bounding box center [252, 91] width 90 height 29
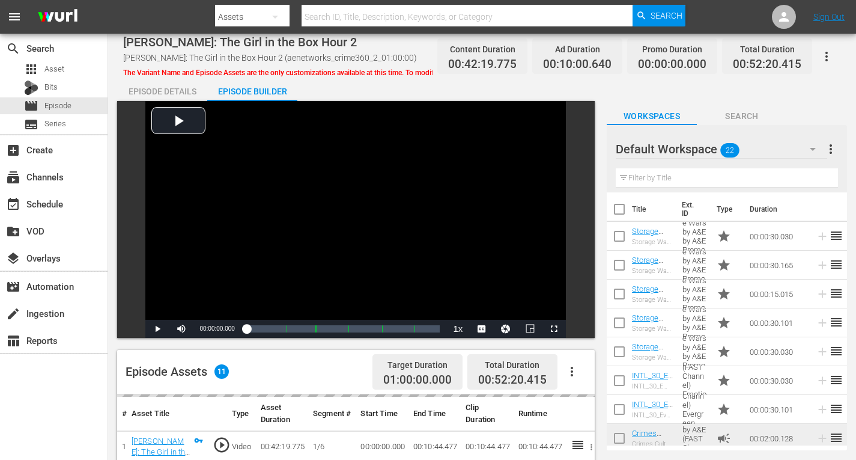
click at [805, 145] on button "button" at bounding box center [813, 149] width 29 height 29
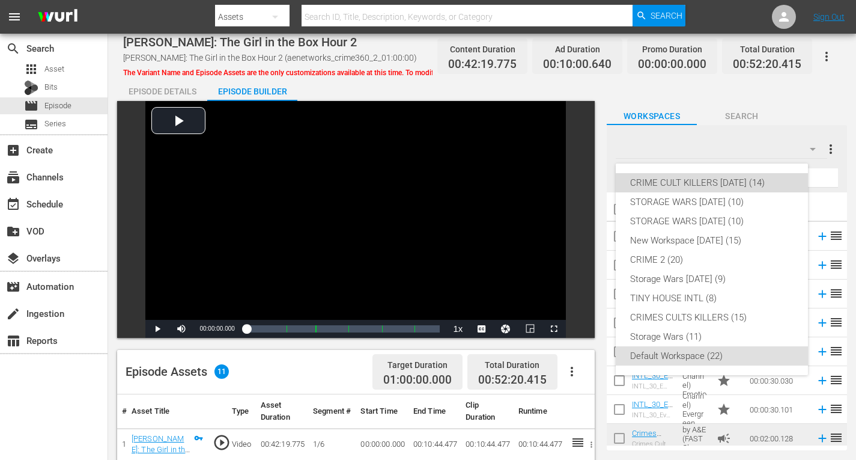
click at [739, 178] on div "CRIME CULT KILLERS [DATE] (14)" at bounding box center [711, 182] width 163 height 19
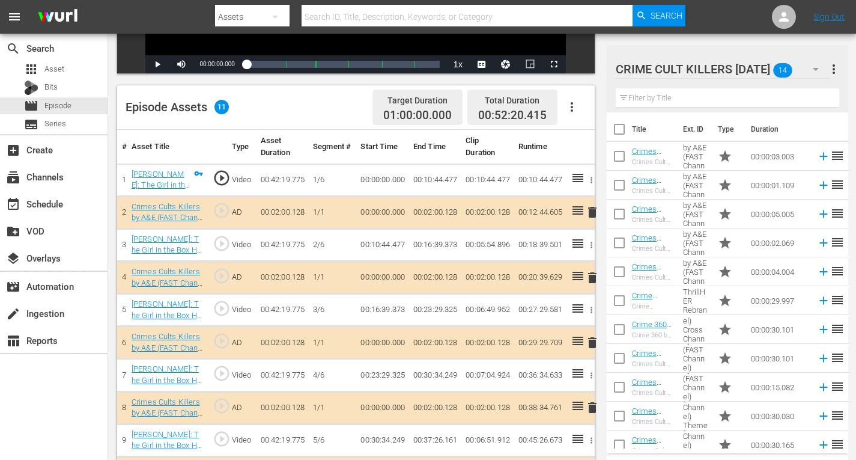
scroll to position [335, 0]
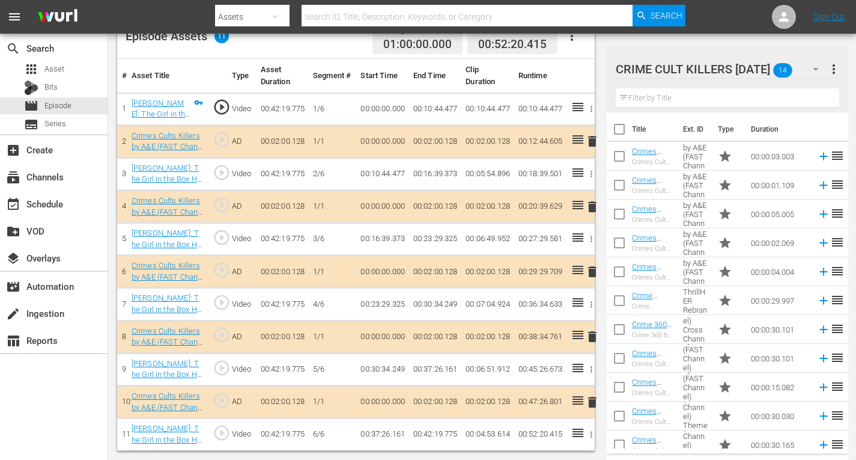
click at [590, 207] on span "delete" at bounding box center [592, 207] width 14 height 14
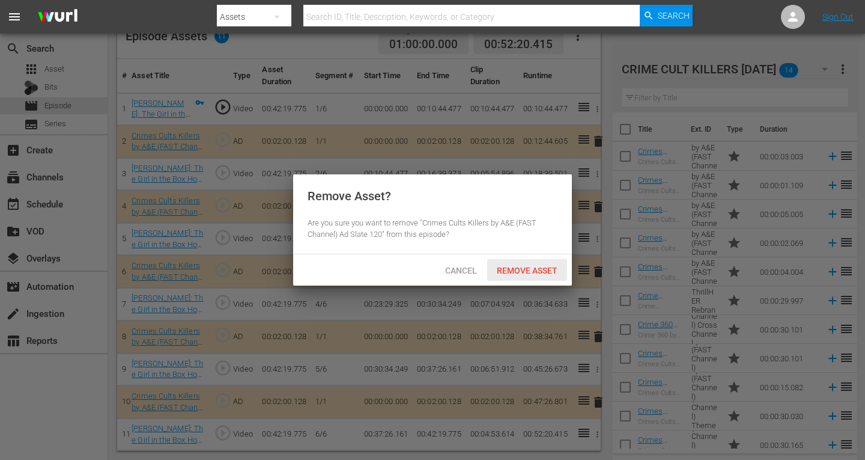
click at [512, 272] on span "Remove Asset" at bounding box center [527, 271] width 80 height 10
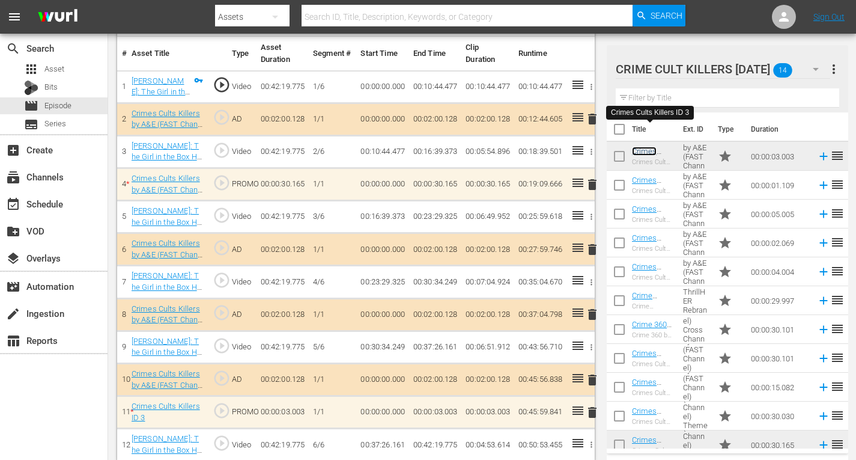
scroll to position [368, 0]
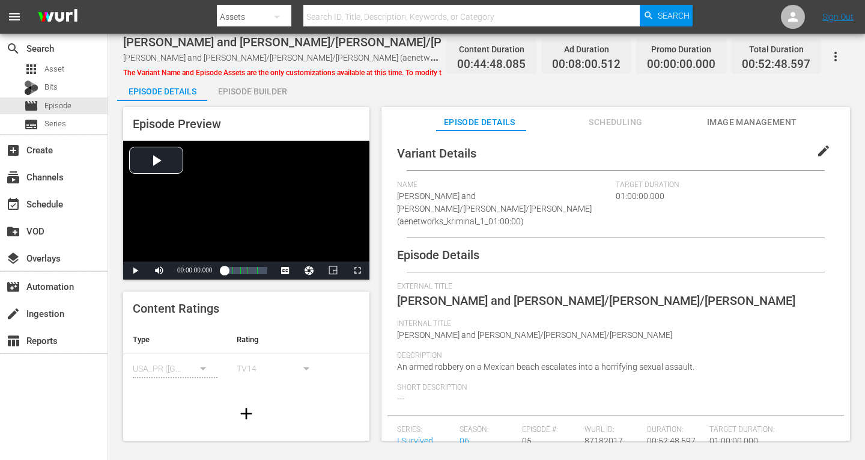
click at [248, 92] on div "Episode Builder" at bounding box center [252, 91] width 90 height 29
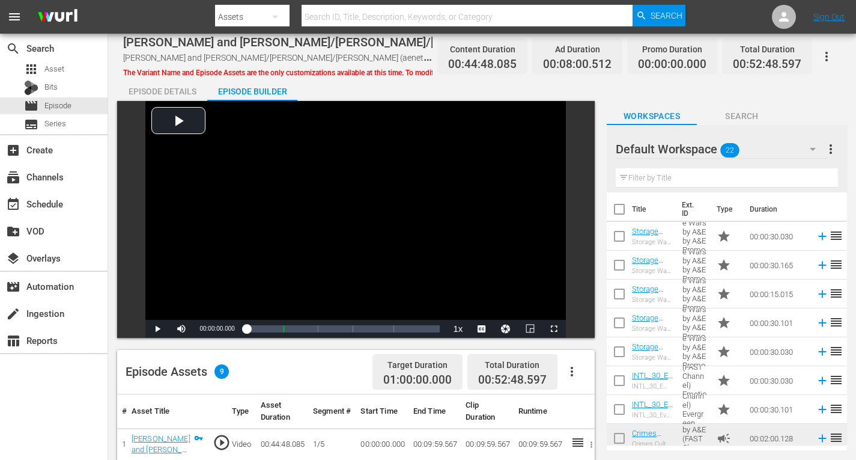
click at [814, 147] on icon "button" at bounding box center [813, 149] width 14 height 14
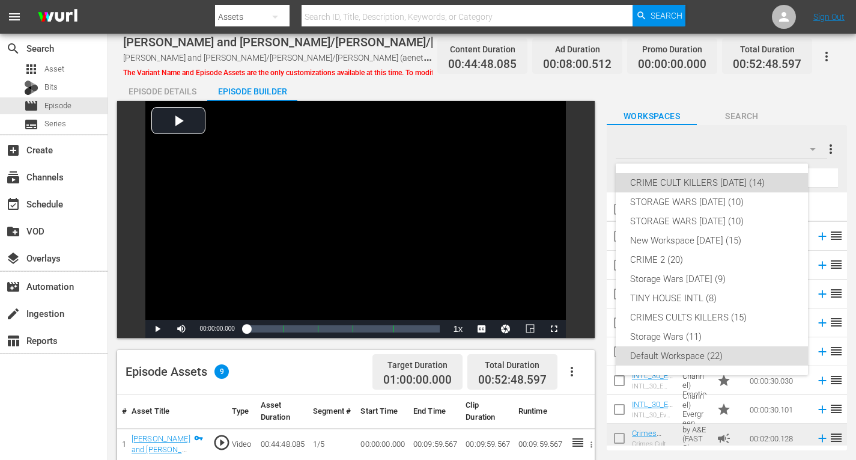
click at [751, 176] on div "CRIME CULT KILLERS [DATE] (14)" at bounding box center [711, 182] width 163 height 19
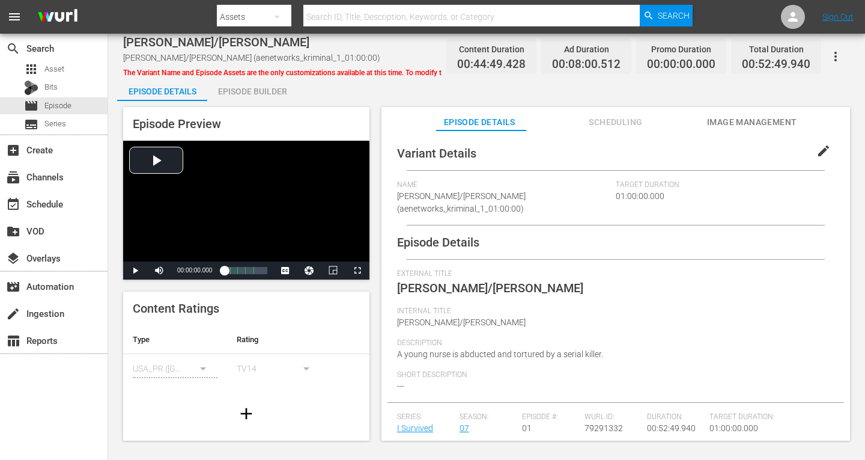
click at [237, 91] on div "Episode Builder" at bounding box center [252, 91] width 90 height 29
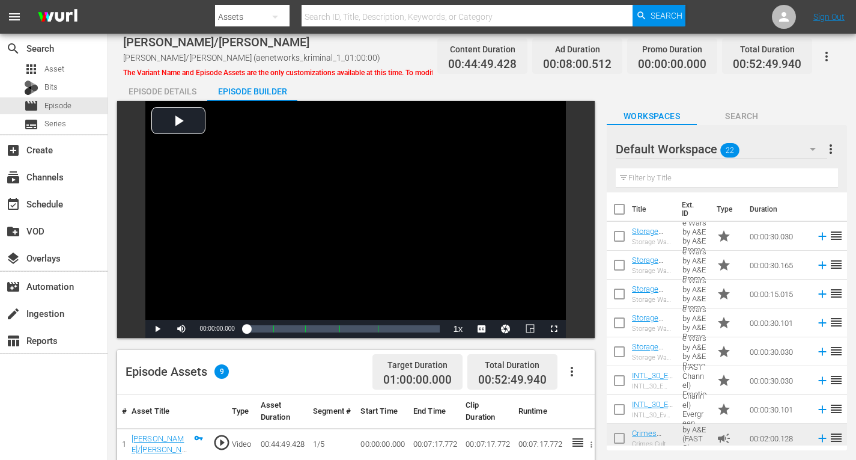
click at [809, 147] on icon "button" at bounding box center [813, 149] width 14 height 14
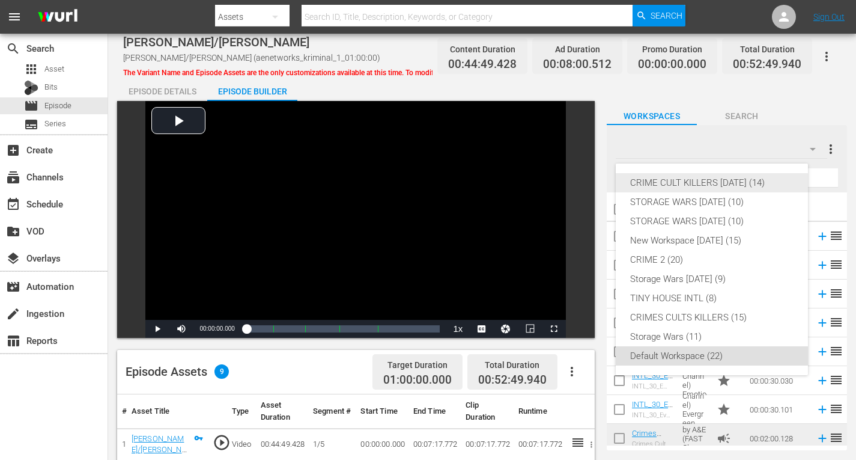
click at [745, 184] on div "CRIME CULT KILLERS [DATE] (14)" at bounding box center [711, 182] width 163 height 19
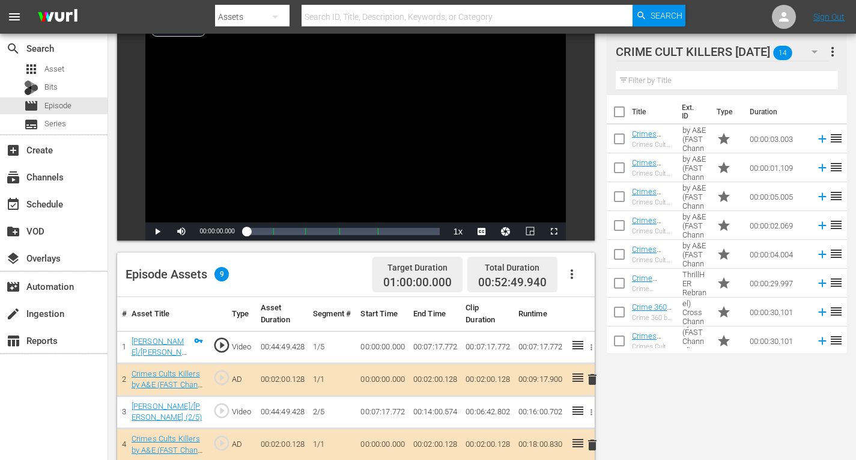
scroll to position [180, 0]
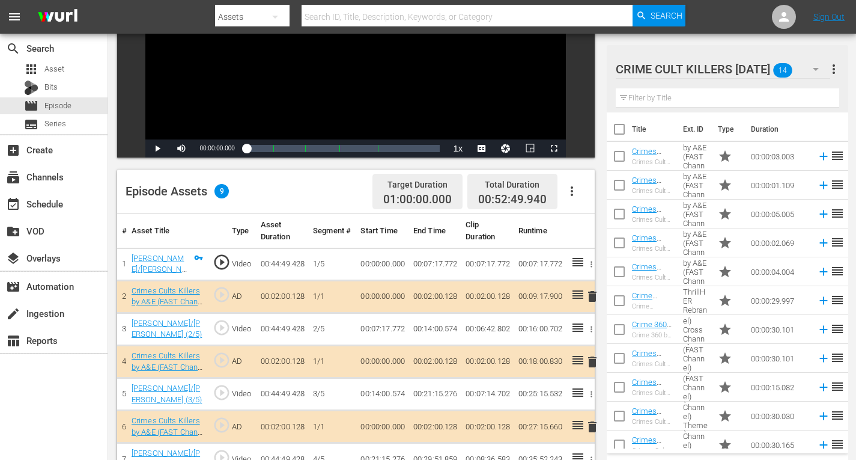
click at [593, 362] on span "delete" at bounding box center [592, 362] width 14 height 14
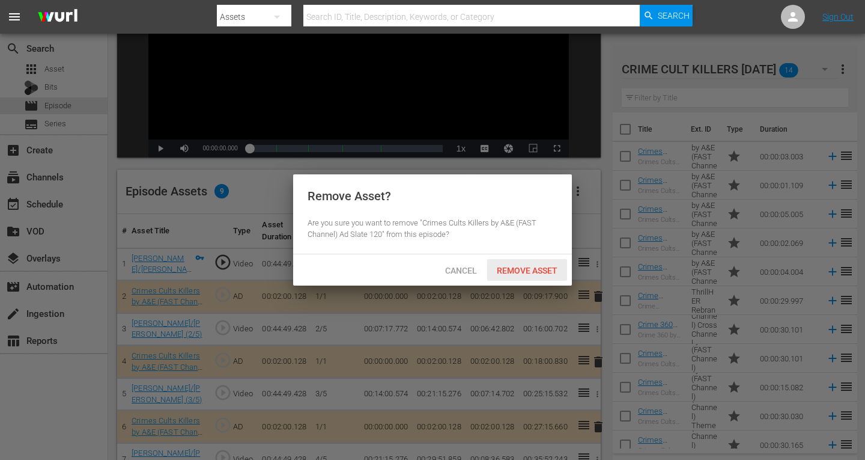
click at [525, 273] on span "Remove Asset" at bounding box center [527, 271] width 80 height 10
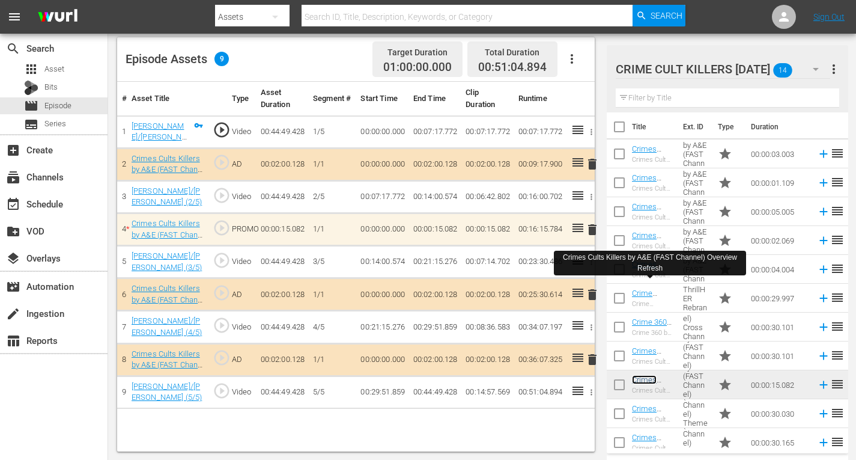
scroll to position [0, 0]
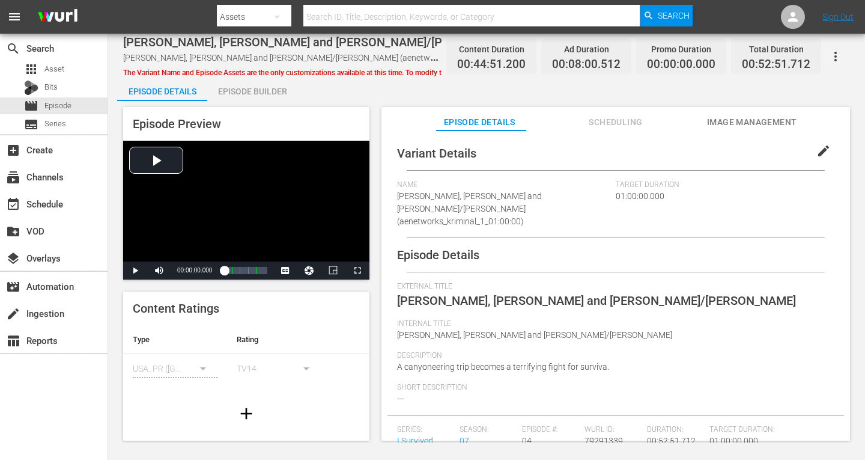
click at [245, 88] on div "Episode Builder" at bounding box center [252, 91] width 90 height 29
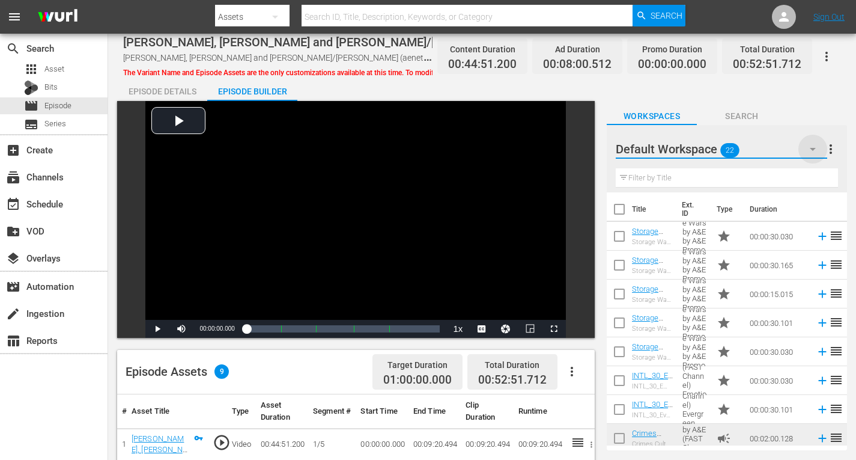
click at [818, 149] on icon "button" at bounding box center [813, 149] width 14 height 14
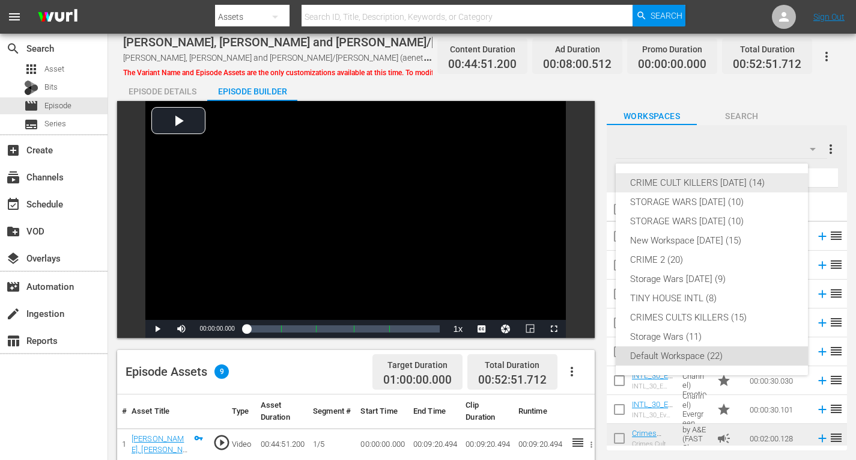
click at [748, 180] on div "CRIME CULT KILLERS [DATE] (14)" at bounding box center [711, 182] width 163 height 19
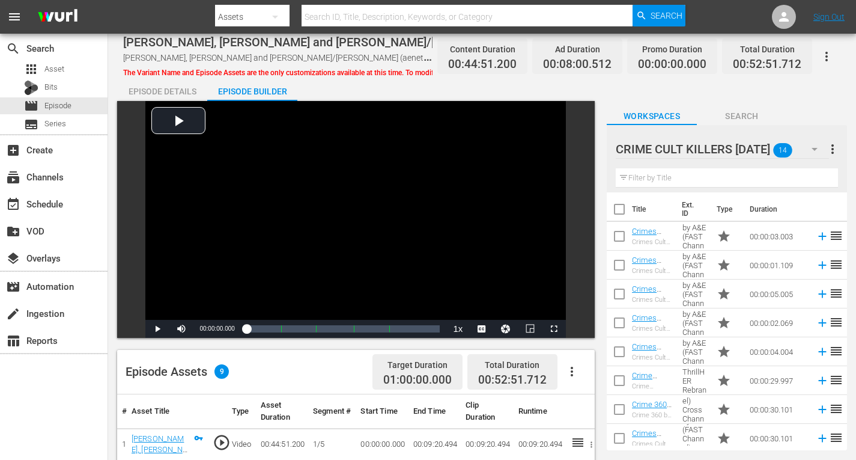
scroll to position [180, 0]
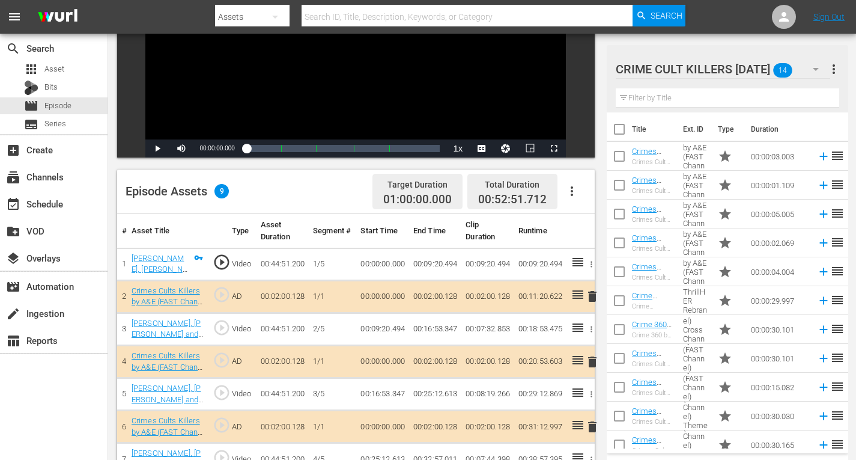
click at [593, 428] on span "delete" at bounding box center [592, 426] width 14 height 14
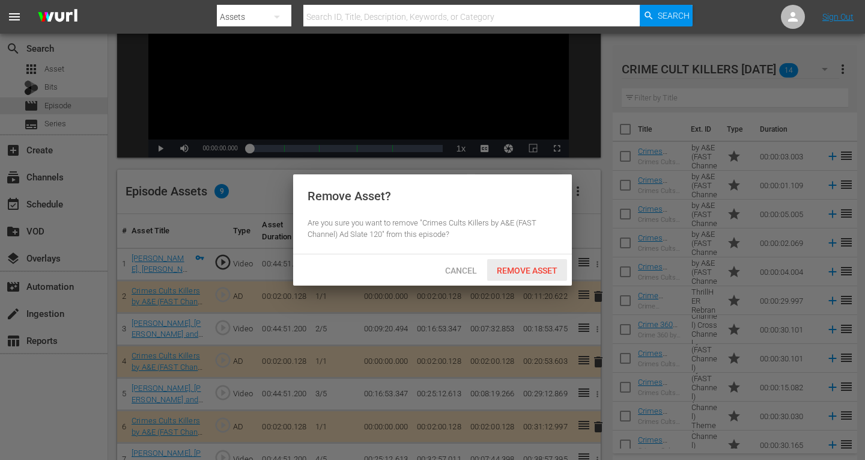
click at [505, 270] on span "Remove Asset" at bounding box center [527, 271] width 80 height 10
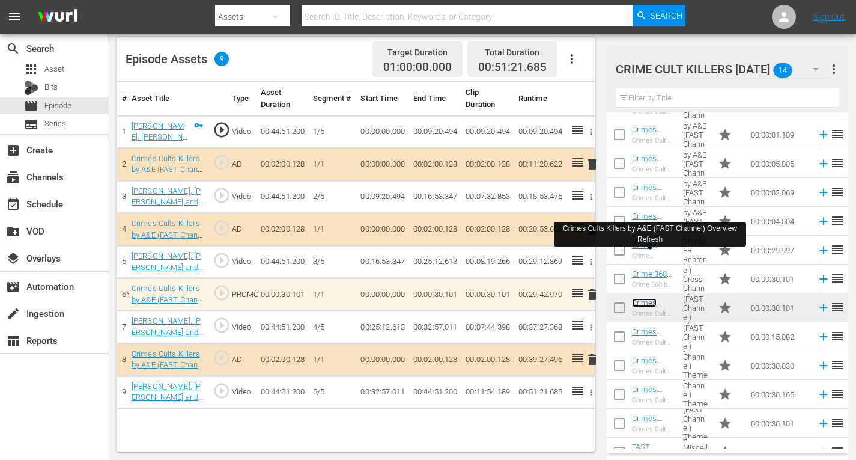
scroll to position [37, 0]
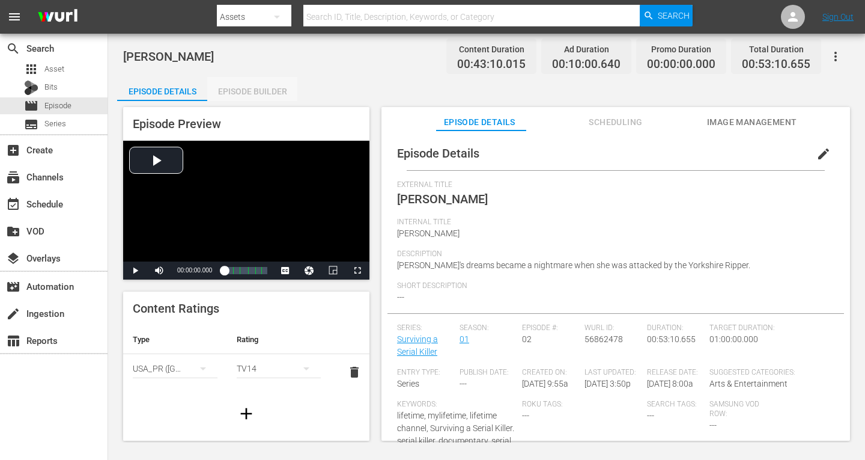
click at [242, 86] on div "Episode Builder" at bounding box center [252, 91] width 90 height 29
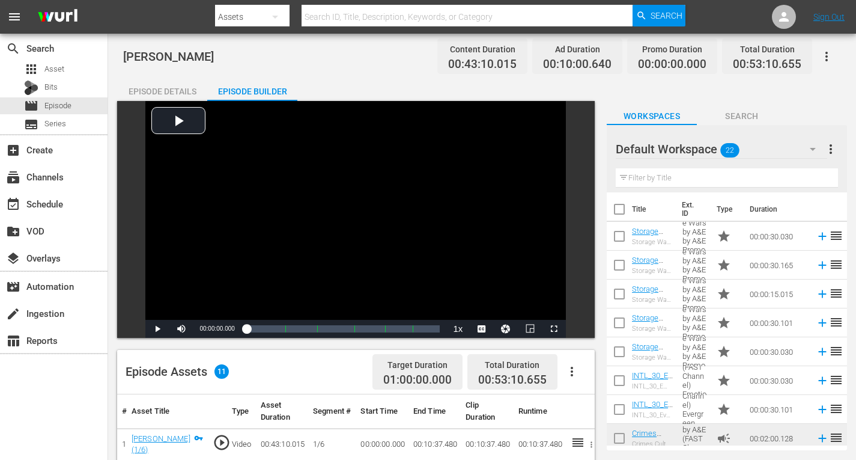
click at [806, 151] on icon "button" at bounding box center [813, 149] width 14 height 14
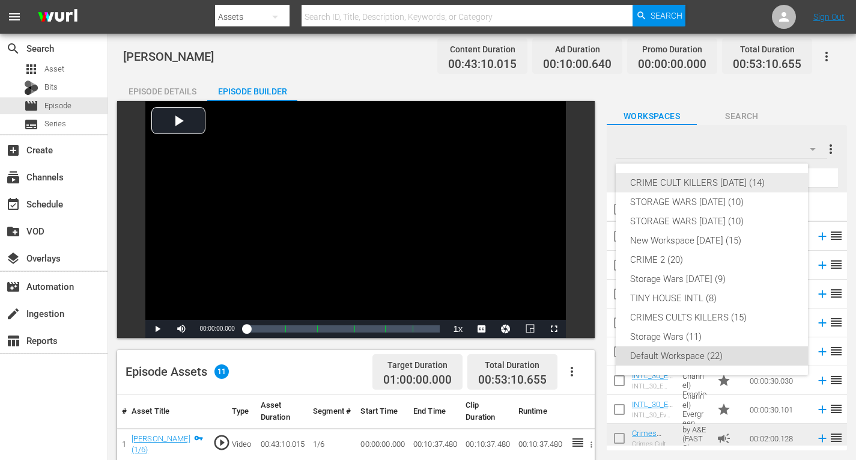
click at [720, 178] on div "CRIME CULT KILLERS [DATE] (14)" at bounding box center [711, 182] width 163 height 19
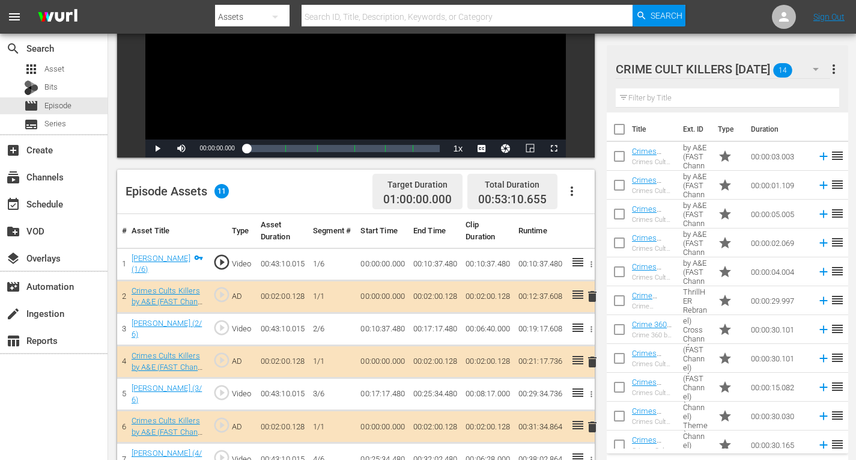
scroll to position [300, 0]
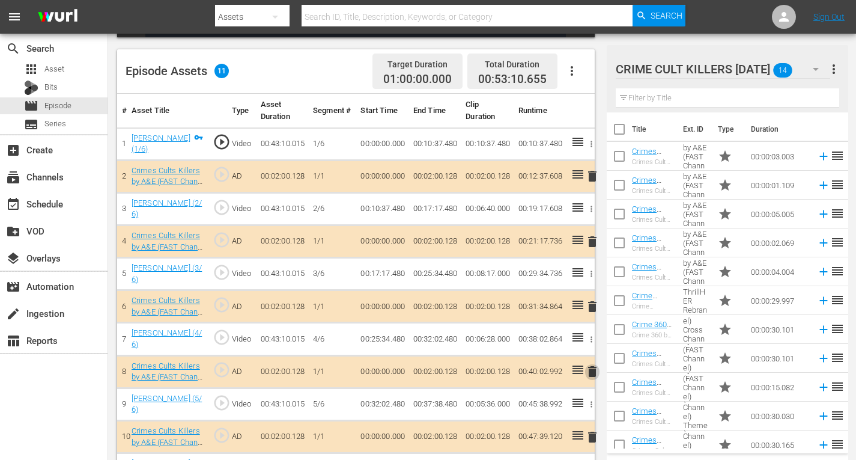
click at [588, 367] on span "delete" at bounding box center [592, 371] width 14 height 14
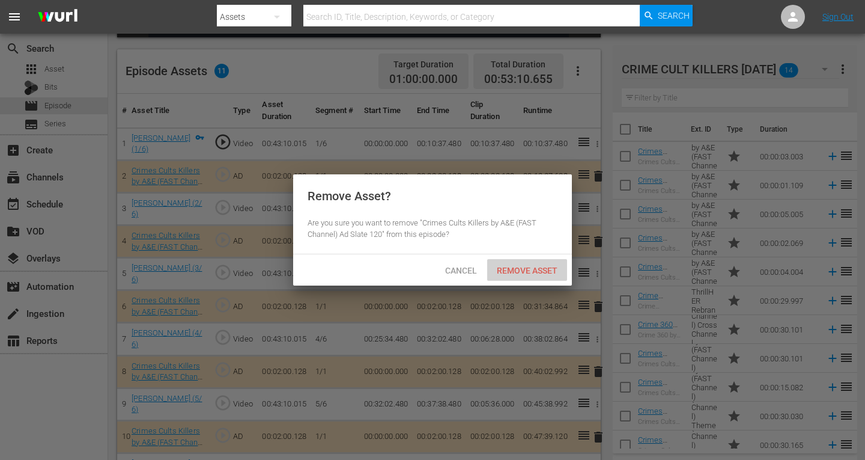
click at [528, 273] on span "Remove Asset" at bounding box center [527, 271] width 80 height 10
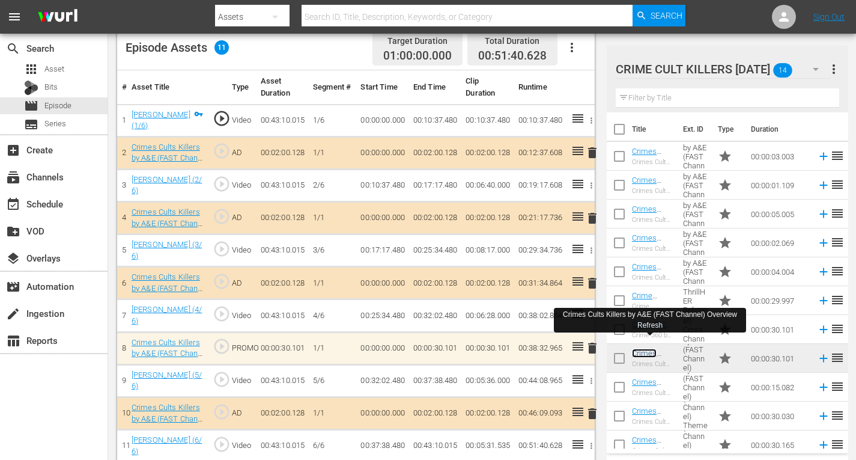
scroll to position [329, 0]
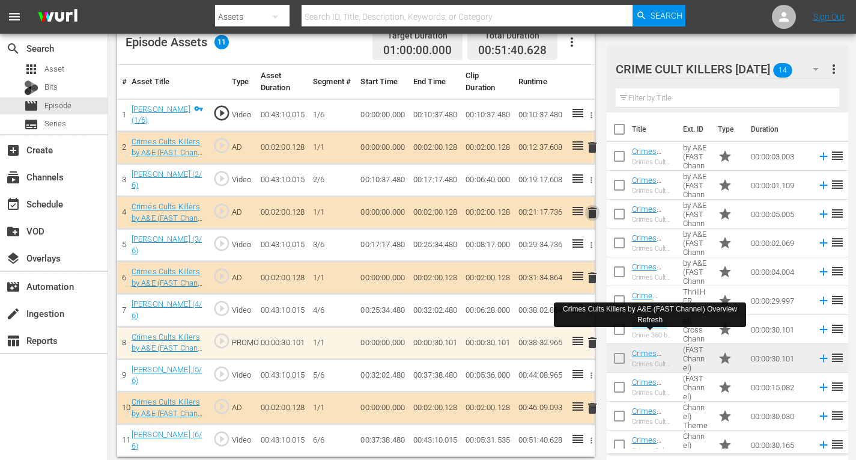
click at [591, 209] on span "delete" at bounding box center [592, 213] width 14 height 14
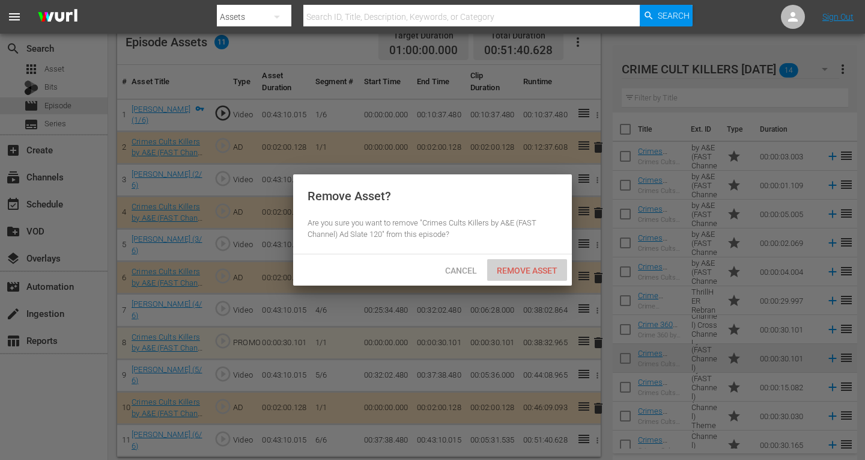
drag, startPoint x: 522, startPoint y: 267, endPoint x: 529, endPoint y: 267, distance: 7.2
click at [522, 266] on span "Remove Asset" at bounding box center [527, 271] width 80 height 10
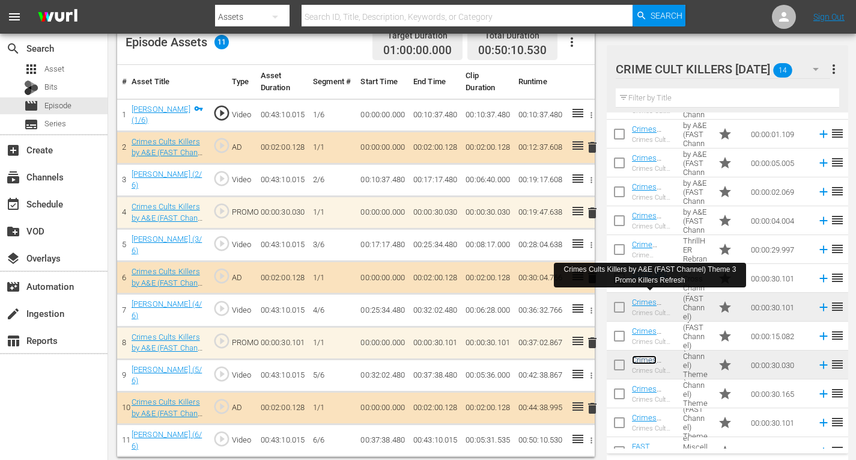
scroll to position [37, 0]
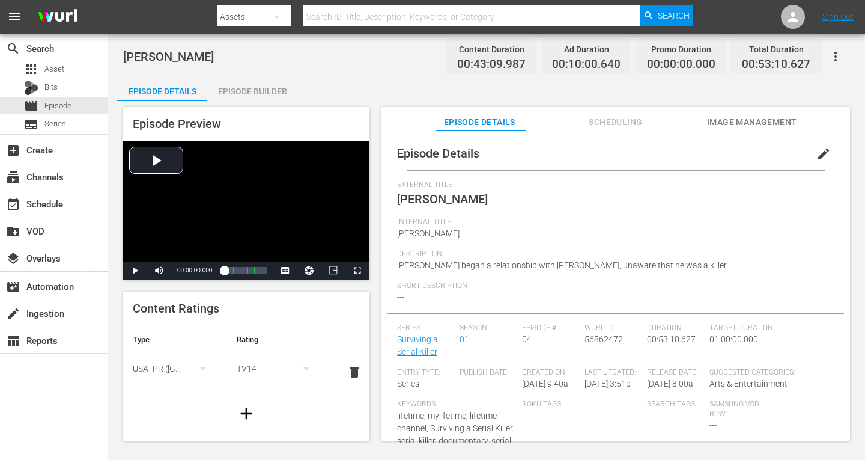
drag, startPoint x: 228, startPoint y: 88, endPoint x: 235, endPoint y: 73, distance: 16.4
click at [228, 87] on div "Episode Builder" at bounding box center [252, 91] width 90 height 29
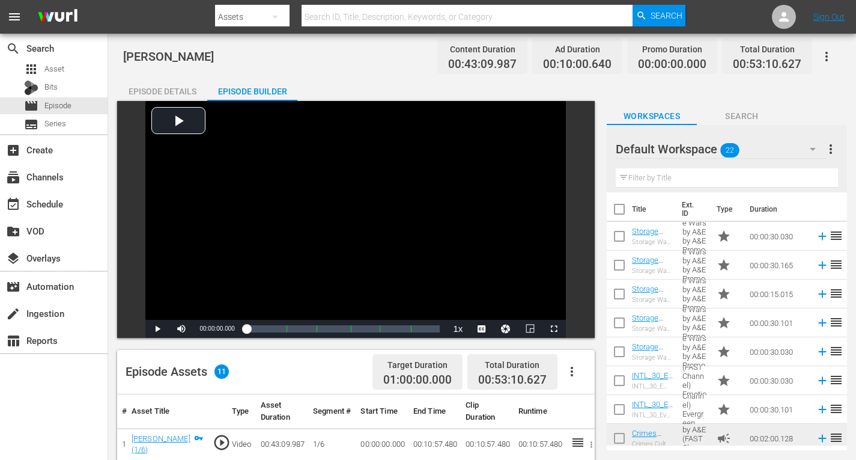
click at [811, 146] on icon "button" at bounding box center [813, 149] width 14 height 14
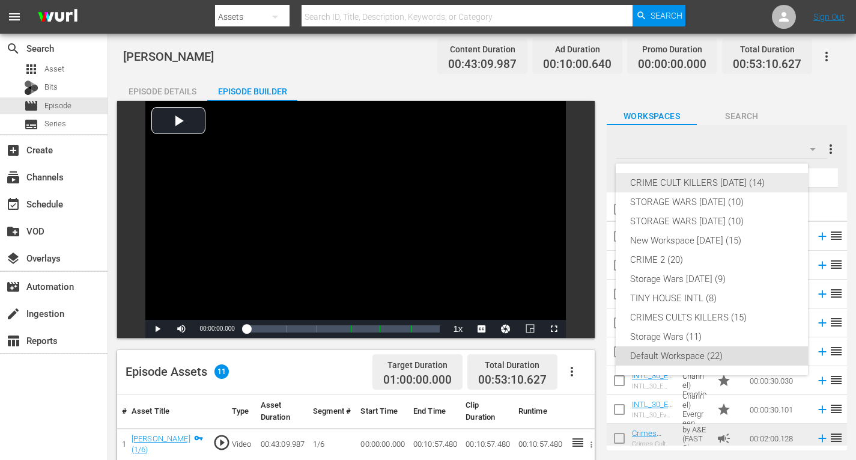
click at [754, 181] on div "CRIME CULT KILLERS [DATE] (14)" at bounding box center [711, 182] width 163 height 19
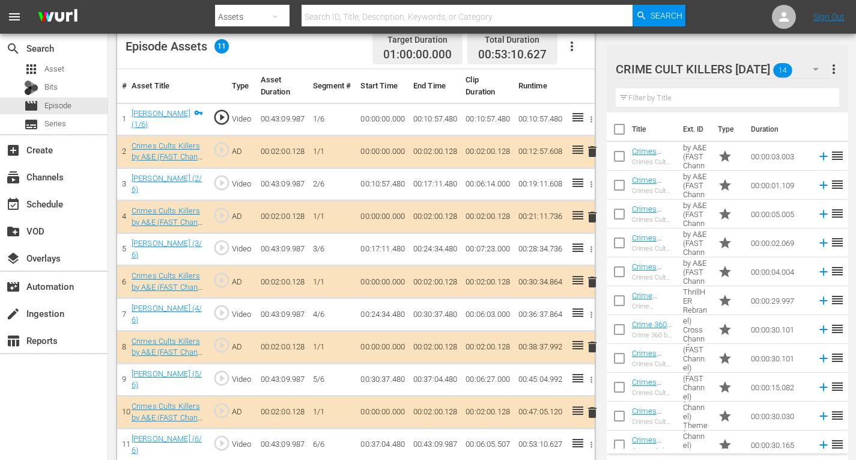
scroll to position [329, 0]
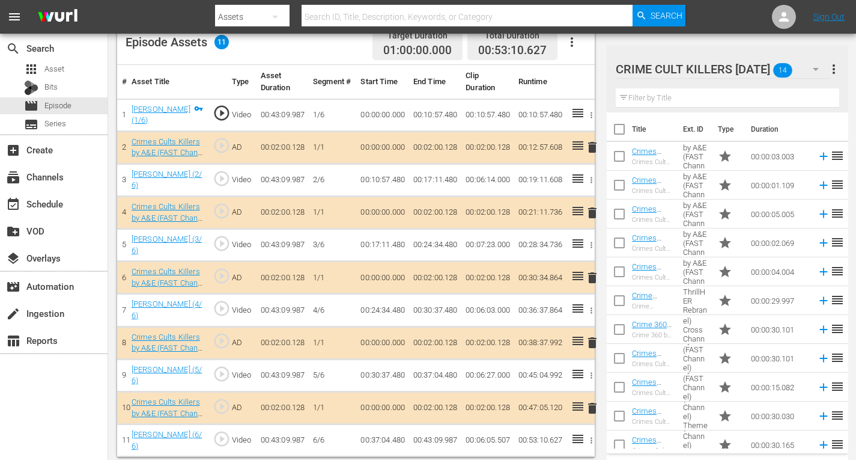
click at [594, 405] on span "delete" at bounding box center [592, 408] width 14 height 14
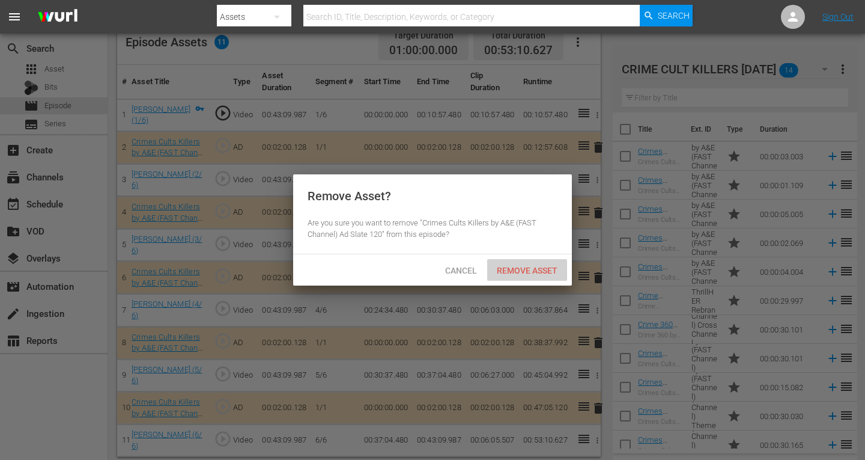
click at [538, 269] on span "Remove Asset" at bounding box center [527, 271] width 80 height 10
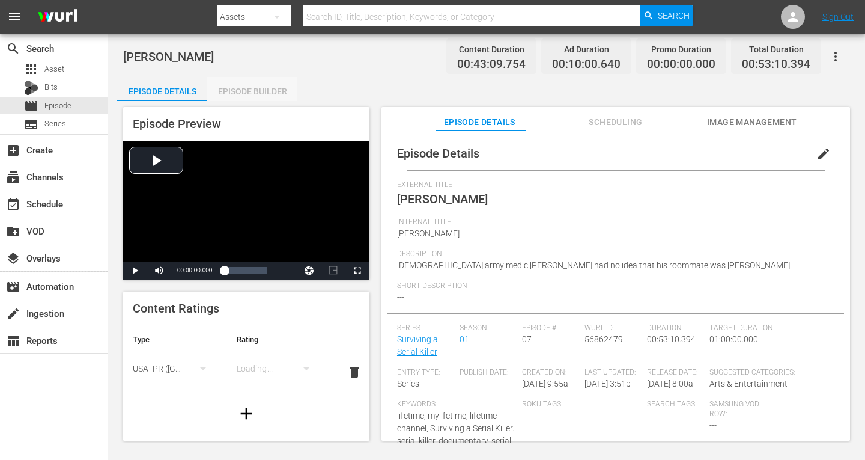
click at [241, 99] on div "Episode Builder" at bounding box center [252, 91] width 90 height 29
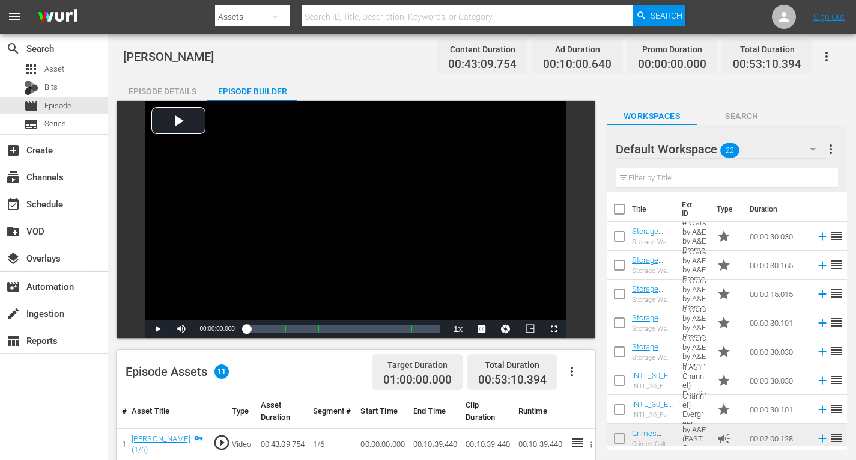
click at [811, 153] on icon "button" at bounding box center [813, 149] width 14 height 14
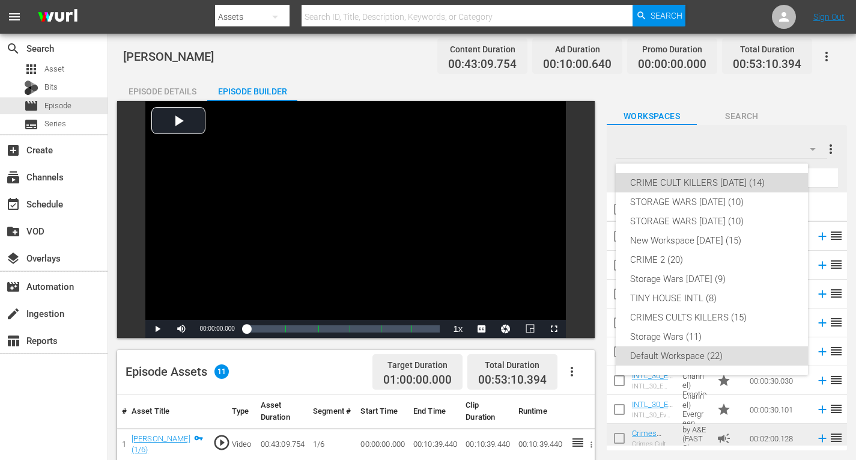
click at [763, 181] on div "CRIME CULT KILLERS [DATE] (14)" at bounding box center [711, 182] width 163 height 19
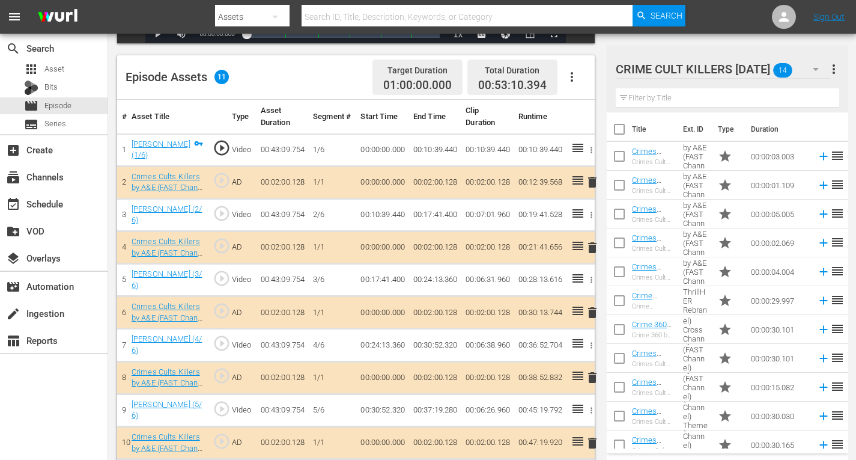
scroll to position [335, 0]
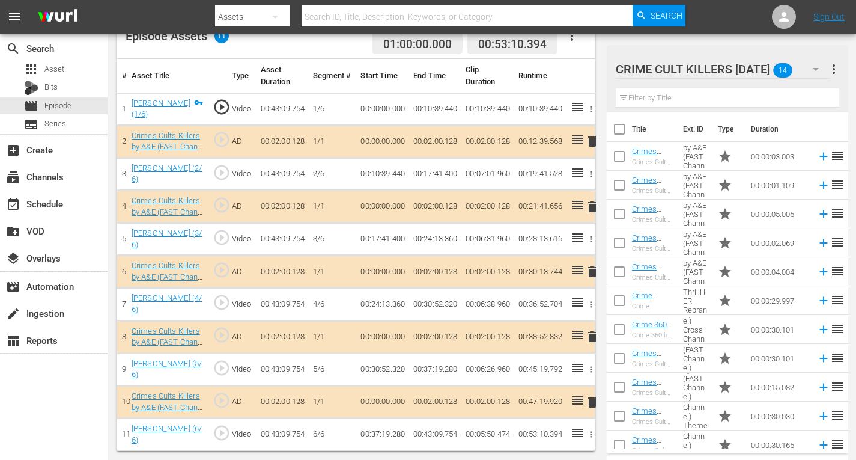
click at [594, 141] on span "delete" at bounding box center [592, 141] width 14 height 14
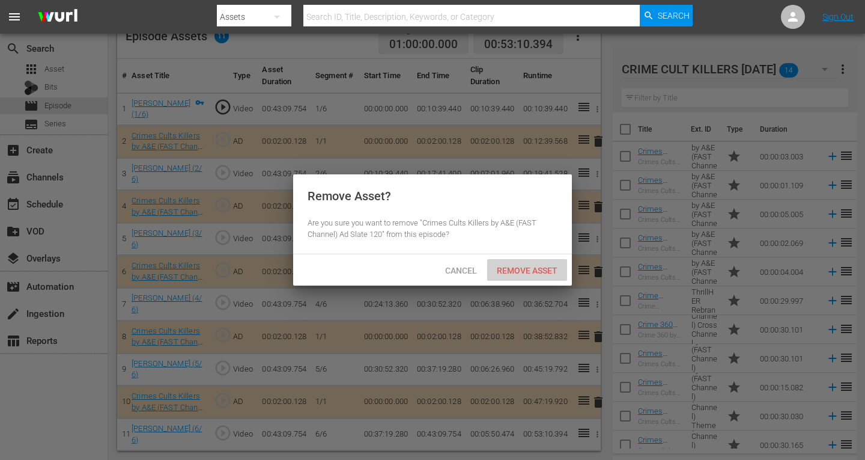
click at [531, 273] on span "Remove Asset" at bounding box center [527, 271] width 80 height 10
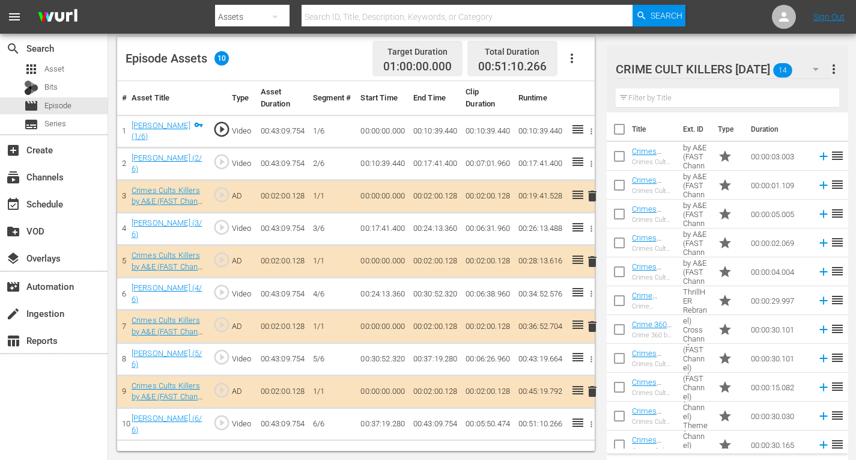
scroll to position [312, 0]
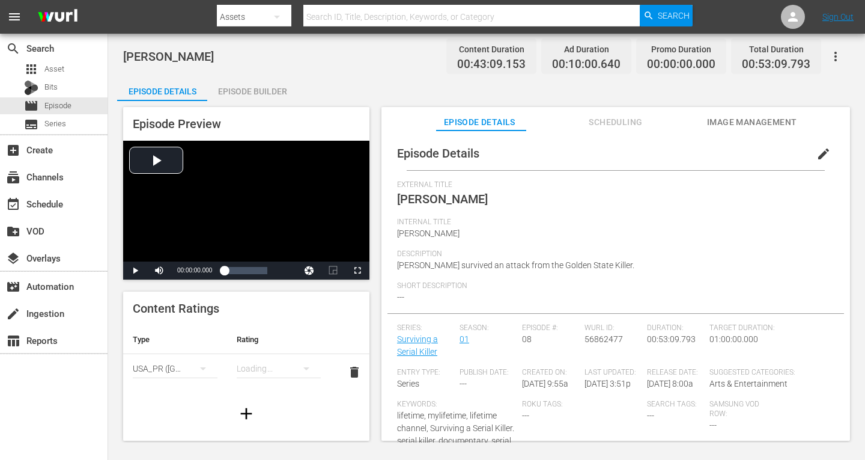
click at [265, 95] on div "Episode Builder" at bounding box center [252, 91] width 90 height 29
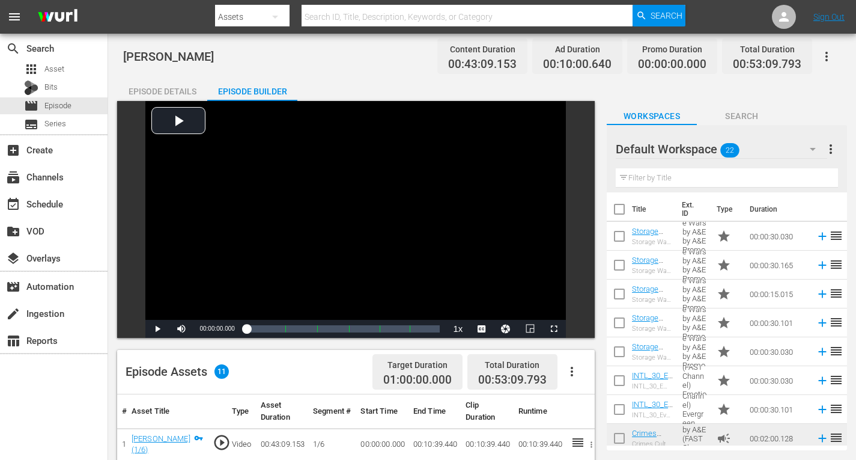
click at [809, 146] on icon "button" at bounding box center [813, 149] width 14 height 14
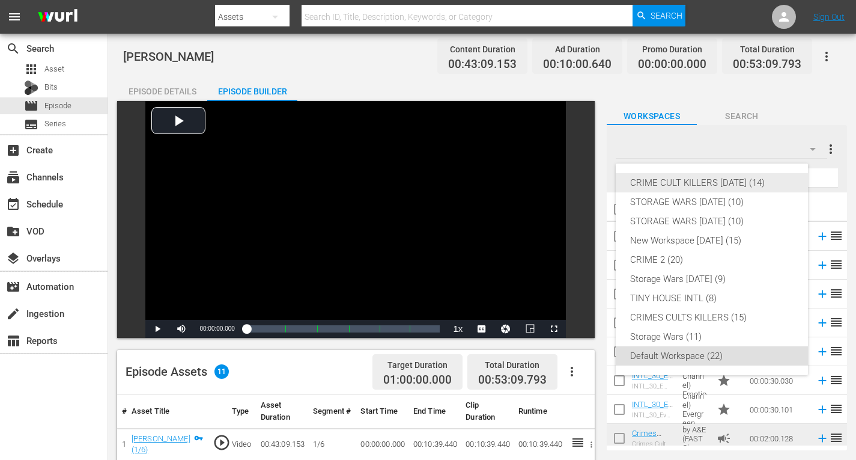
click at [738, 178] on div "CRIME CULT KILLERS [DATE] (14)" at bounding box center [711, 182] width 163 height 19
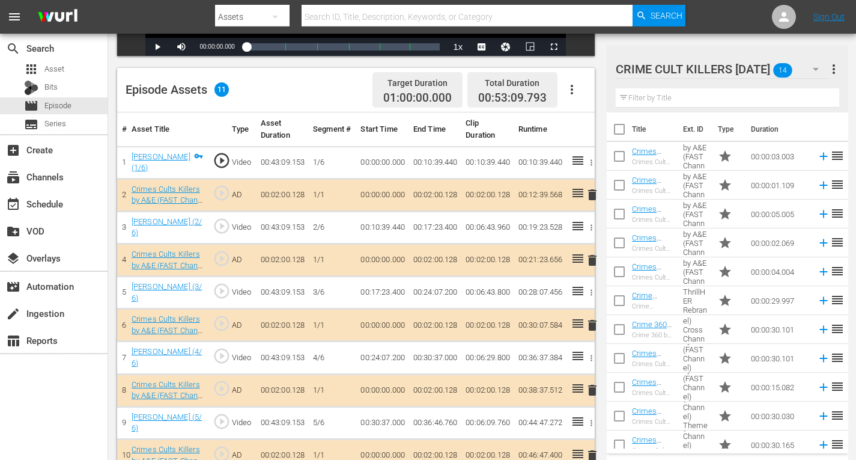
scroll to position [335, 0]
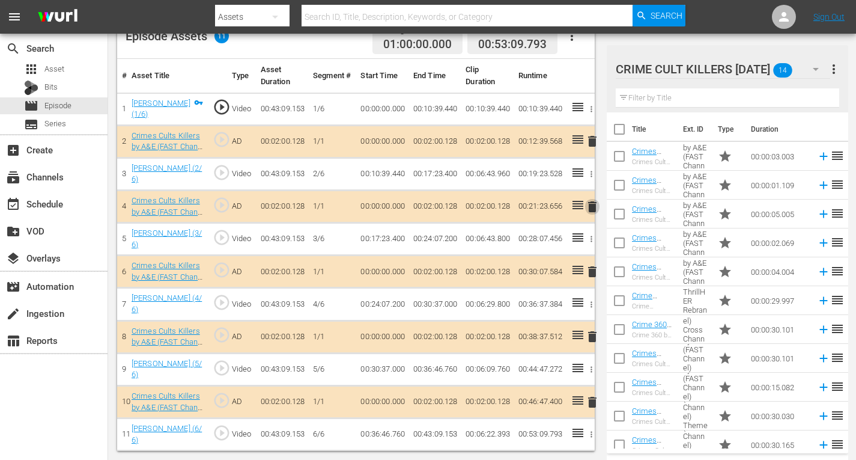
click at [590, 205] on span "delete" at bounding box center [592, 207] width 14 height 14
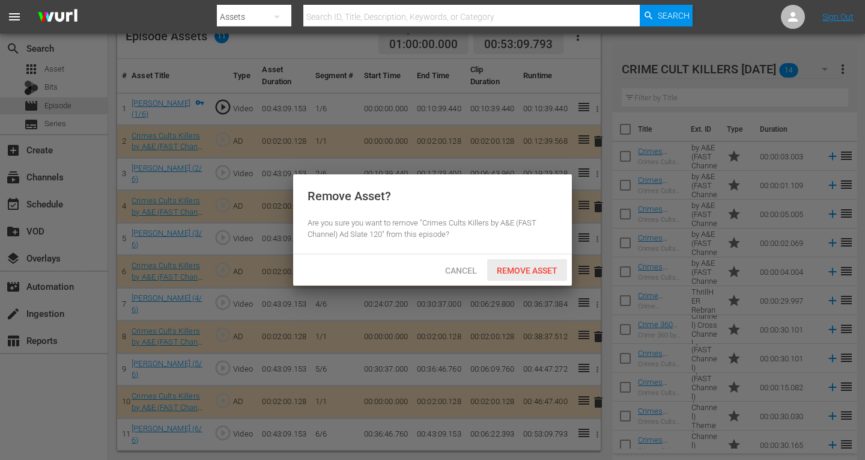
click at [514, 267] on span "Remove Asset" at bounding box center [527, 271] width 80 height 10
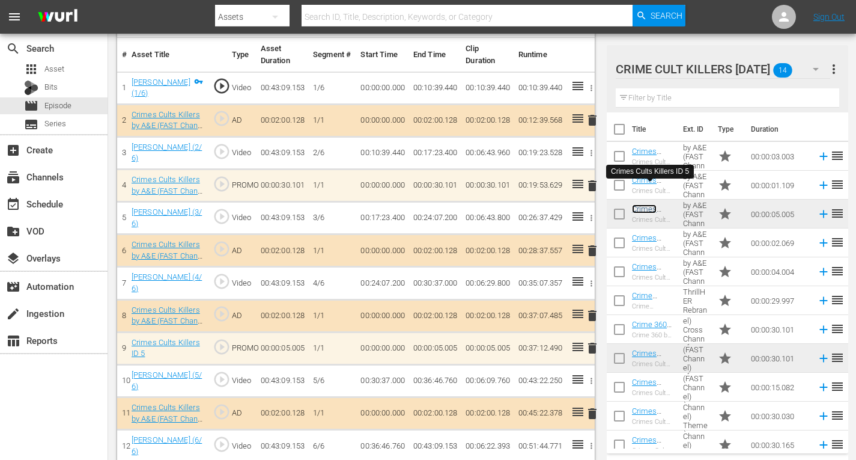
scroll to position [368, 0]
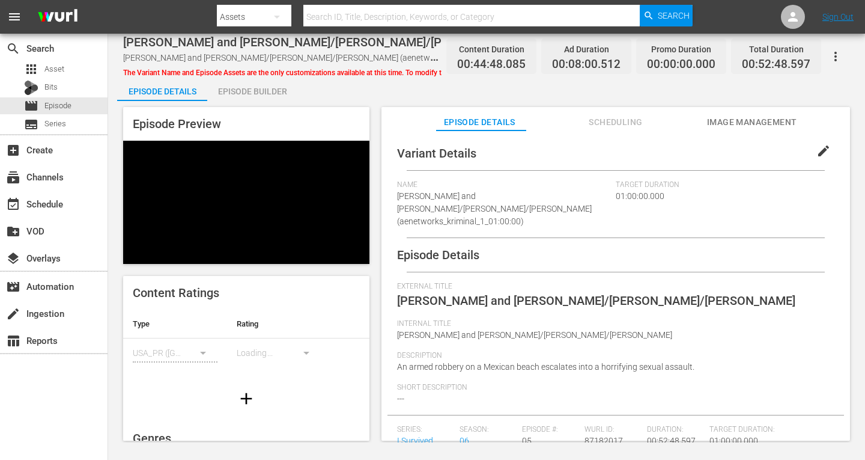
click at [231, 93] on div "Episode Builder" at bounding box center [252, 91] width 90 height 29
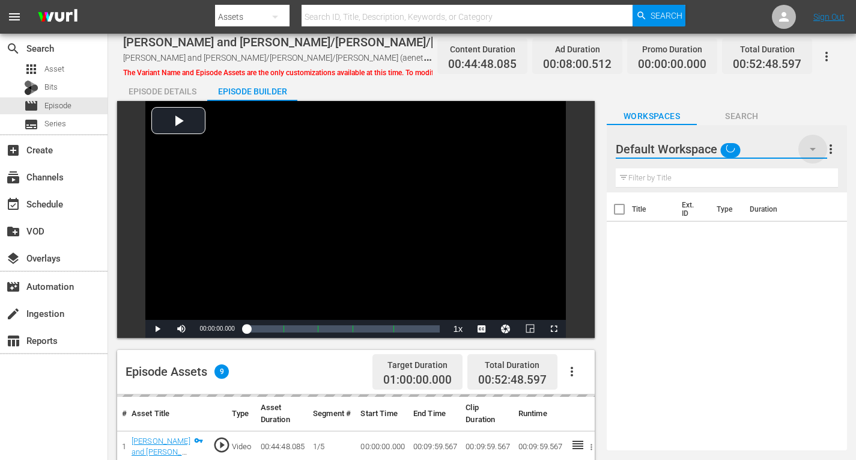
click at [813, 147] on icon "button" at bounding box center [813, 149] width 14 height 14
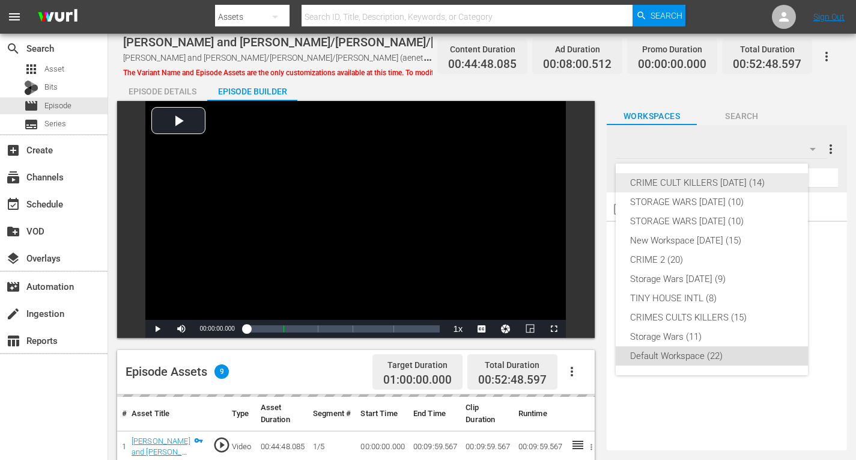
click at [757, 180] on div "CRIME CULT KILLERS [DATE] (14)" at bounding box center [711, 182] width 163 height 19
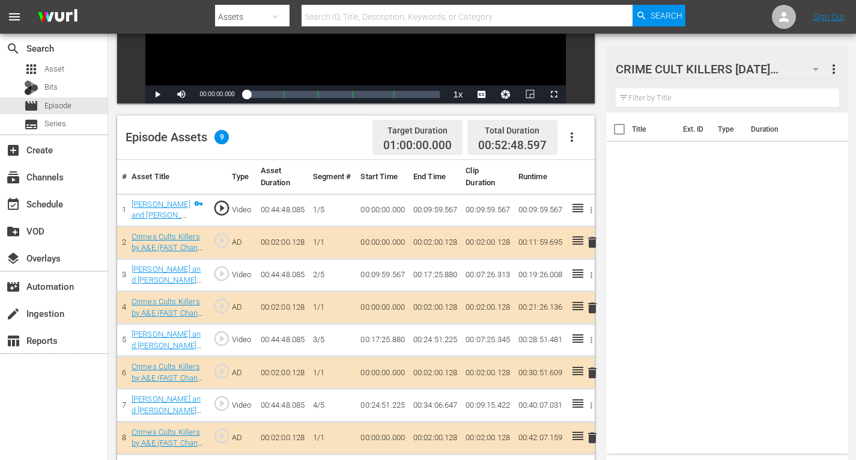
scroll to position [300, 0]
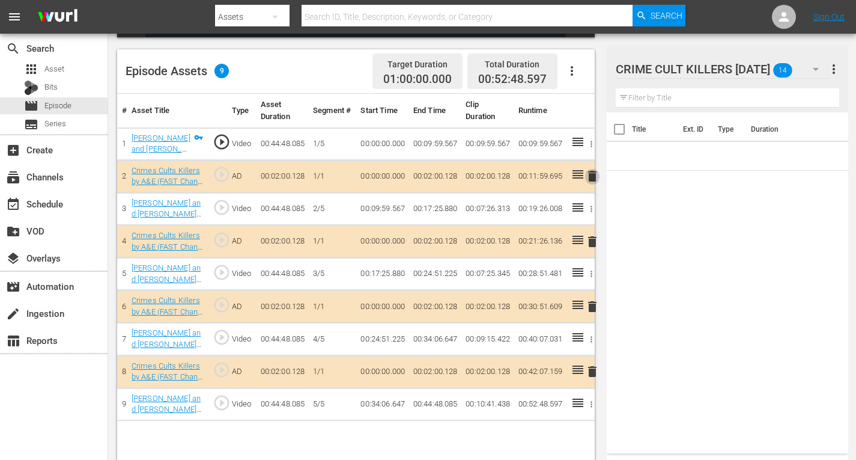
click at [594, 176] on span "delete" at bounding box center [592, 176] width 14 height 14
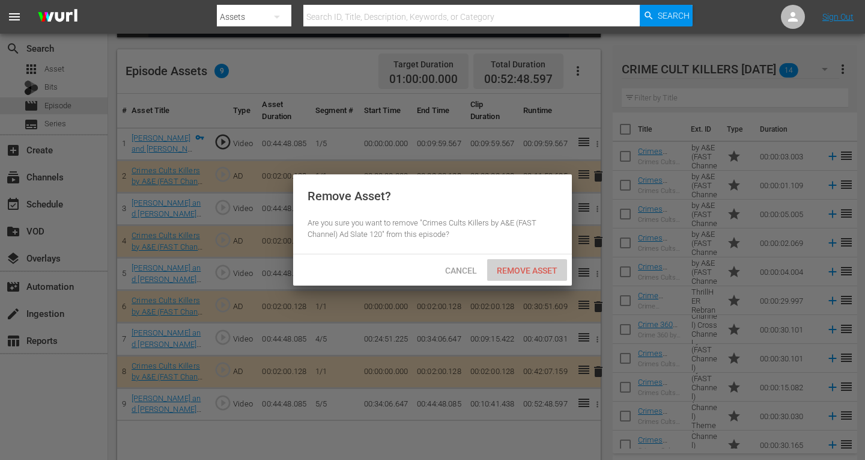
click at [526, 271] on span "Remove Asset" at bounding box center [527, 271] width 80 height 10
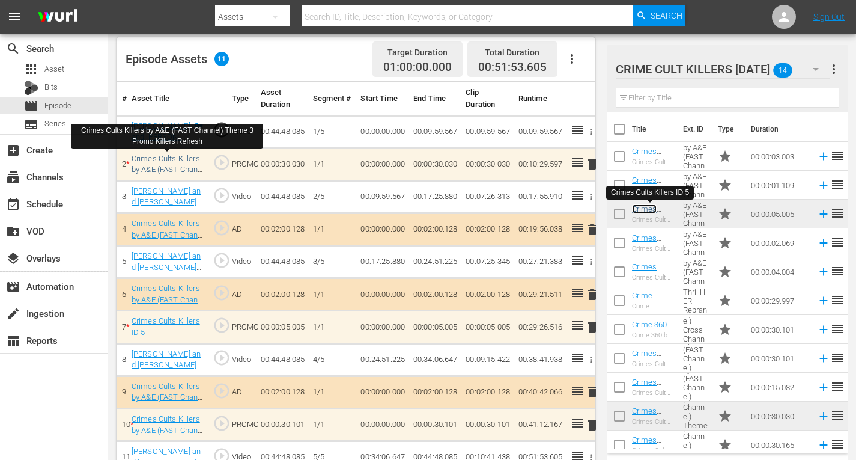
scroll to position [335, 0]
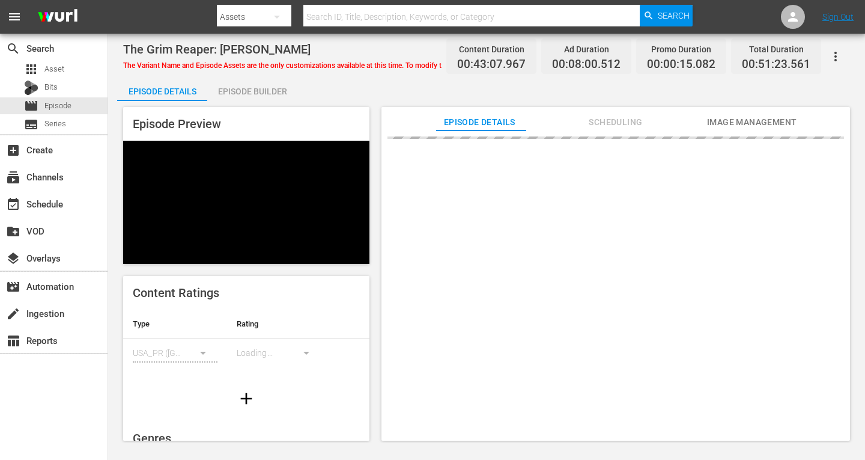
click at [248, 91] on div "Episode Builder" at bounding box center [252, 91] width 90 height 29
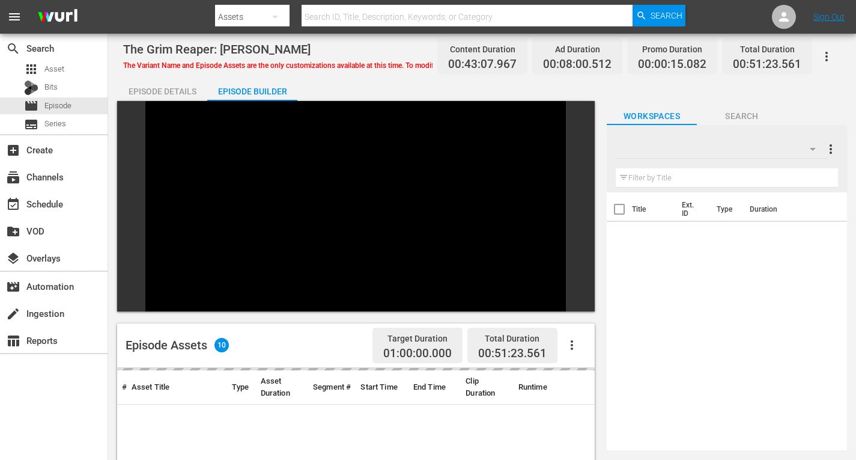
click at [811, 147] on icon "button" at bounding box center [813, 149] width 14 height 14
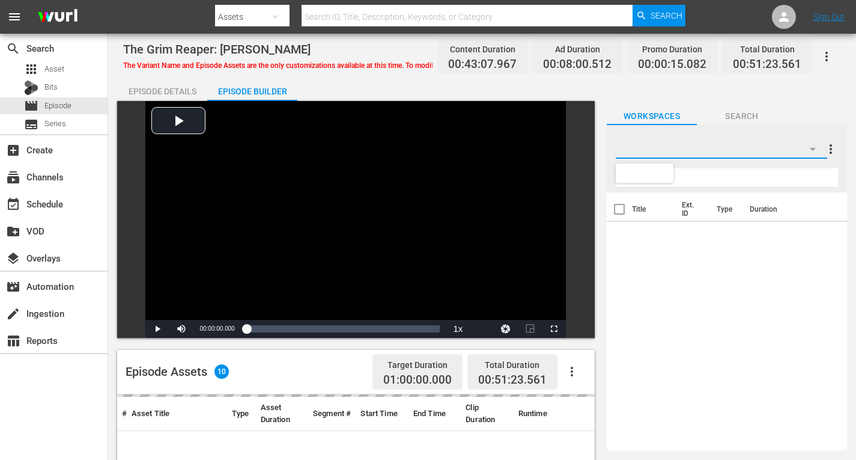
click at [809, 146] on div at bounding box center [428, 230] width 856 height 460
click at [814, 151] on icon "button" at bounding box center [813, 149] width 14 height 14
click at [812, 115] on div at bounding box center [428, 230] width 856 height 460
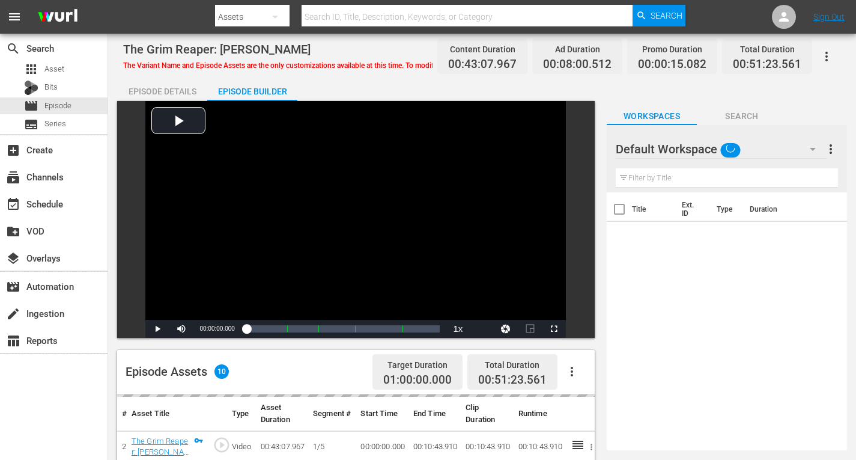
click at [812, 145] on icon "button" at bounding box center [813, 149] width 14 height 14
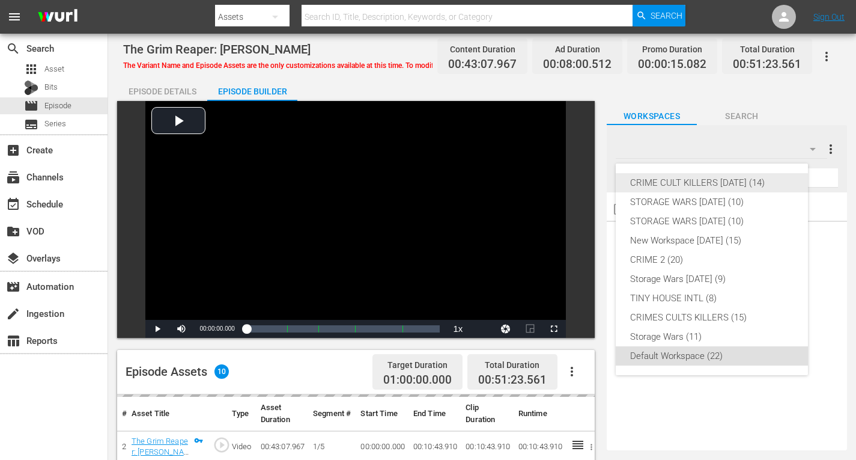
click at [721, 179] on div "CRIME CULT KILLERS [DATE] (14)" at bounding box center [711, 182] width 163 height 19
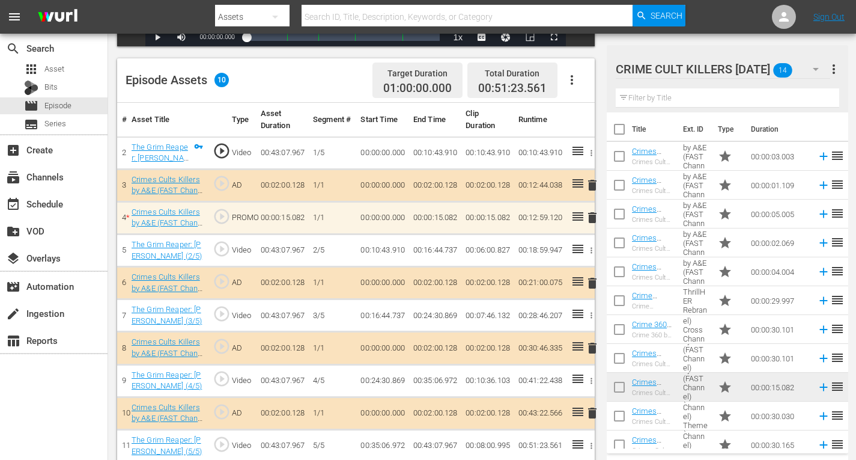
scroll to position [312, 0]
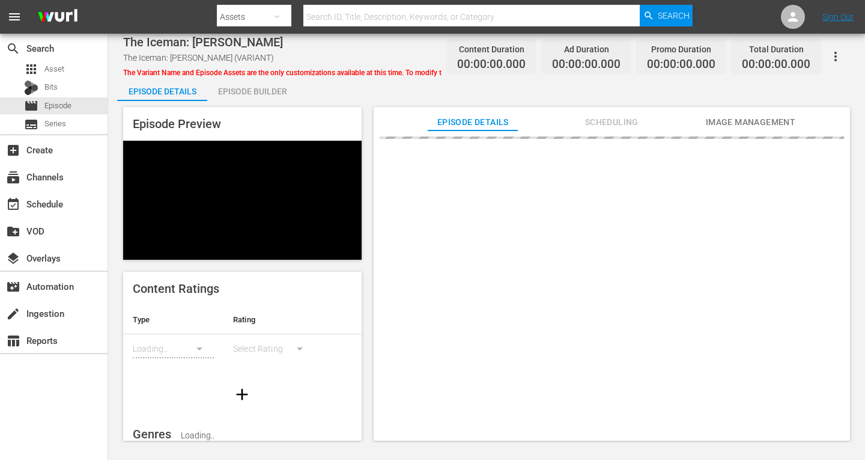
click at [252, 91] on div "Episode Builder" at bounding box center [252, 91] width 90 height 29
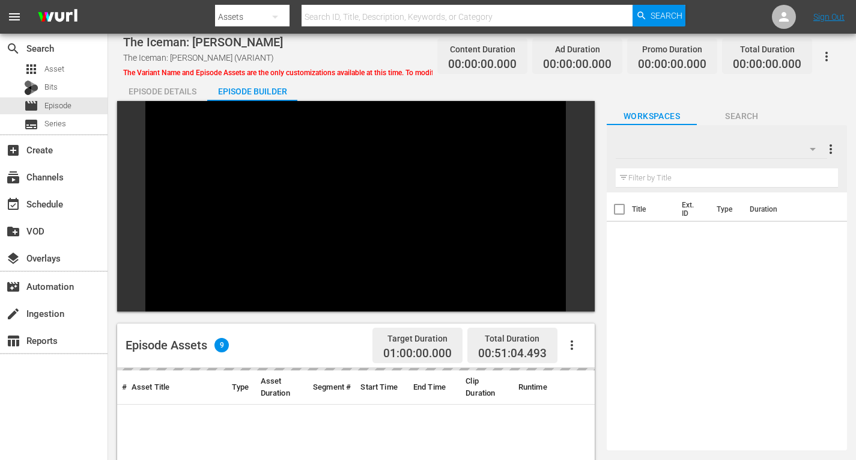
click at [813, 148] on icon "button" at bounding box center [813, 149] width 6 height 3
click at [836, 99] on div at bounding box center [428, 230] width 856 height 460
click at [811, 150] on icon "button" at bounding box center [813, 149] width 14 height 14
click at [809, 103] on div at bounding box center [428, 230] width 856 height 460
click at [814, 147] on icon "button" at bounding box center [813, 149] width 14 height 14
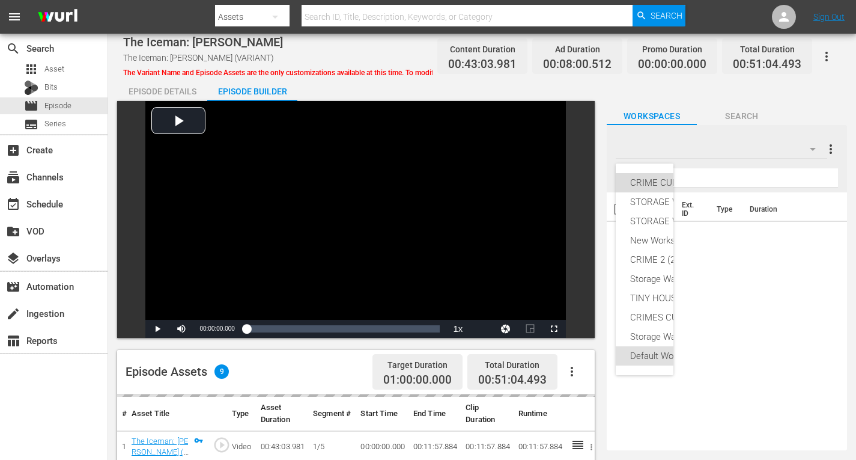
click at [633, 181] on div "CRIME CULT KILLERS [DATE] (14)" at bounding box center [697, 182] width 135 height 19
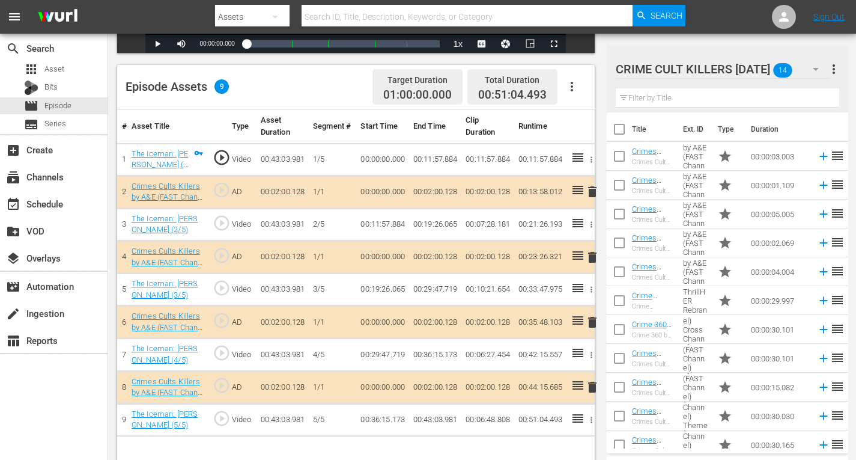
scroll to position [312, 0]
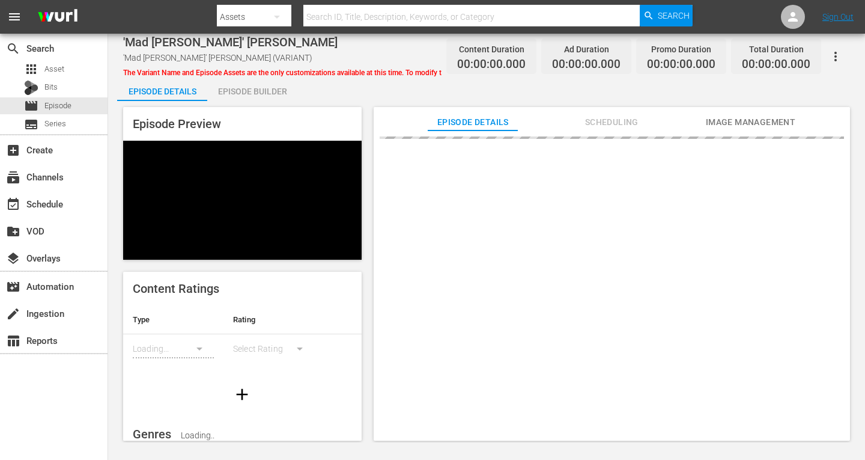
click at [265, 91] on div "Episode Builder" at bounding box center [252, 91] width 90 height 29
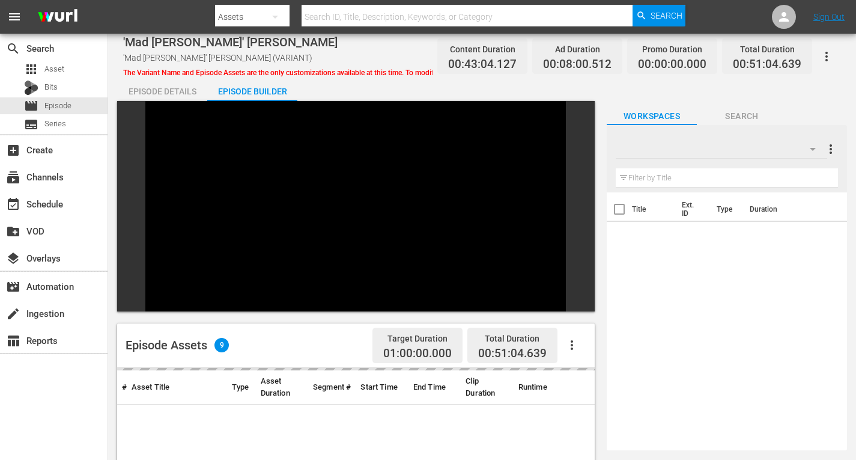
click at [816, 150] on icon "button" at bounding box center [813, 149] width 14 height 14
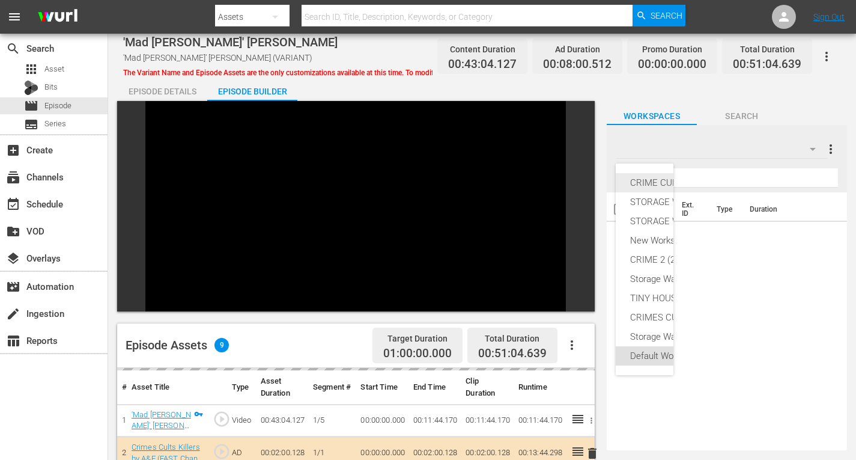
click at [656, 182] on div "CRIME CULT KILLERS [DATE] (14)" at bounding box center [697, 182] width 135 height 19
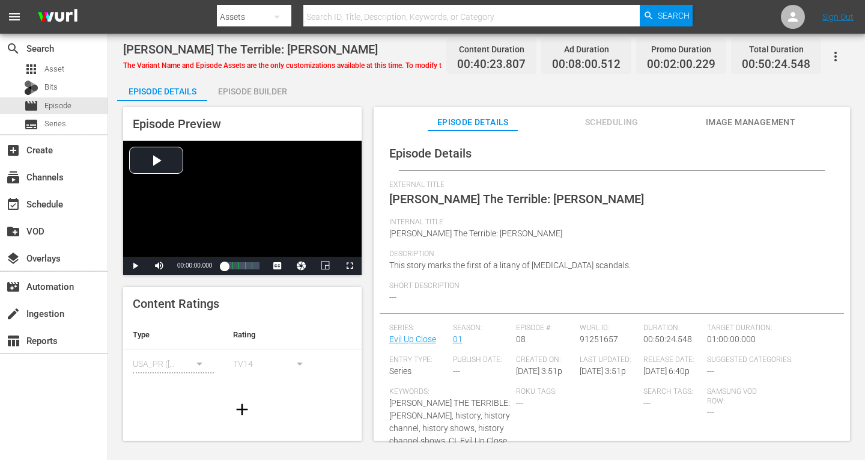
click at [247, 92] on div "Episode Builder" at bounding box center [252, 91] width 90 height 29
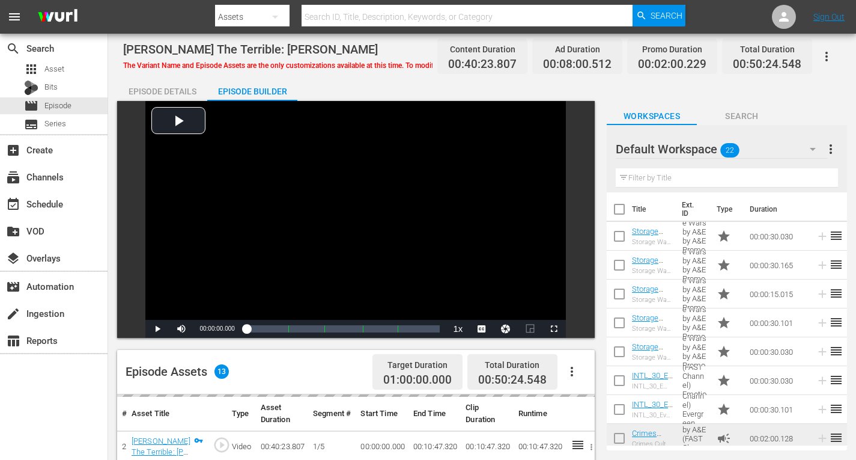
click at [811, 148] on icon "button" at bounding box center [813, 149] width 6 height 3
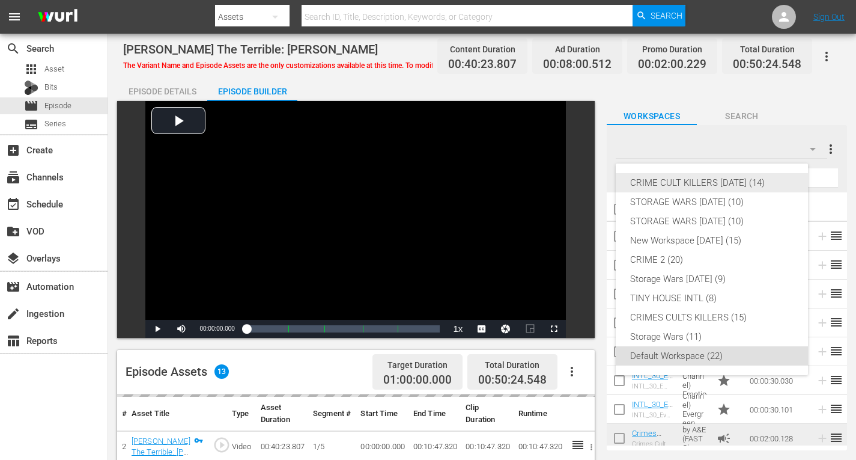
click at [738, 183] on div "CRIME CULT KILLERS [DATE] (14)" at bounding box center [711, 182] width 163 height 19
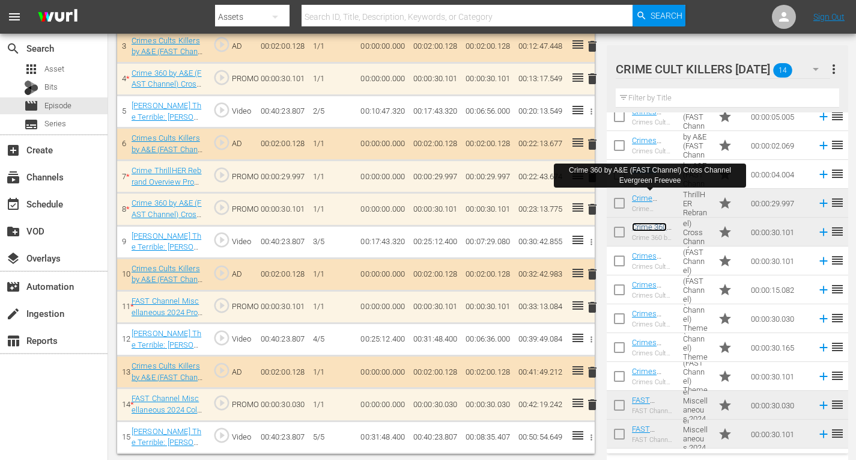
scroll to position [433, 0]
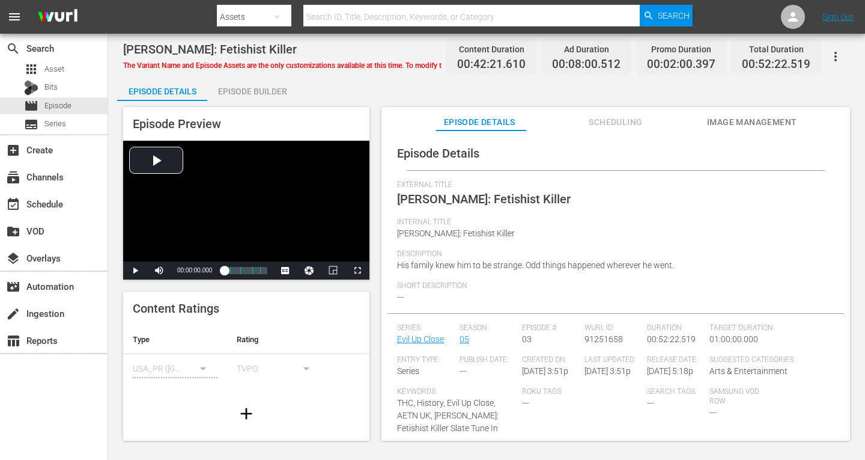
drag, startPoint x: 272, startPoint y: 88, endPoint x: 306, endPoint y: 97, distance: 35.3
click at [272, 89] on div "Episode Builder" at bounding box center [252, 91] width 90 height 29
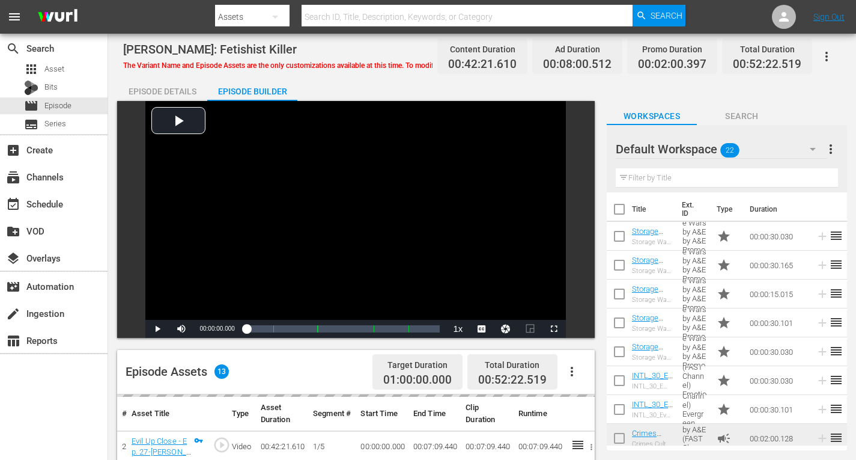
click at [812, 146] on icon "button" at bounding box center [813, 149] width 14 height 14
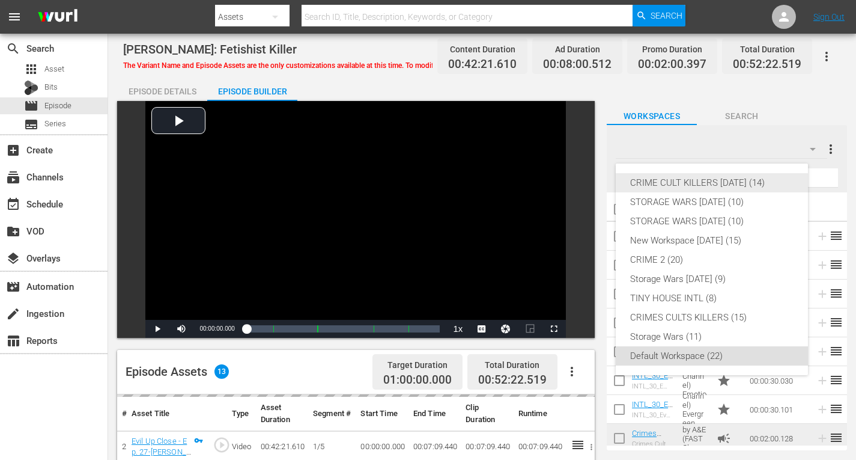
click at [717, 181] on div "CRIME CULT KILLERS [DATE] (14)" at bounding box center [711, 182] width 163 height 19
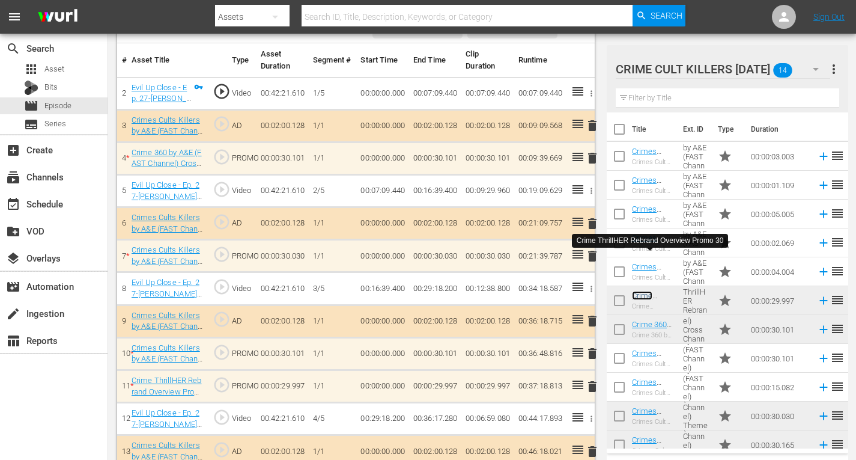
scroll to position [373, 0]
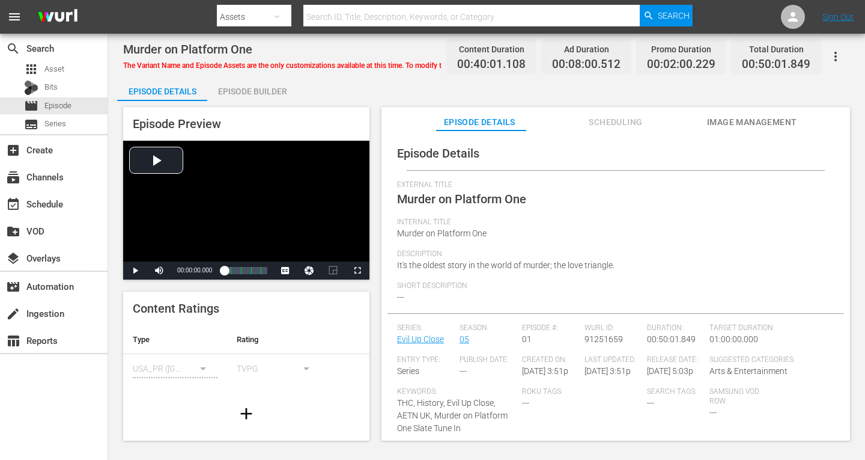
click at [239, 90] on div "Episode Builder" at bounding box center [252, 91] width 90 height 29
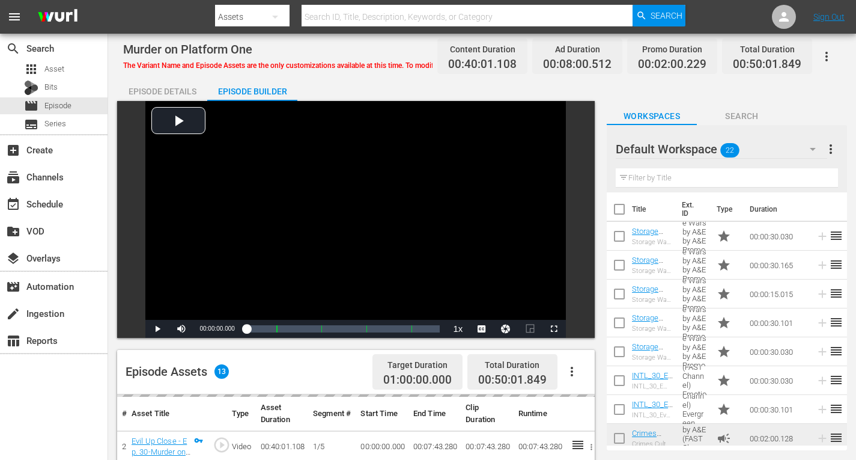
click at [815, 156] on icon "button" at bounding box center [813, 149] width 14 height 14
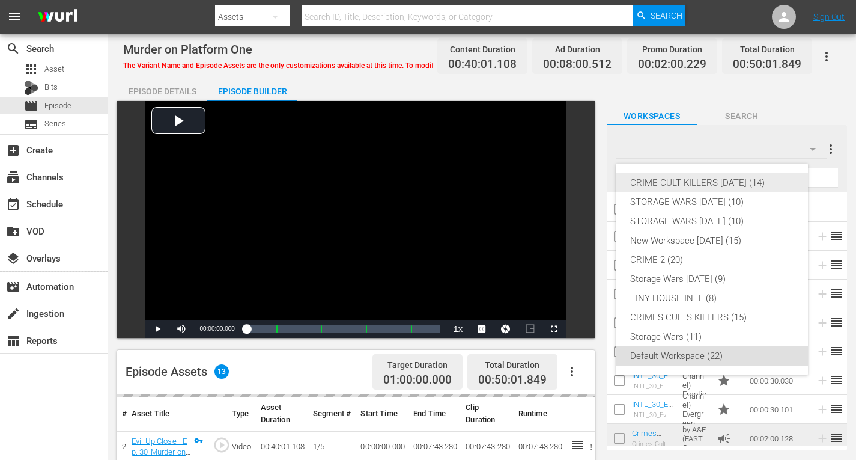
click at [723, 184] on div "CRIME CULT KILLERS [DATE] (14)" at bounding box center [711, 182] width 163 height 19
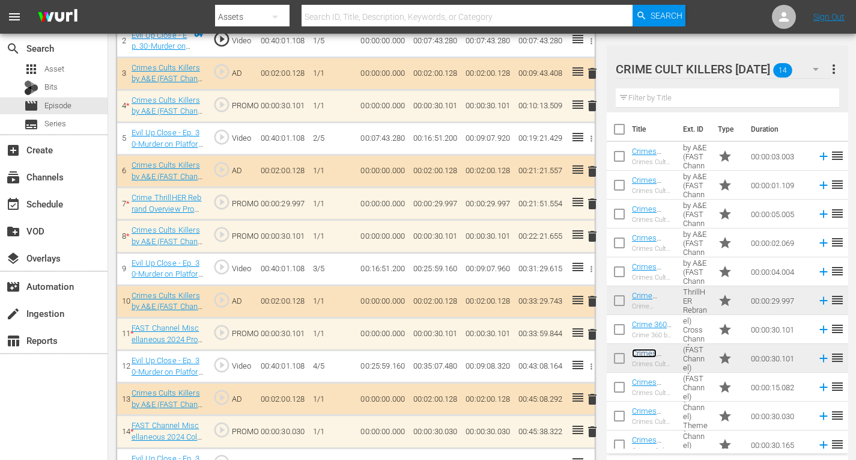
scroll to position [401, 0]
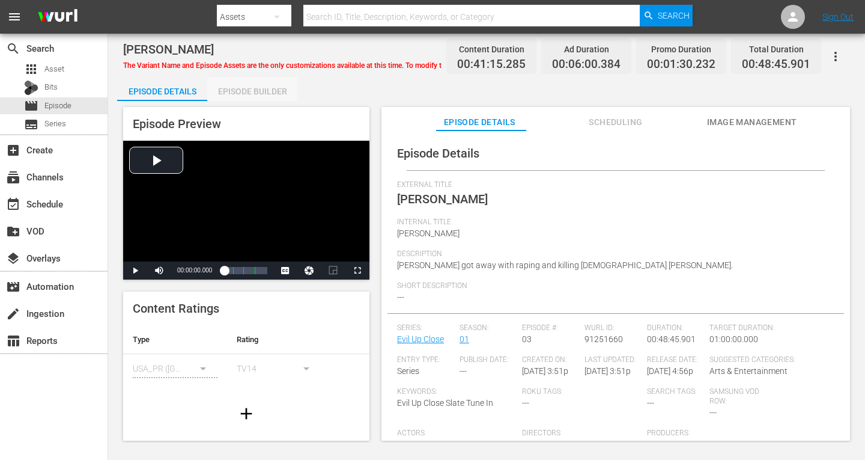
click at [261, 87] on div "Episode Builder" at bounding box center [252, 91] width 90 height 29
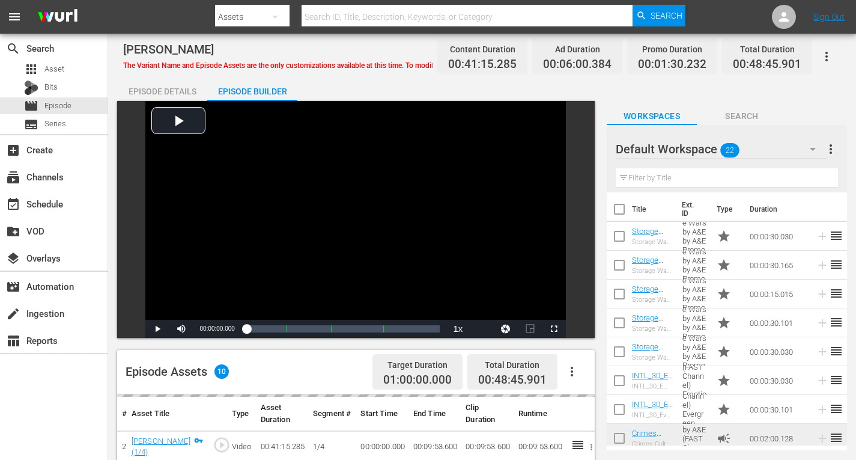
click at [819, 145] on button "button" at bounding box center [813, 149] width 29 height 29
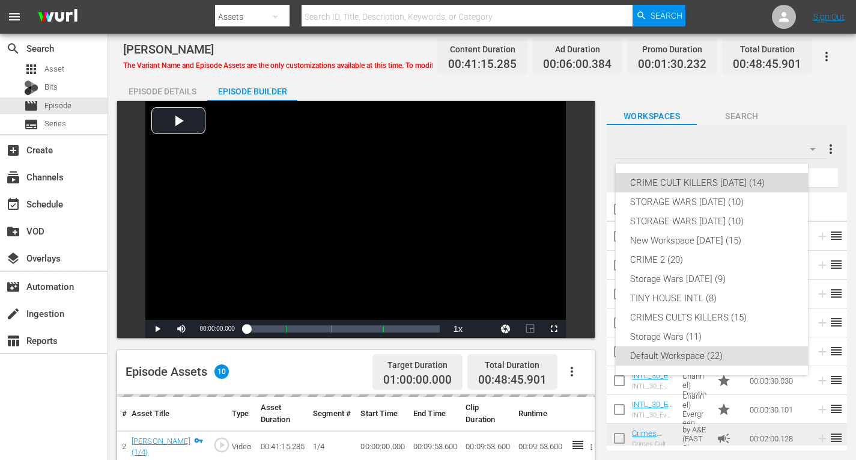
click at [734, 178] on div "CRIME CULT KILLERS [DATE] (14)" at bounding box center [711, 182] width 163 height 19
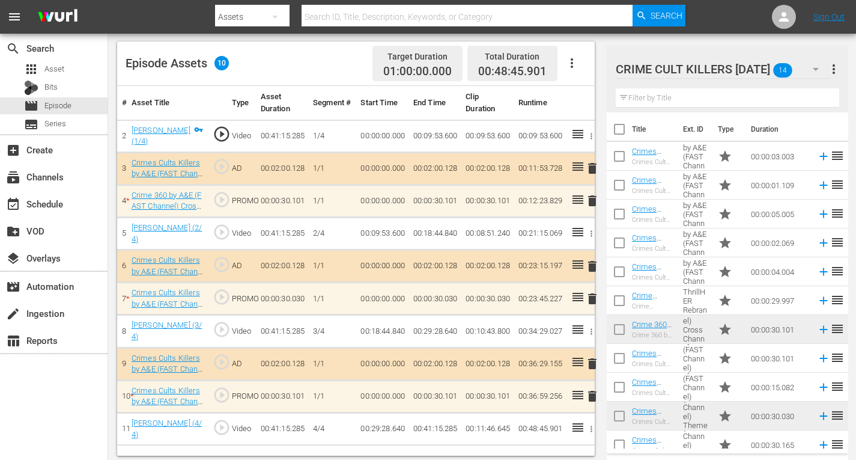
scroll to position [312, 0]
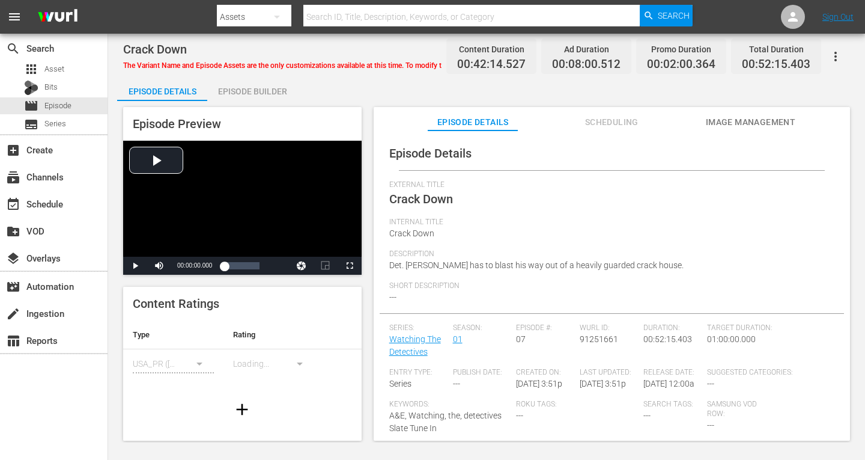
click at [263, 88] on div "Episode Builder" at bounding box center [252, 91] width 90 height 29
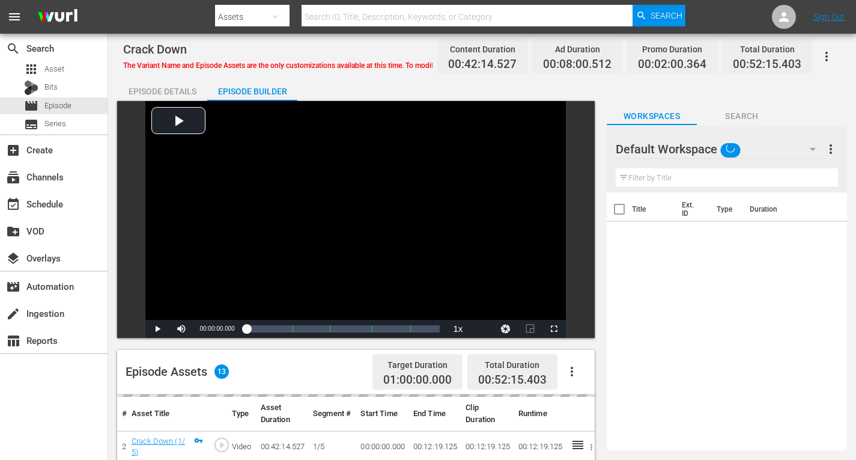
click at [815, 145] on icon "button" at bounding box center [813, 149] width 14 height 14
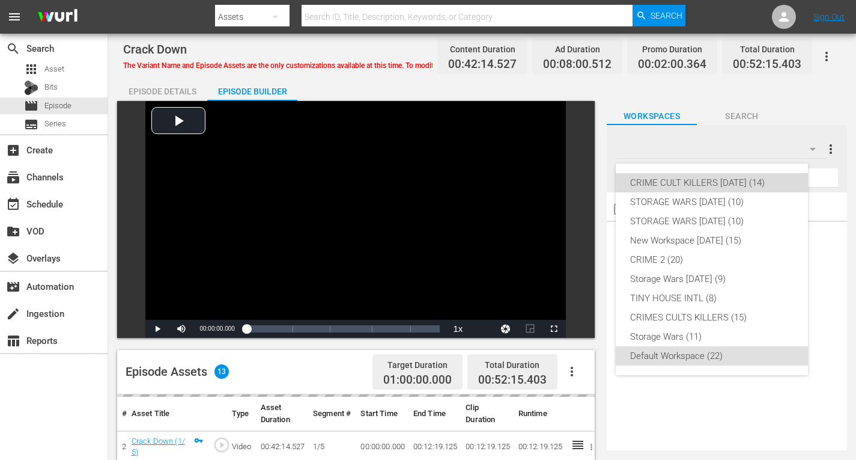
click at [767, 181] on div "CRIME CULT KILLERS [DATE] (14)" at bounding box center [711, 182] width 163 height 19
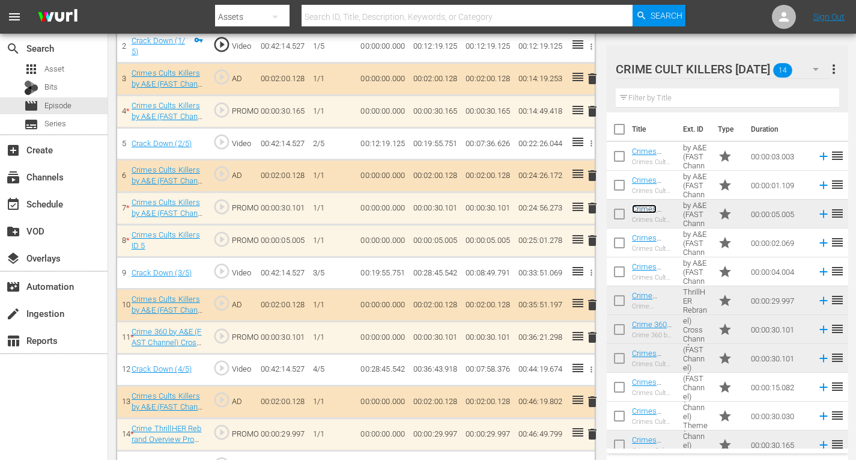
scroll to position [395, 0]
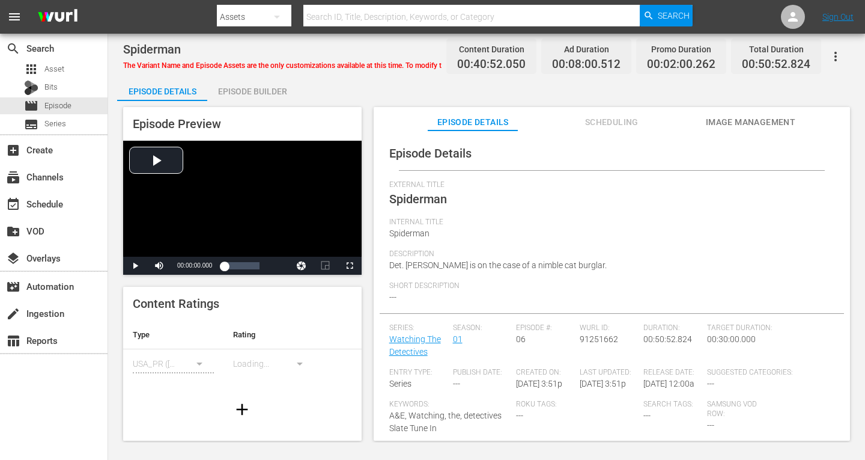
click at [255, 86] on div "Episode Builder" at bounding box center [252, 91] width 90 height 29
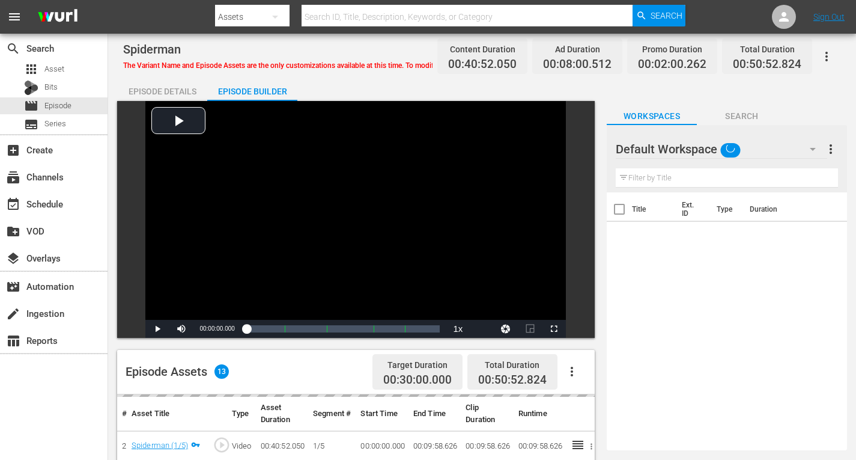
click at [810, 148] on icon "button" at bounding box center [813, 149] width 14 height 14
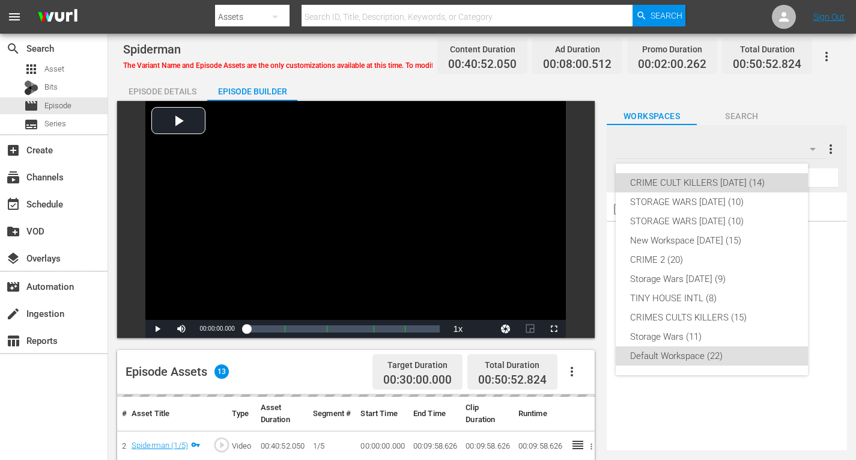
click at [726, 178] on div "CRIME CULT KILLERS [DATE] (14)" at bounding box center [711, 182] width 163 height 19
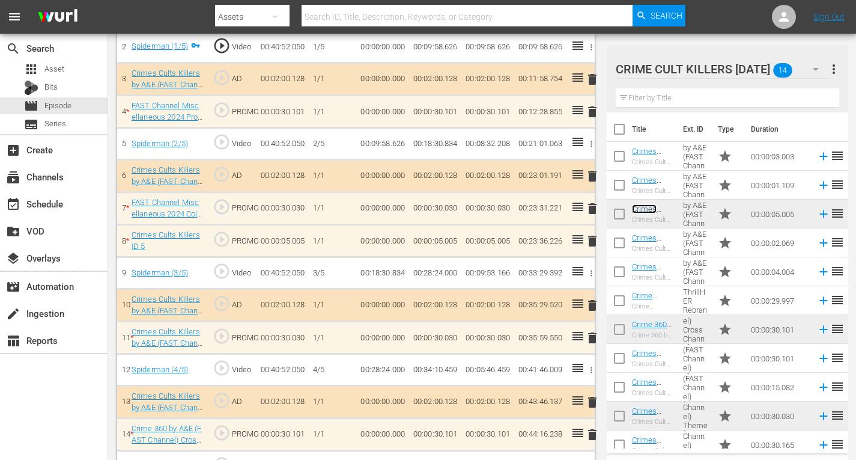
scroll to position [394, 0]
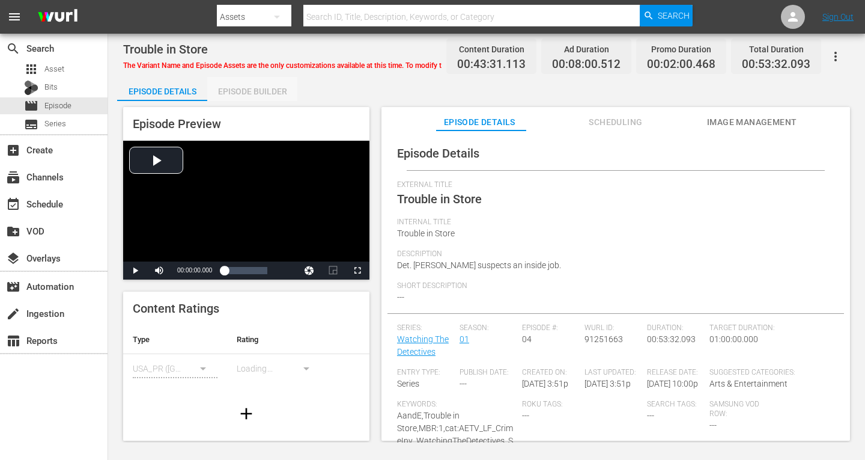
click at [276, 88] on div "Episode Builder" at bounding box center [252, 91] width 90 height 29
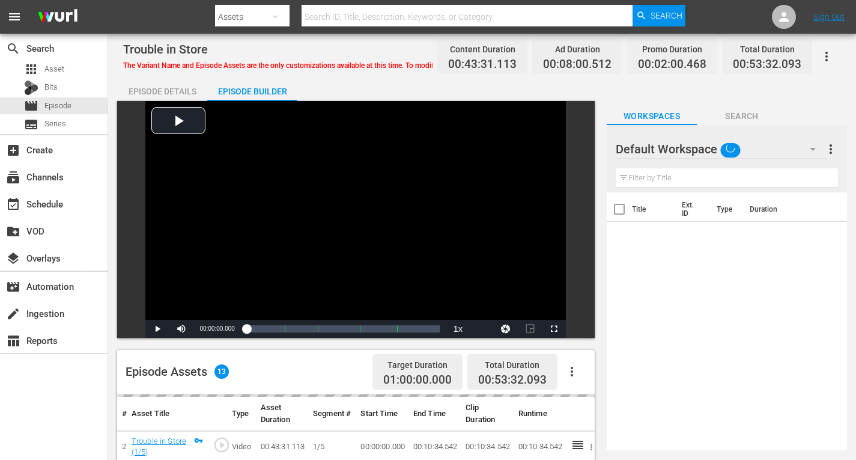
click at [809, 148] on icon "button" at bounding box center [813, 149] width 14 height 14
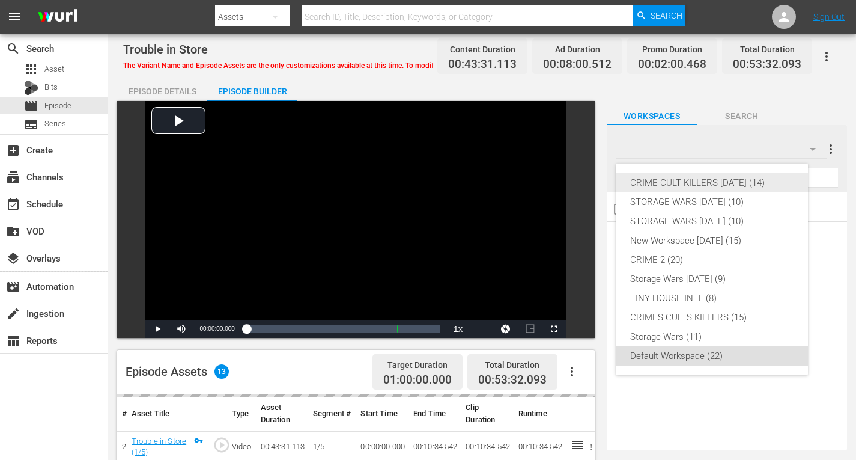
click at [746, 182] on div "CRIME CULT KILLERS [DATE] (14)" at bounding box center [711, 182] width 163 height 19
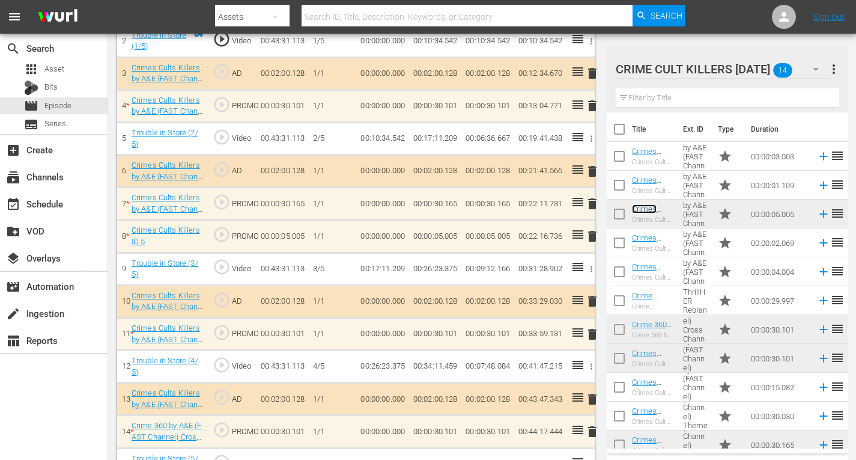
scroll to position [401, 0]
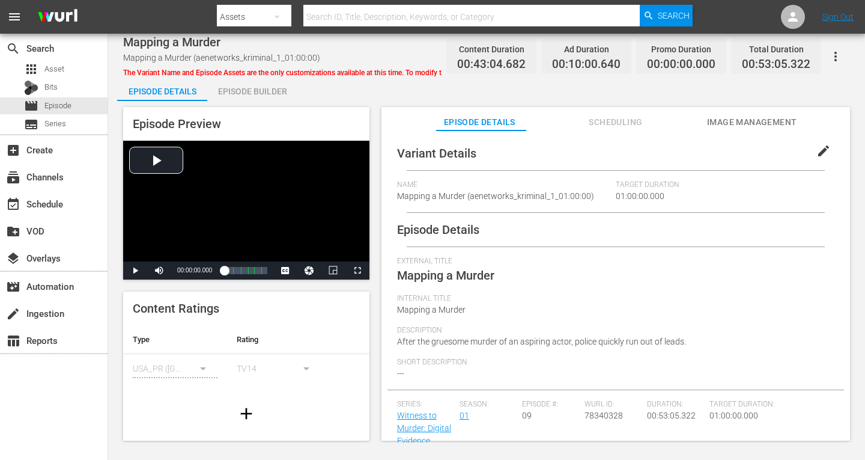
click at [239, 89] on div "Episode Builder" at bounding box center [252, 91] width 90 height 29
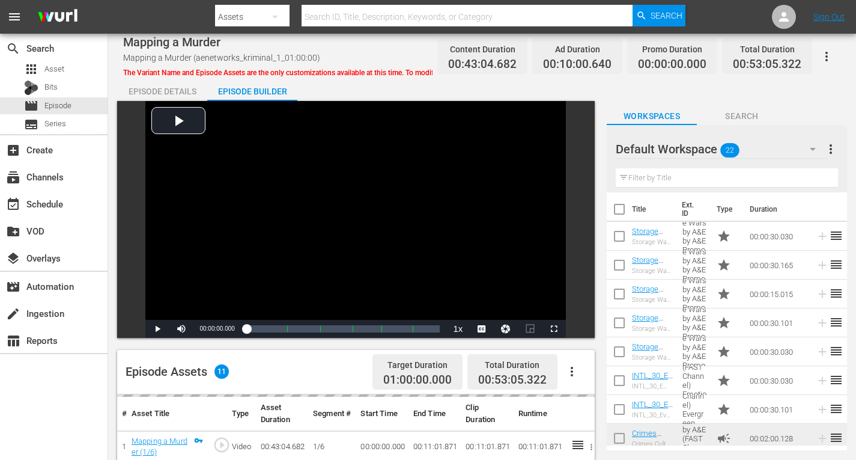
click at [811, 144] on icon "button" at bounding box center [813, 149] width 14 height 14
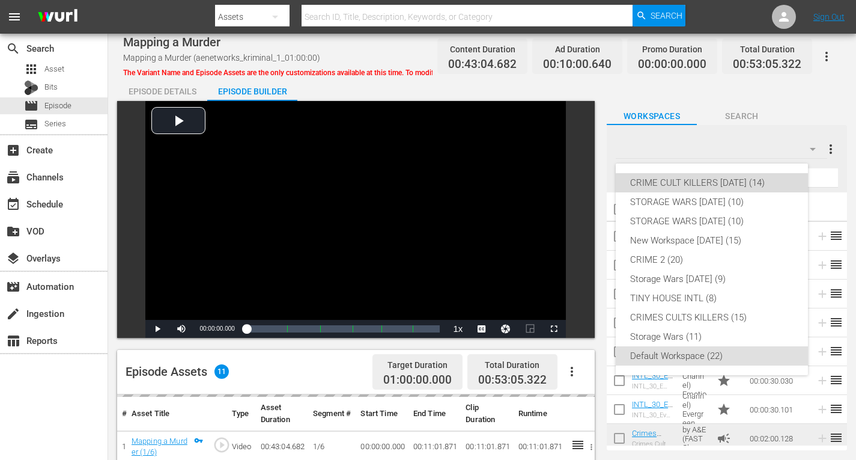
click at [726, 179] on div "CRIME CULT KILLERS [DATE] (14)" at bounding box center [711, 182] width 163 height 19
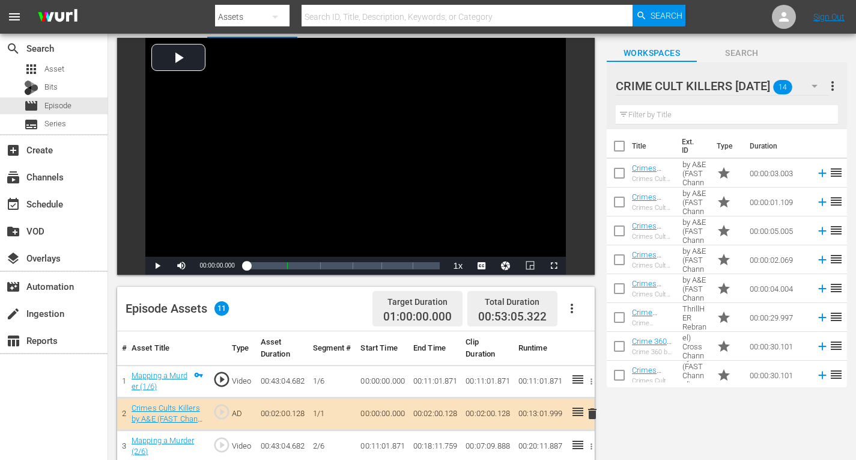
scroll to position [180, 0]
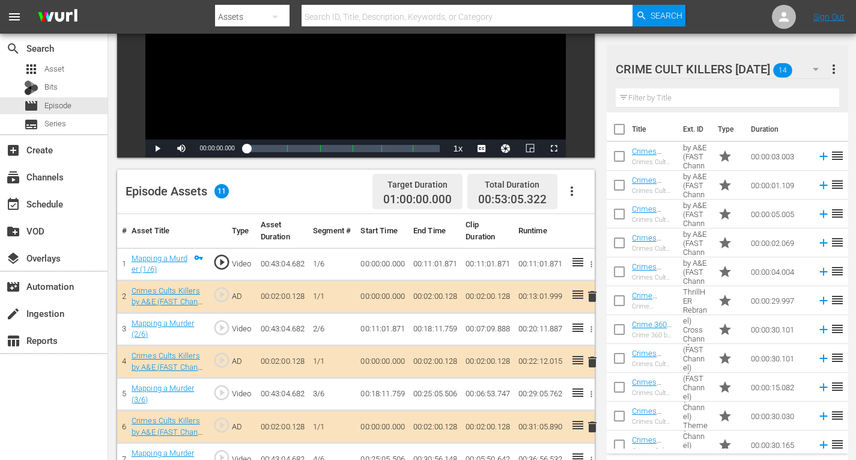
click at [594, 297] on span "delete" at bounding box center [592, 296] width 14 height 14
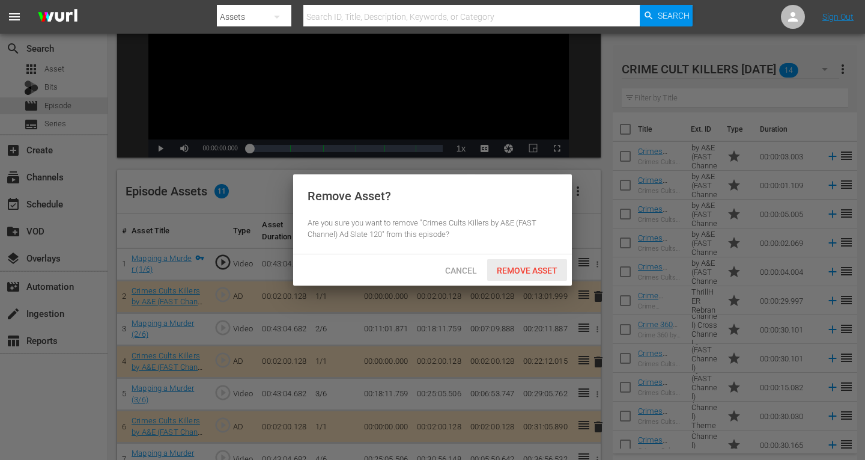
click at [537, 271] on span "Remove Asset" at bounding box center [527, 271] width 80 height 10
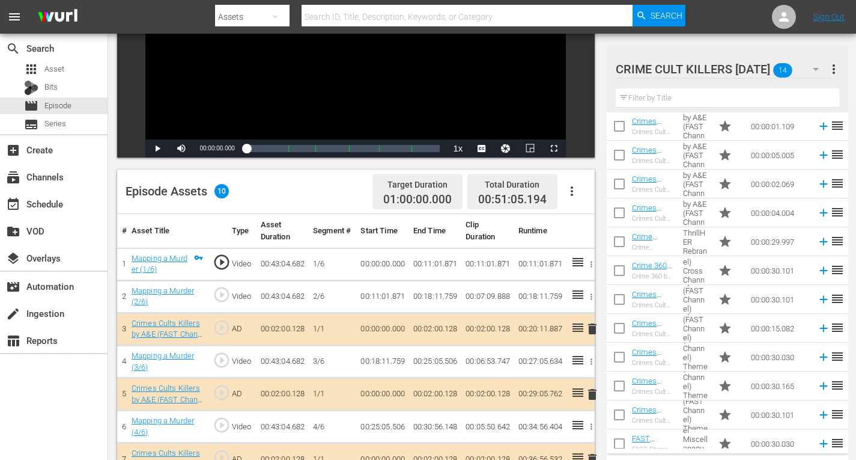
scroll to position [37, 0]
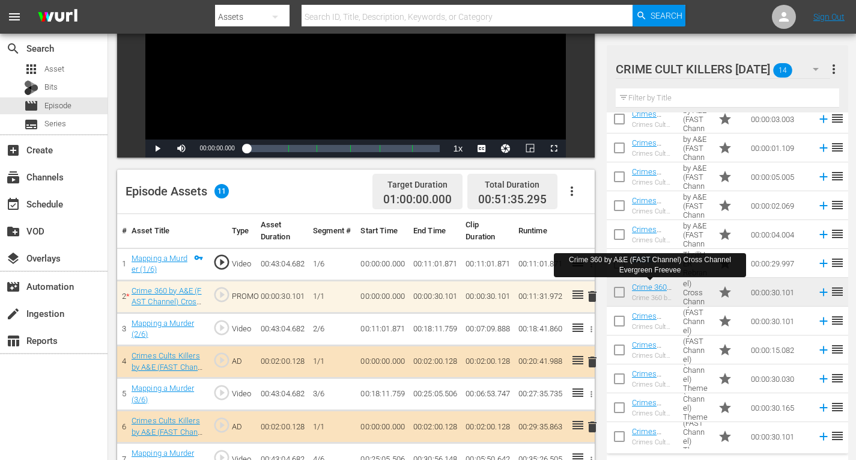
click at [592, 297] on span "delete" at bounding box center [592, 296] width 14 height 14
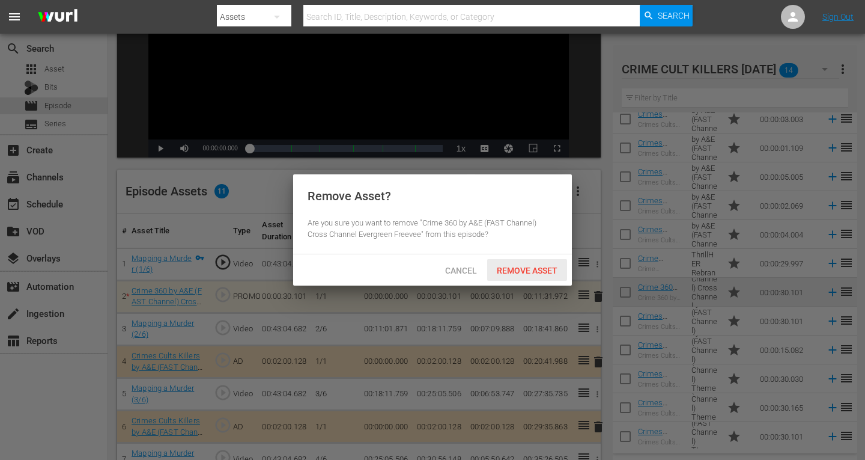
click at [520, 271] on span "Remove Asset" at bounding box center [527, 271] width 80 height 10
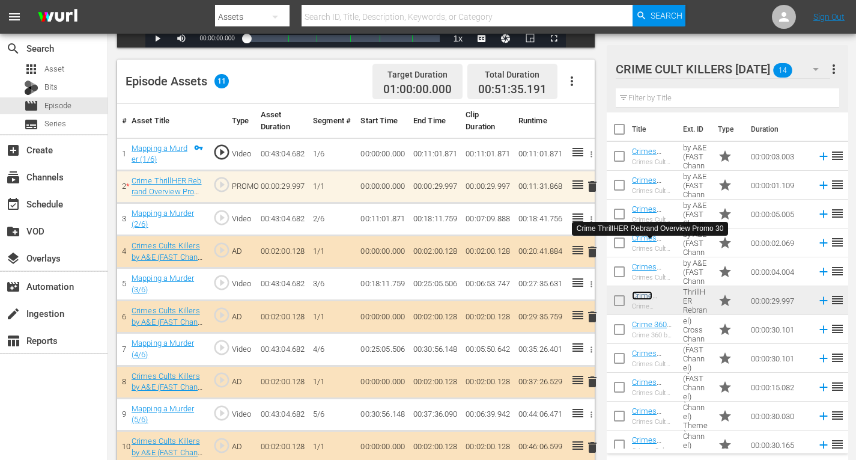
scroll to position [335, 0]
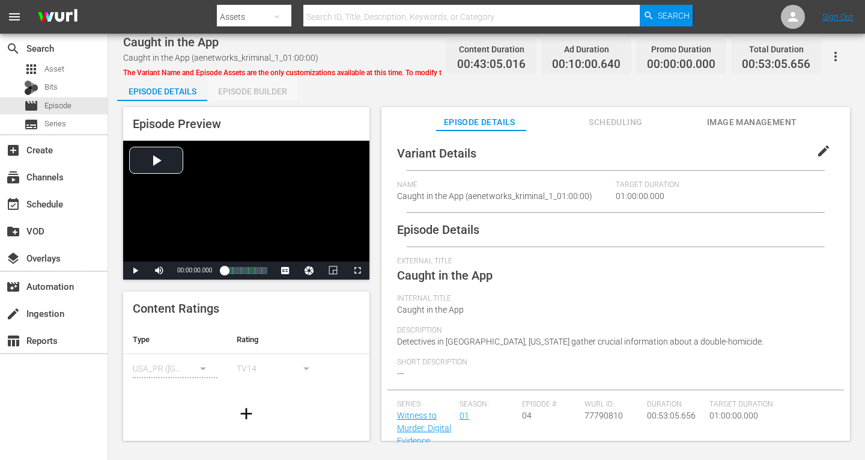
drag, startPoint x: 224, startPoint y: 89, endPoint x: 285, endPoint y: 100, distance: 62.4
click at [224, 90] on div "Episode Builder" at bounding box center [252, 91] width 90 height 29
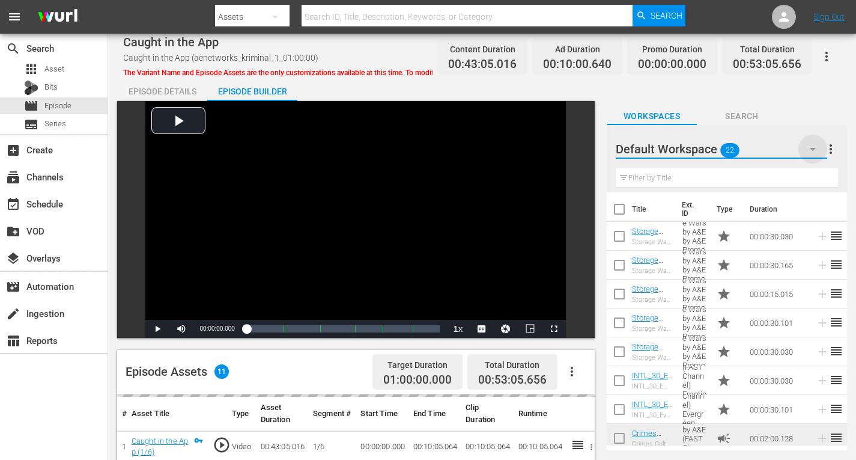
click at [808, 149] on icon "button" at bounding box center [813, 149] width 14 height 14
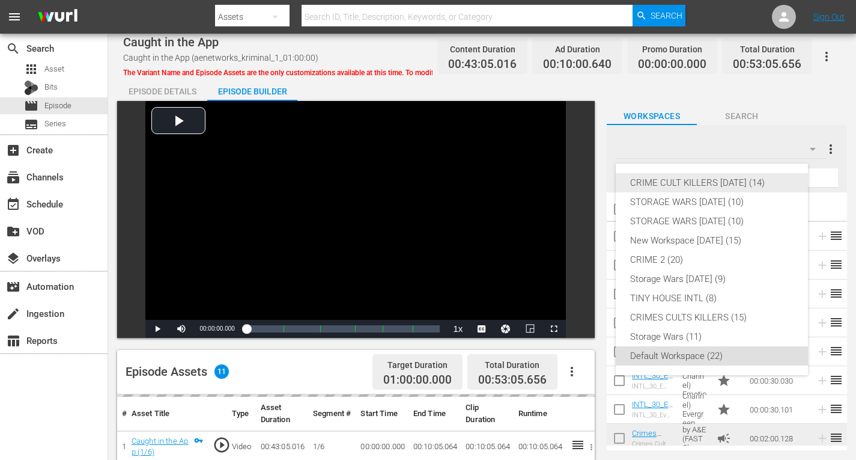
click at [696, 180] on div "CRIME CULT KILLERS [DATE] (14)" at bounding box center [711, 182] width 163 height 19
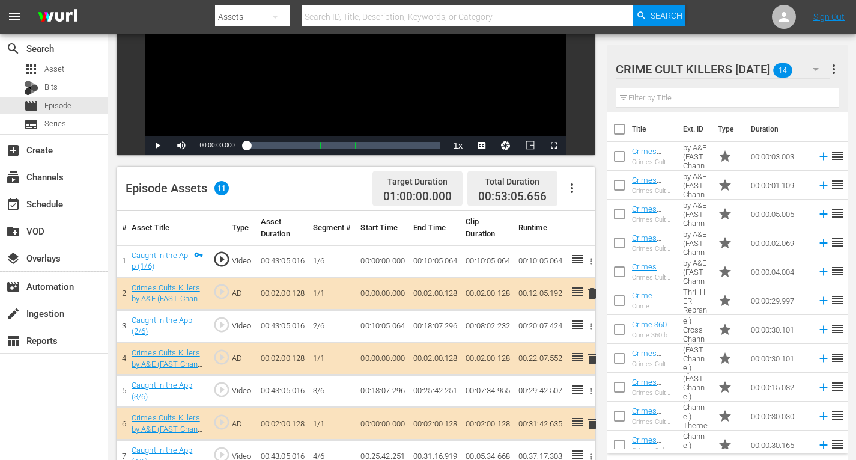
scroll to position [240, 0]
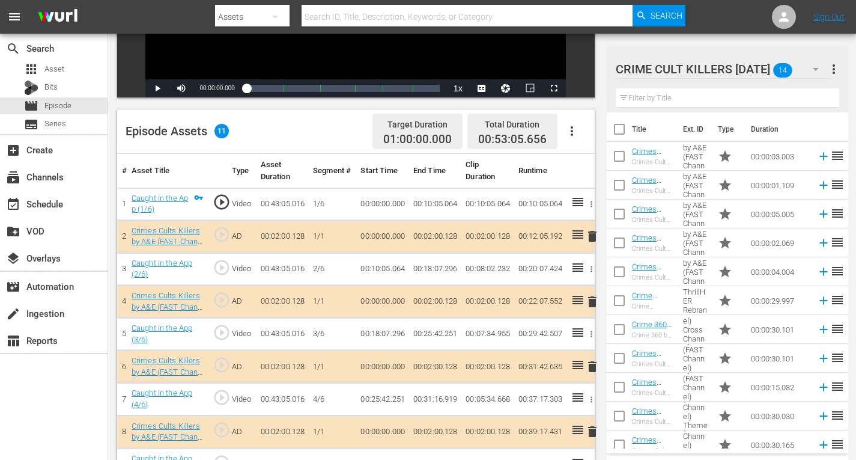
click at [593, 303] on span "delete" at bounding box center [592, 301] width 14 height 14
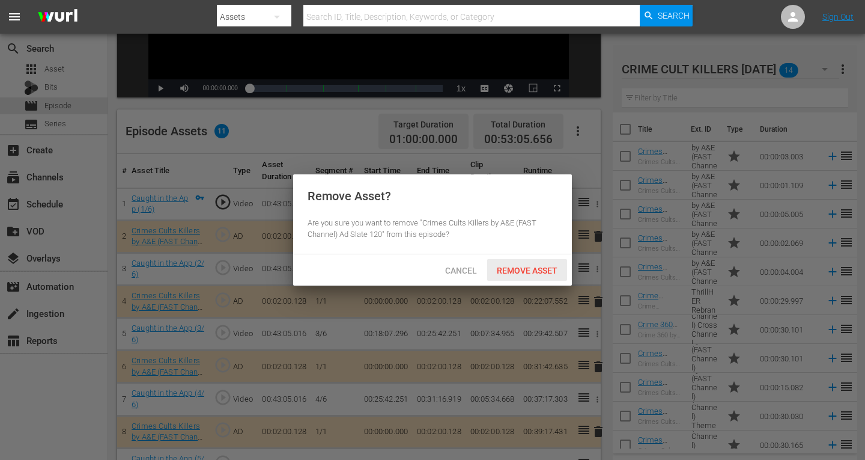
click at [552, 272] on span "Remove Asset" at bounding box center [527, 271] width 80 height 10
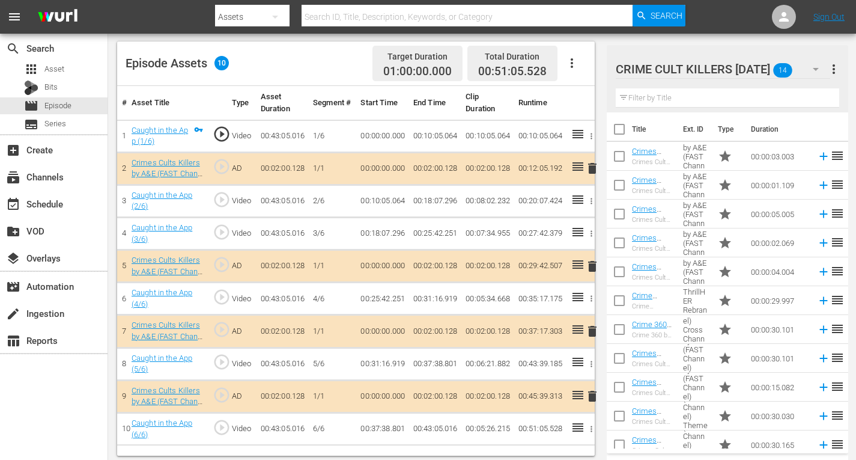
scroll to position [312, 0]
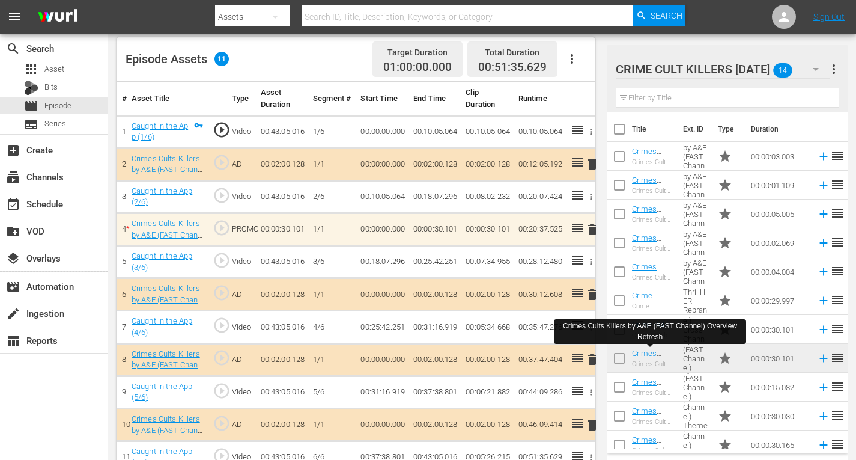
click at [594, 228] on span "delete" at bounding box center [592, 229] width 14 height 14
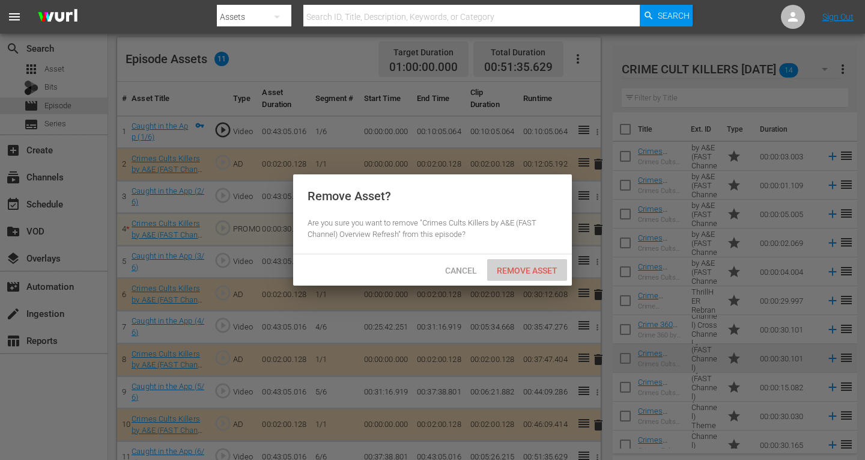
click at [515, 270] on span "Remove Asset" at bounding box center [527, 271] width 80 height 10
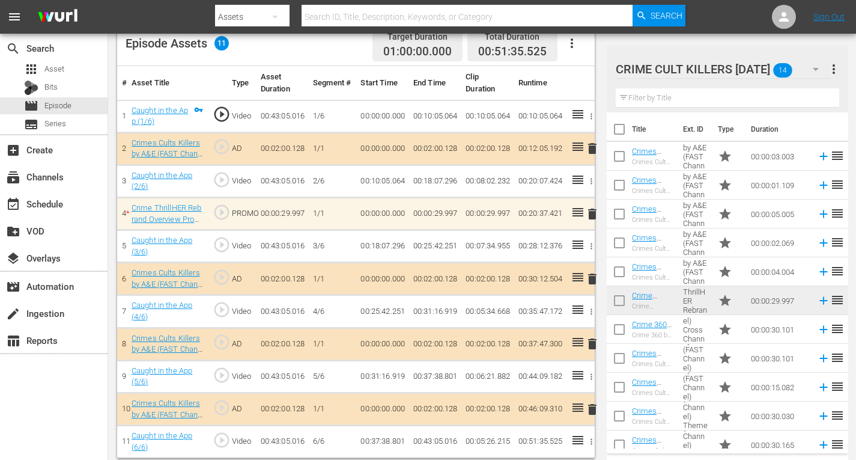
scroll to position [335, 0]
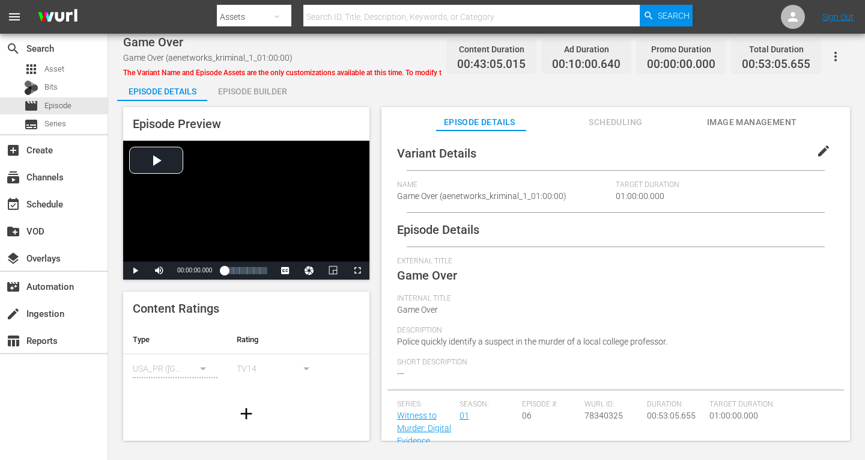
click at [249, 87] on div "Episode Builder" at bounding box center [252, 91] width 90 height 29
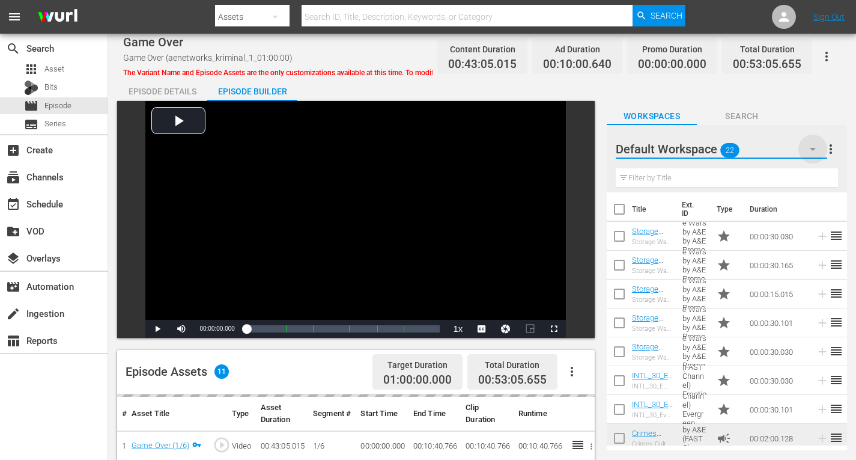
click at [811, 150] on icon "button" at bounding box center [813, 149] width 14 height 14
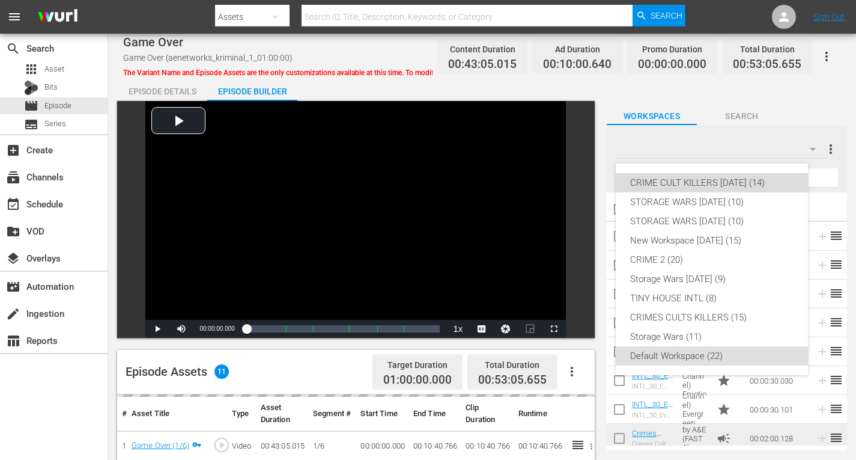
click at [743, 179] on div "CRIME CULT KILLERS [DATE] (14)" at bounding box center [711, 182] width 163 height 19
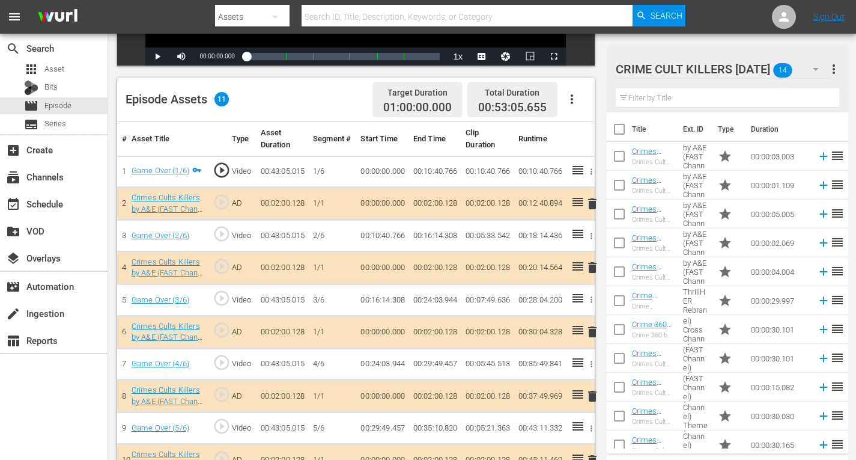
scroll to position [328, 0]
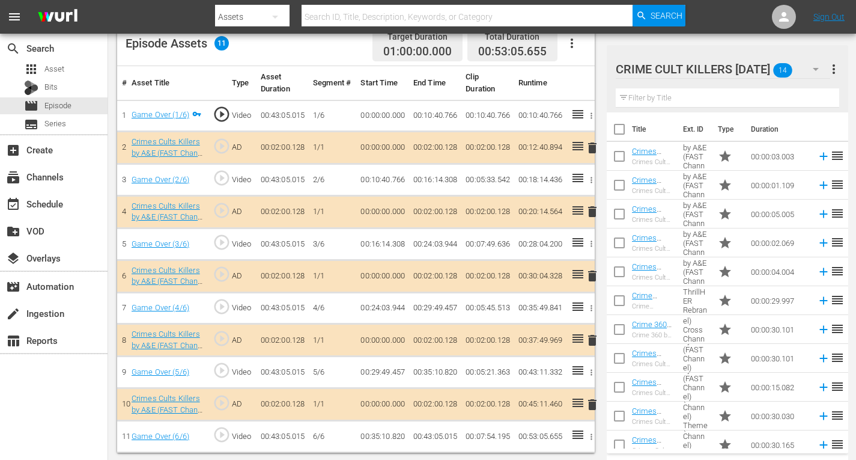
click at [591, 273] on span "delete" at bounding box center [592, 276] width 14 height 14
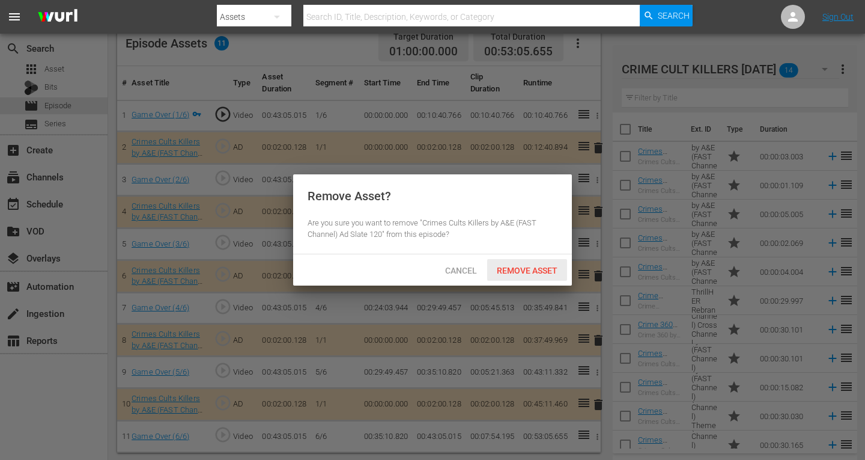
click at [532, 266] on span "Remove Asset" at bounding box center [527, 271] width 80 height 10
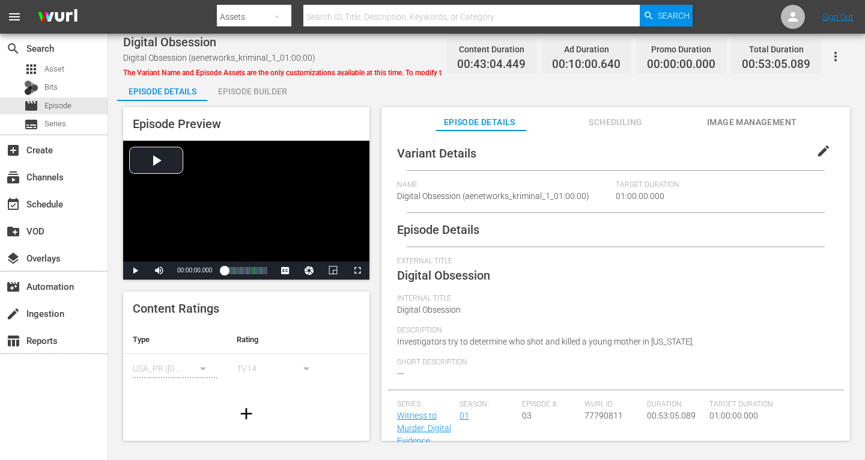
click at [227, 87] on div "Episode Builder" at bounding box center [252, 91] width 90 height 29
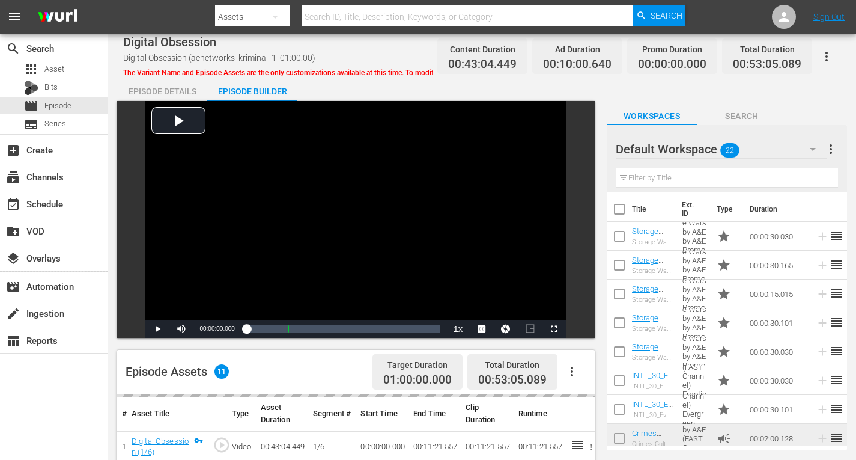
click at [807, 147] on icon "button" at bounding box center [813, 149] width 14 height 14
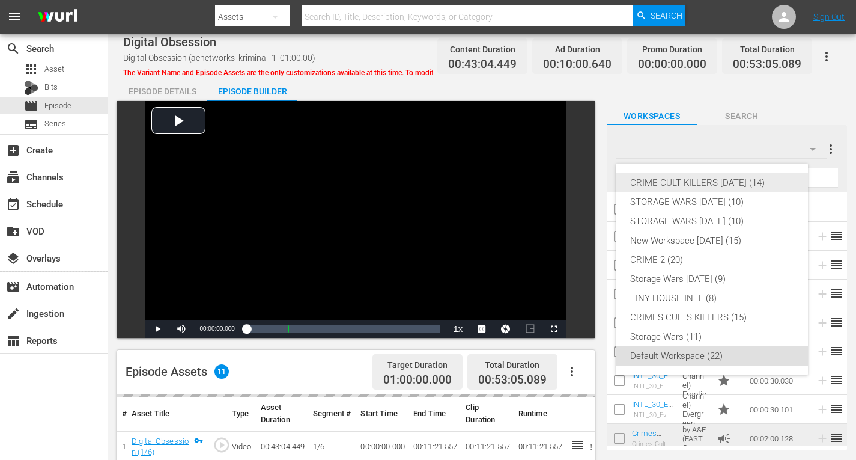
click at [746, 178] on div "CRIME CULT KILLERS [DATE] (14)" at bounding box center [711, 182] width 163 height 19
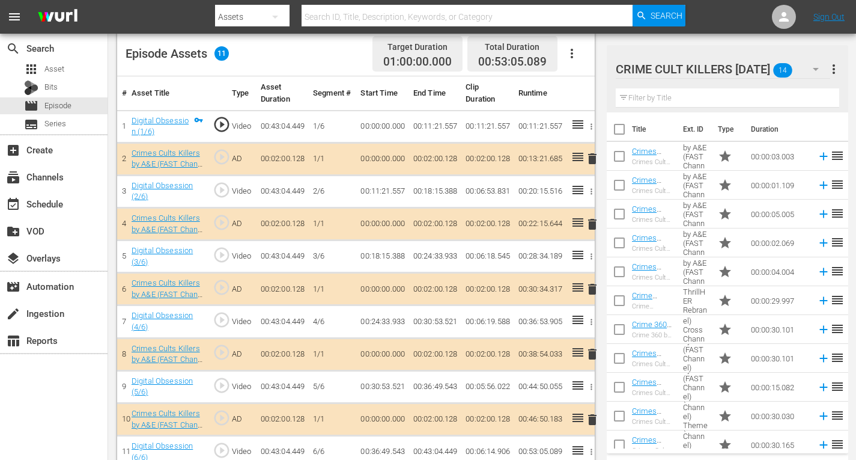
scroll to position [335, 0]
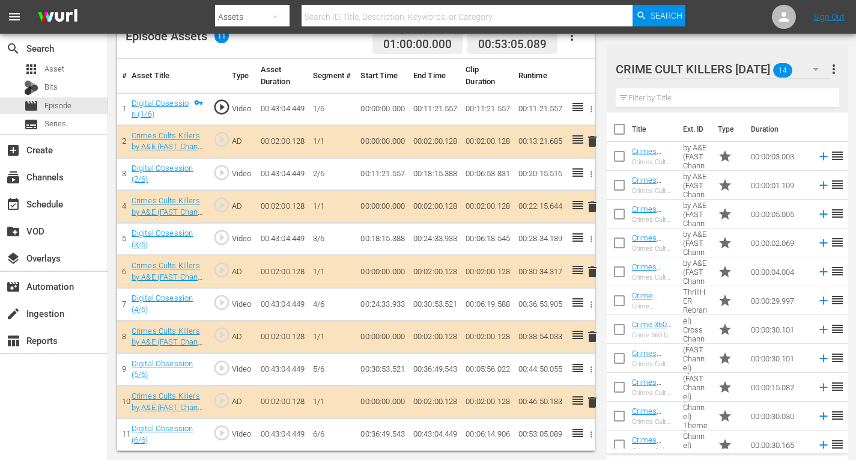
click at [592, 338] on span "delete" at bounding box center [592, 336] width 14 height 14
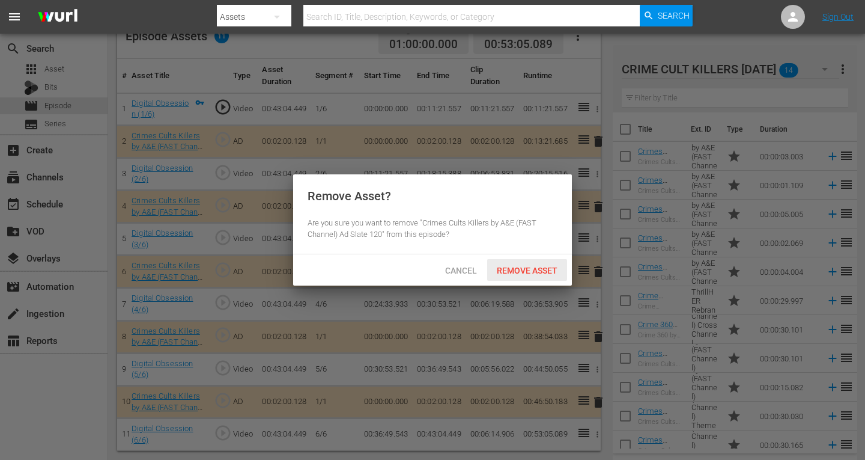
click at [517, 269] on span "Remove Asset" at bounding box center [527, 271] width 80 height 10
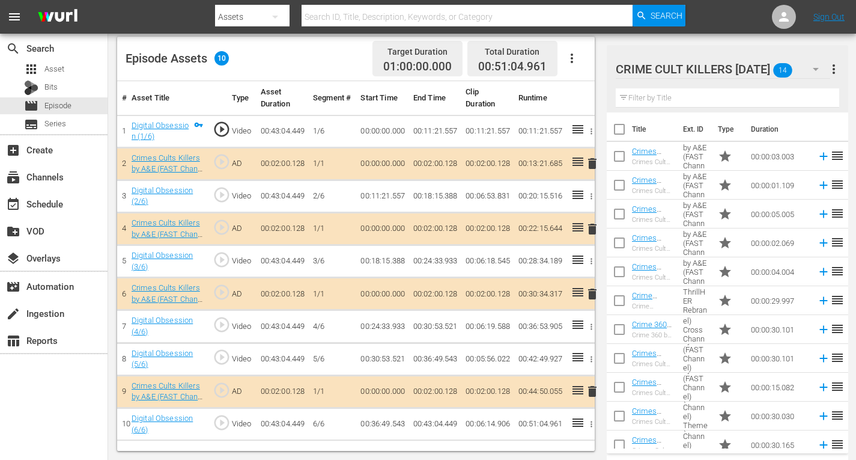
scroll to position [312, 0]
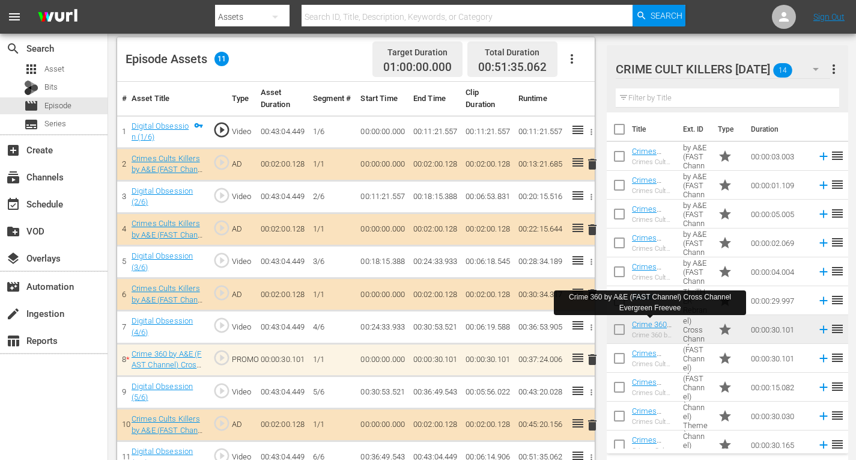
click at [595, 358] on span "delete" at bounding box center [592, 359] width 14 height 14
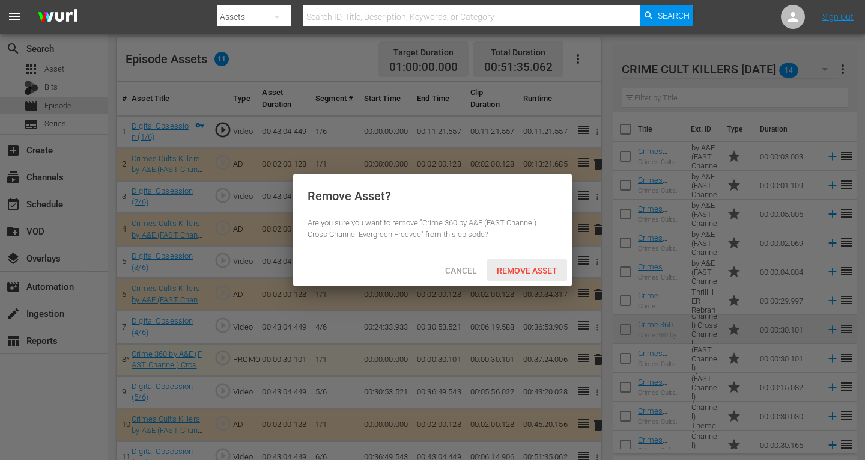
click at [529, 273] on span "Remove Asset" at bounding box center [527, 271] width 80 height 10
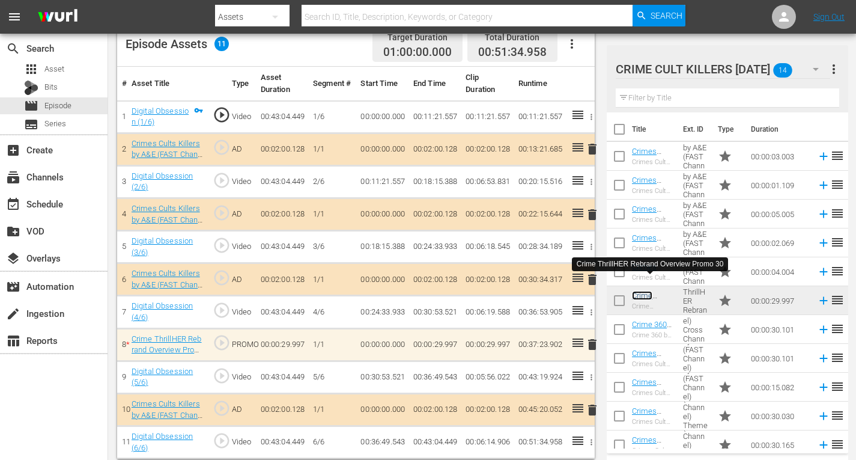
scroll to position [335, 0]
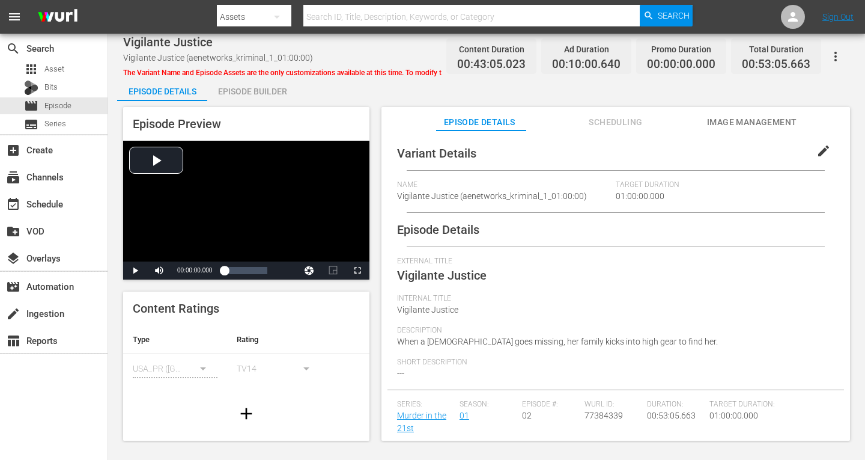
click at [269, 91] on div "Episode Builder" at bounding box center [252, 91] width 90 height 29
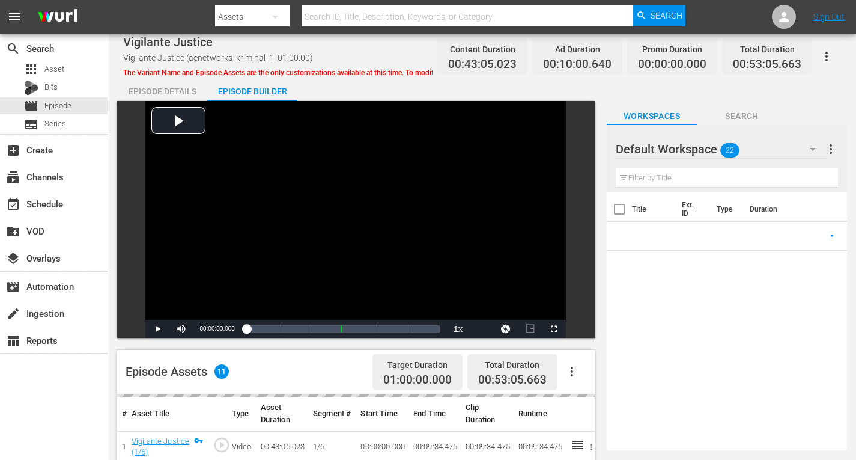
click at [811, 146] on icon "button" at bounding box center [813, 149] width 14 height 14
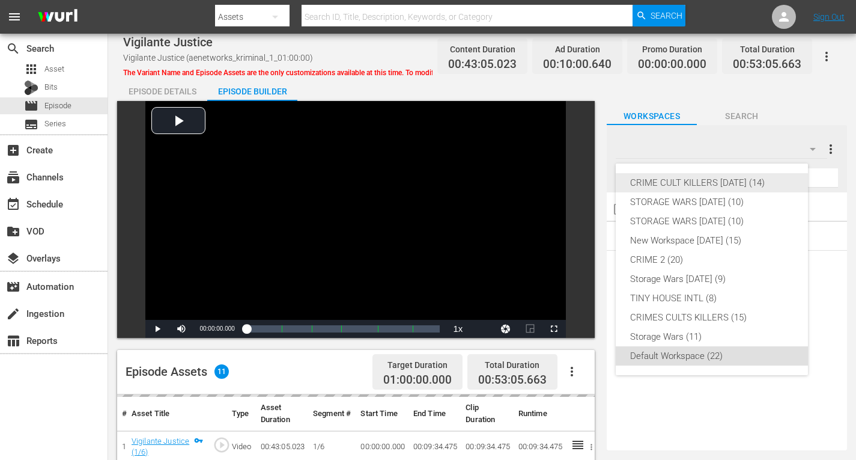
click at [764, 186] on div "CRIME CULT KILLERS [DATE] (14)" at bounding box center [711, 182] width 163 height 19
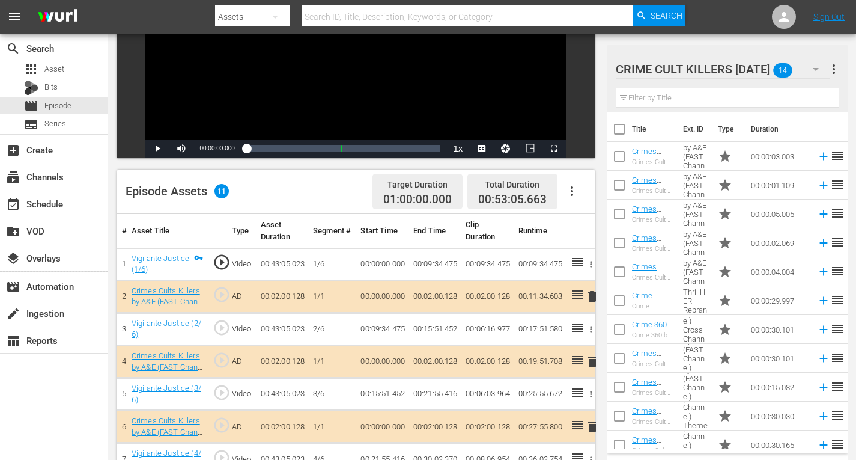
scroll to position [300, 0]
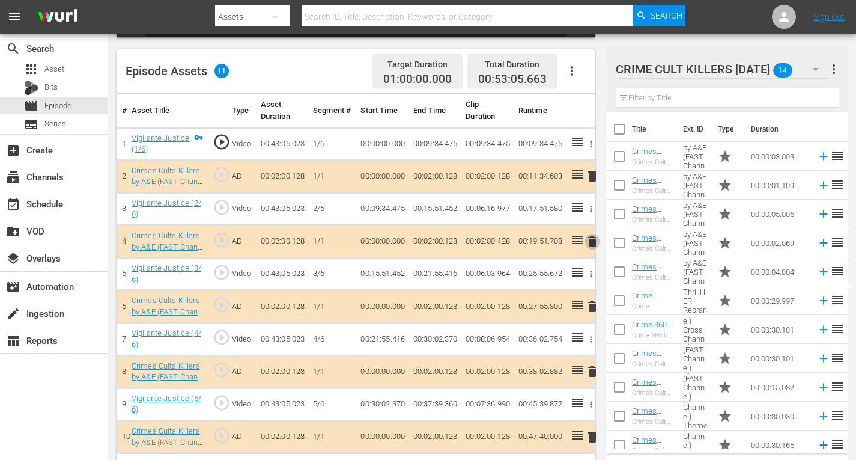
click at [591, 244] on span "delete" at bounding box center [592, 241] width 14 height 14
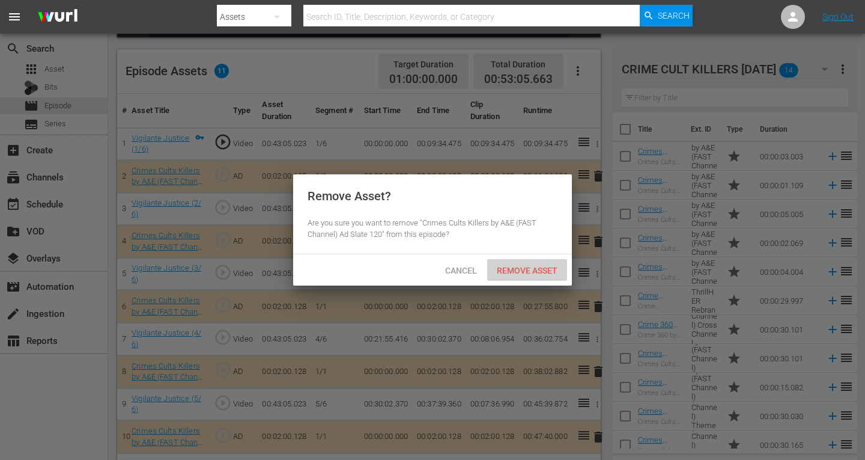
click at [513, 267] on span "Remove Asset" at bounding box center [527, 271] width 80 height 10
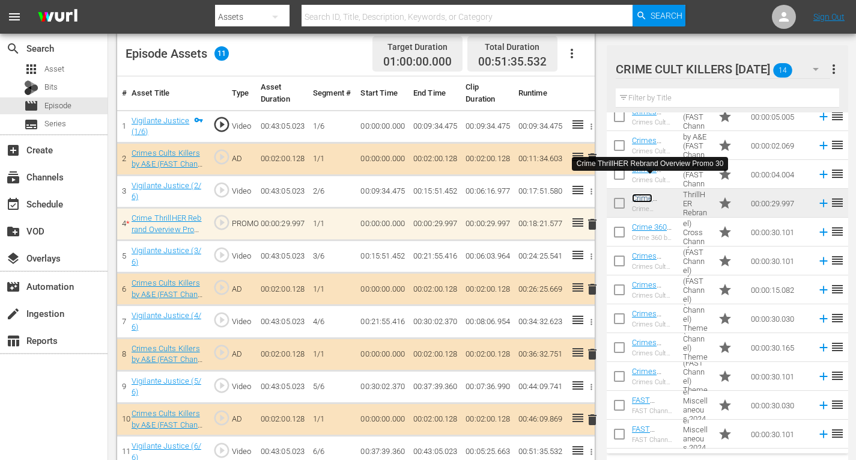
scroll to position [335, 0]
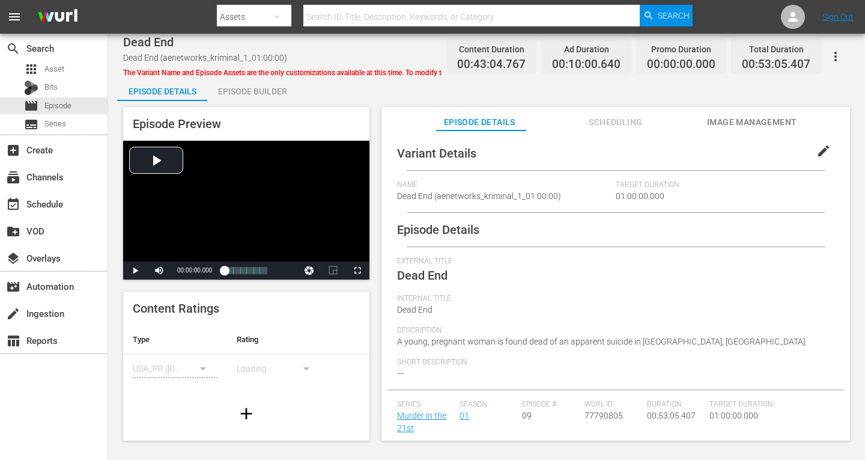
click at [253, 91] on div "Episode Builder" at bounding box center [252, 91] width 90 height 29
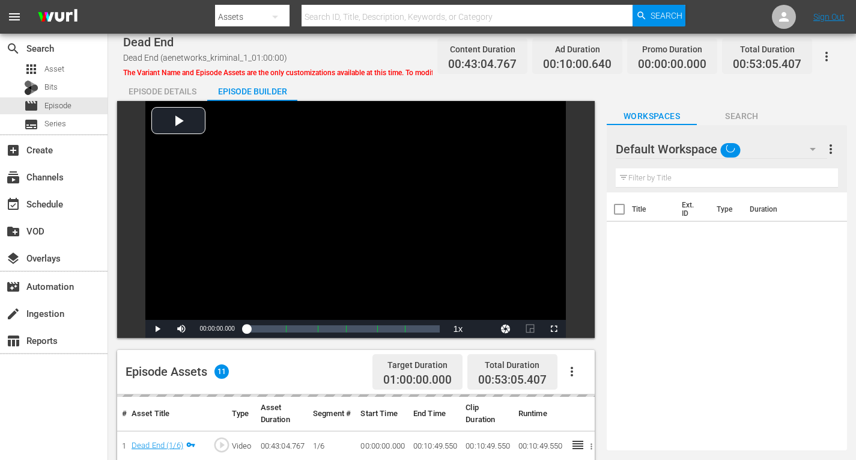
click at [813, 146] on icon "button" at bounding box center [813, 149] width 14 height 14
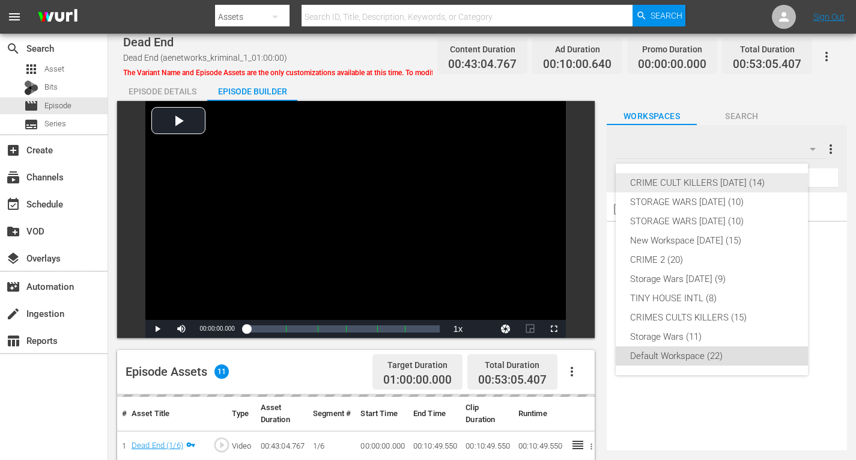
click at [721, 180] on div "CRIME CULT KILLERS [DATE] (14)" at bounding box center [711, 182] width 163 height 19
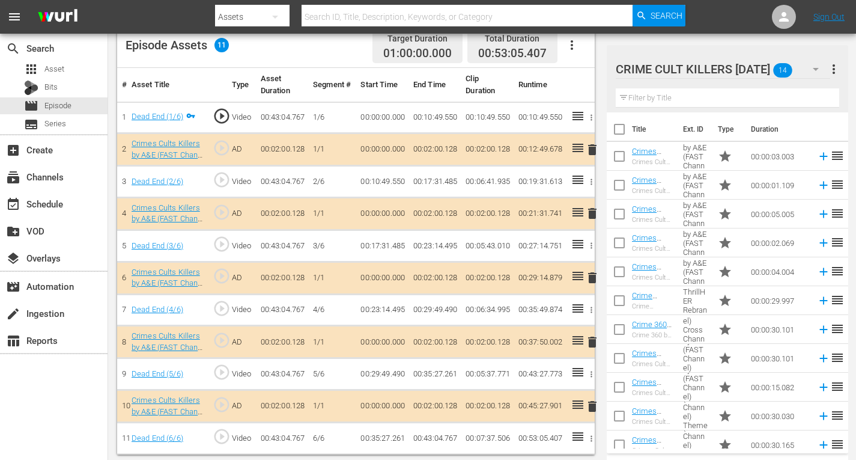
scroll to position [328, 0]
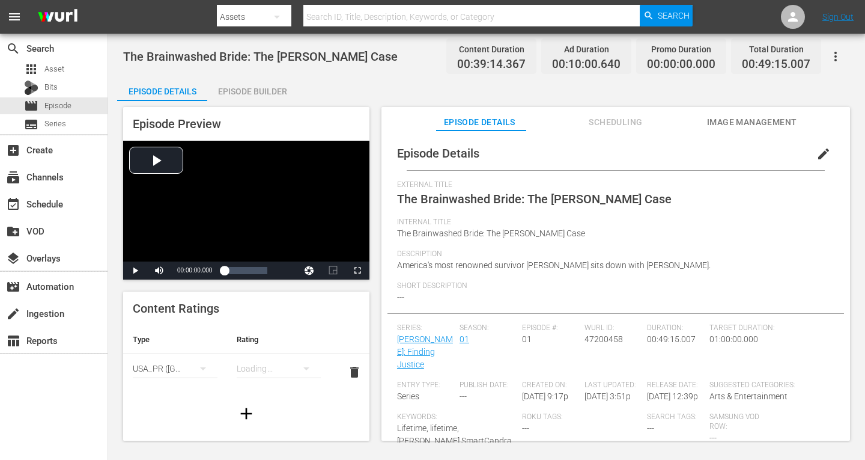
click at [245, 97] on div "Episode Builder" at bounding box center [252, 91] width 90 height 29
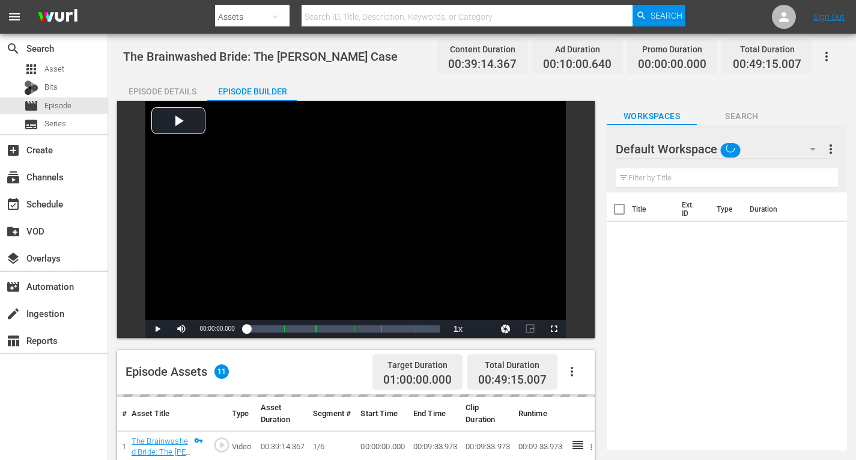
click at [812, 151] on icon "button" at bounding box center [813, 149] width 14 height 14
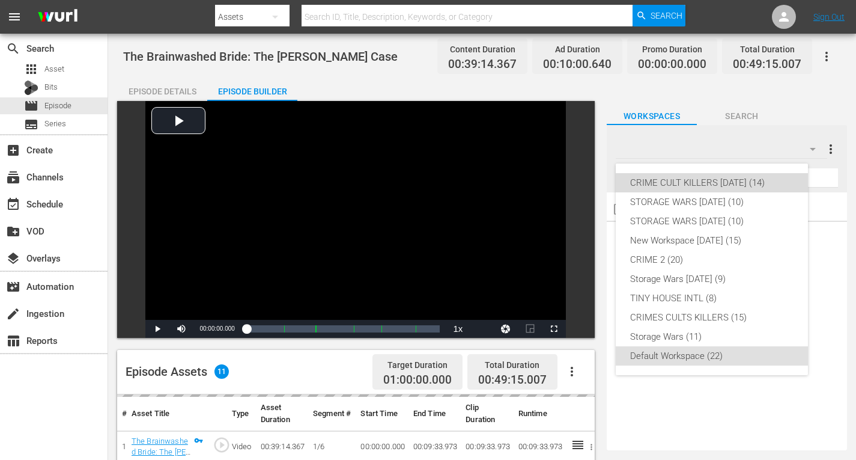
drag, startPoint x: 746, startPoint y: 182, endPoint x: 329, endPoint y: 61, distance: 434.2
click at [747, 181] on div "CRIME CULT KILLERS [DATE] (14)" at bounding box center [711, 182] width 163 height 19
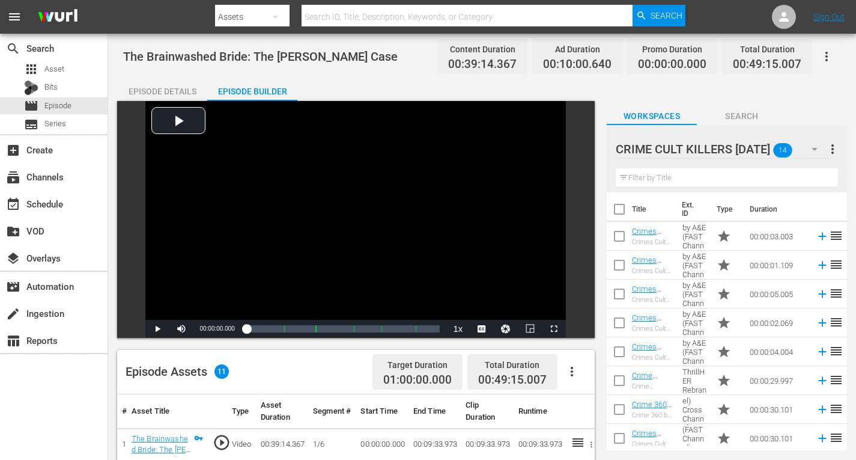
click at [255, 94] on div "Episode Builder" at bounding box center [252, 91] width 90 height 29
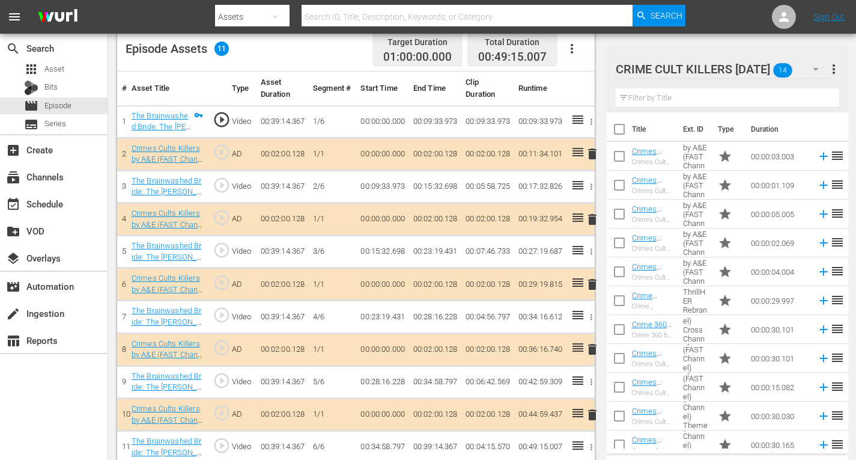
scroll to position [335, 0]
